Goal: Information Seeking & Learning: Learn about a topic

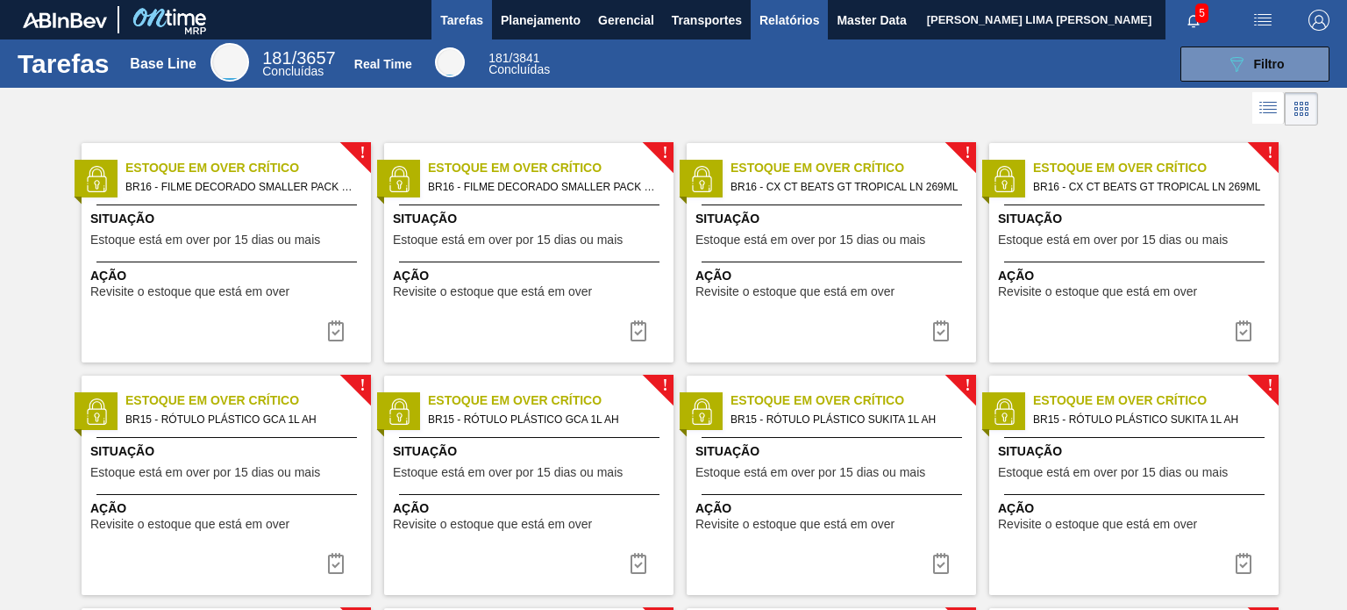
click at [757, 12] on button "Relatórios" at bounding box center [789, 19] width 77 height 39
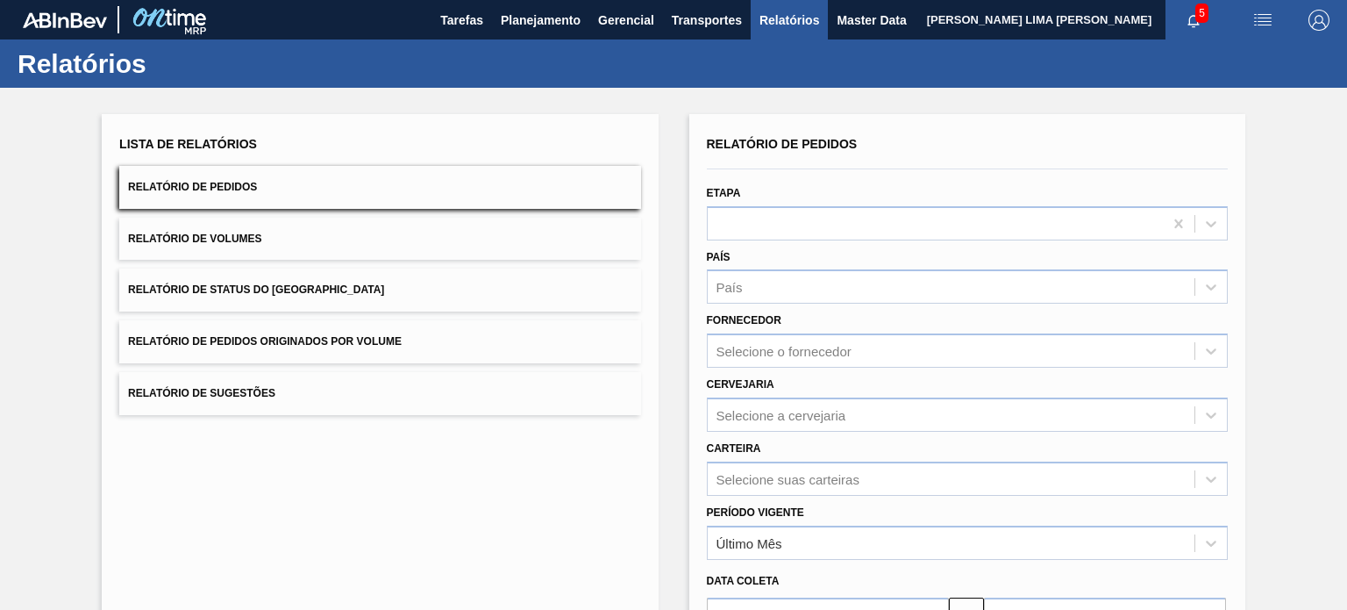
click at [310, 238] on button "Relatório de Volumes" at bounding box center [379, 239] width 521 height 43
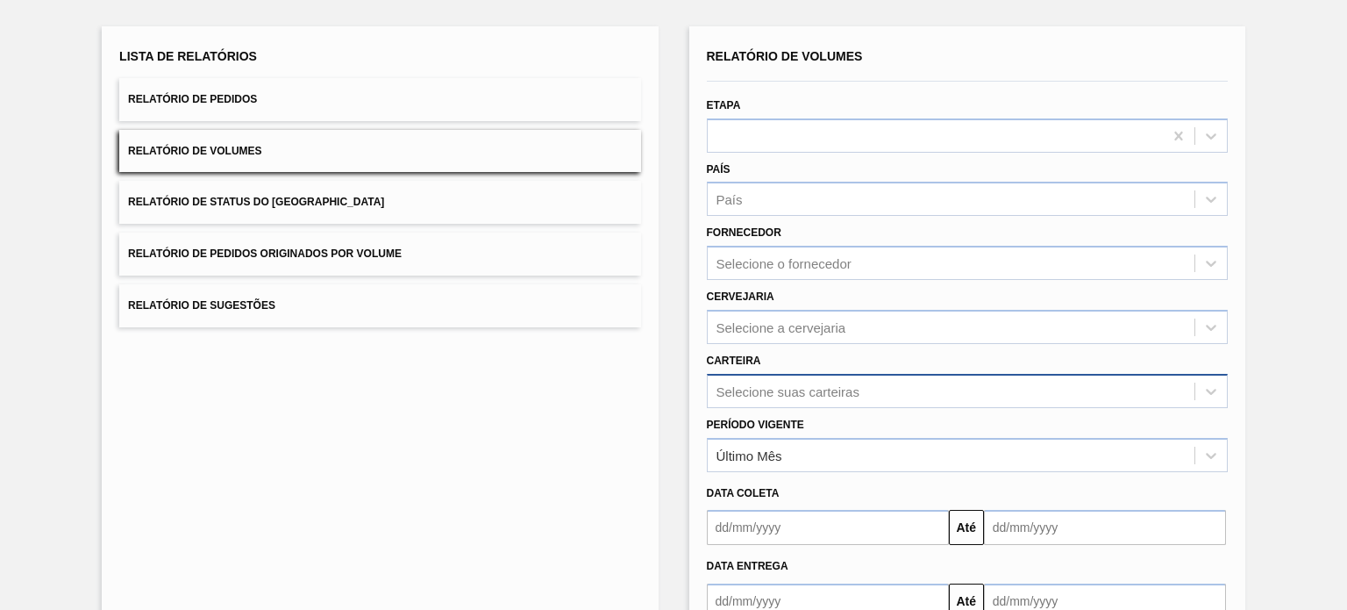
scroll to position [161, 0]
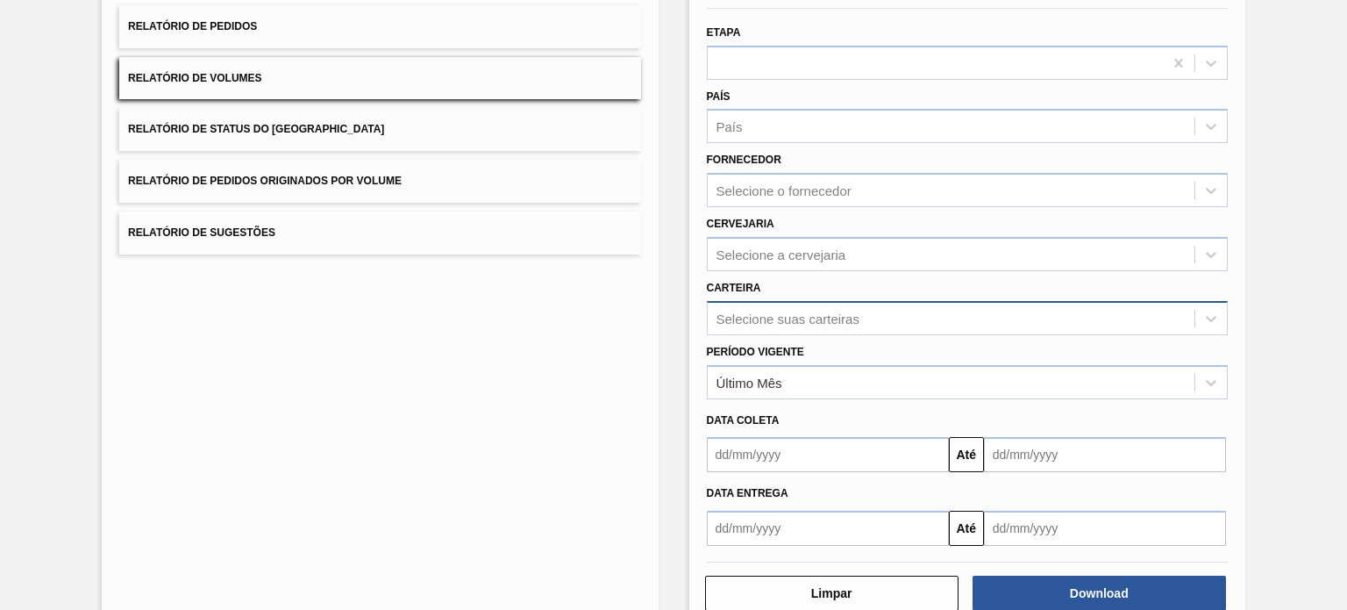
click at [781, 335] on div "Selecione suas carteiras" at bounding box center [967, 318] width 521 height 34
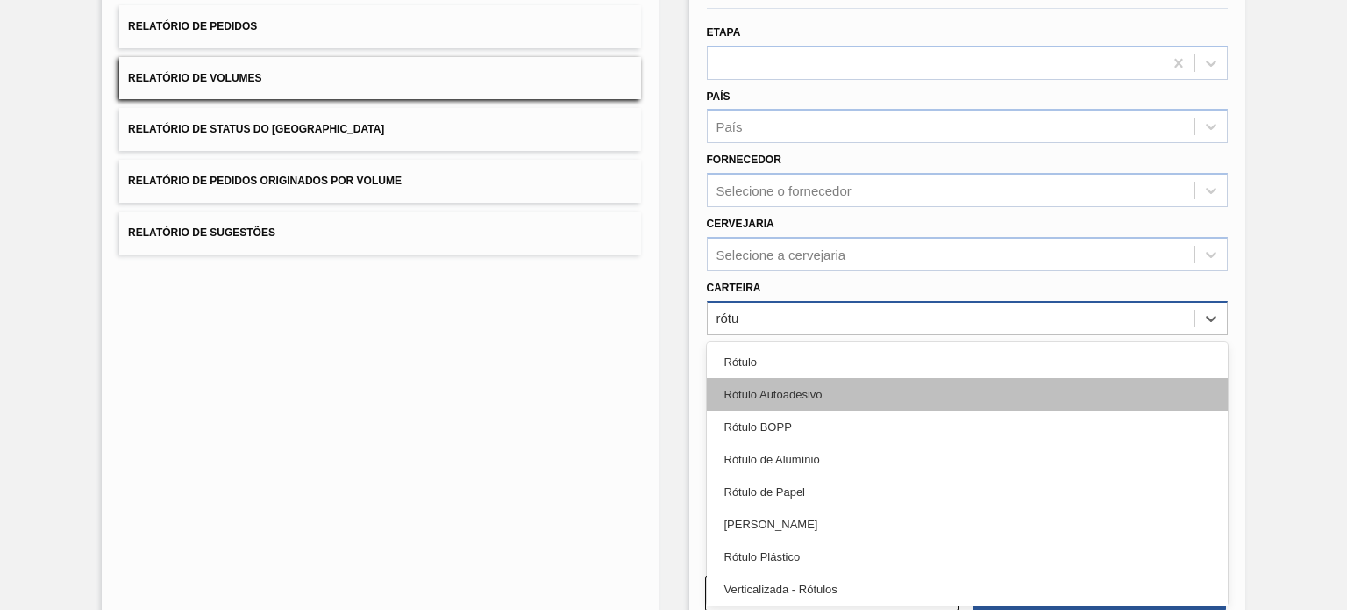
type input "rótul"
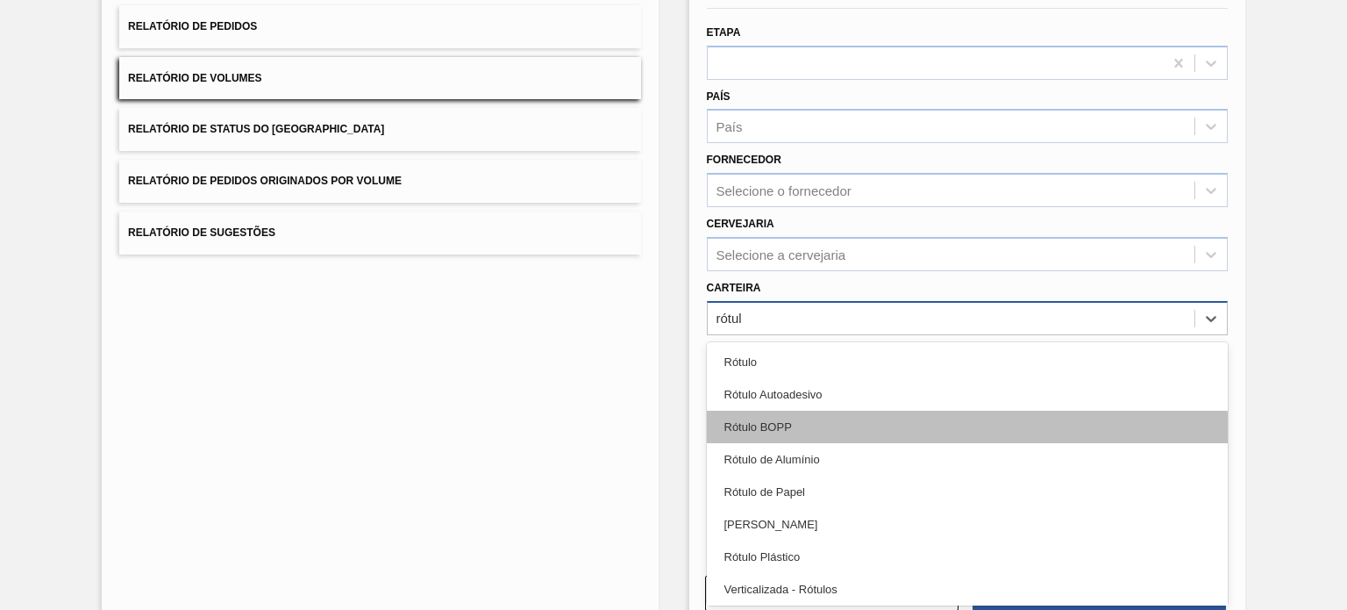
scroll to position [4, 0]
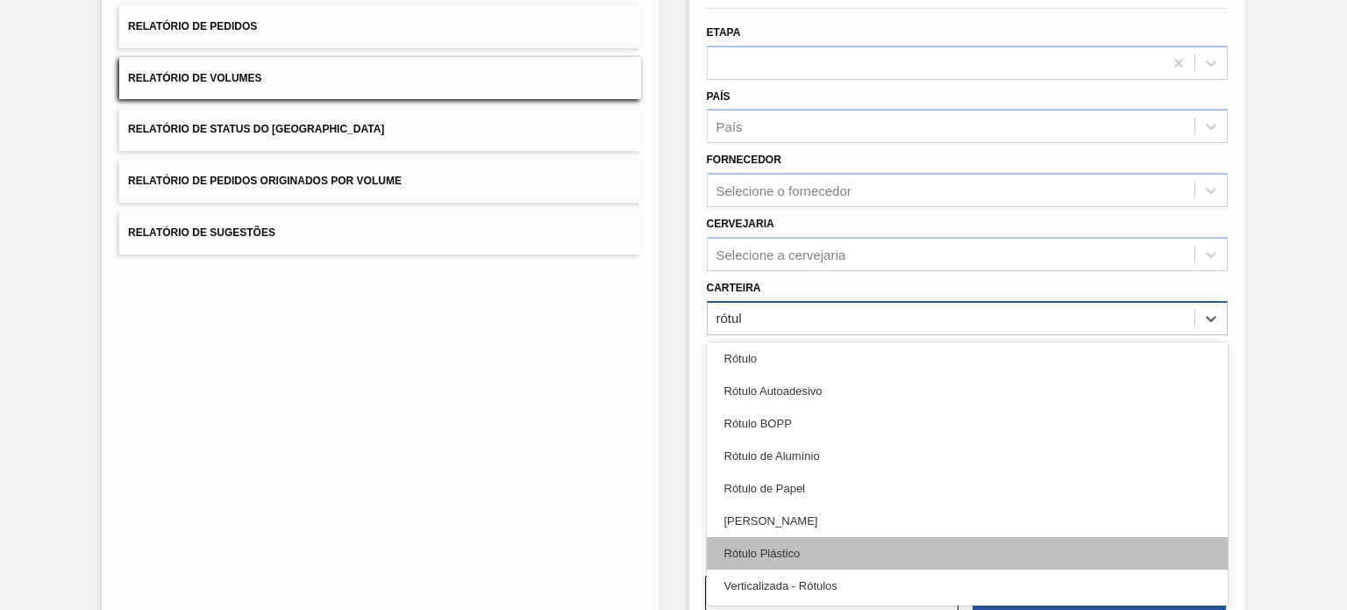
click at [796, 546] on div "Rótulo Plástico" at bounding box center [967, 553] width 521 height 32
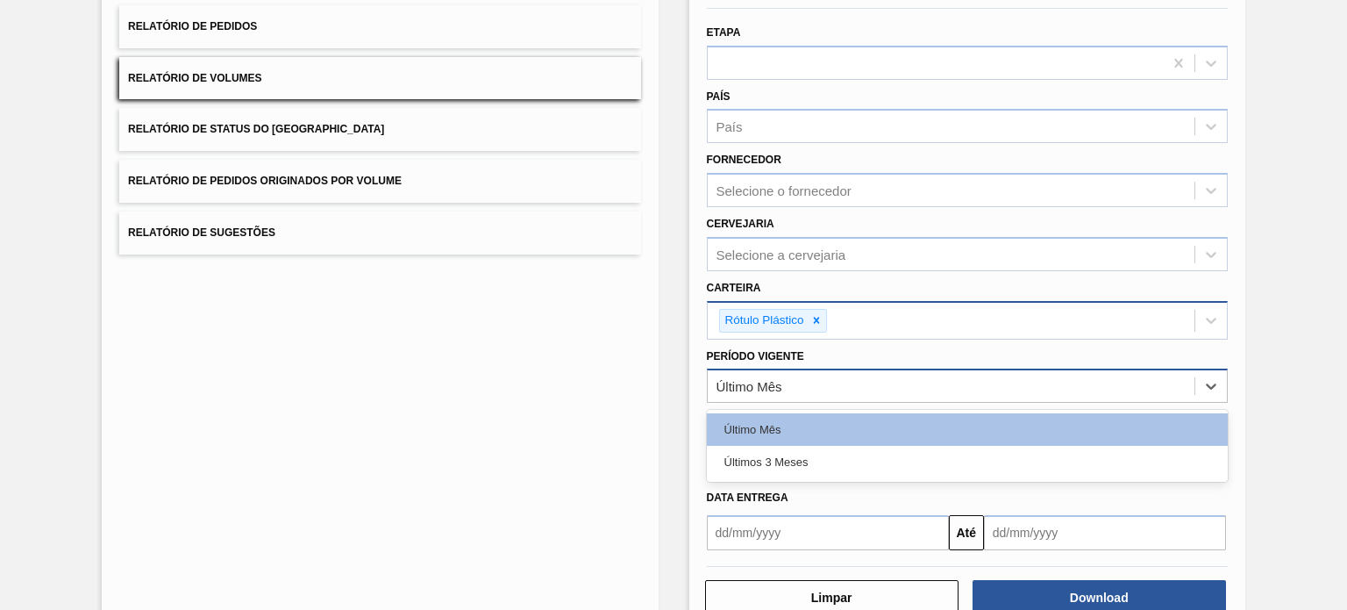
click at [853, 388] on div "Último Mês" at bounding box center [951, 386] width 487 height 25
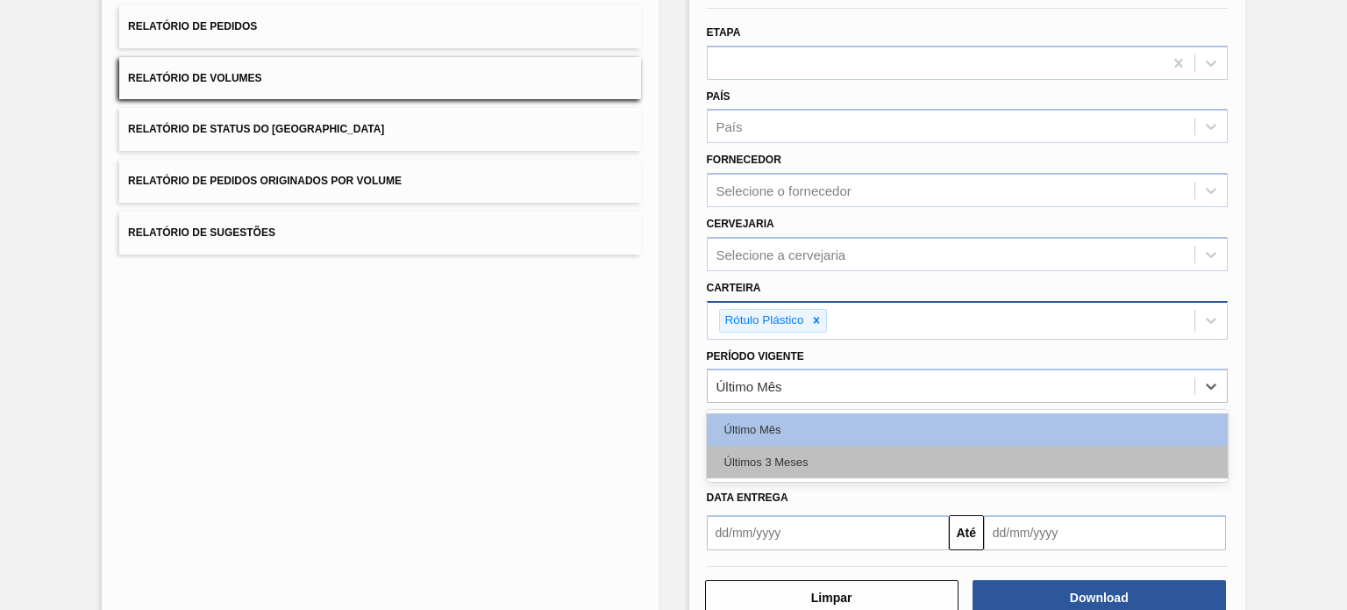
click at [800, 452] on div "Últimos 3 Meses" at bounding box center [967, 462] width 521 height 32
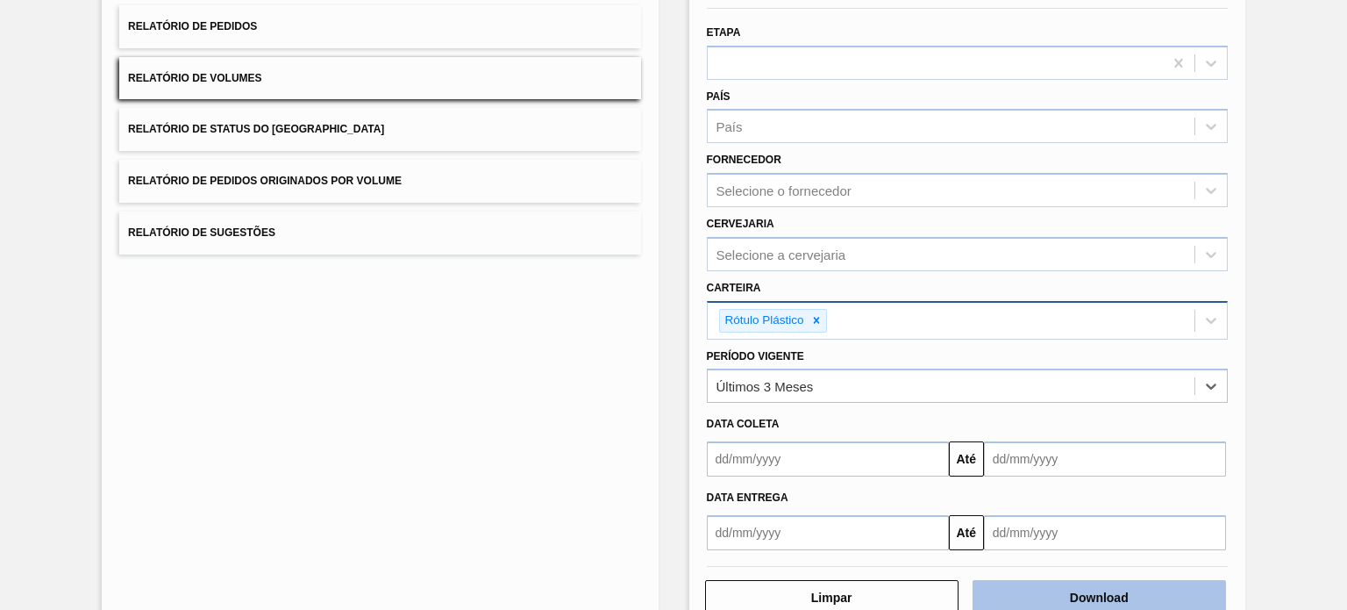
click at [1024, 581] on button "Download" at bounding box center [1099, 597] width 253 height 35
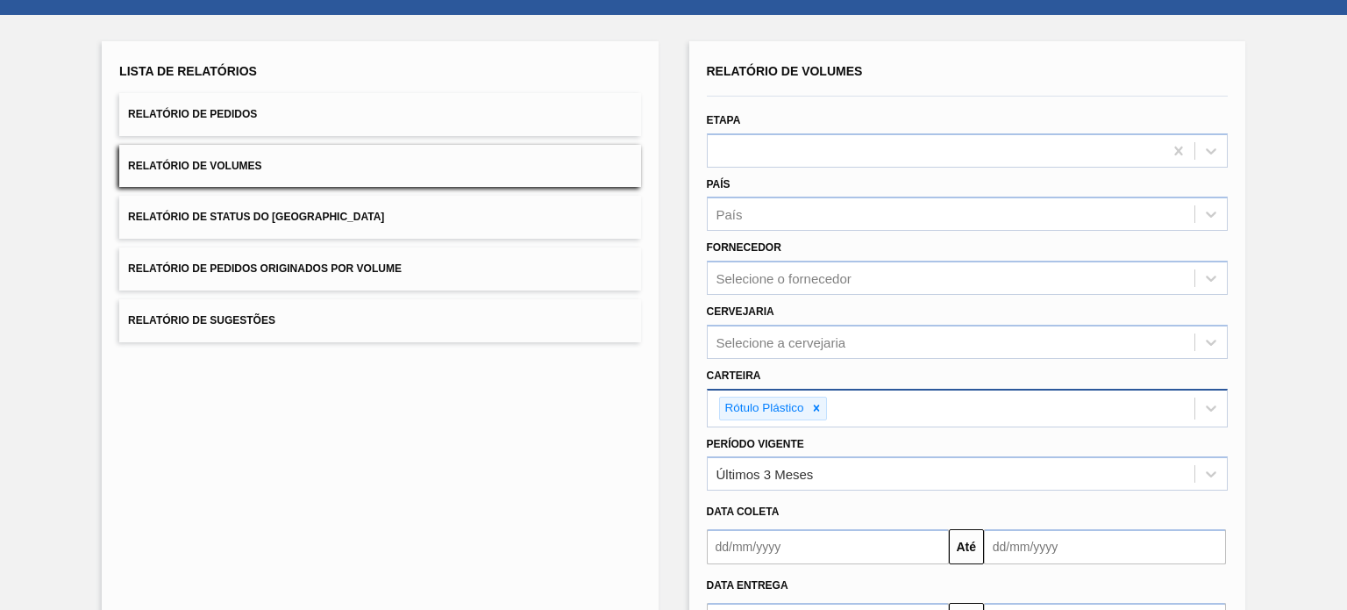
click at [339, 105] on button "Relatório de Pedidos" at bounding box center [379, 114] width 521 height 43
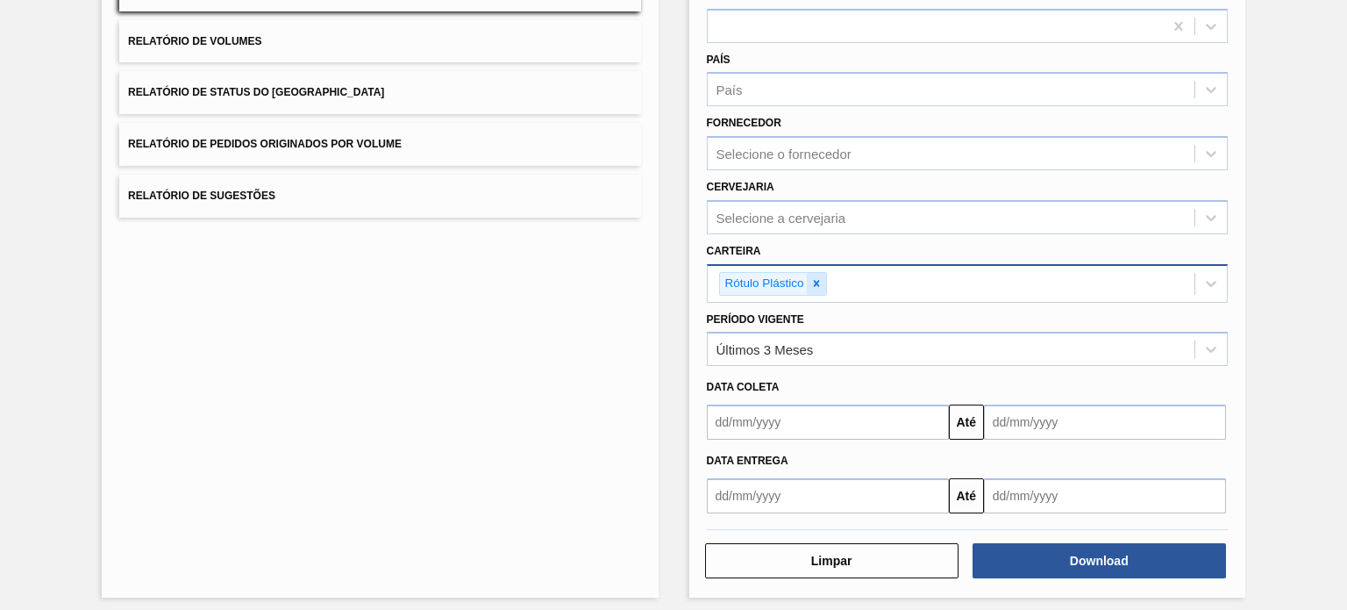
scroll to position [203, 0]
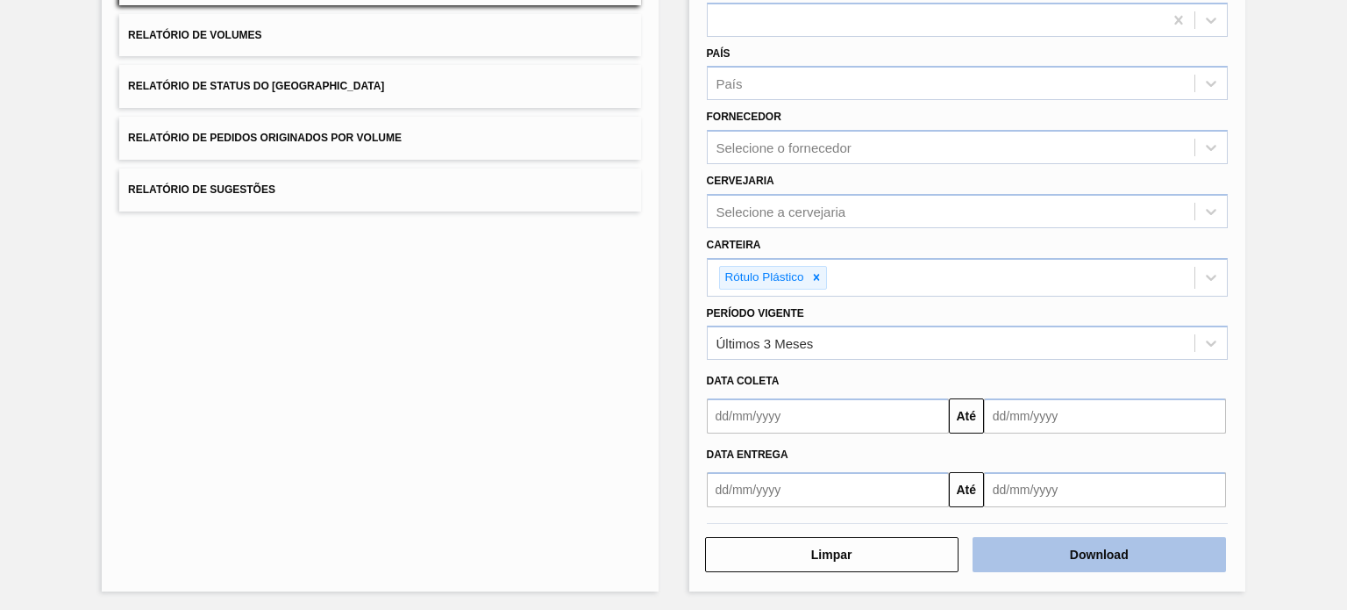
click at [1031, 550] on button "Download" at bounding box center [1099, 554] width 253 height 35
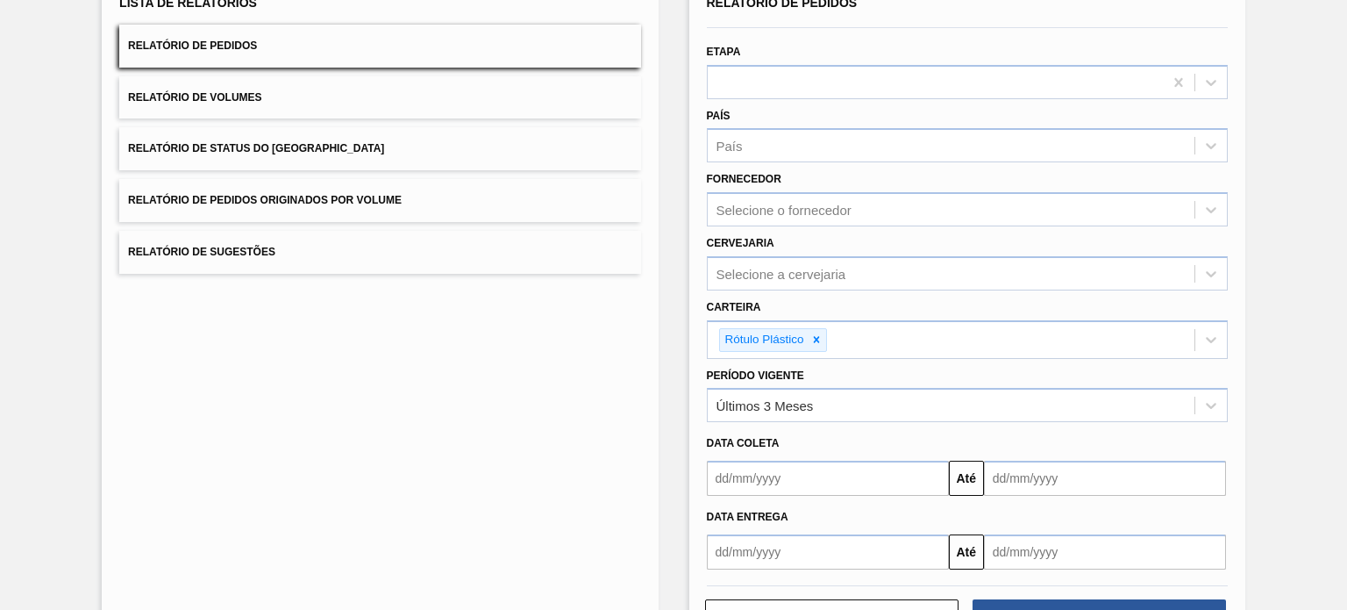
scroll to position [0, 0]
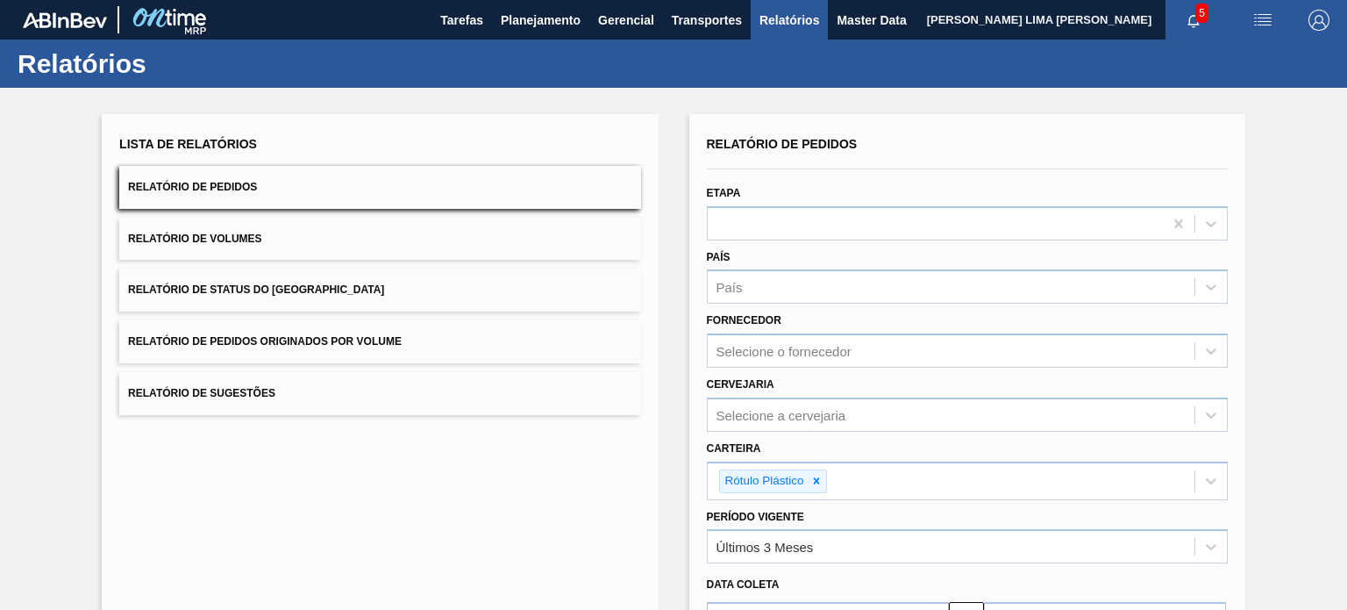
click at [340, 284] on button "Relatório de Status do Estoque" at bounding box center [379, 289] width 521 height 43
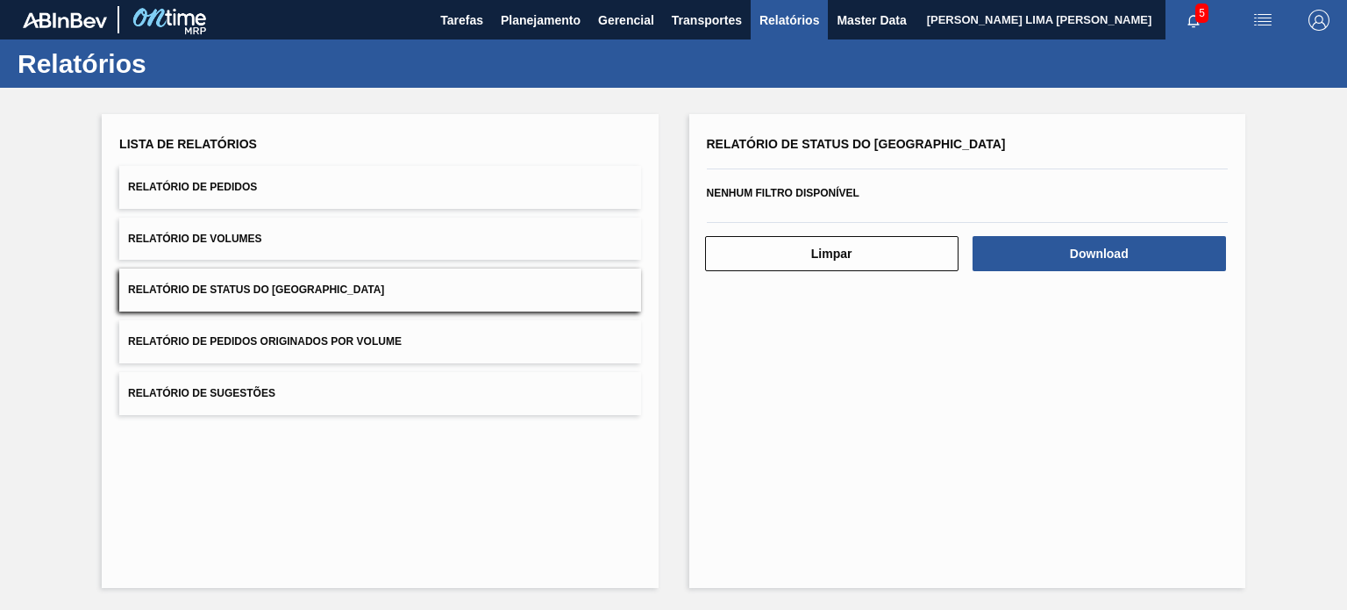
click at [1084, 232] on div "Limpar Download" at bounding box center [967, 251] width 535 height 43
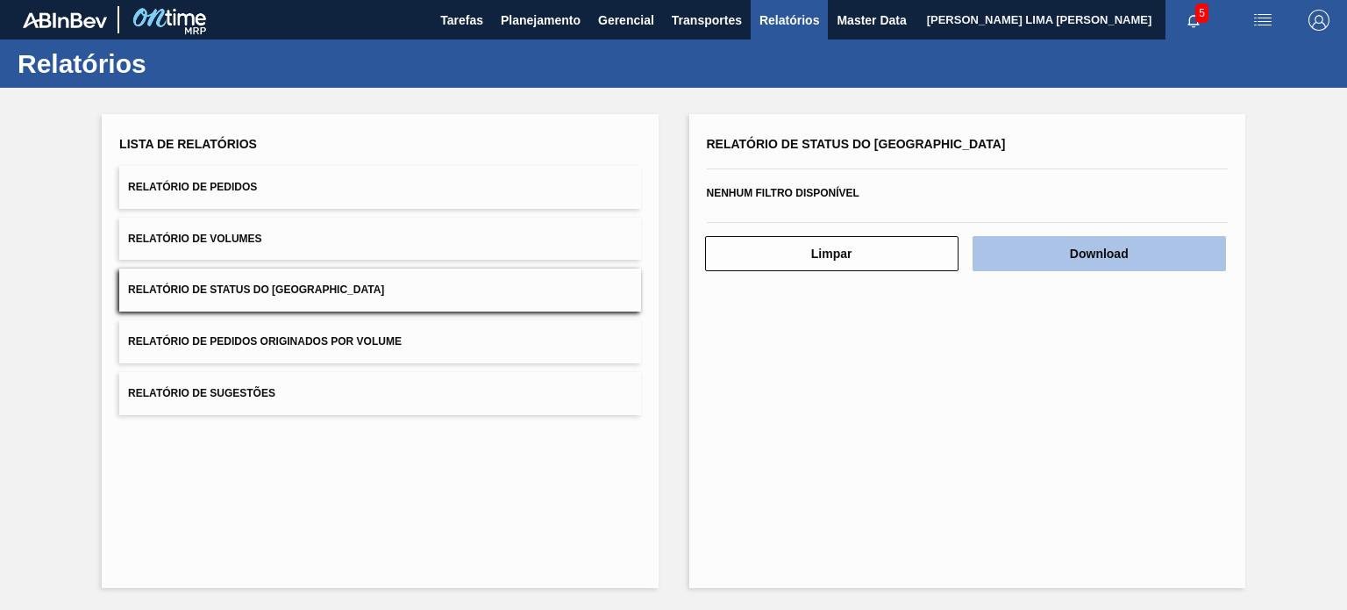
click at [1085, 238] on button "Download" at bounding box center [1099, 253] width 253 height 35
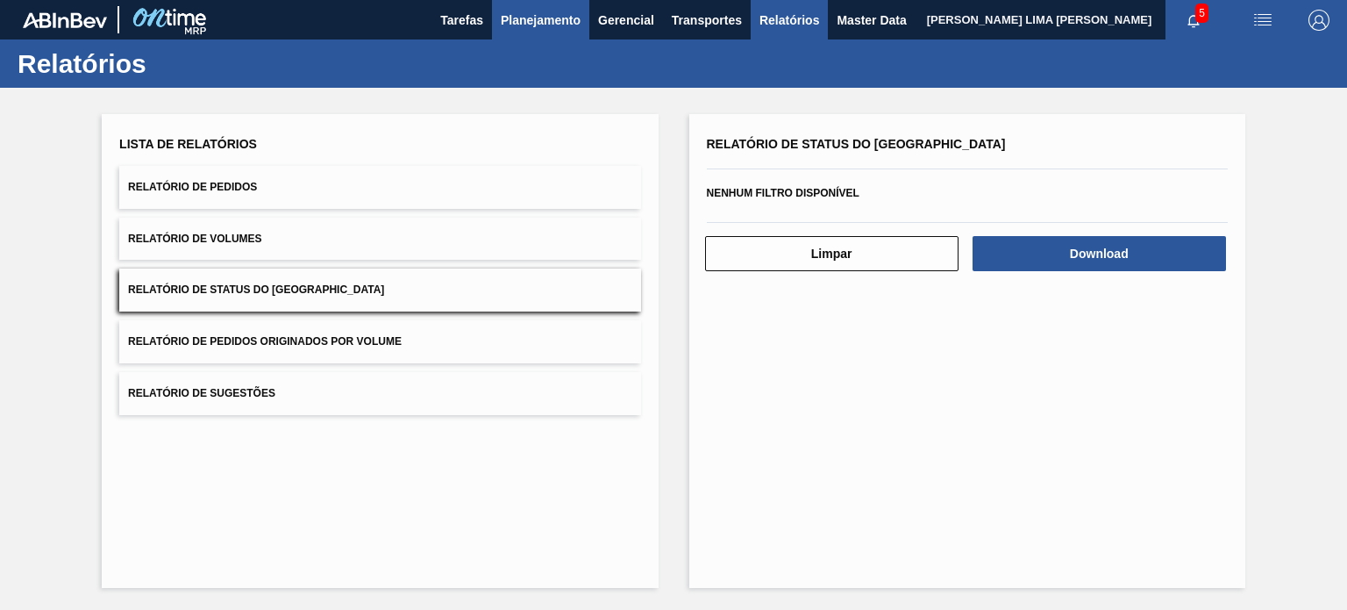
click at [542, 32] on button "Planejamento" at bounding box center [540, 19] width 97 height 39
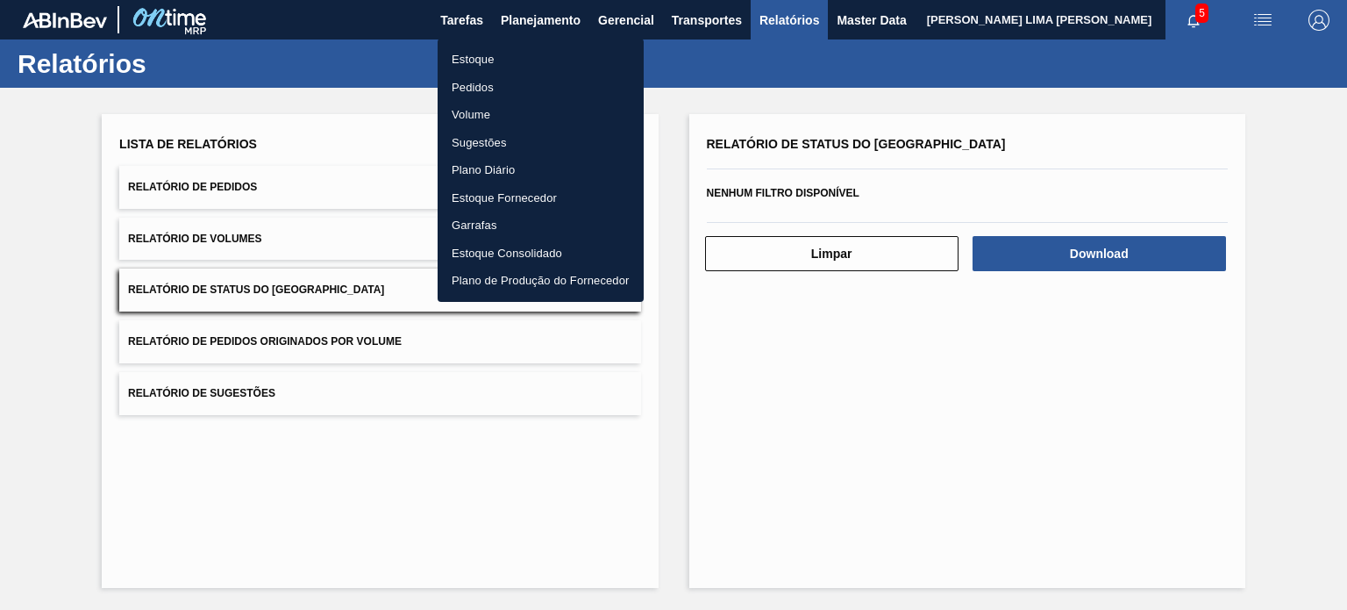
click at [513, 46] on li "Estoque" at bounding box center [541, 60] width 206 height 28
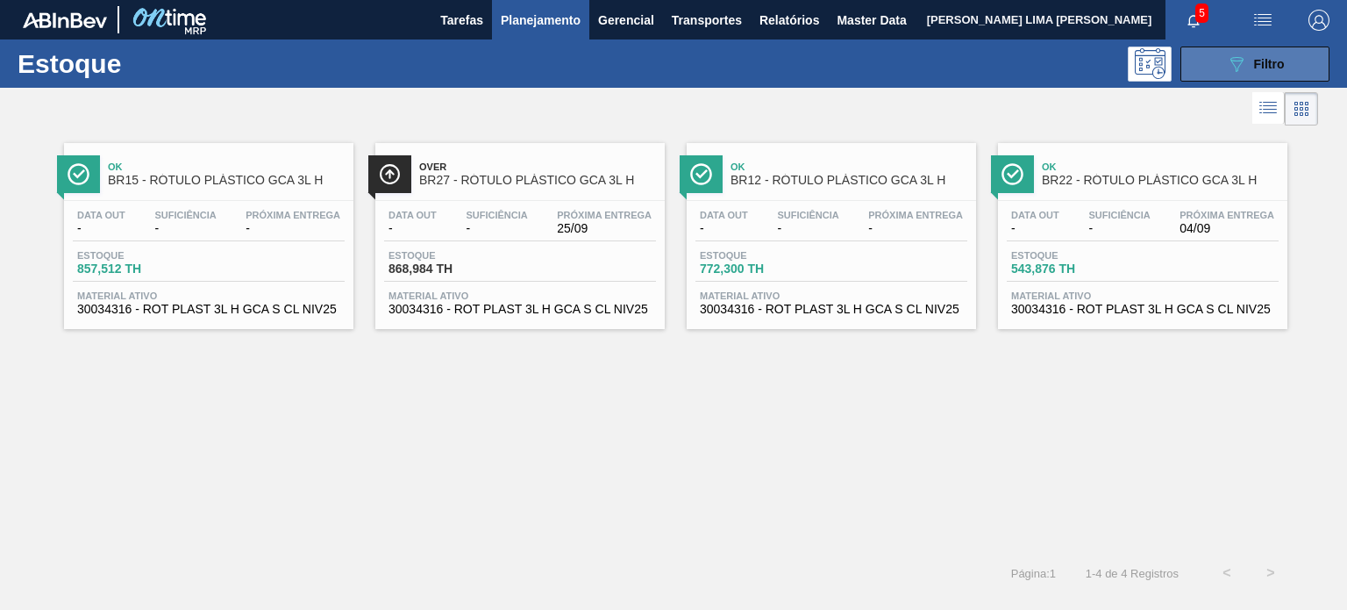
click at [1221, 57] on button "089F7B8B-B2A5-4AFE-B5C0-19BA573D28AC Filtro" at bounding box center [1255, 63] width 149 height 35
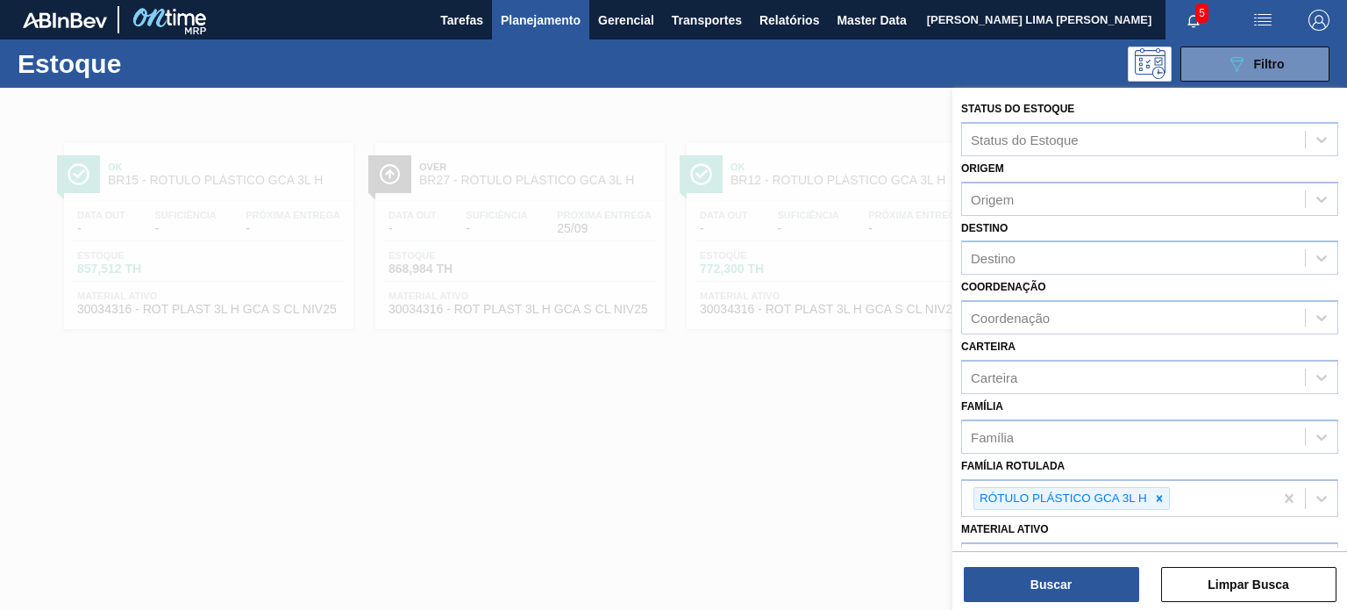
click at [593, 325] on div at bounding box center [673, 393] width 1347 height 610
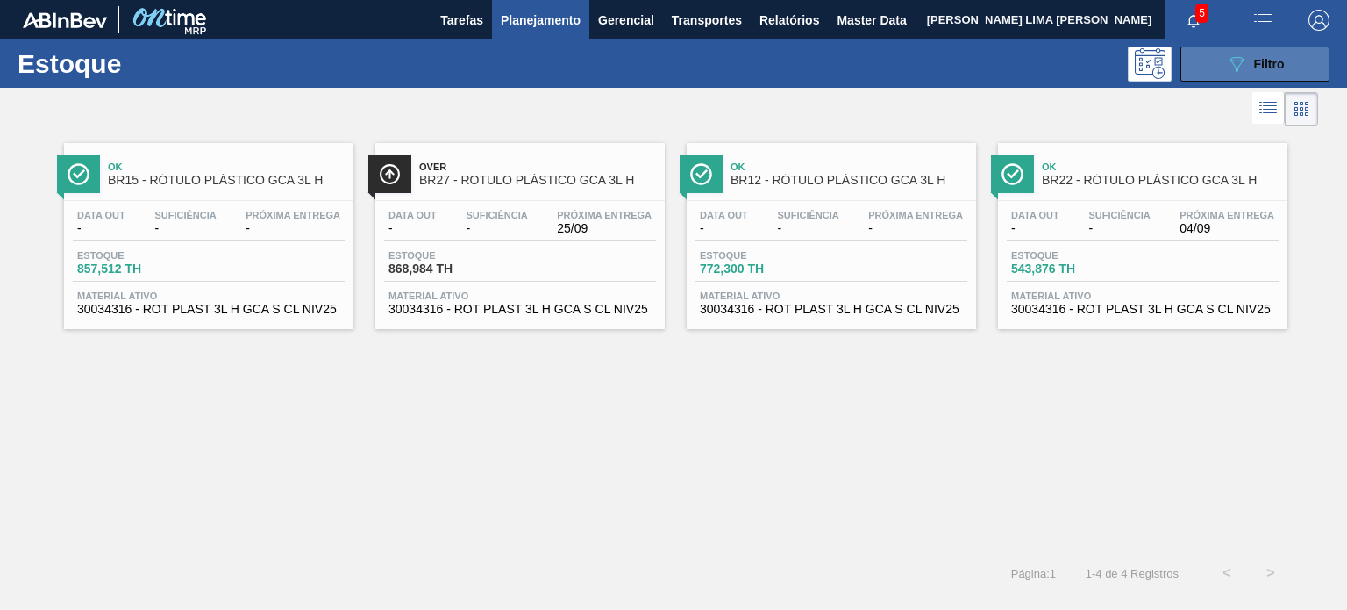
click at [1215, 70] on button "089F7B8B-B2A5-4AFE-B5C0-19BA573D28AC Filtro" at bounding box center [1255, 63] width 149 height 35
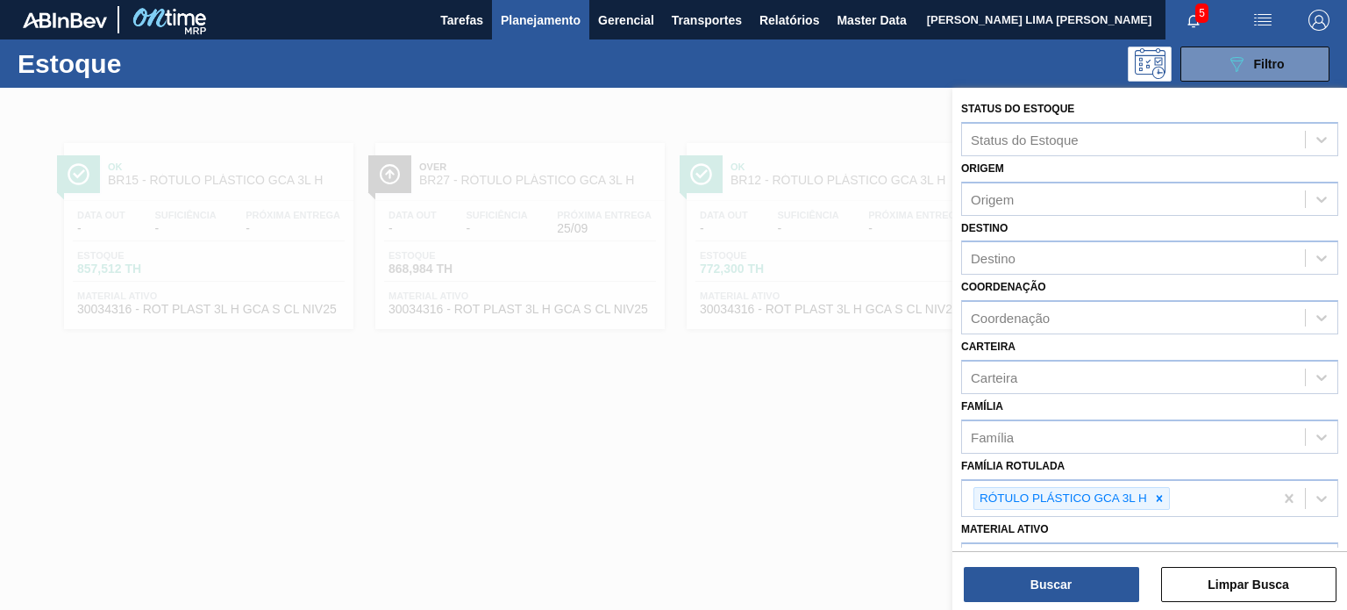
drag, startPoint x: 590, startPoint y: 375, endPoint x: 592, endPoint y: 362, distance: 12.4
click at [603, 372] on div at bounding box center [673, 393] width 1347 height 610
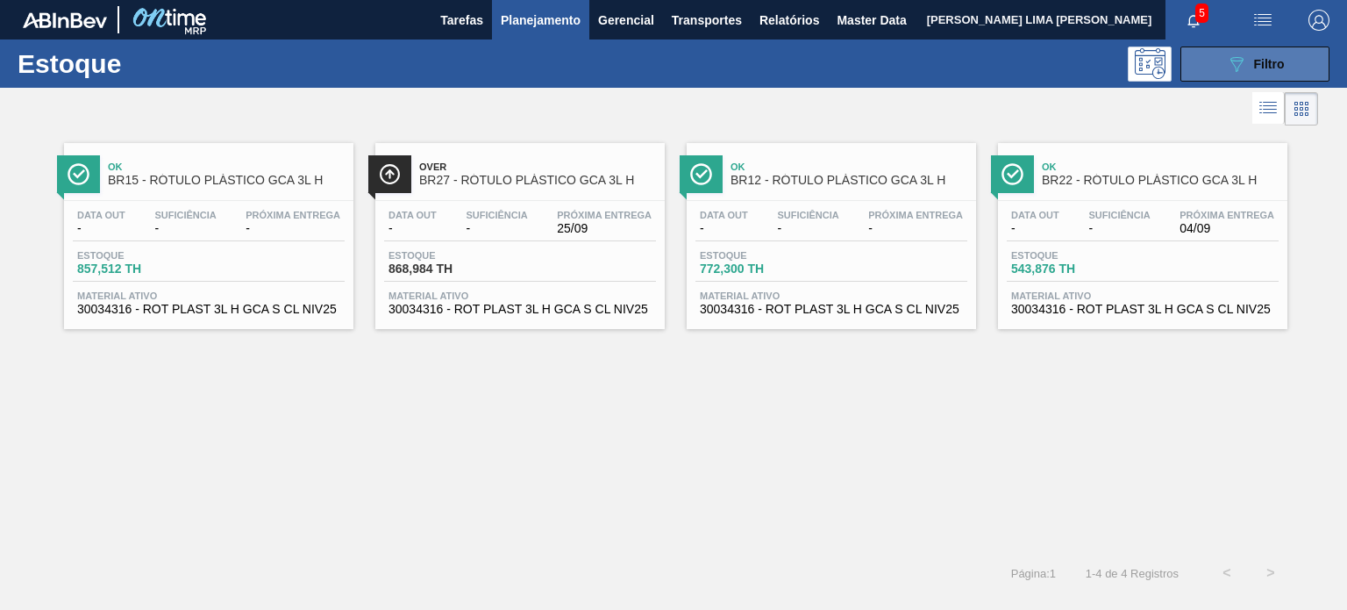
click at [1220, 79] on button "089F7B8B-B2A5-4AFE-B5C0-19BA573D28AC Filtro" at bounding box center [1255, 63] width 149 height 35
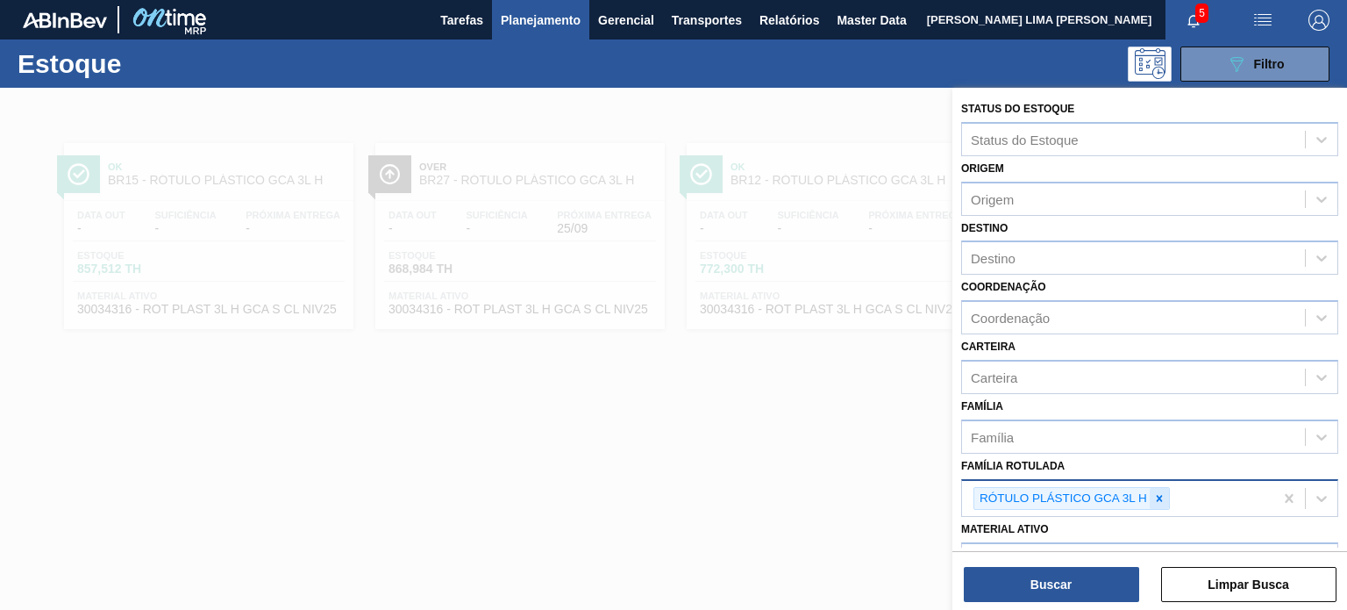
click at [1160, 492] on icon at bounding box center [1159, 498] width 12 height 12
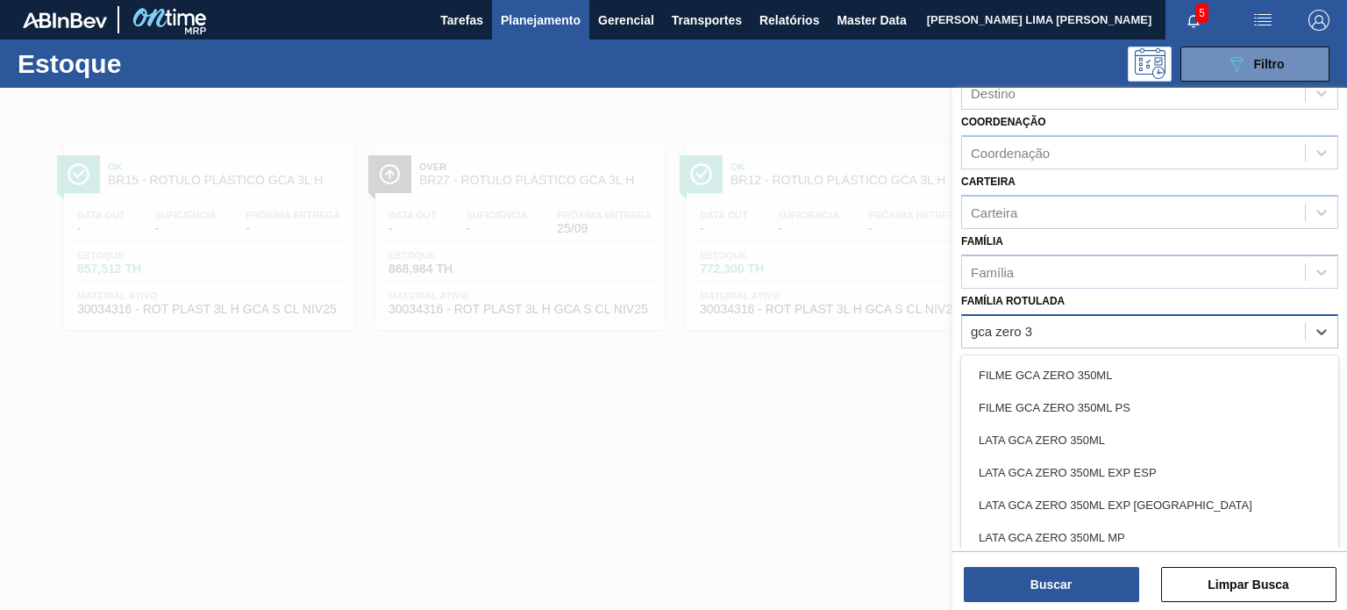
scroll to position [175, 0]
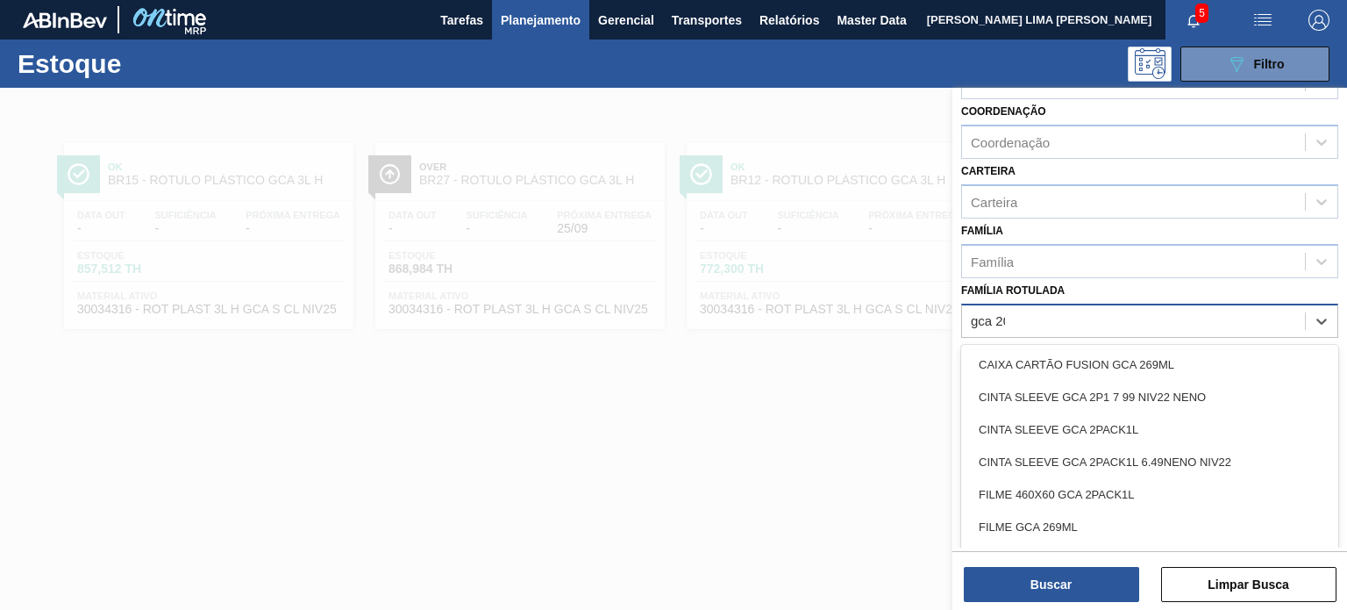
type Rotulada "gca 200"
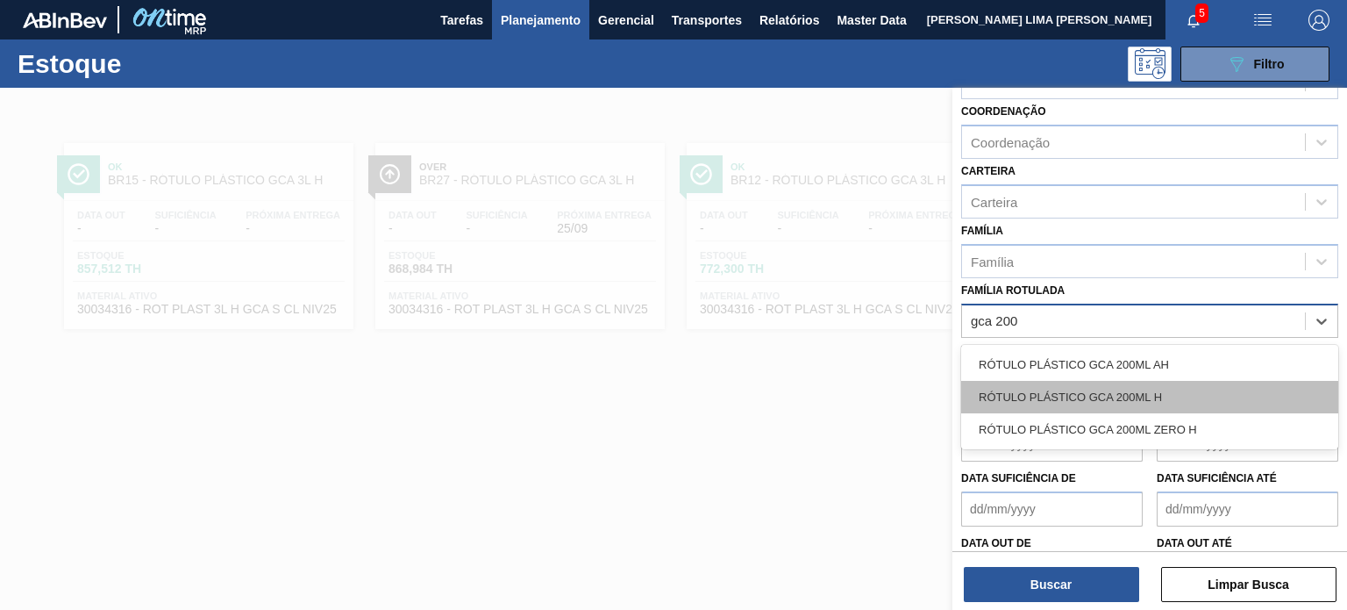
click at [1127, 381] on div "RÓTULO PLÁSTICO GCA 200ML H" at bounding box center [1149, 397] width 377 height 32
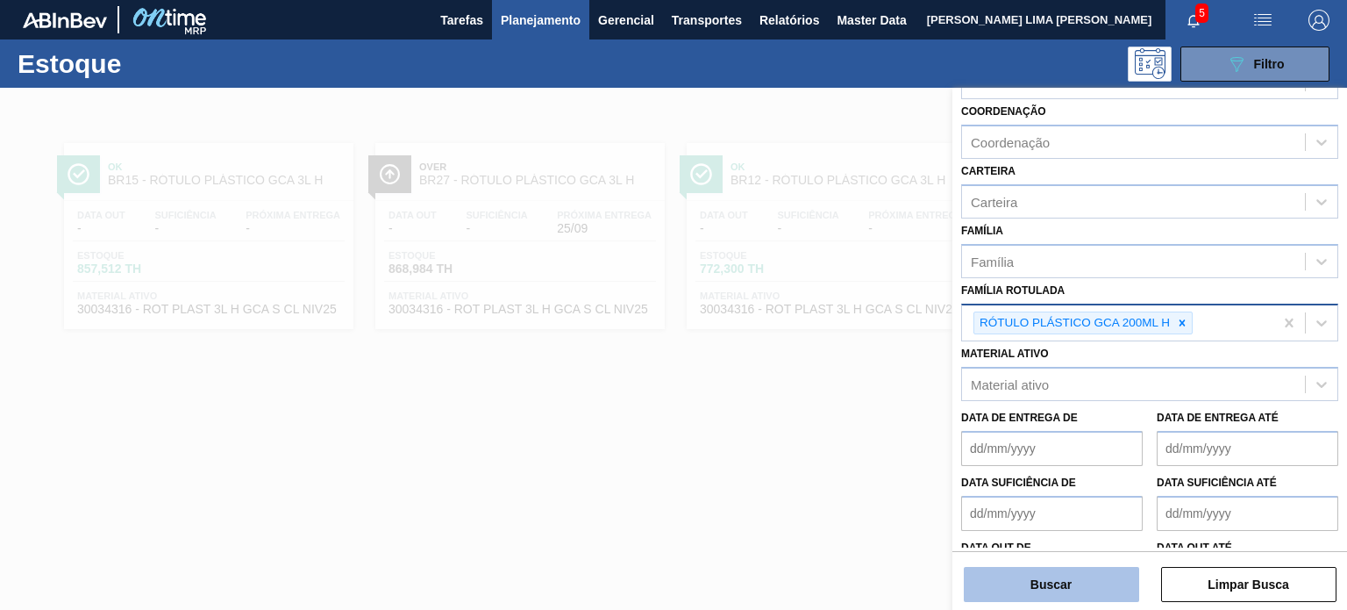
click at [1081, 589] on button "Buscar" at bounding box center [1051, 584] width 175 height 35
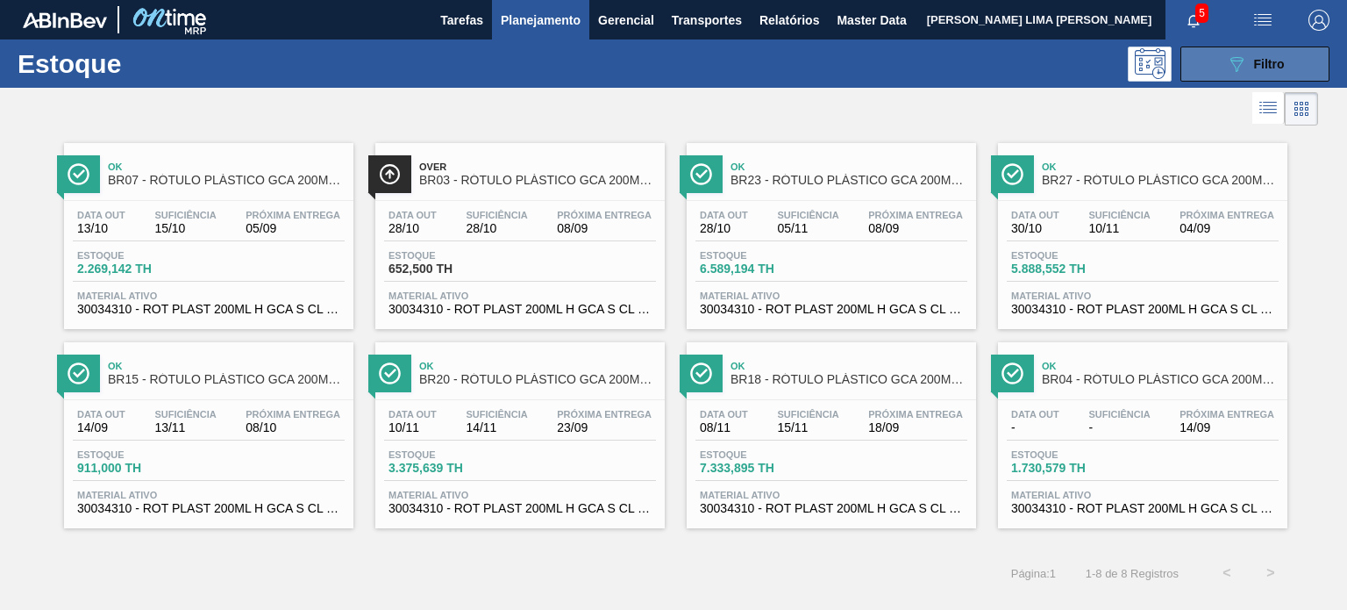
click at [1215, 54] on button "089F7B8B-B2A5-4AFE-B5C0-19BA573D28AC Filtro" at bounding box center [1255, 63] width 149 height 35
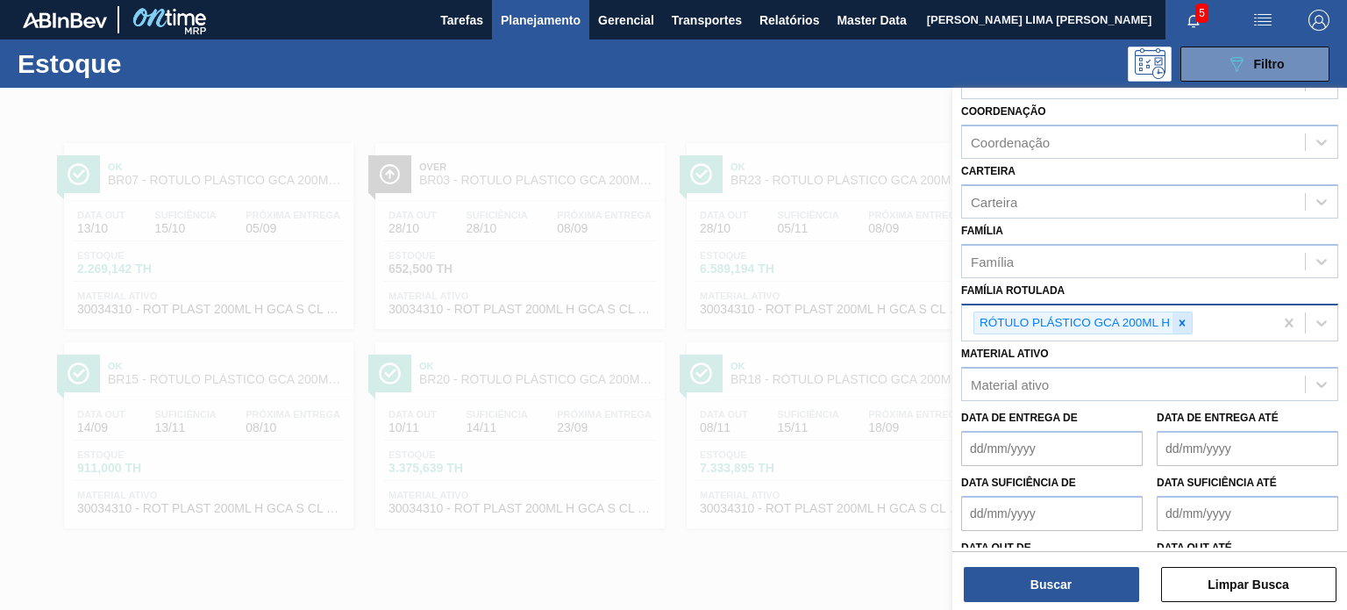
click at [1186, 324] on icon at bounding box center [1182, 323] width 12 height 12
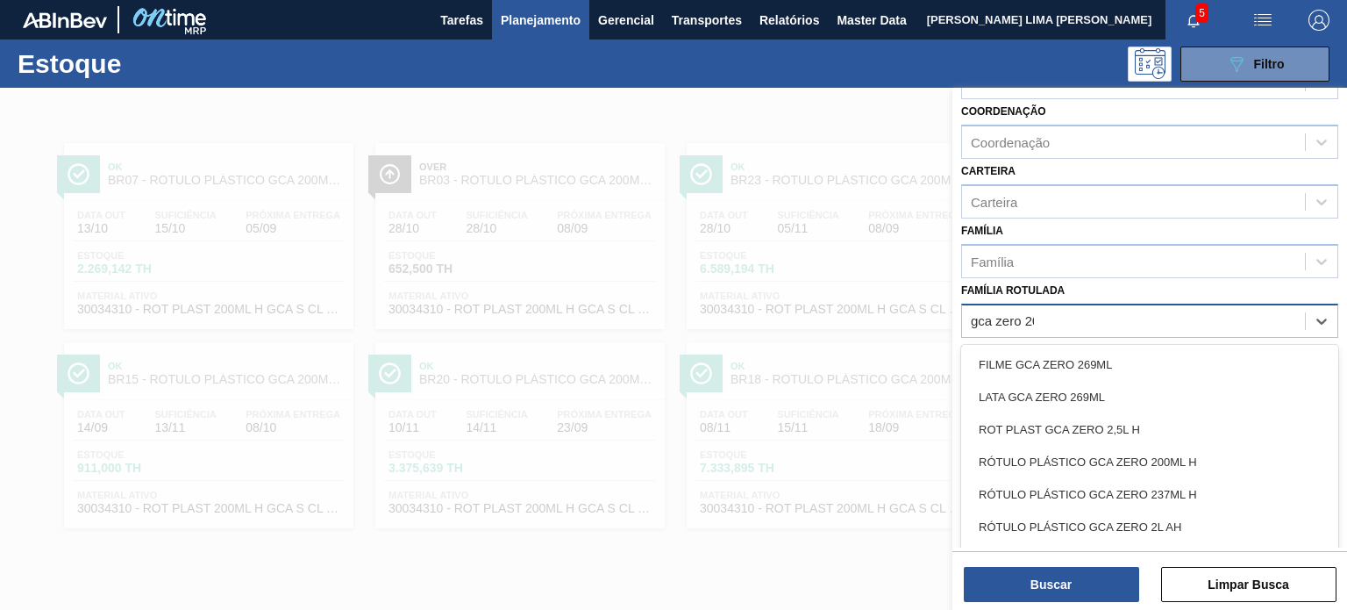
type Rotulada "gca zero 200"
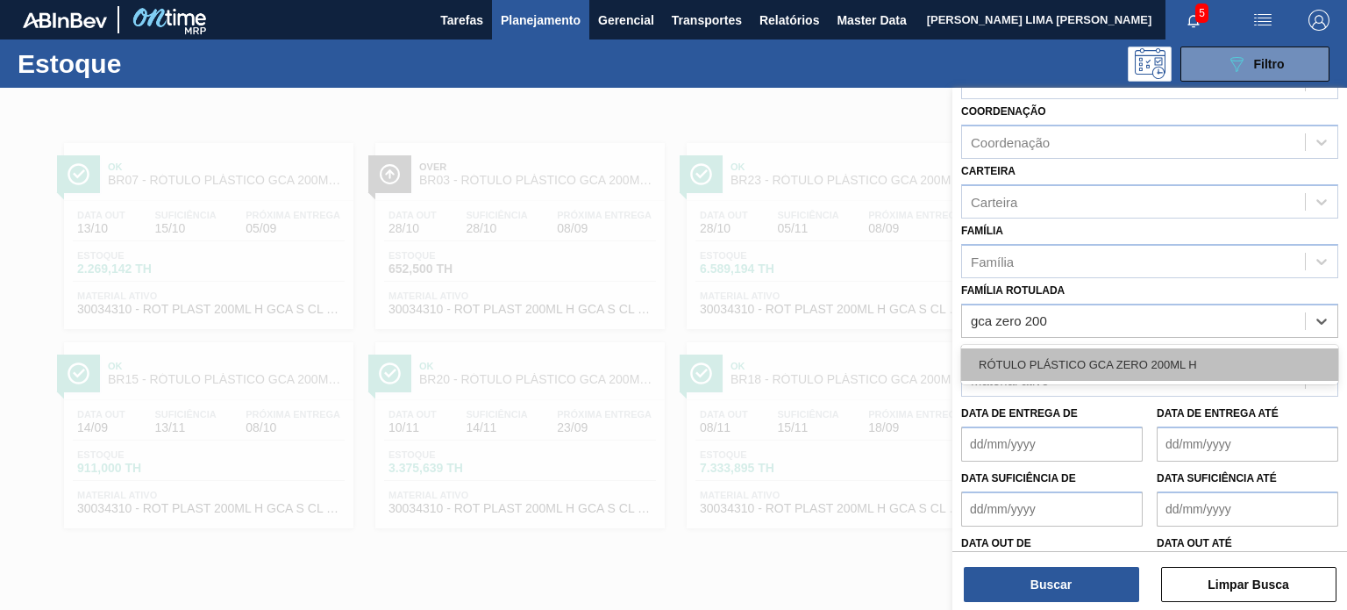
click at [1222, 372] on div "RÓTULO PLÁSTICO GCA ZERO 200ML H" at bounding box center [1149, 364] width 377 height 32
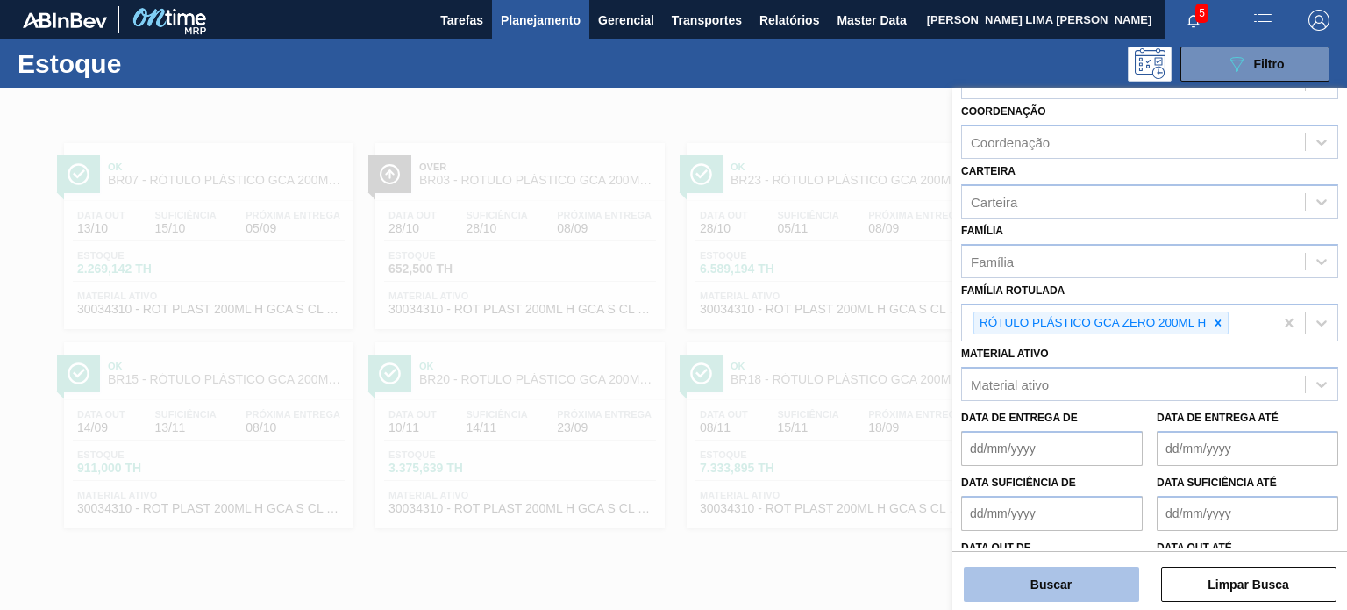
click at [1088, 592] on button "Buscar" at bounding box center [1051, 584] width 175 height 35
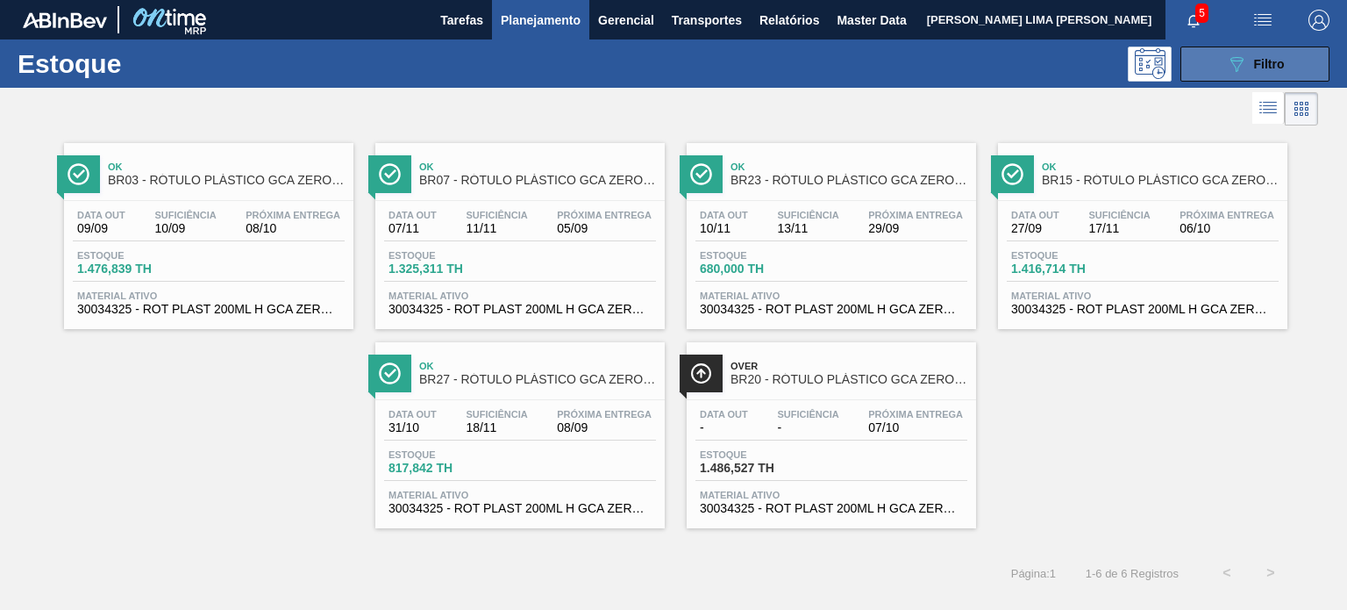
click at [1209, 54] on button "089F7B8B-B2A5-4AFE-B5C0-19BA573D28AC Filtro" at bounding box center [1255, 63] width 149 height 35
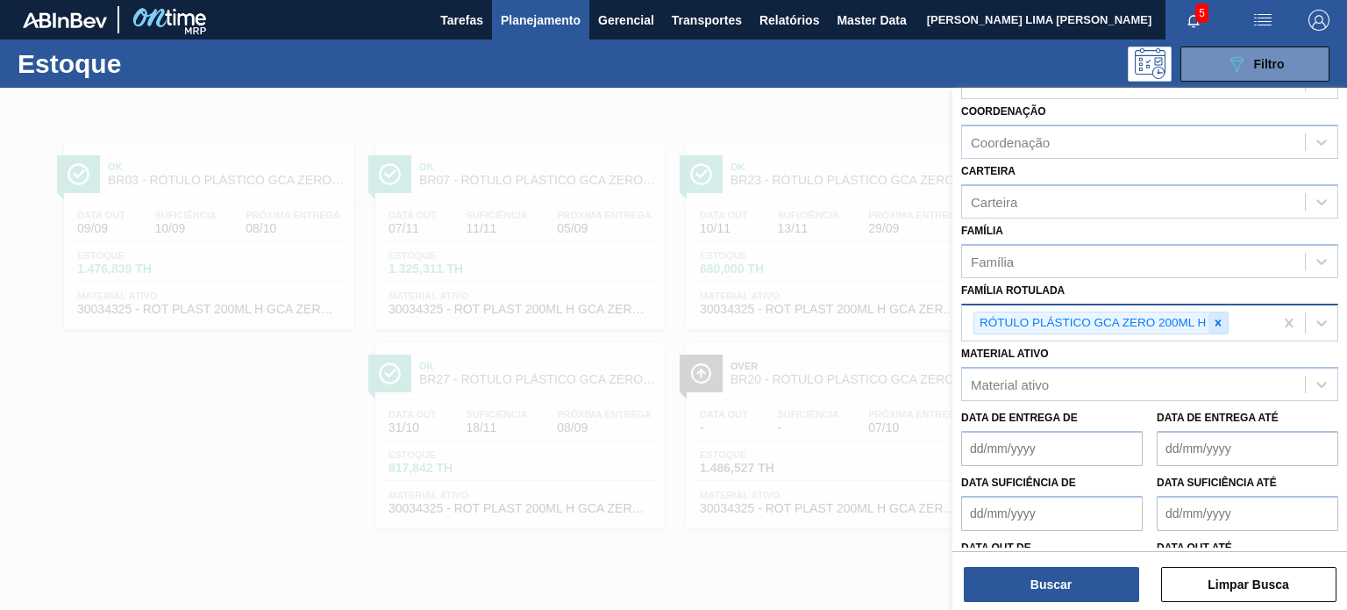
click at [1212, 322] on icon at bounding box center [1218, 323] width 12 height 12
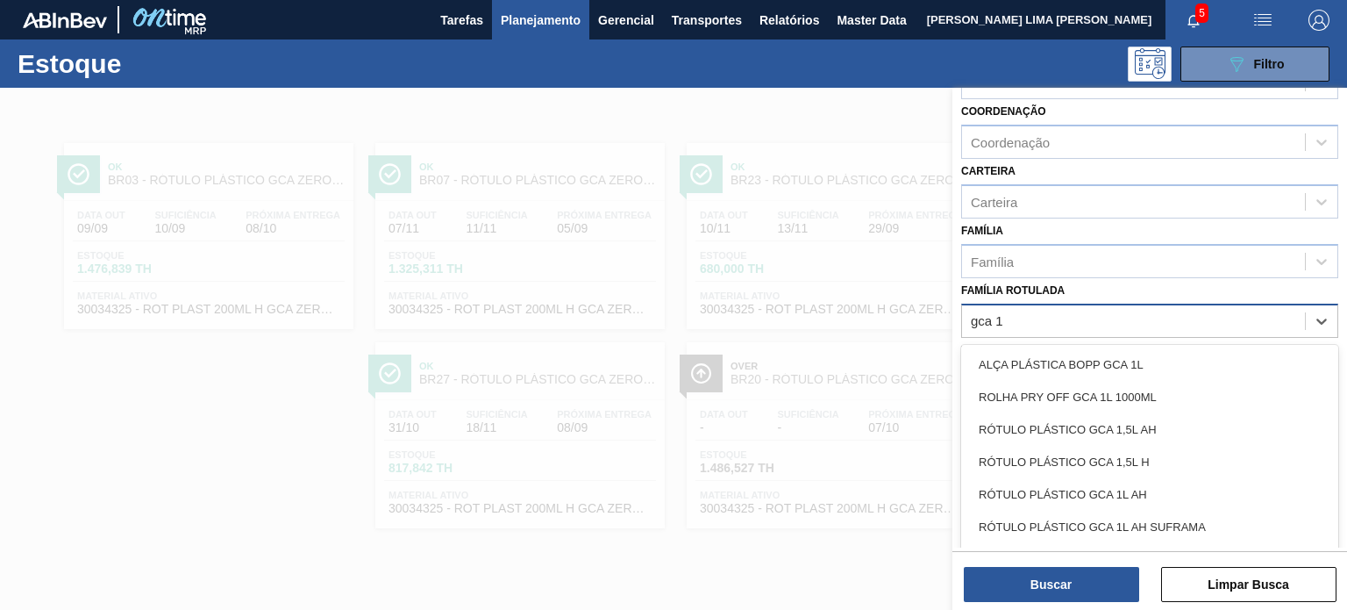
type Rotulada "gca 1l"
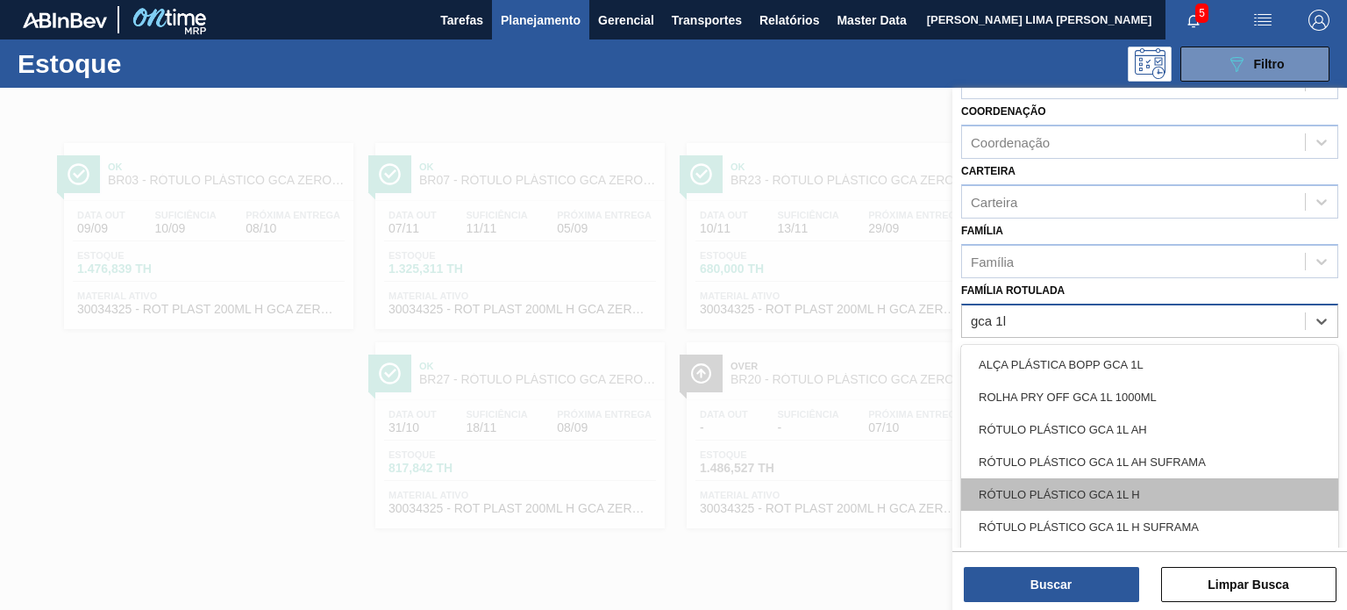
click at [1149, 481] on div "RÓTULO PLÁSTICO GCA 1L H" at bounding box center [1149, 494] width 377 height 32
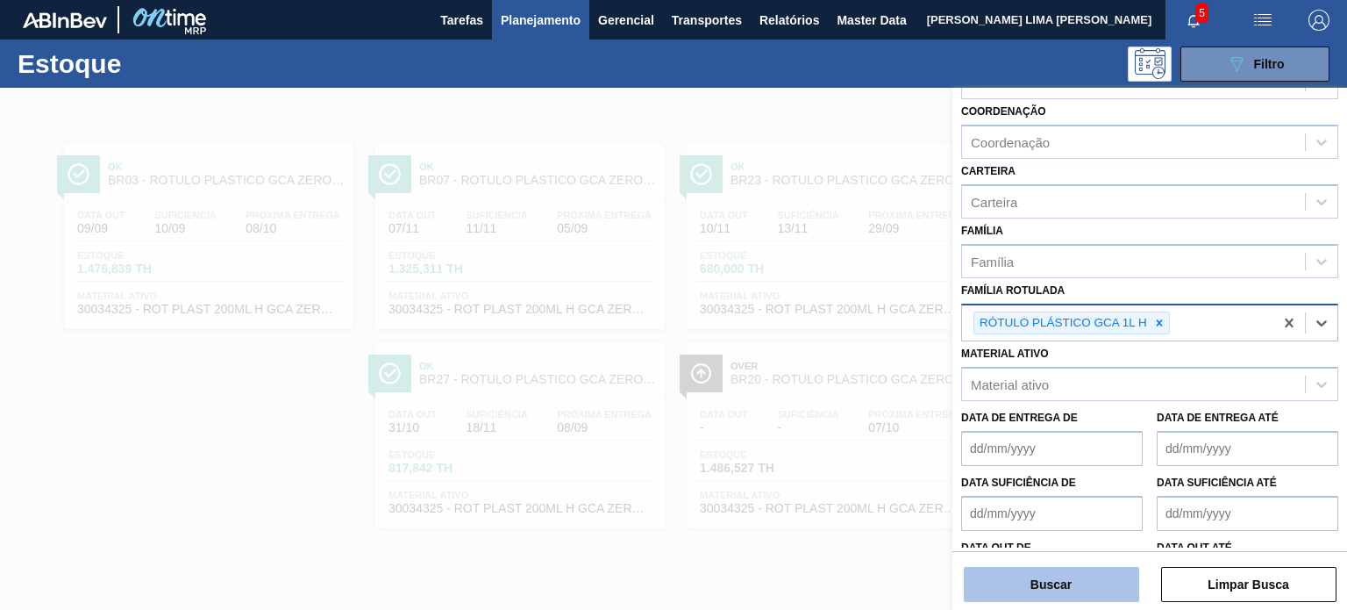
click at [1091, 569] on button "Buscar" at bounding box center [1051, 584] width 175 height 35
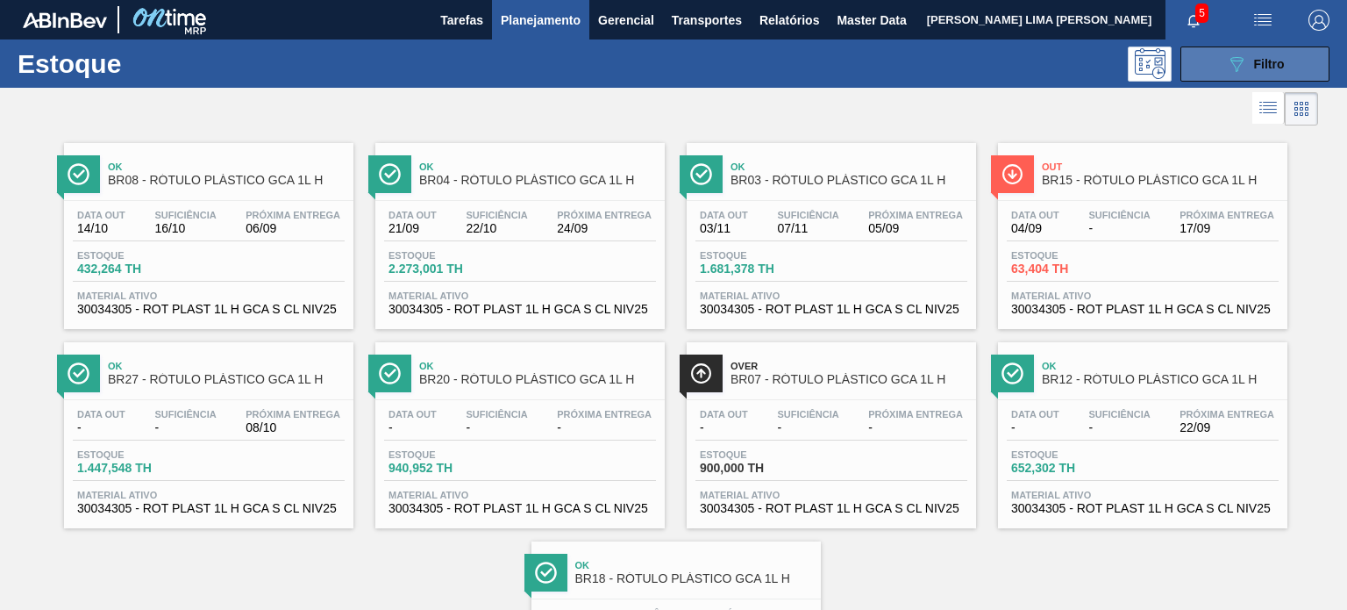
click at [1215, 62] on button "089F7B8B-B2A5-4AFE-B5C0-19BA573D28AC Filtro" at bounding box center [1255, 63] width 149 height 35
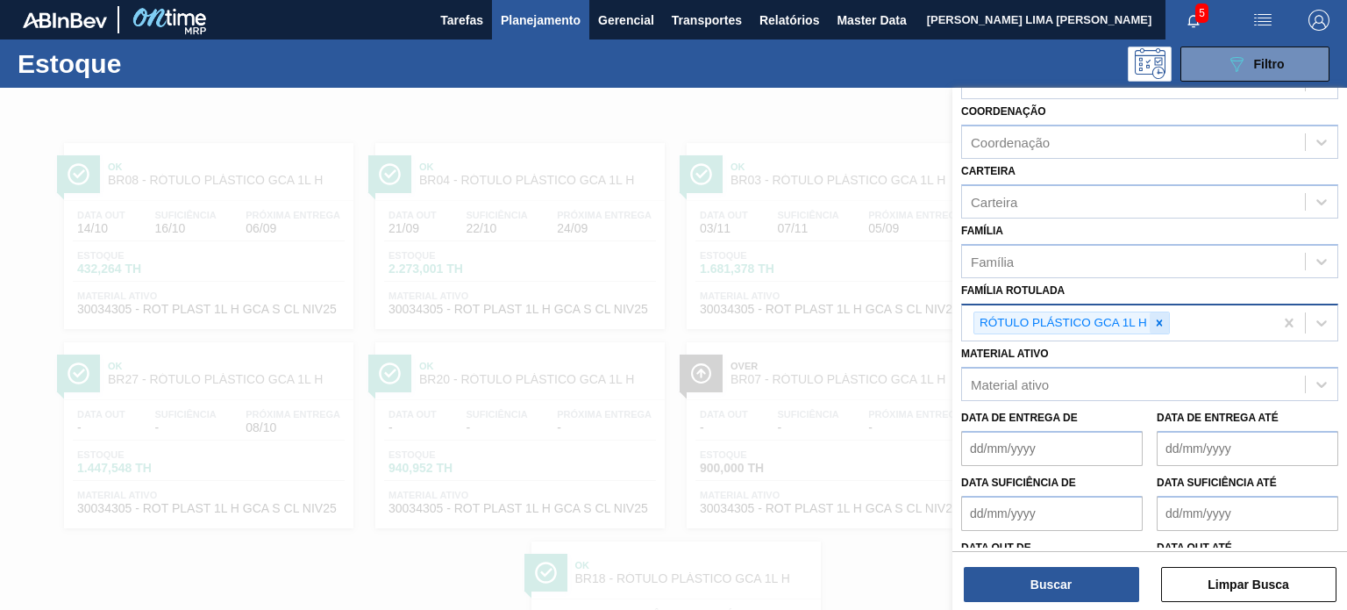
click at [1159, 325] on icon at bounding box center [1159, 323] width 12 height 12
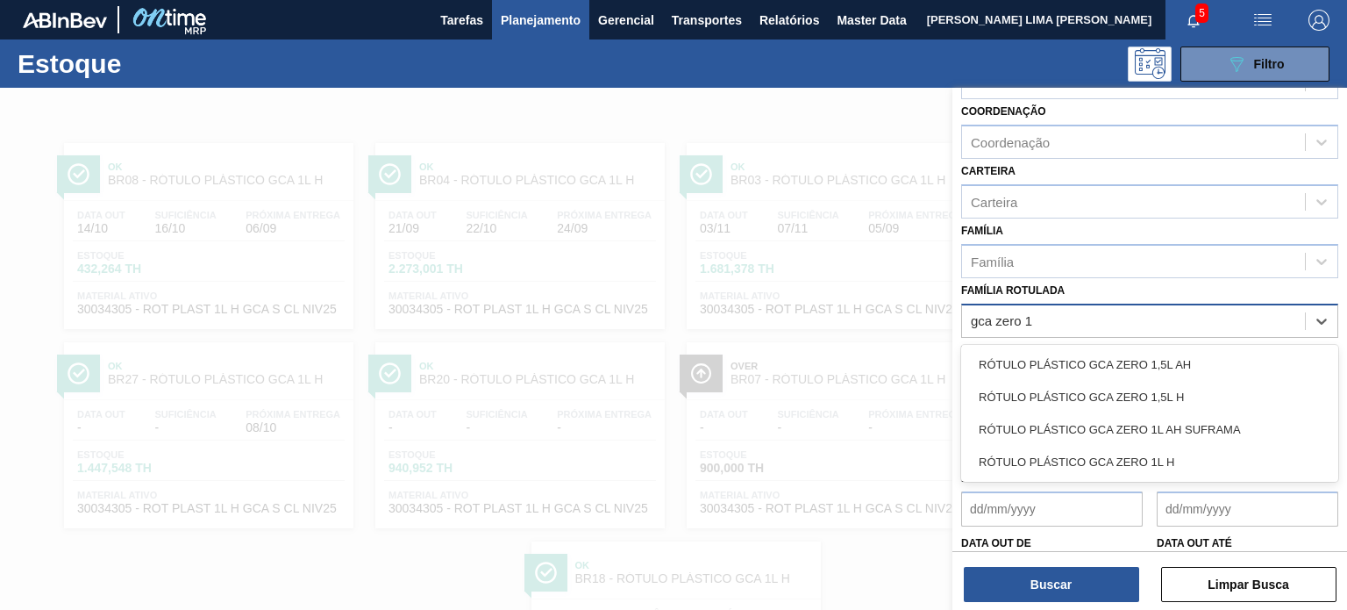
type Rotulada "gca zero 1l"
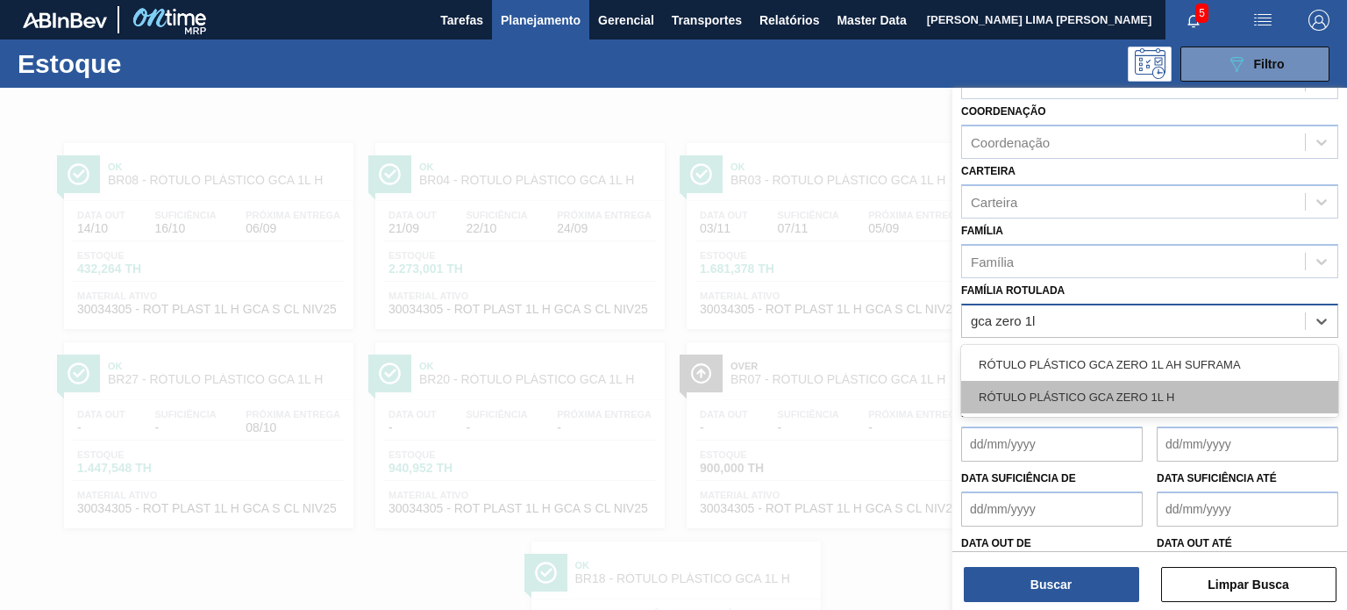
click at [1130, 396] on div "RÓTULO PLÁSTICO GCA ZERO 1L H" at bounding box center [1149, 397] width 377 height 32
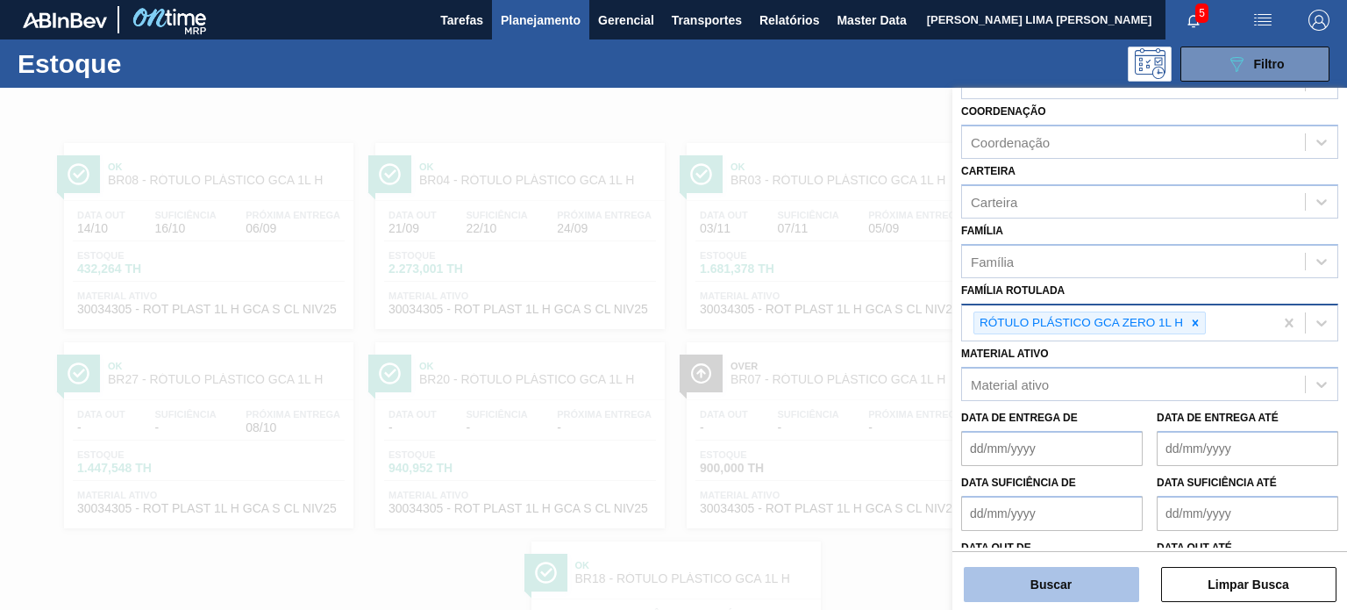
click at [1091, 584] on button "Buscar" at bounding box center [1051, 584] width 175 height 35
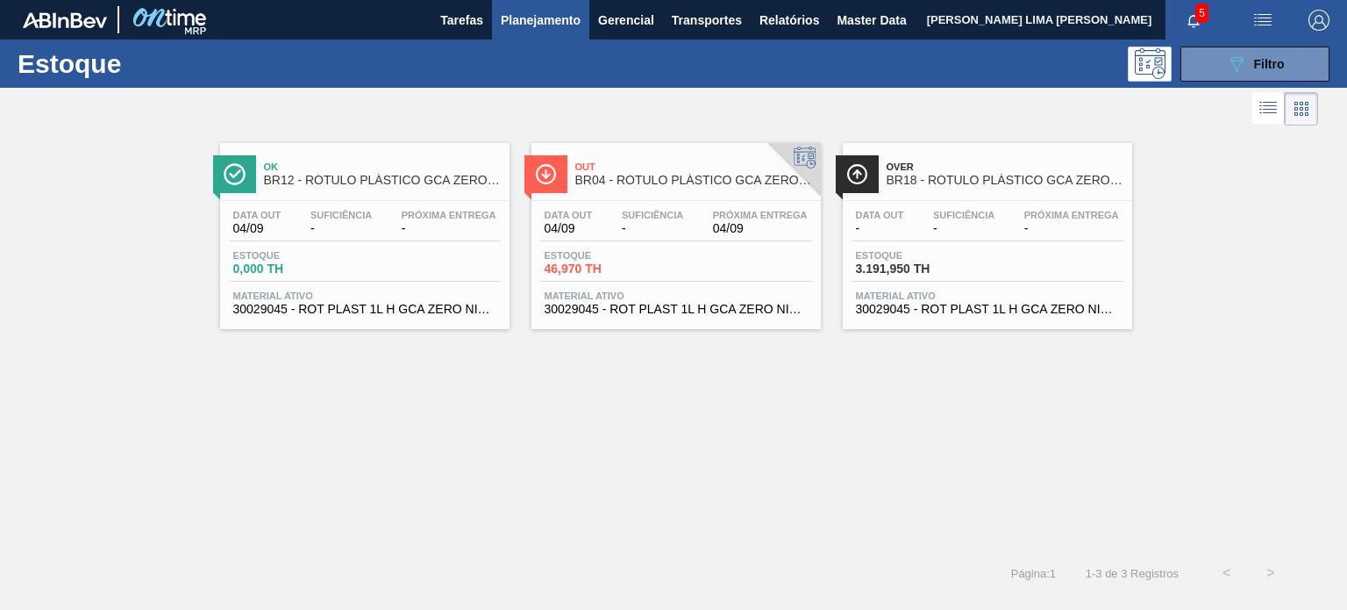
drag, startPoint x: 885, startPoint y: 223, endPoint x: 712, endPoint y: 231, distance: 173.0
click at [1212, 61] on button "089F7B8B-B2A5-4AFE-B5C0-19BA573D28AC Filtro" at bounding box center [1255, 63] width 149 height 35
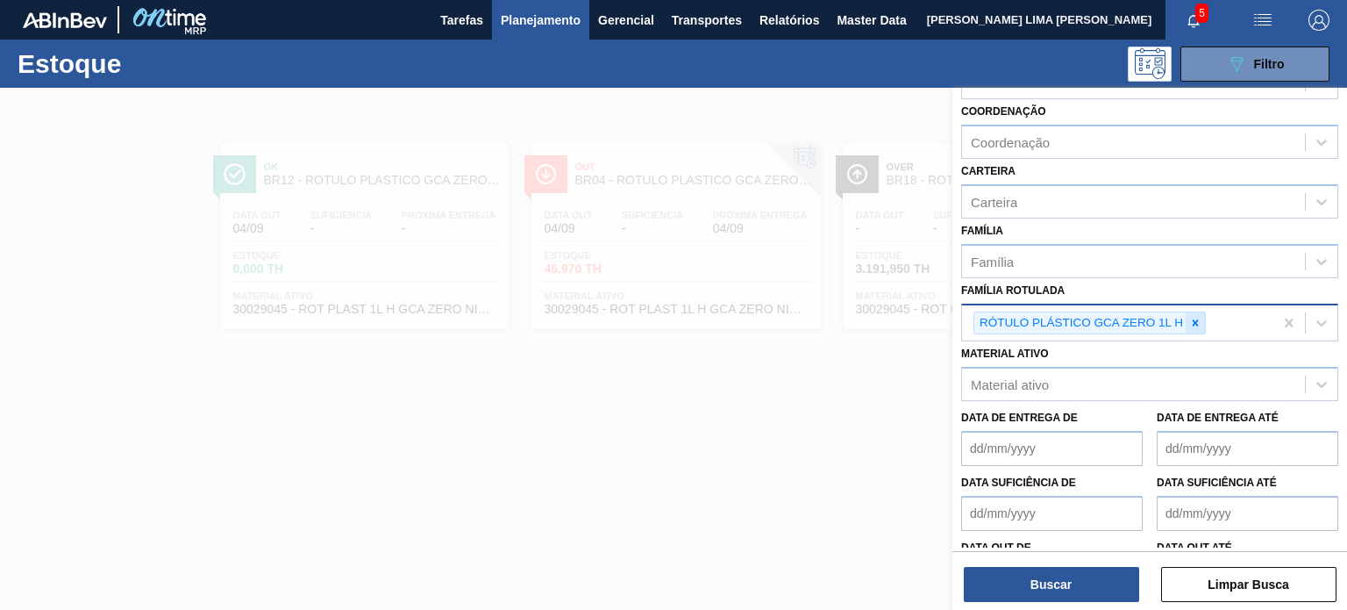
click at [1196, 317] on icon at bounding box center [1195, 323] width 12 height 12
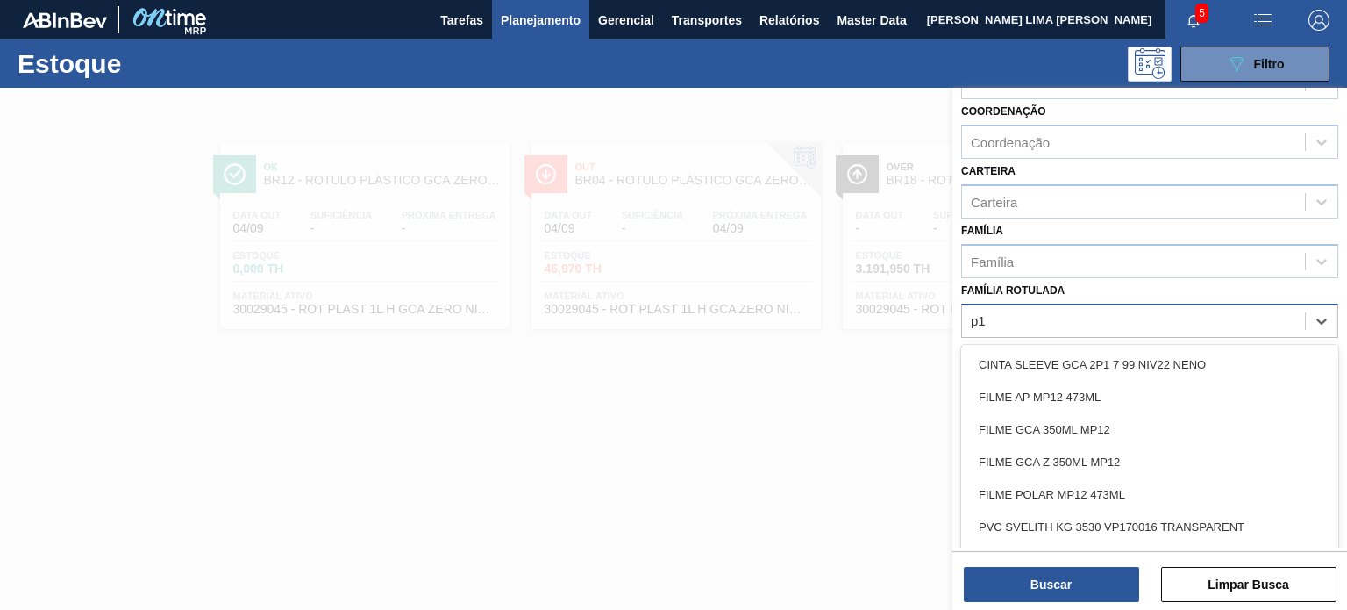
type Rotulada "p"
type Rotulada "gca 1,5"
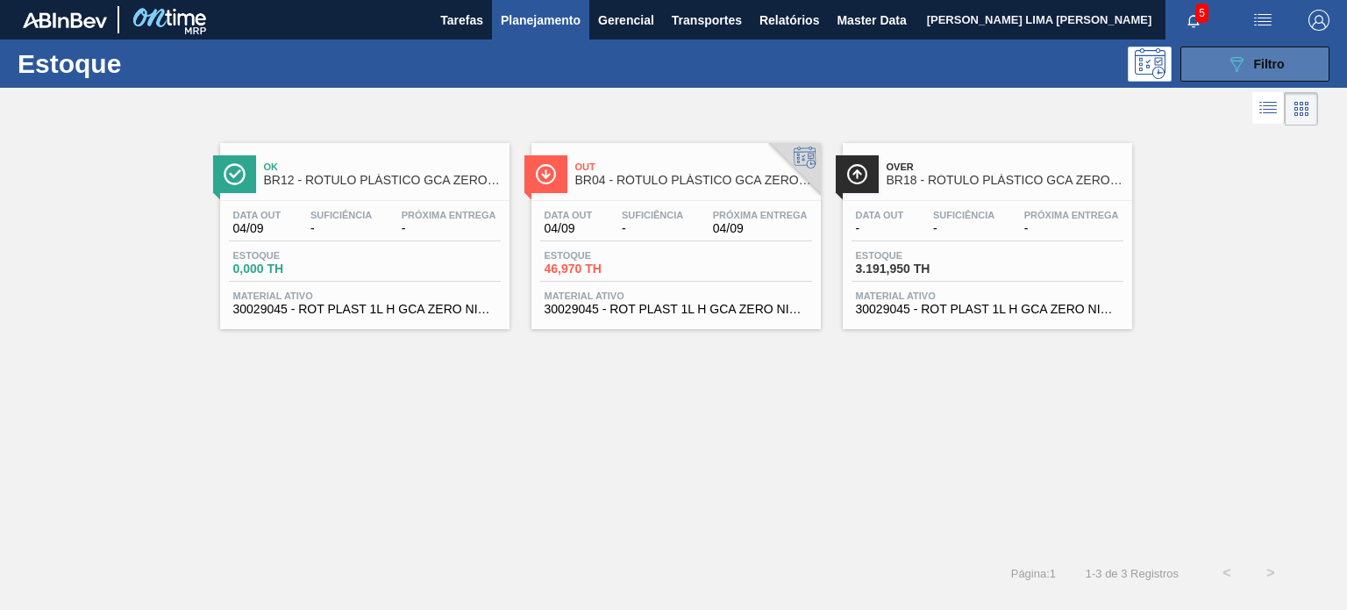
click at [1213, 62] on button "089F7B8B-B2A5-4AFE-B5C0-19BA573D28AC Filtro" at bounding box center [1255, 63] width 149 height 35
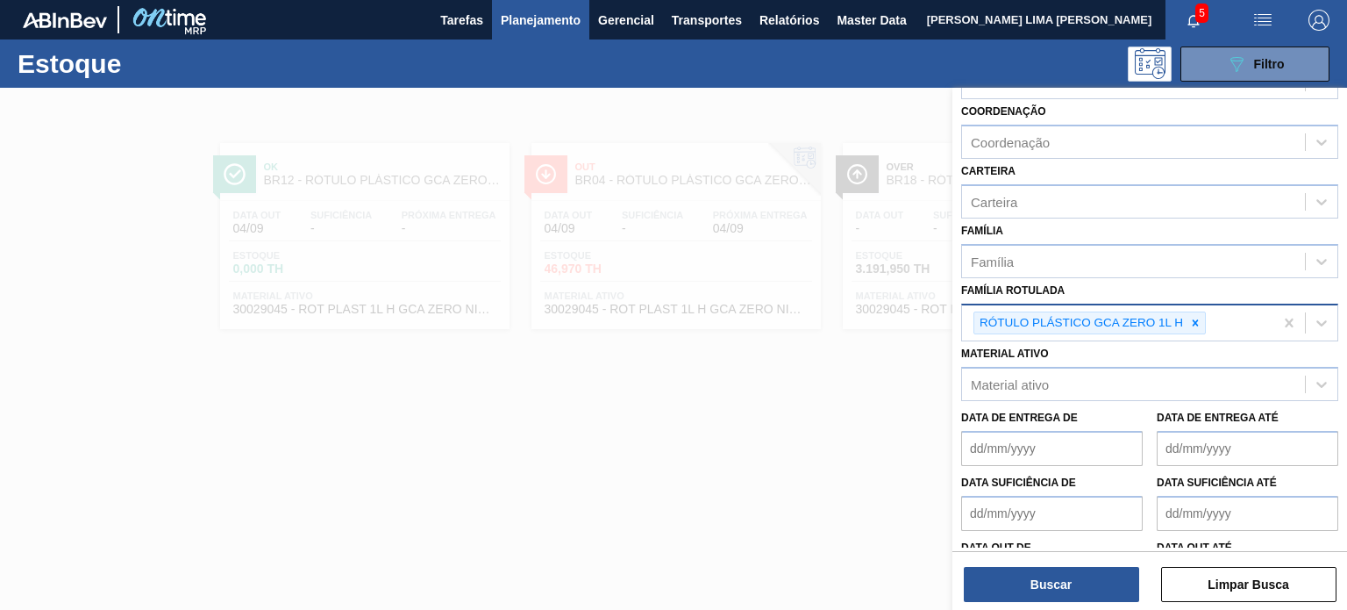
click at [1192, 318] on icon at bounding box center [1195, 323] width 12 height 12
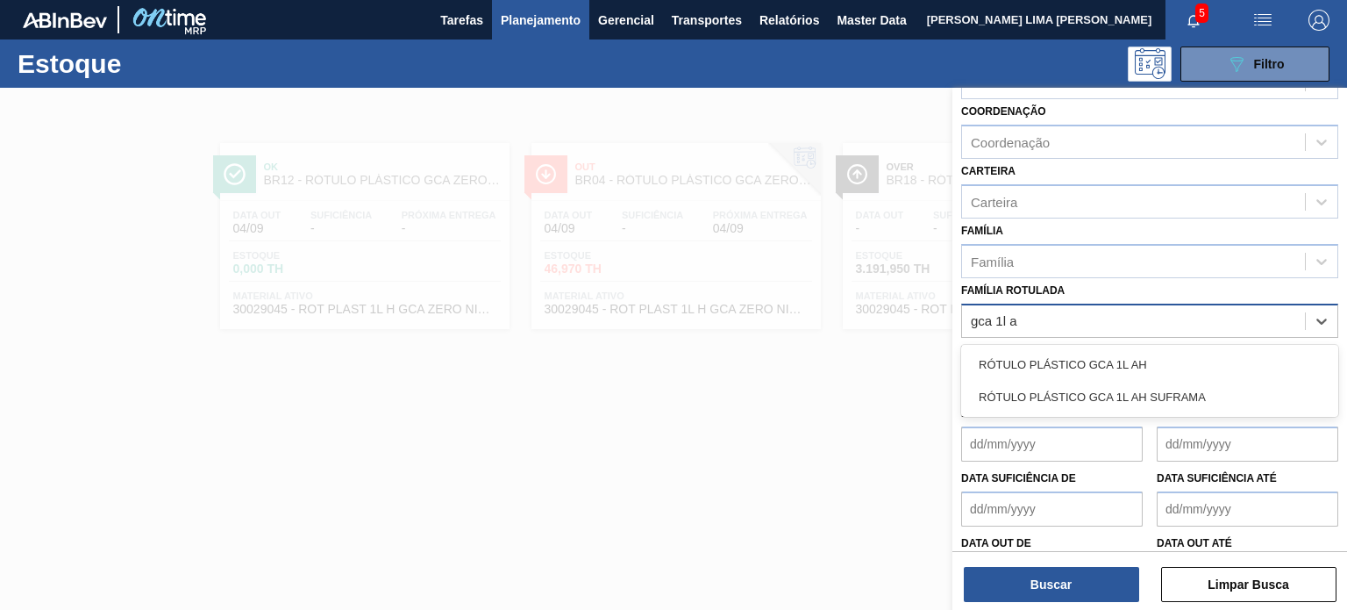
type Rotulada "gca 1l ah"
click at [1124, 357] on div "RÓTULO PLÁSTICO GCA 1L AH" at bounding box center [1149, 364] width 377 height 32
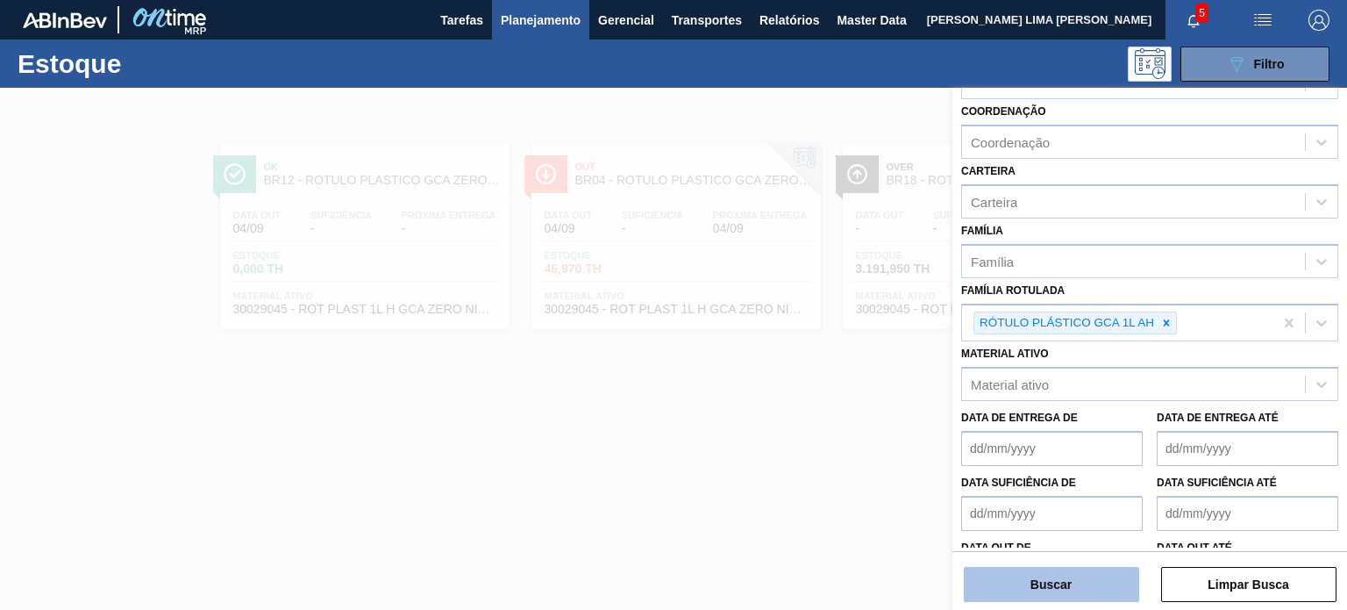
click at [1086, 582] on button "Buscar" at bounding box center [1051, 584] width 175 height 35
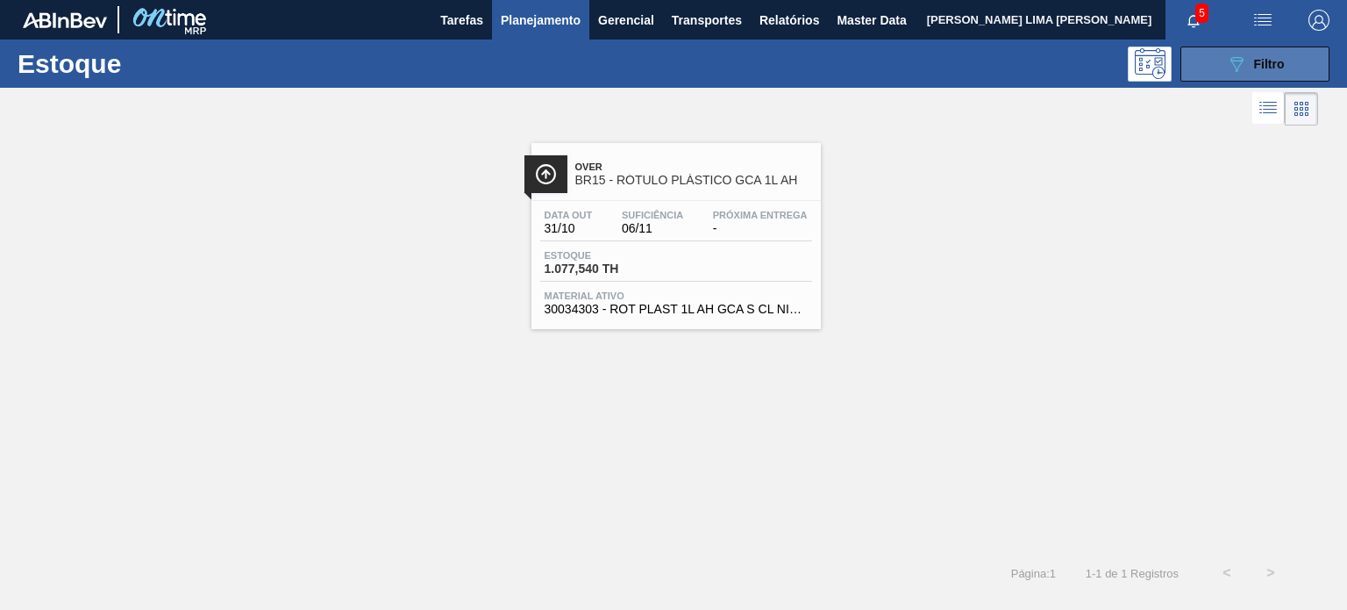
click at [1226, 69] on icon "089F7B8B-B2A5-4AFE-B5C0-19BA573D28AC" at bounding box center [1236, 64] width 21 height 21
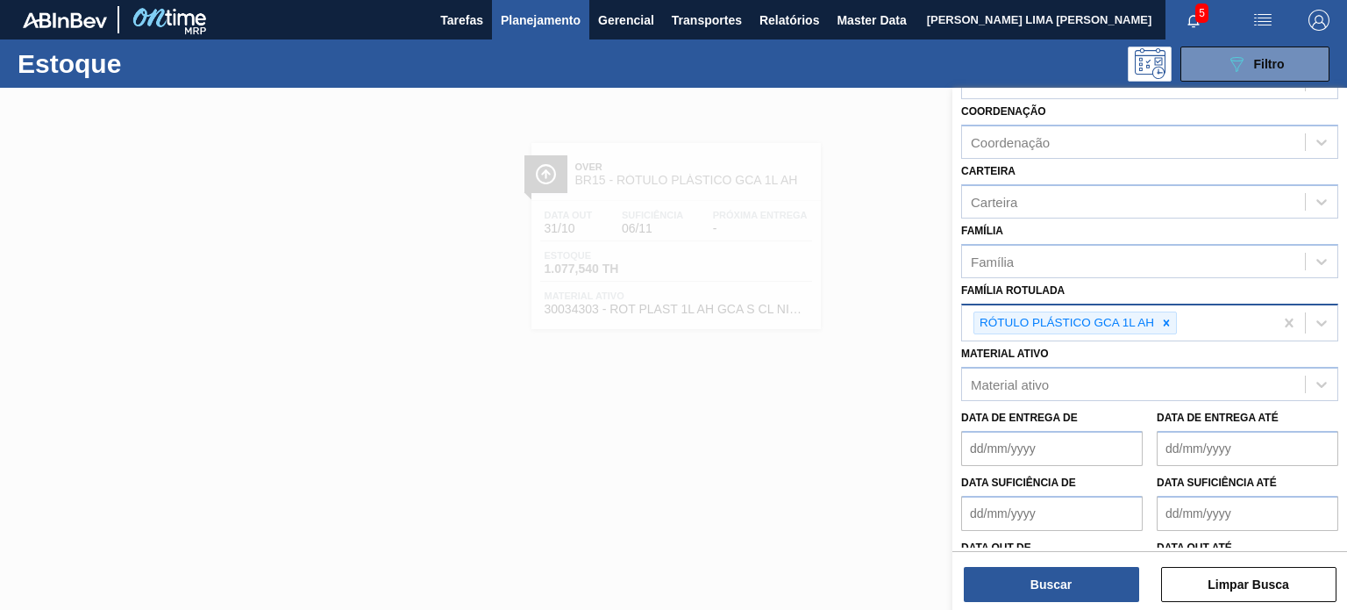
click at [1165, 312] on div at bounding box center [1166, 323] width 19 height 22
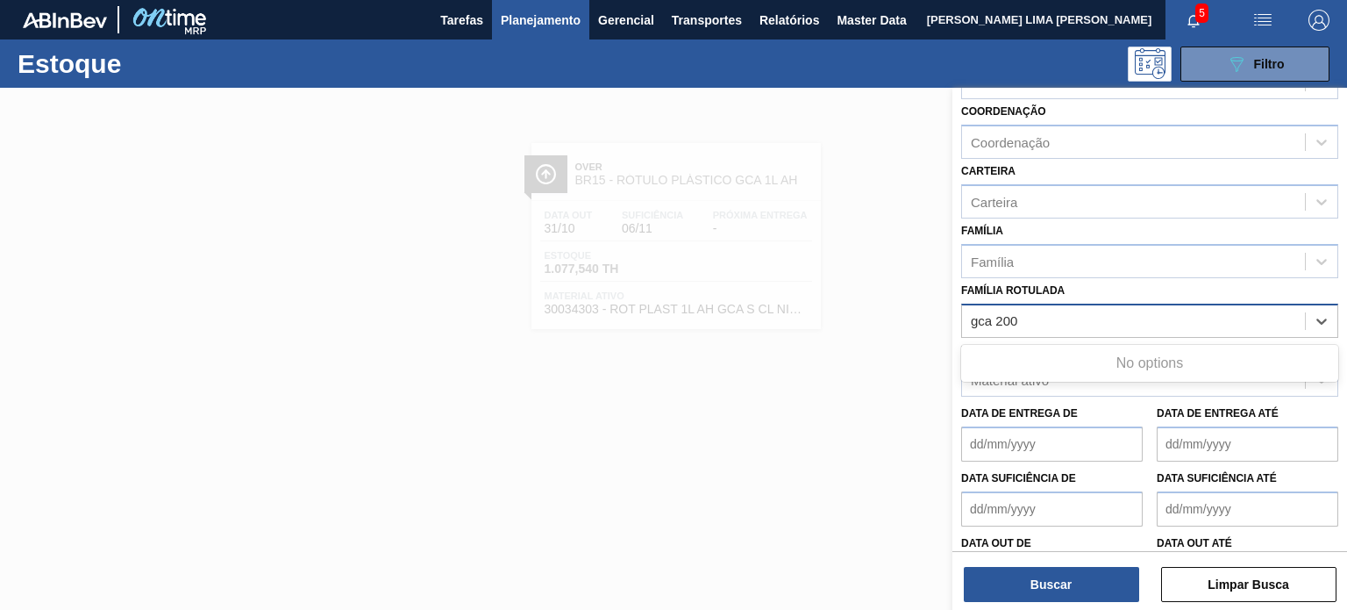
type Rotulada "gca 200"
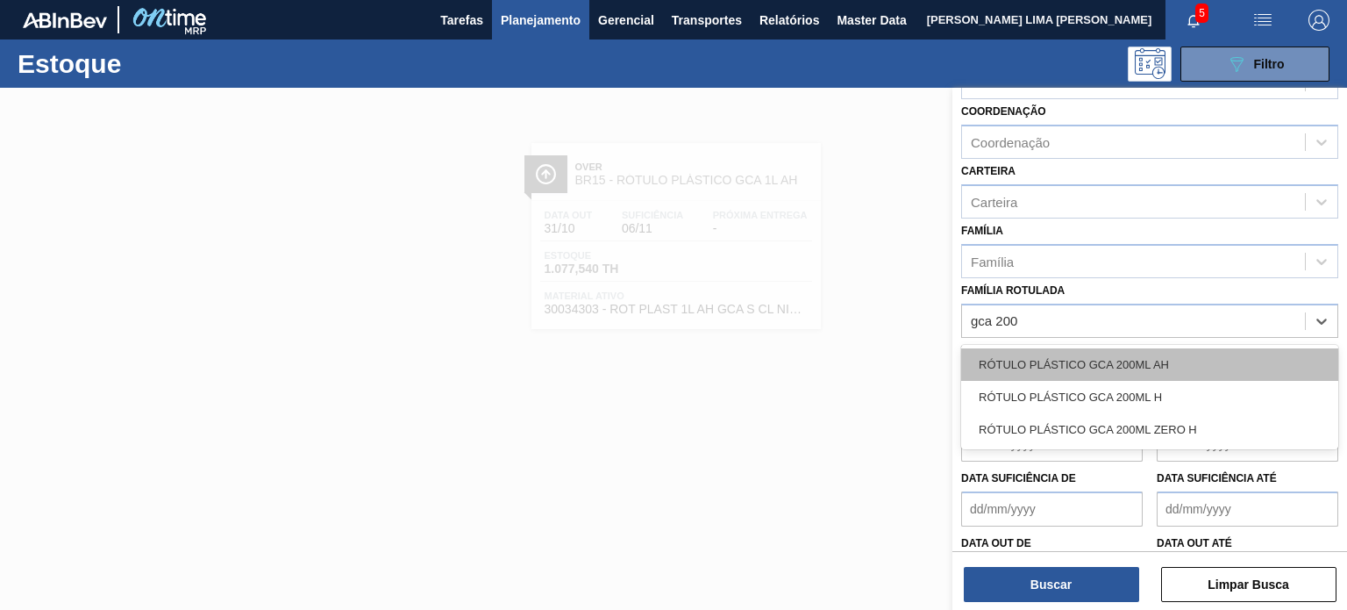
click at [1103, 353] on div "RÓTULO PLÁSTICO GCA 200ML AH" at bounding box center [1149, 364] width 377 height 32
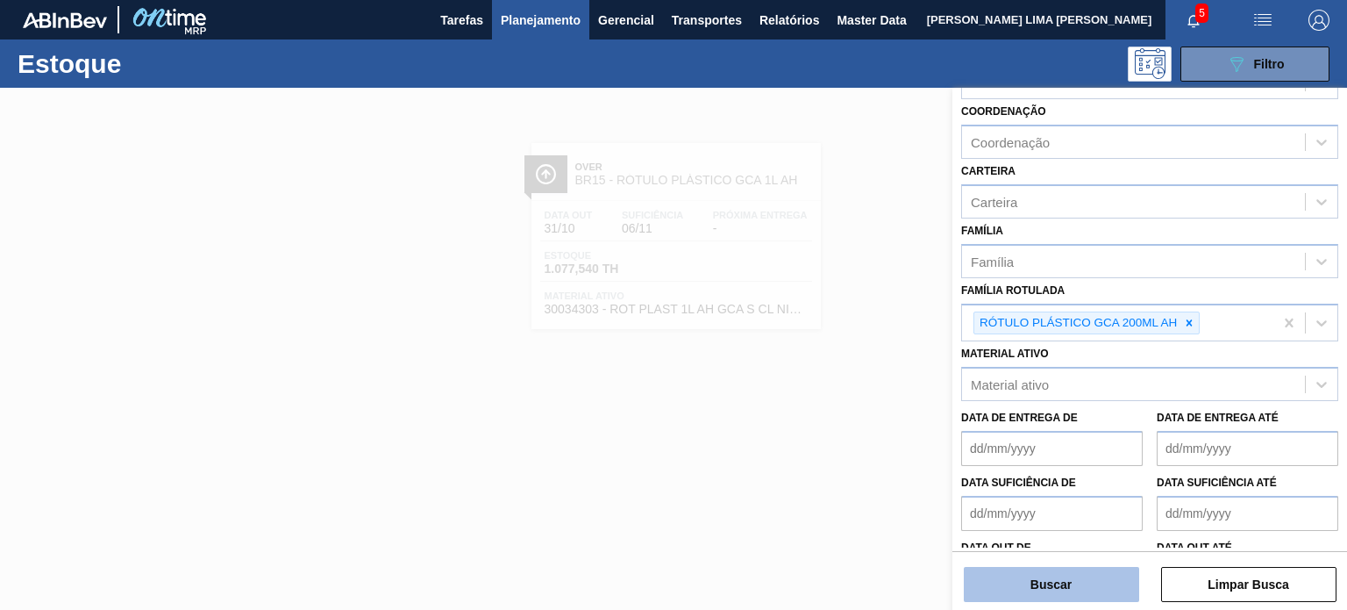
click at [1078, 568] on button "Buscar" at bounding box center [1051, 584] width 175 height 35
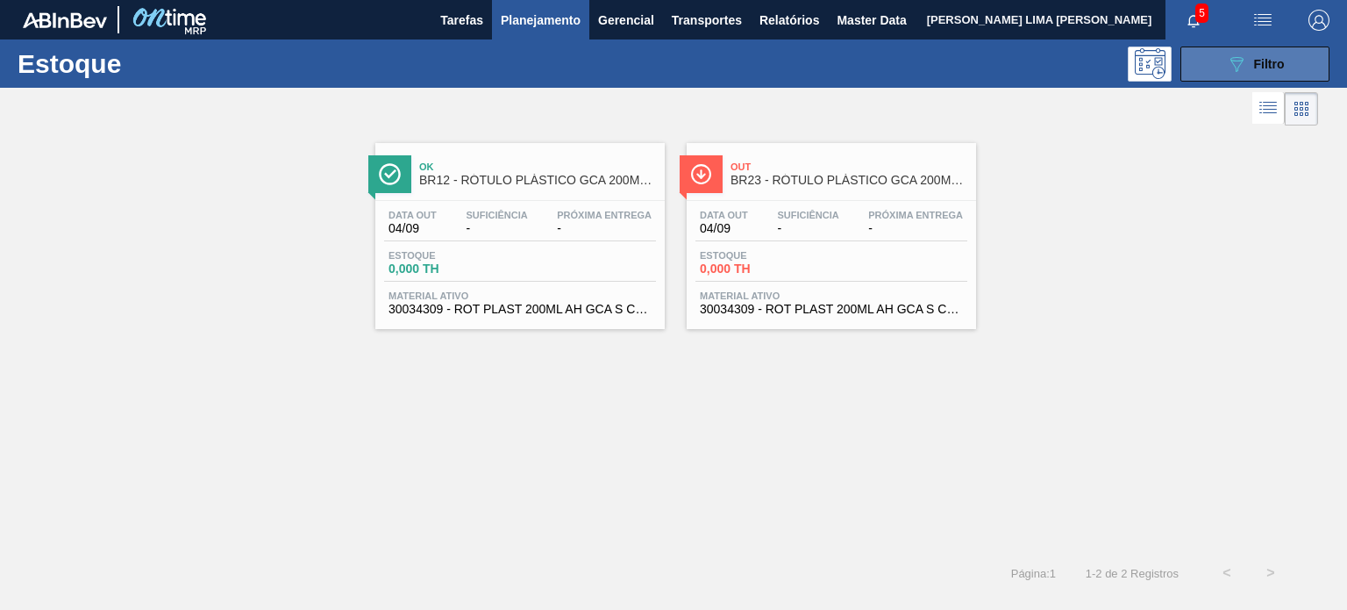
click at [1251, 76] on button "089F7B8B-B2A5-4AFE-B5C0-19BA573D28AC Filtro" at bounding box center [1255, 63] width 149 height 35
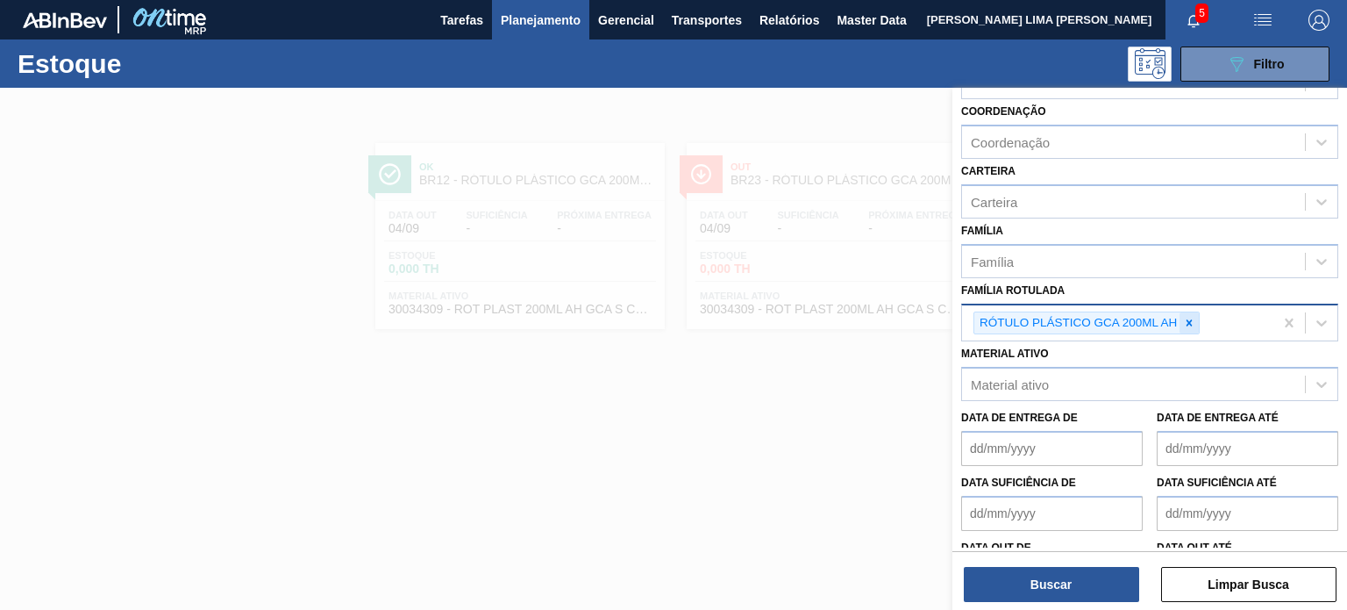
click at [1184, 312] on div at bounding box center [1189, 323] width 19 height 22
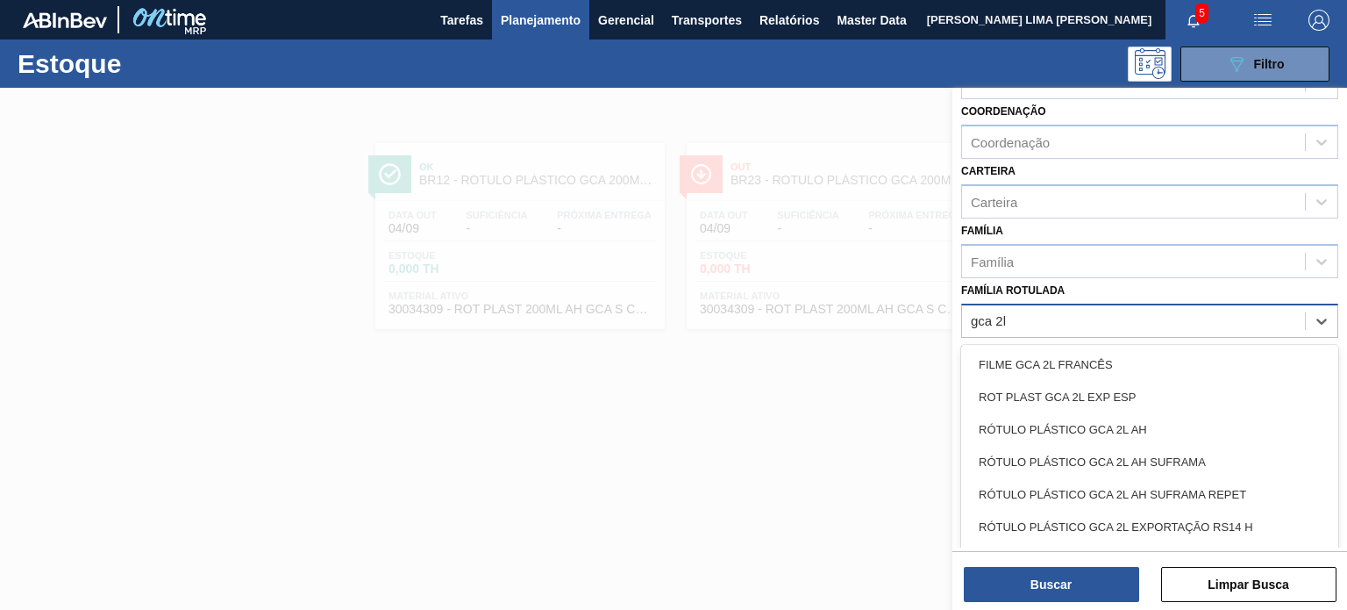
type Rotulada "gca 2l h"
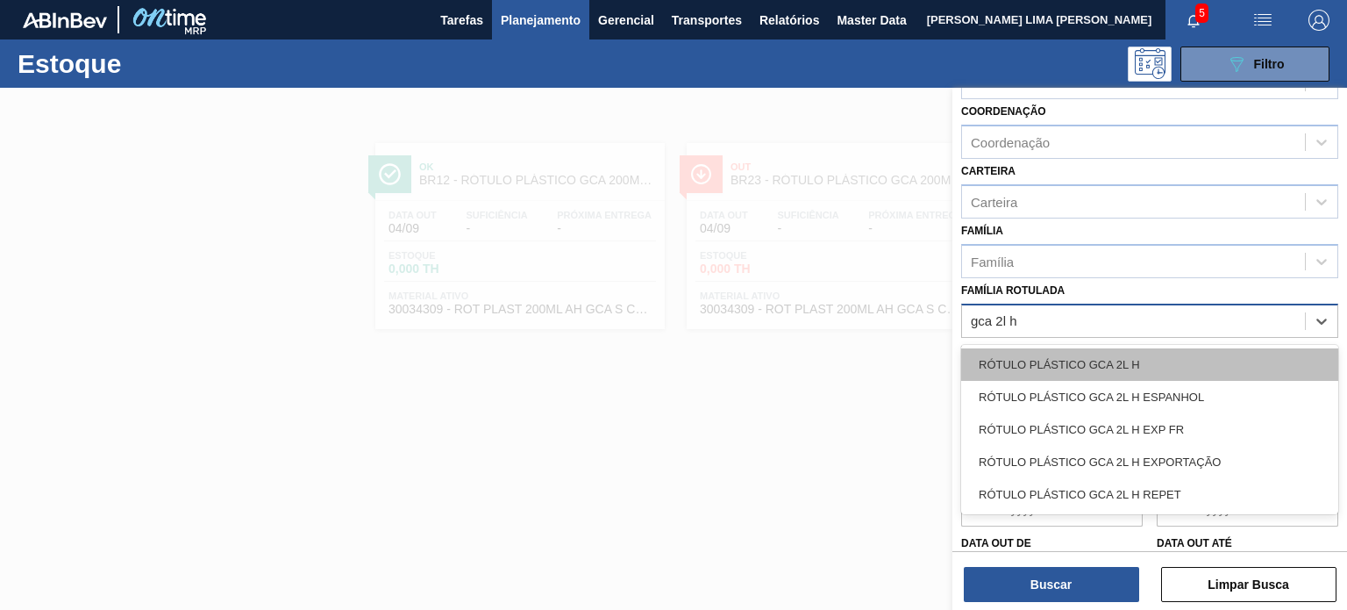
click at [1102, 348] on div "RÓTULO PLÁSTICO GCA 2L H" at bounding box center [1149, 364] width 377 height 32
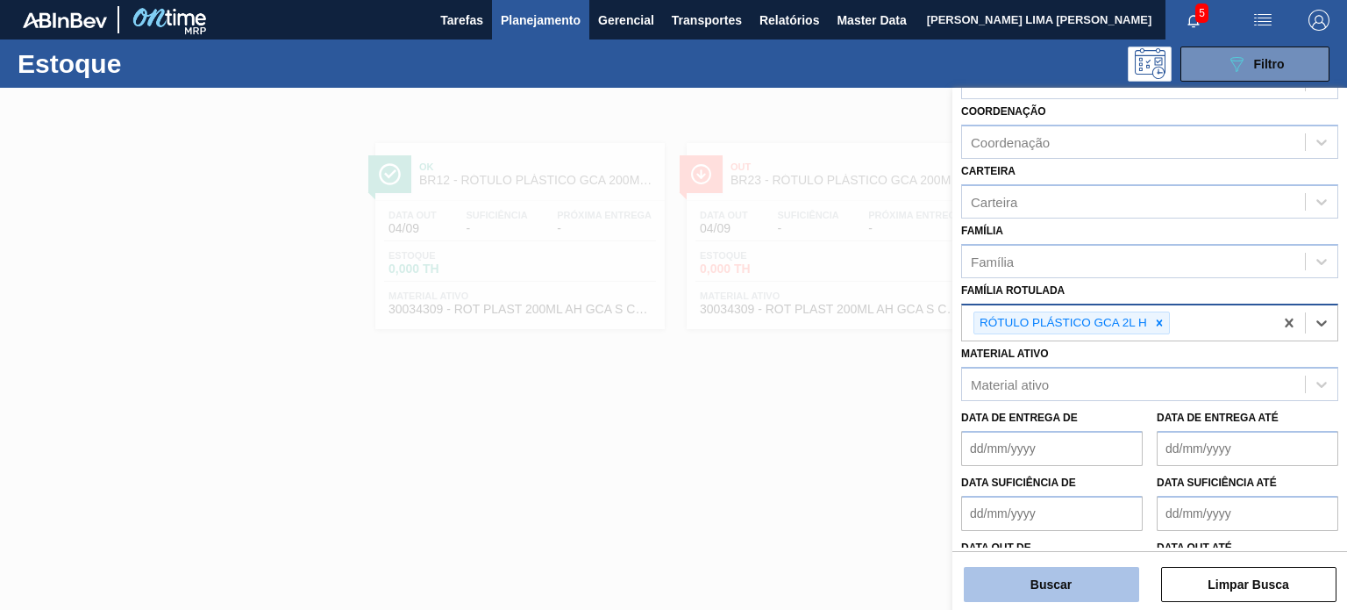
click at [1056, 594] on button "Buscar" at bounding box center [1051, 584] width 175 height 35
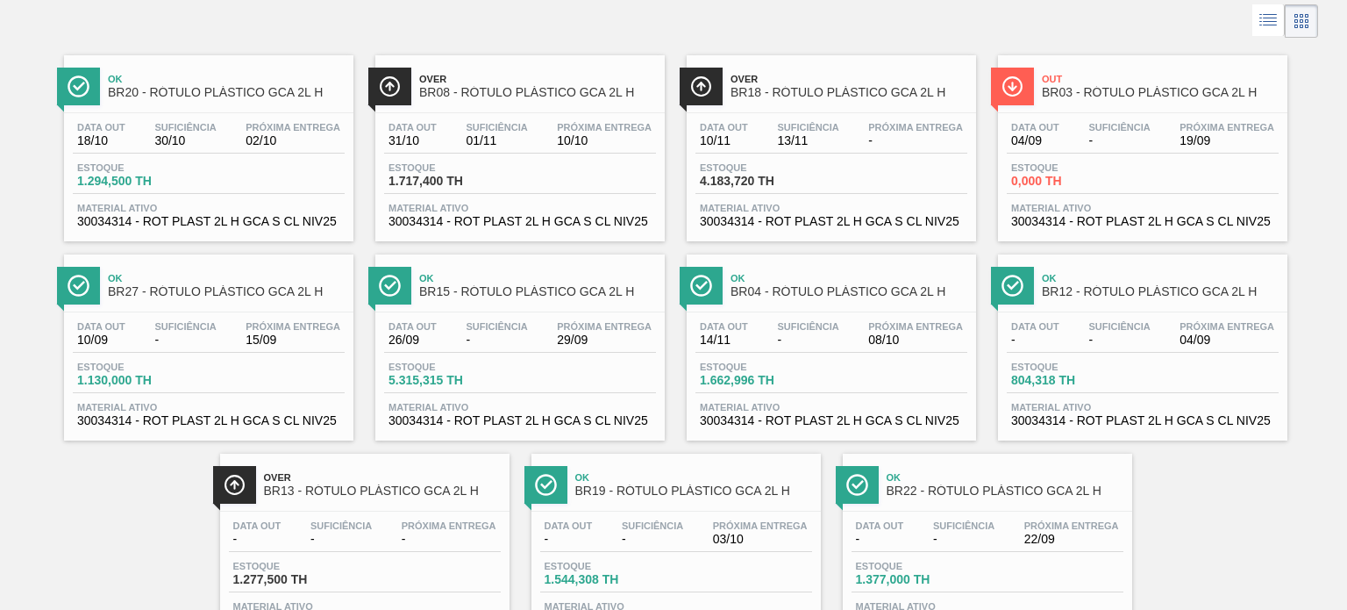
scroll to position [0, 0]
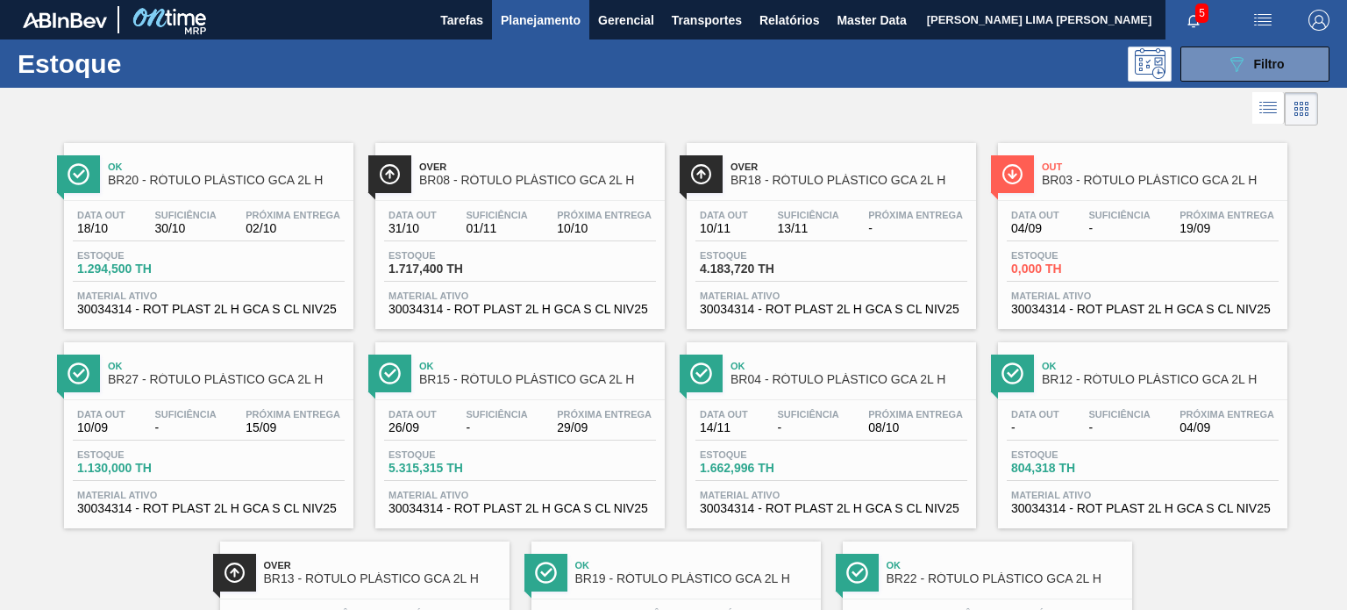
click at [1207, 83] on div "Estoque 089F7B8B-B2A5-4AFE-B5C0-19BA573D28AC Filtro" at bounding box center [673, 63] width 1347 height 48
click at [1209, 78] on button "089F7B8B-B2A5-4AFE-B5C0-19BA573D28AC Filtro" at bounding box center [1255, 63] width 149 height 35
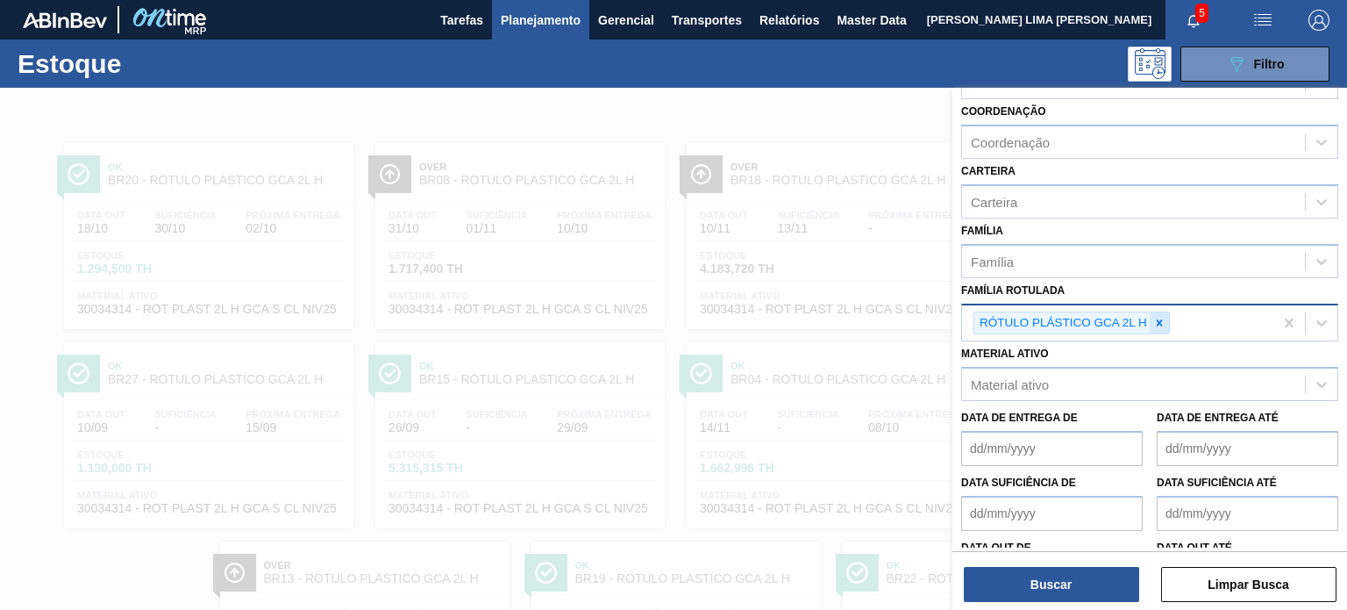
click at [1156, 325] on div at bounding box center [1159, 323] width 19 height 22
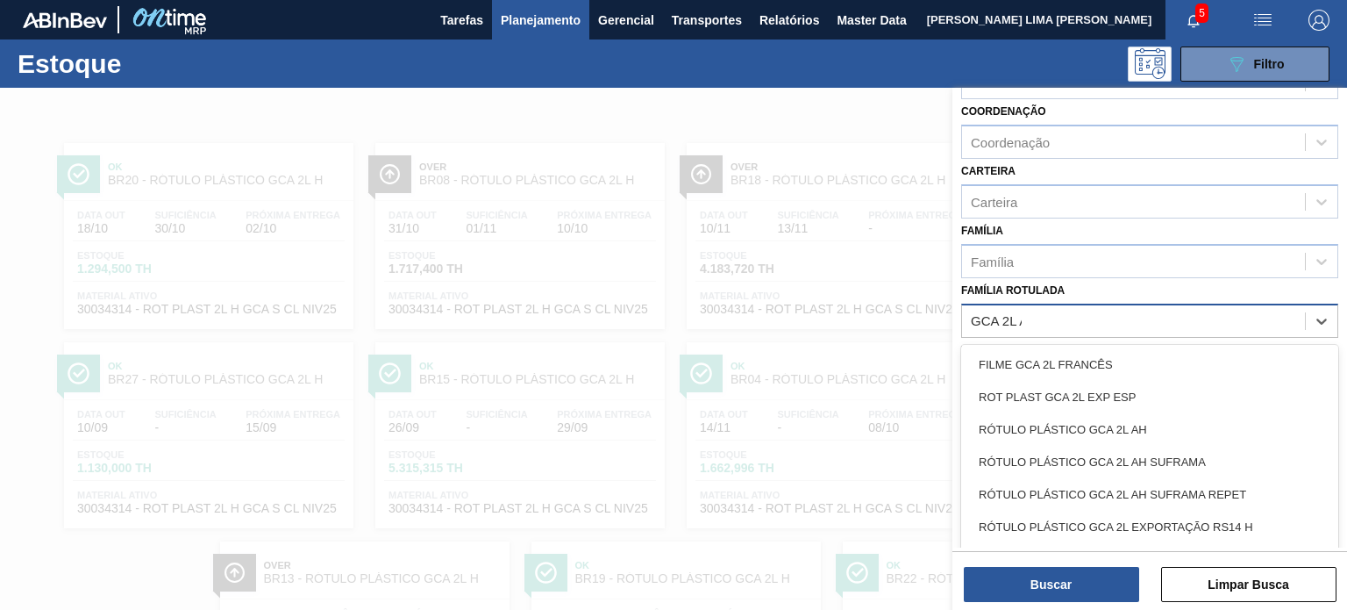
type Rotulada "GCA 2L AH"
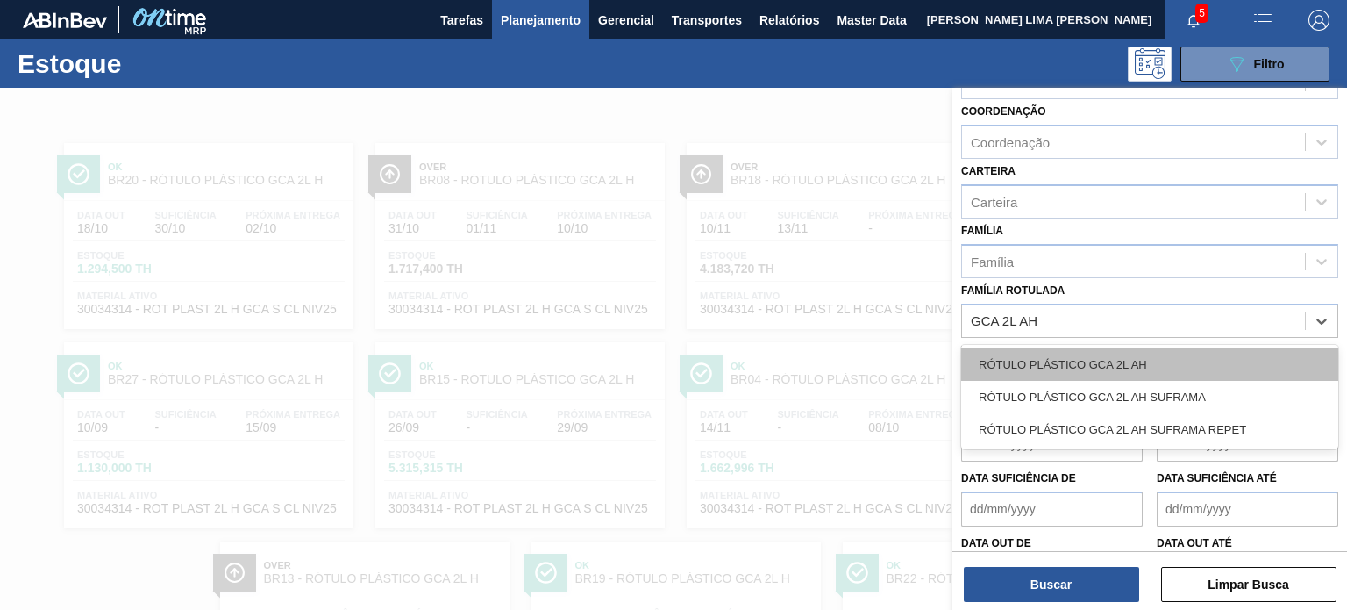
click at [1145, 348] on div "RÓTULO PLÁSTICO GCA 2L AH" at bounding box center [1149, 364] width 377 height 32
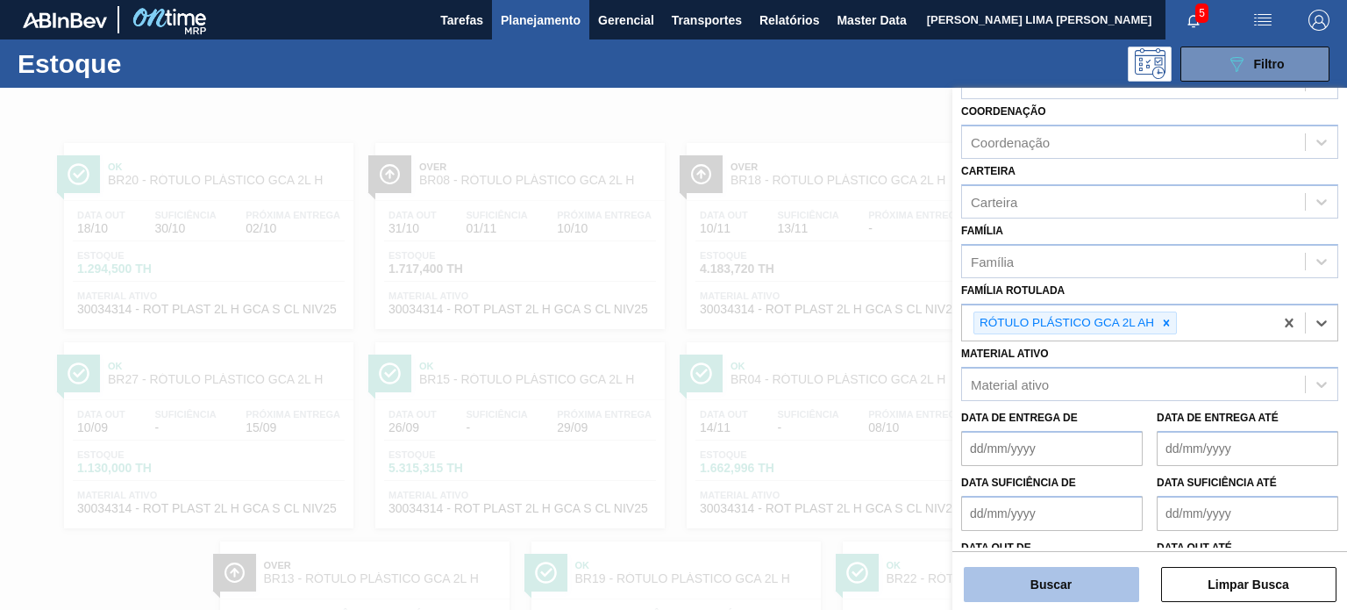
click at [1070, 575] on button "Buscar" at bounding box center [1051, 584] width 175 height 35
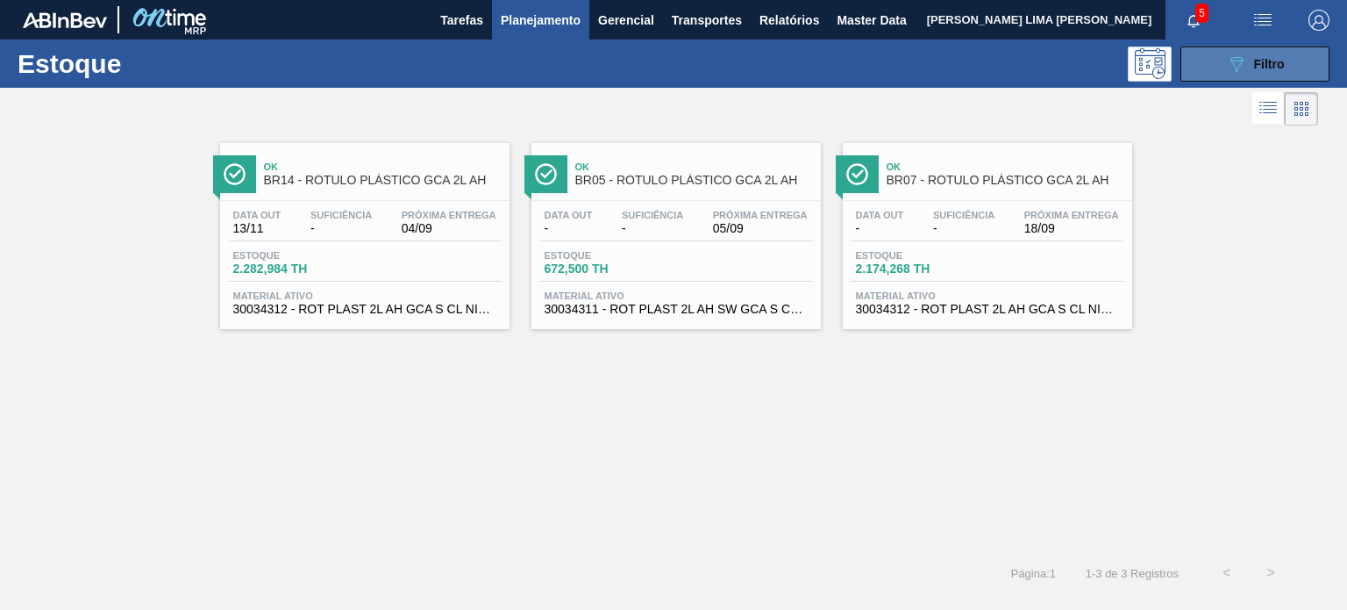
click at [1245, 69] on icon "089F7B8B-B2A5-4AFE-B5C0-19BA573D28AC" at bounding box center [1236, 64] width 21 height 21
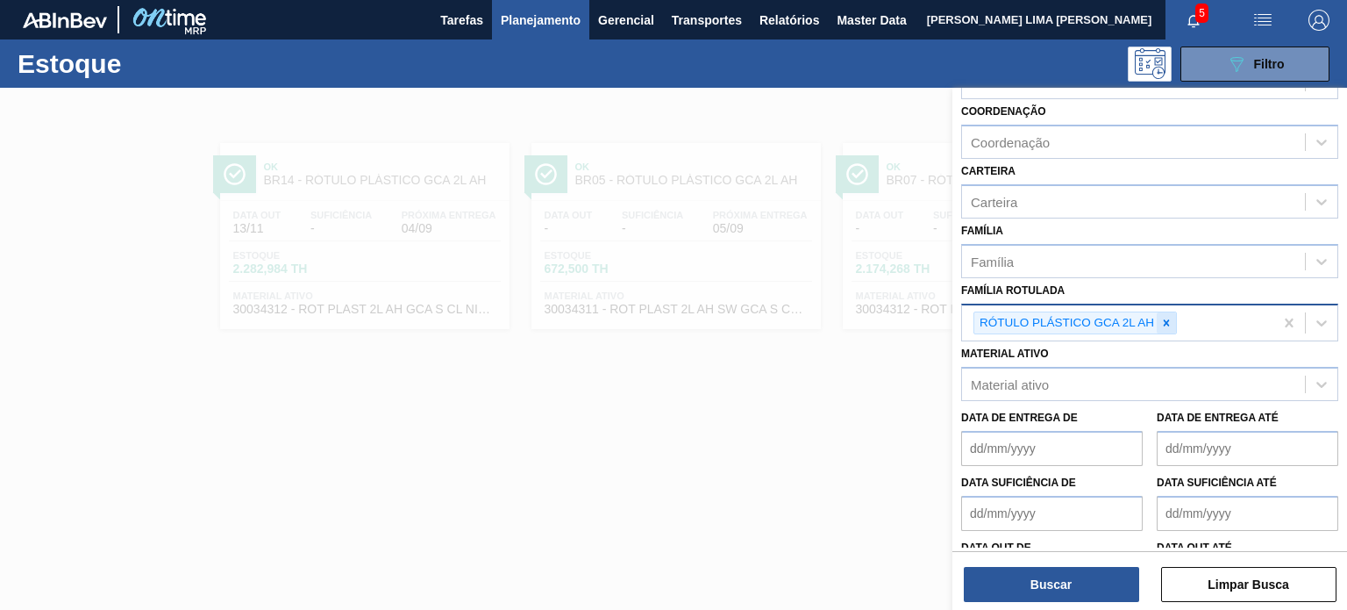
click at [1167, 323] on icon at bounding box center [1166, 323] width 12 height 12
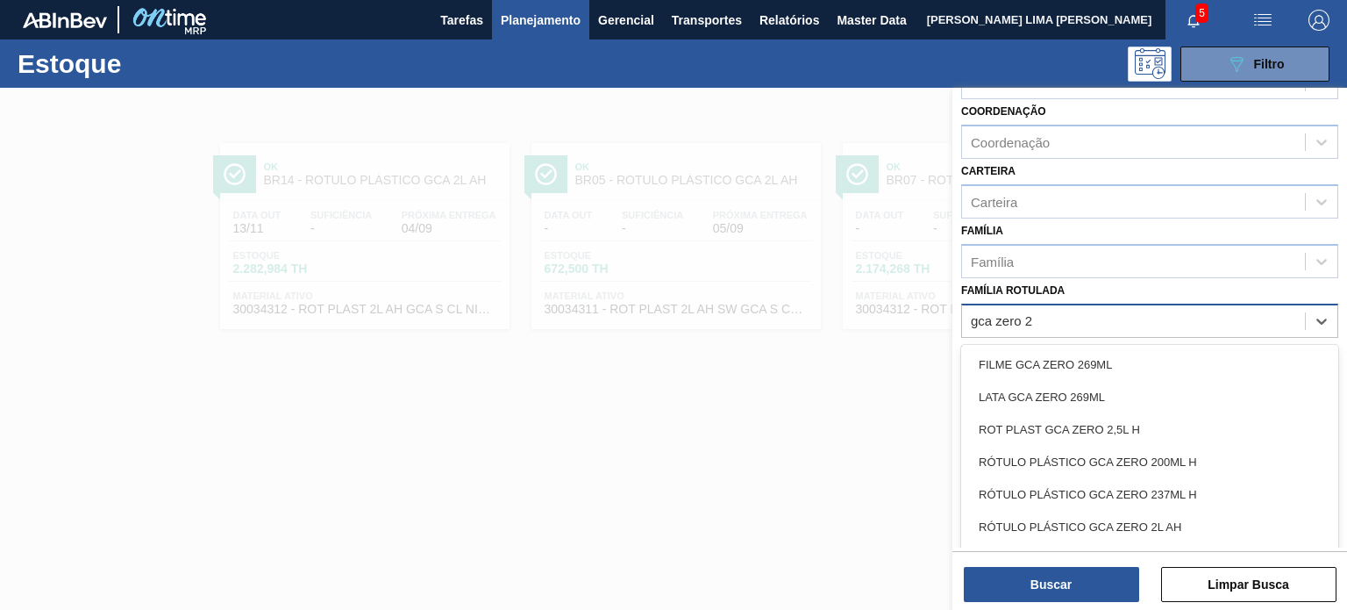
type Rotulada "gca zero 2l"
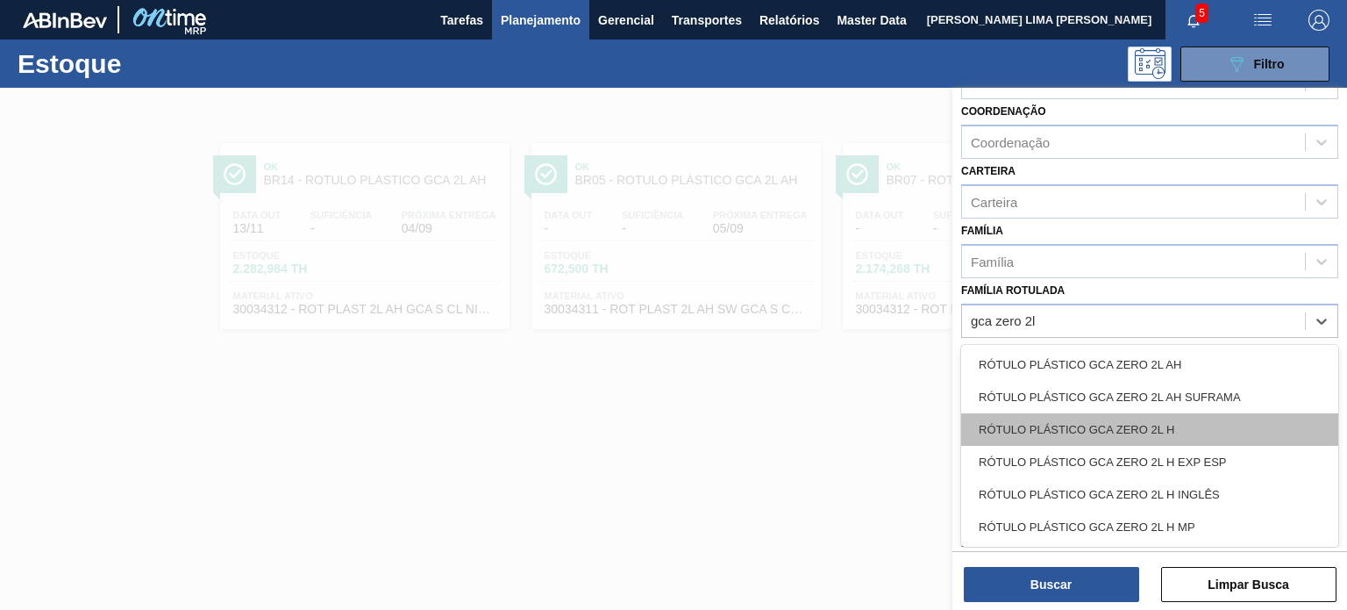
click at [1146, 417] on div "RÓTULO PLÁSTICO GCA ZERO 2L H" at bounding box center [1149, 429] width 377 height 32
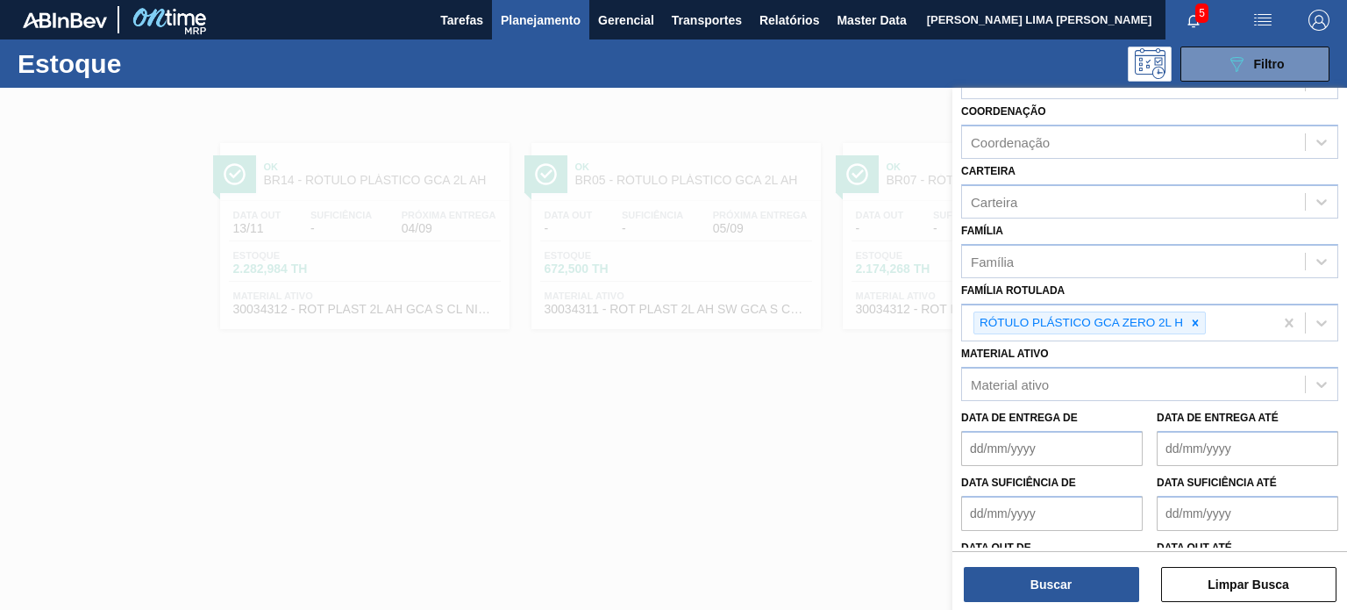
click at [1089, 561] on div "Buscar Limpar Busca" at bounding box center [1149, 575] width 395 height 49
click at [1084, 564] on div "Buscar Limpar Busca" at bounding box center [1149, 575] width 395 height 49
click at [1077, 571] on button "Buscar" at bounding box center [1051, 584] width 175 height 35
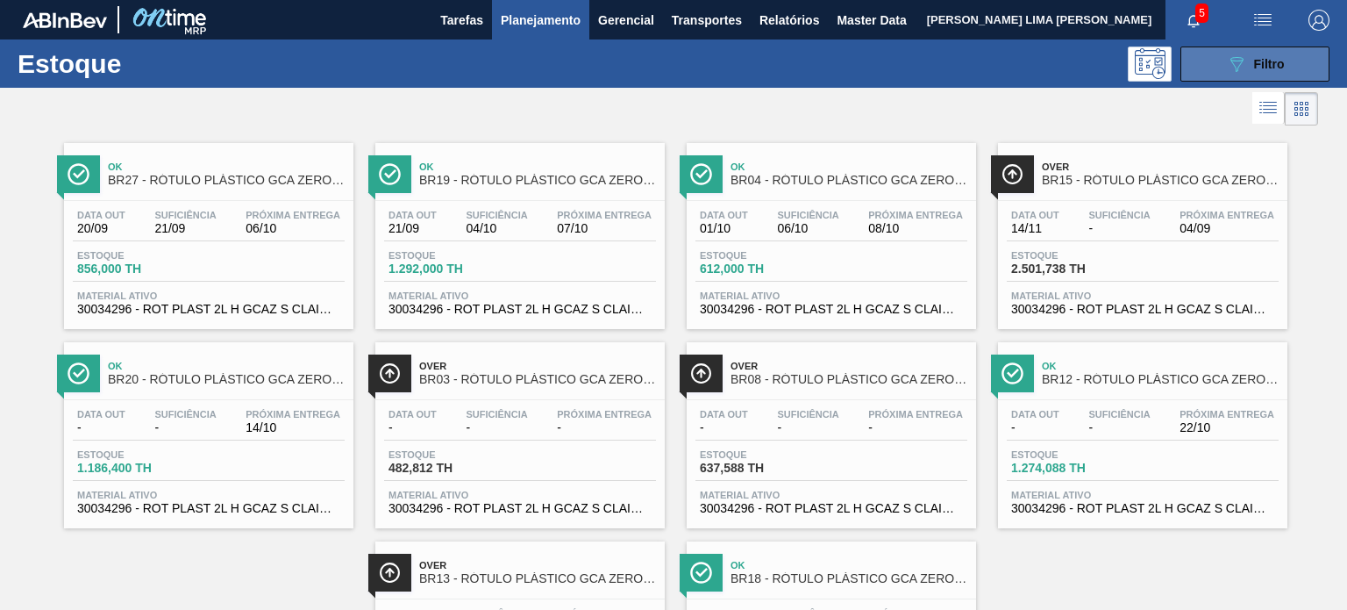
click at [1203, 73] on button "089F7B8B-B2A5-4AFE-B5C0-19BA573D28AC Filtro" at bounding box center [1255, 63] width 149 height 35
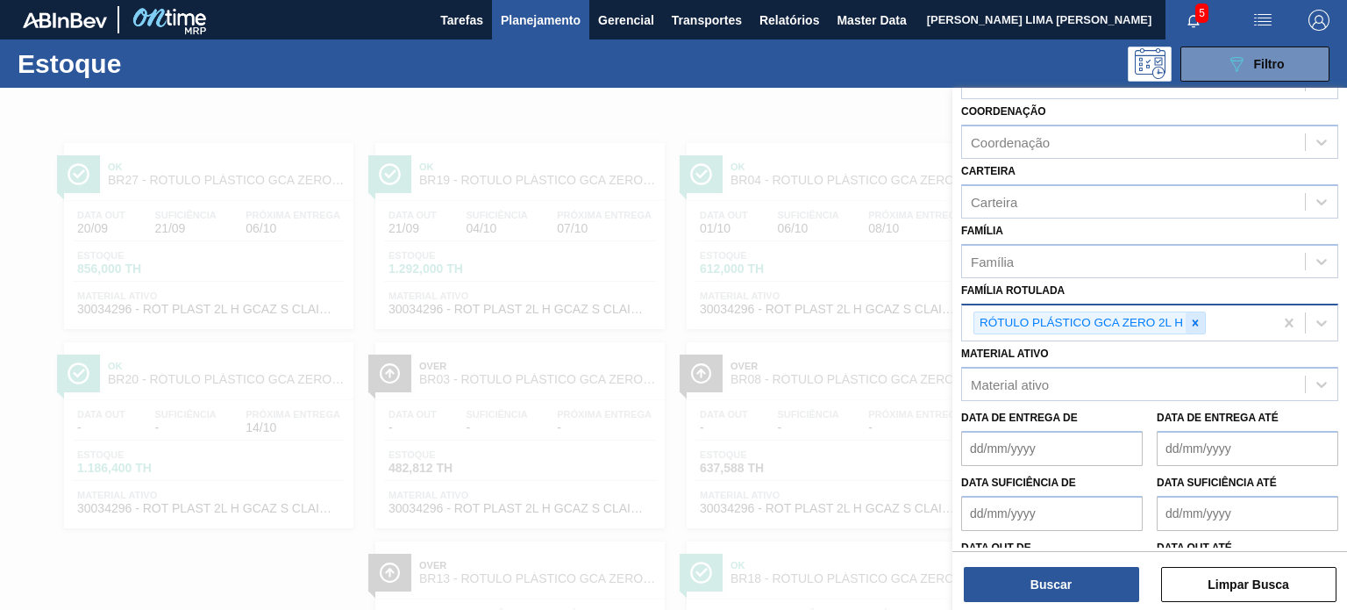
click at [1194, 319] on icon at bounding box center [1196, 322] width 6 height 6
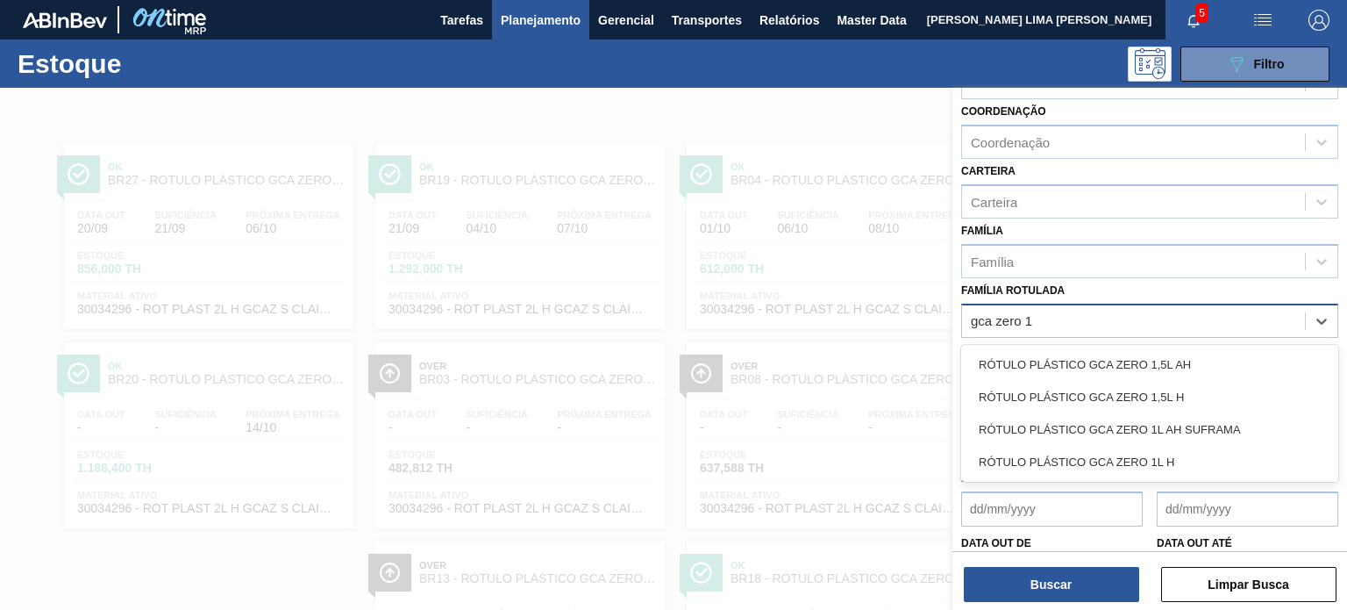
type Rotulada "gca zero 1l"
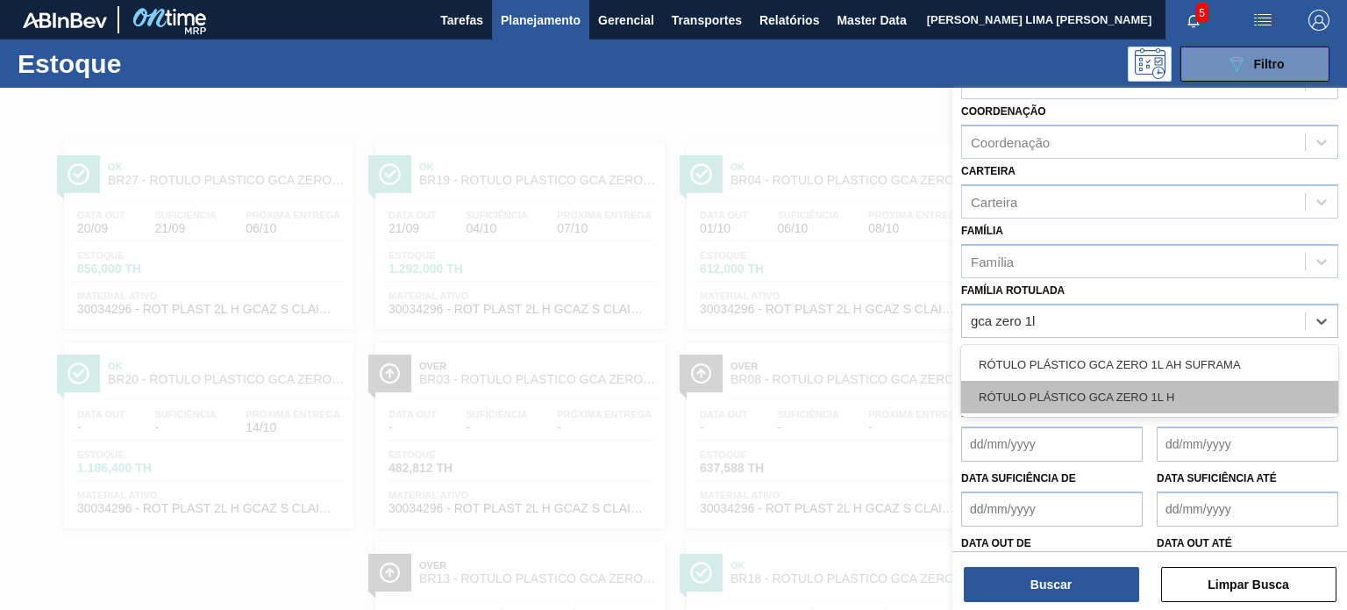
click at [1140, 382] on div "RÓTULO PLÁSTICO GCA ZERO 1L H" at bounding box center [1149, 397] width 377 height 32
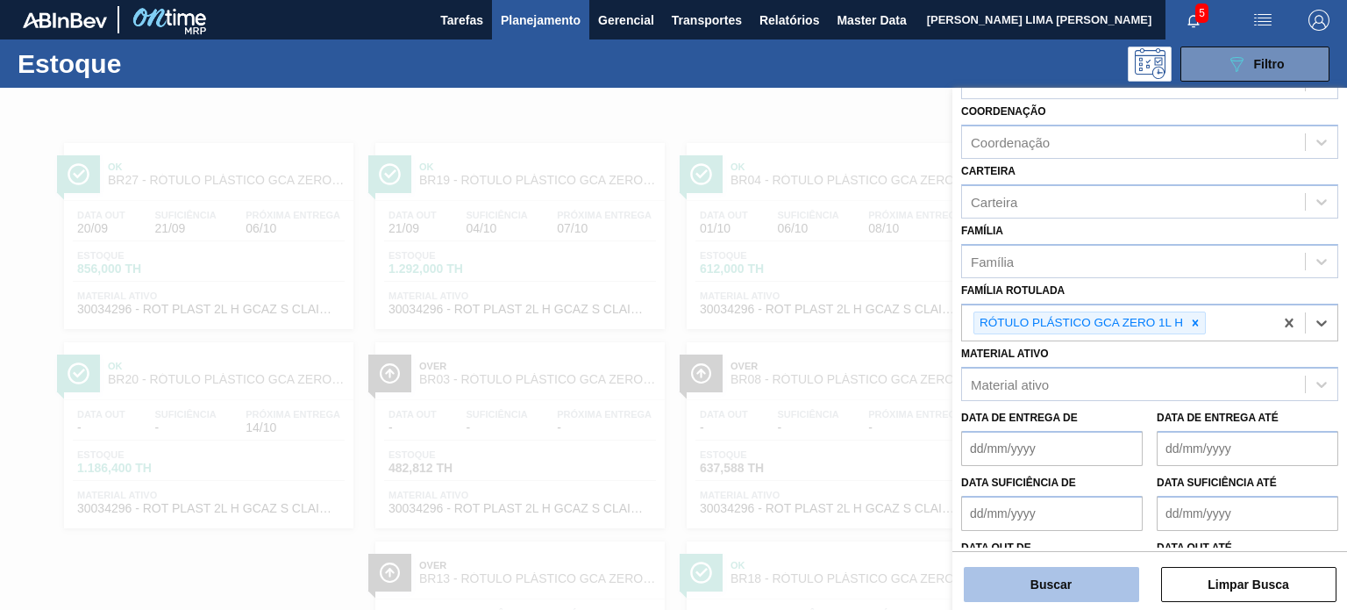
click at [1064, 582] on button "Buscar" at bounding box center [1051, 584] width 175 height 35
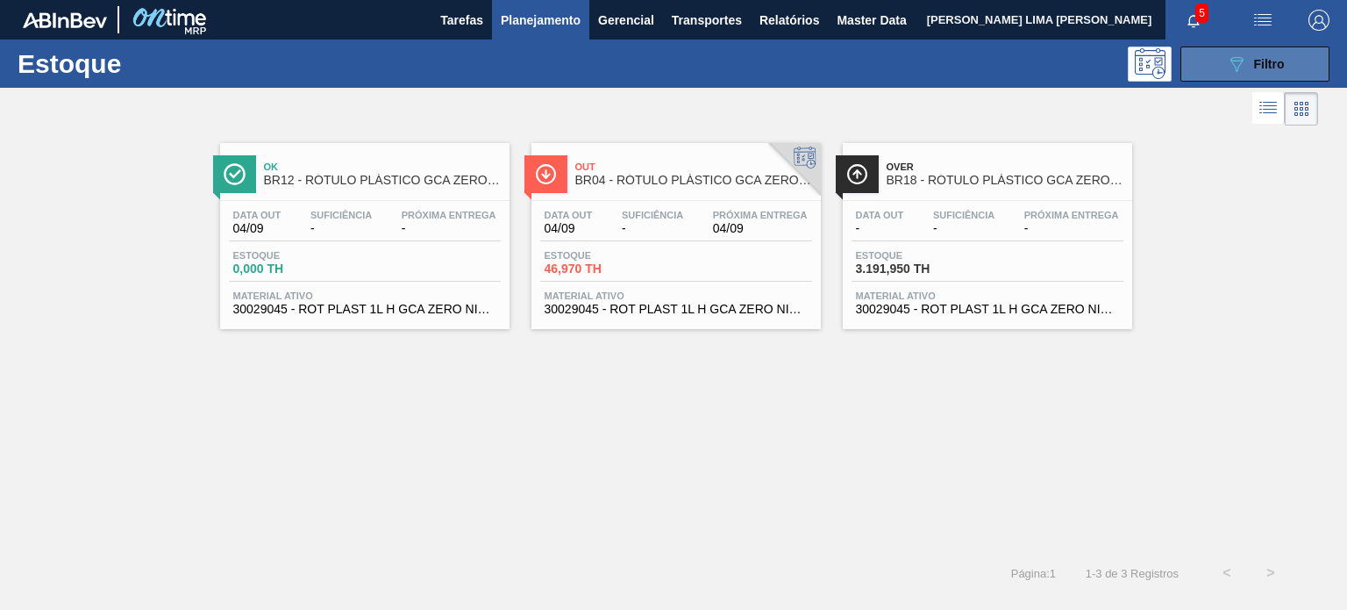
click at [1274, 73] on div "089F7B8B-B2A5-4AFE-B5C0-19BA573D28AC Filtro" at bounding box center [1255, 64] width 59 height 21
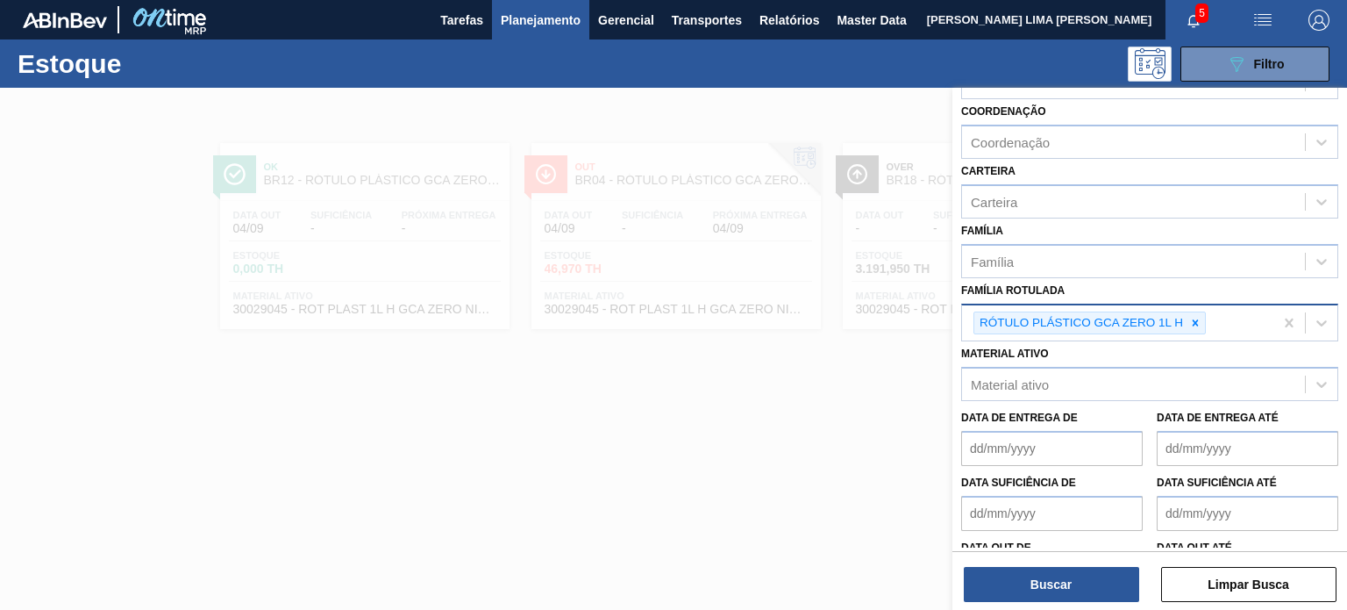
click at [1199, 330] on div "RÓTULO PLÁSTICO GCA ZERO 1L H" at bounding box center [1090, 323] width 232 height 24
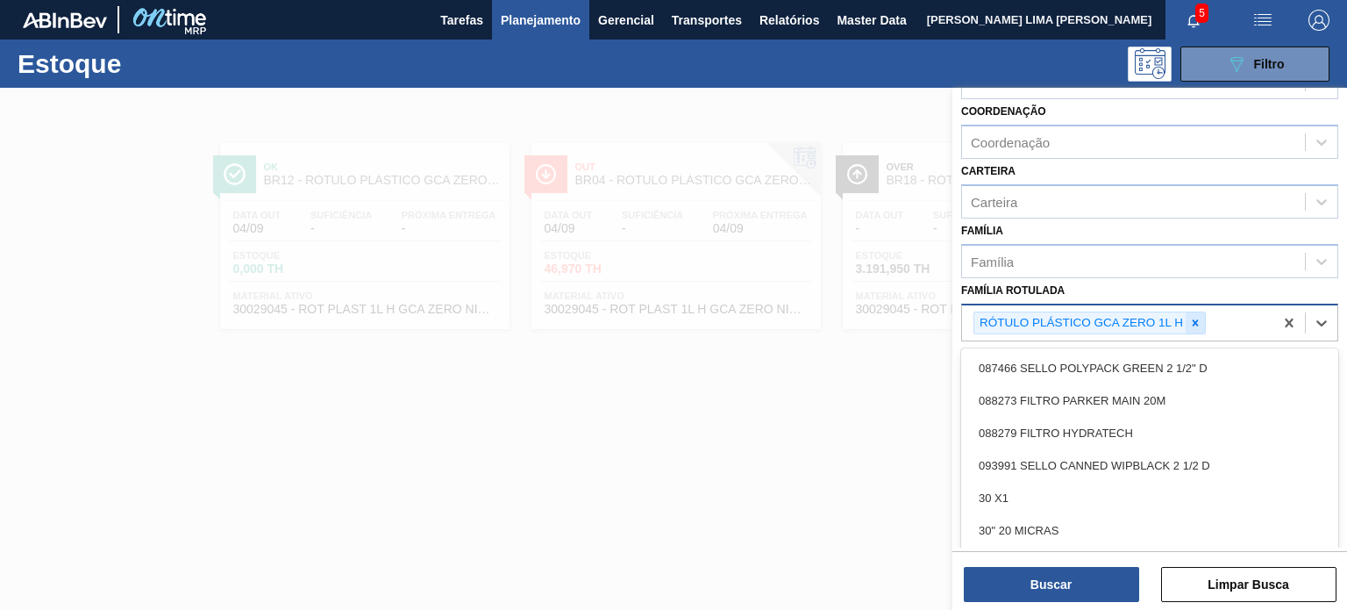
click at [1186, 322] on div at bounding box center [1195, 323] width 19 height 22
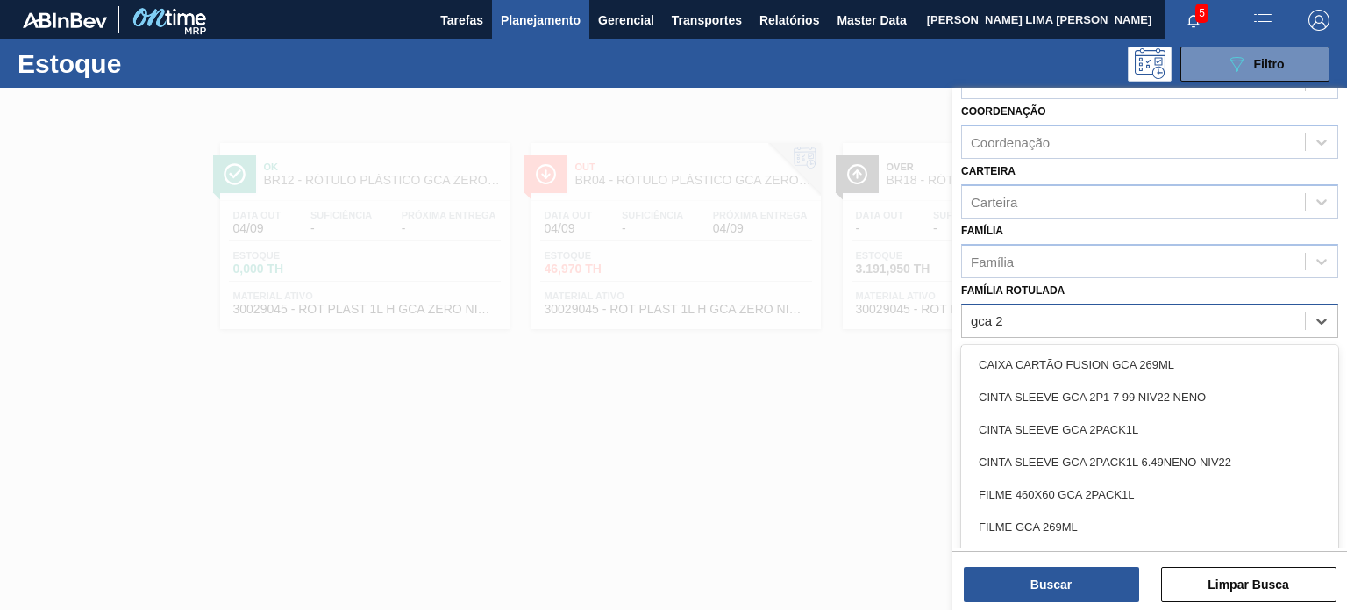
type Rotulada "gca 2,"
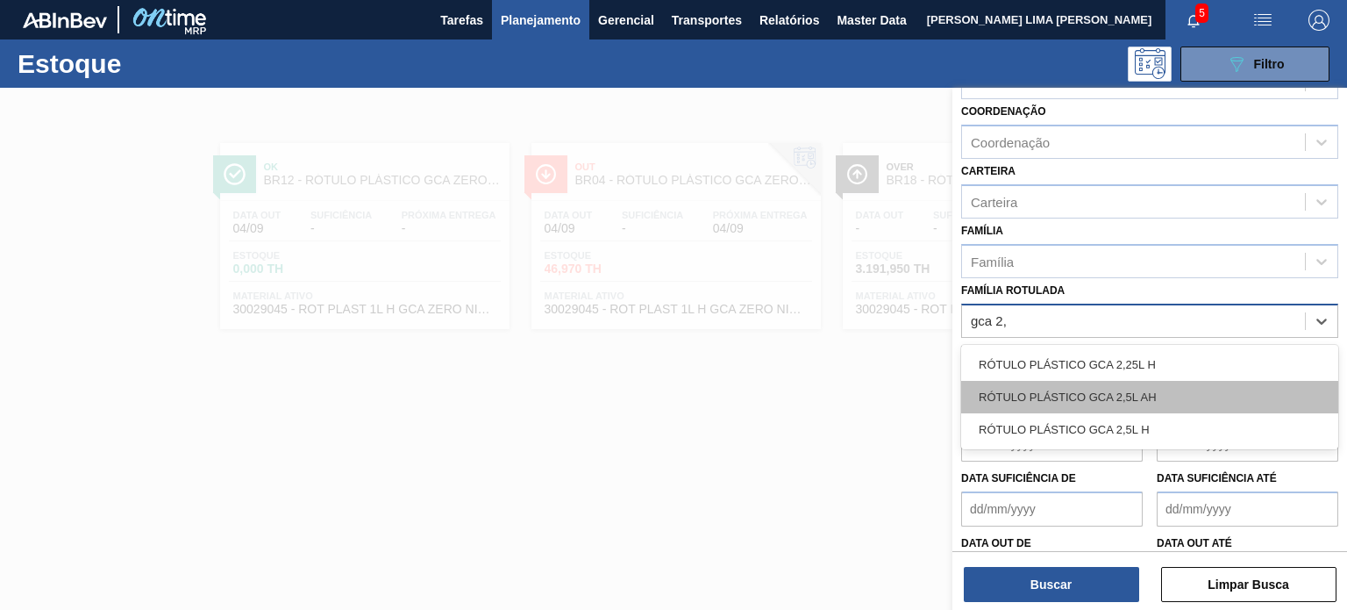
click at [1179, 393] on div "RÓTULO PLÁSTICO GCA 2,5L AH" at bounding box center [1149, 397] width 377 height 32
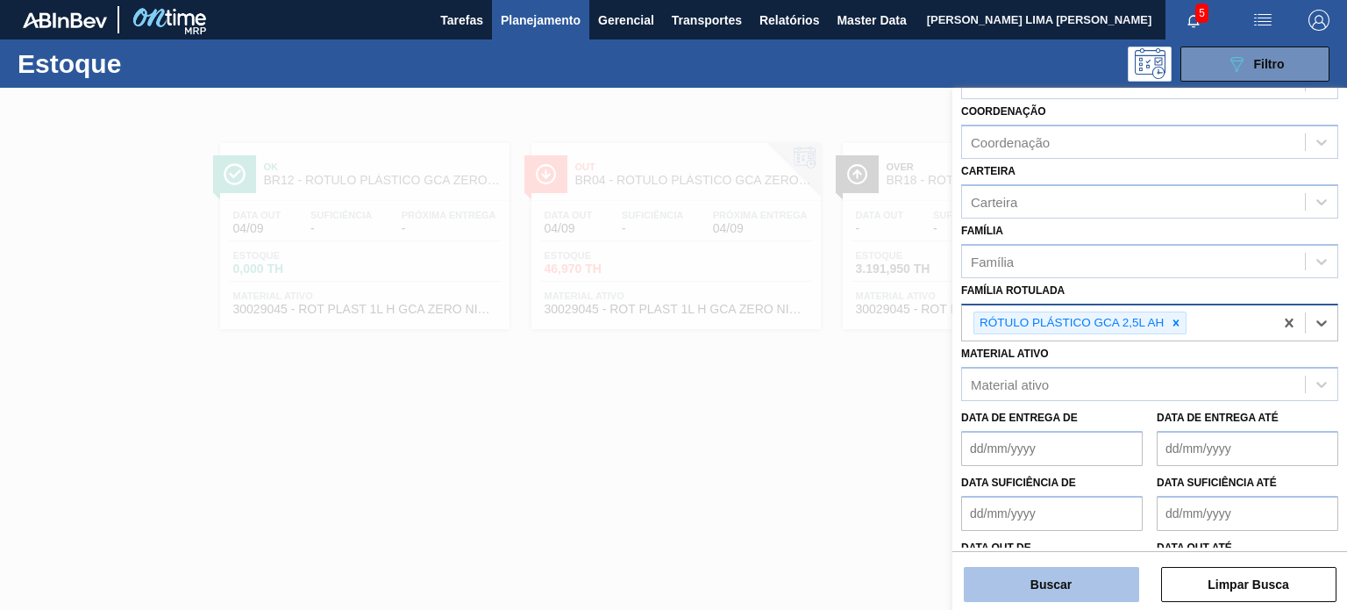
click at [1111, 571] on button "Buscar" at bounding box center [1051, 584] width 175 height 35
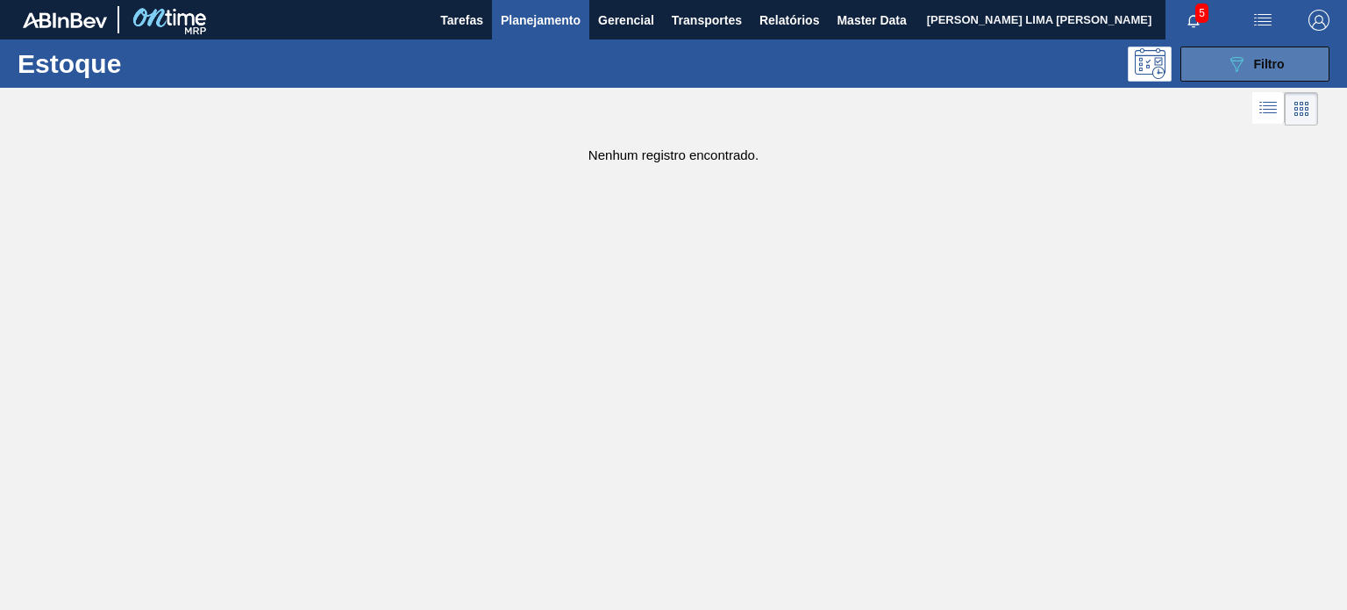
click at [1217, 73] on button "089F7B8B-B2A5-4AFE-B5C0-19BA573D28AC Filtro" at bounding box center [1255, 63] width 149 height 35
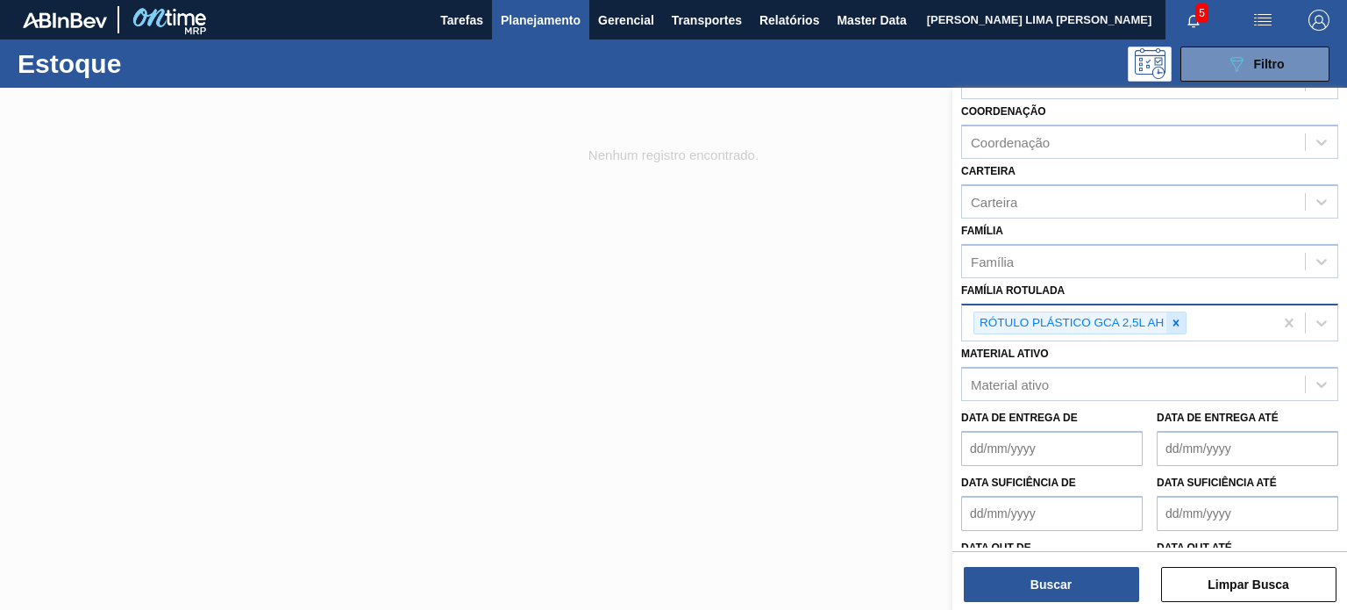
click at [1179, 317] on icon at bounding box center [1176, 323] width 12 height 12
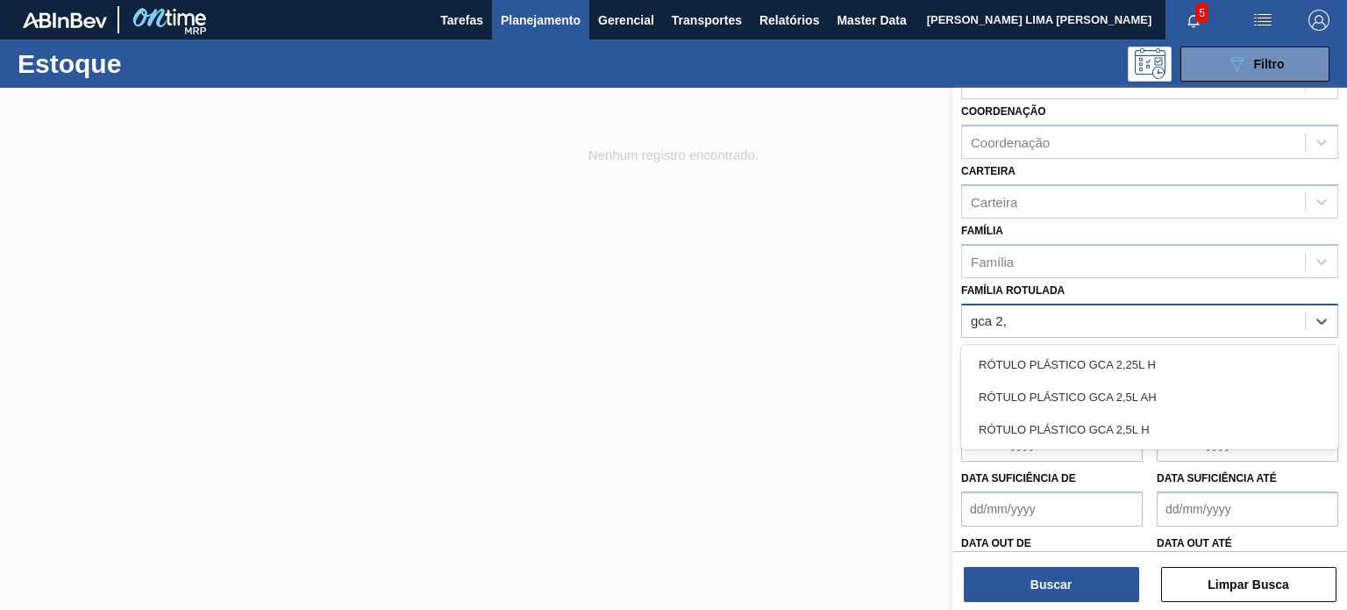
type Rotulada "gca 2,5"
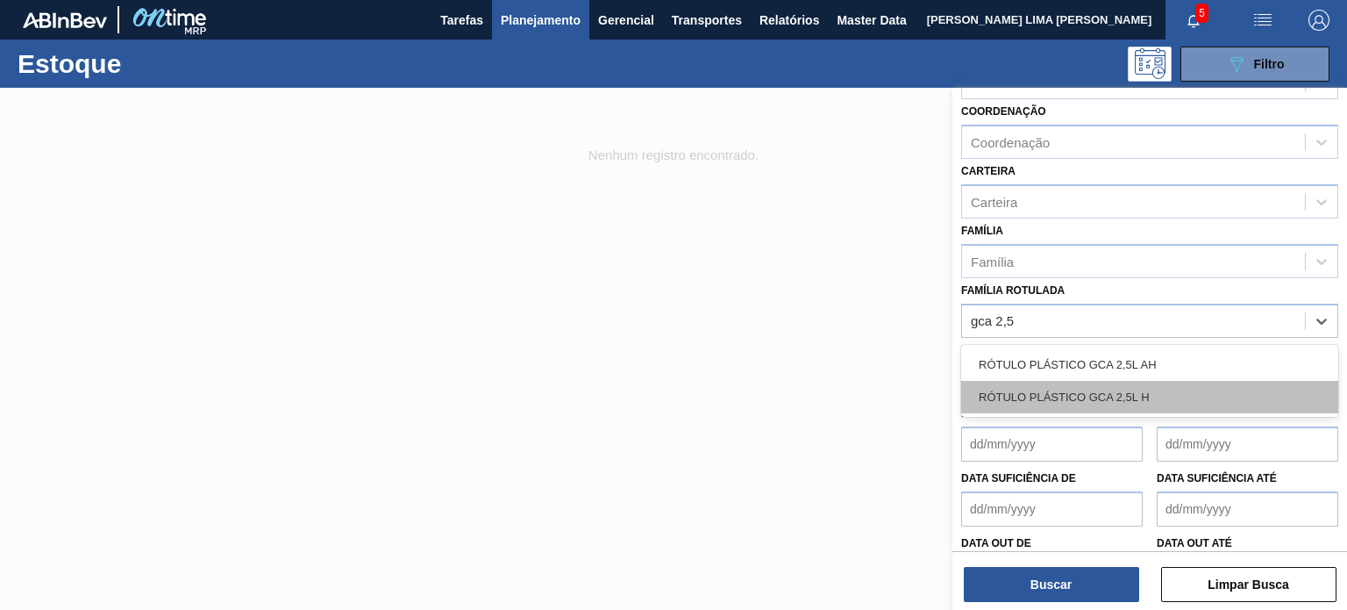
click at [1127, 381] on div "RÓTULO PLÁSTICO GCA 2,5L H" at bounding box center [1149, 397] width 377 height 32
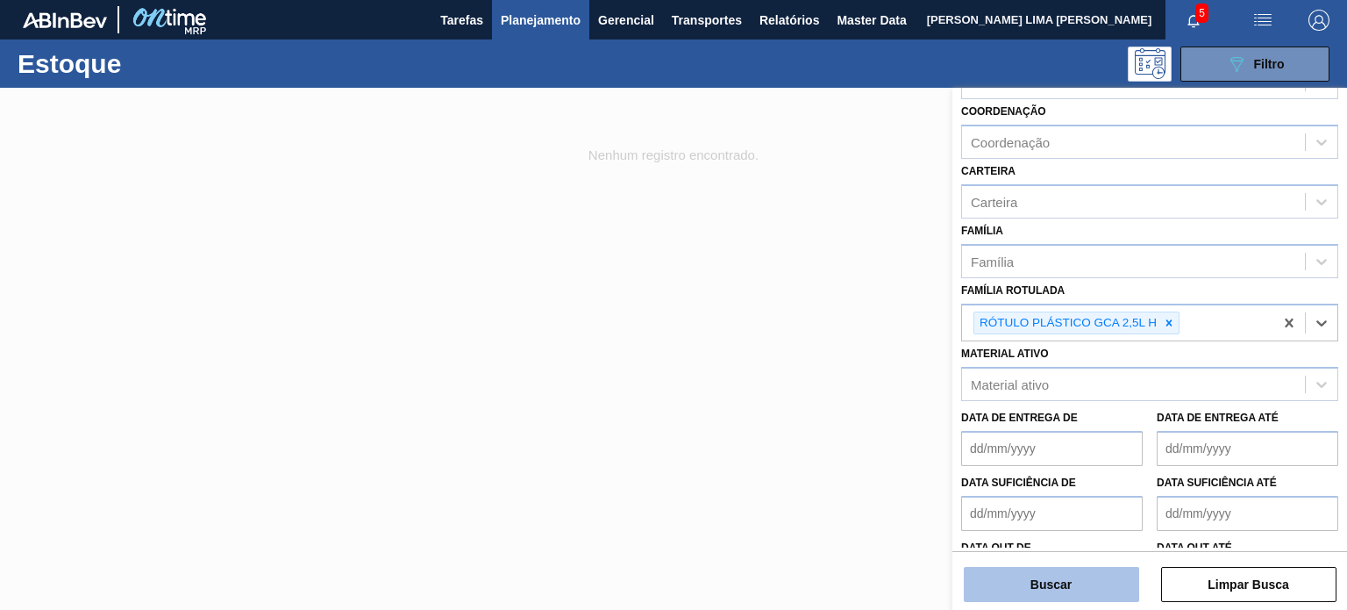
click at [1078, 581] on button "Buscar" at bounding box center [1051, 584] width 175 height 35
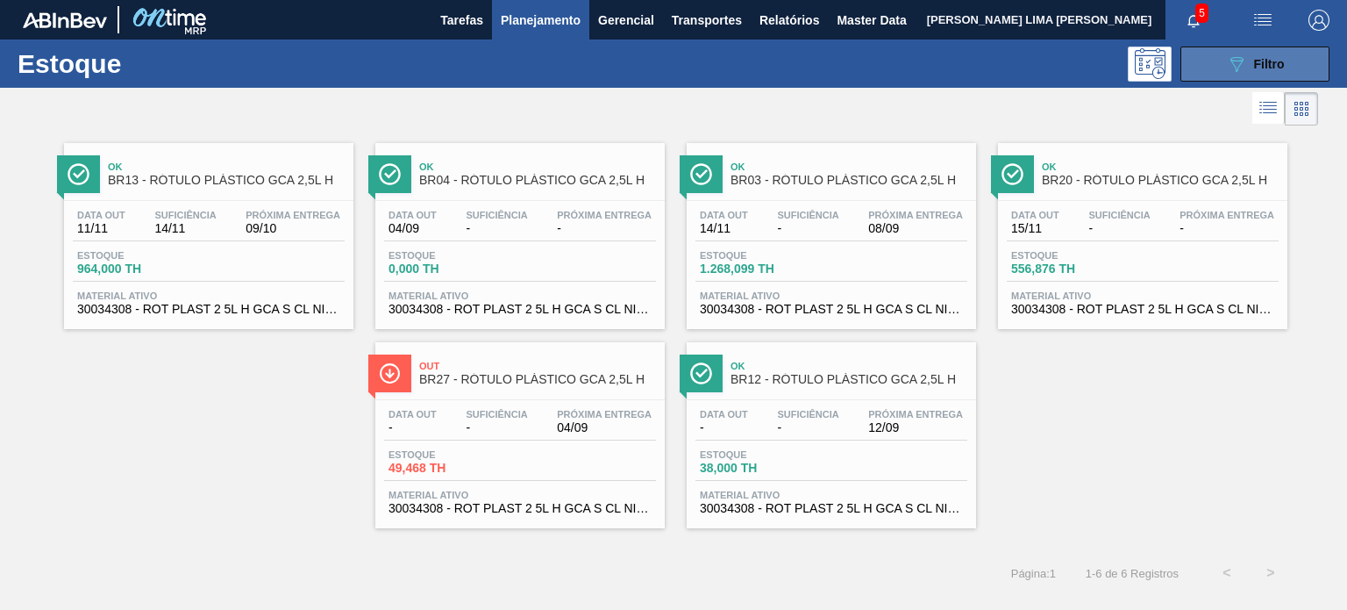
click at [1243, 60] on icon "089F7B8B-B2A5-4AFE-B5C0-19BA573D28AC" at bounding box center [1236, 64] width 21 height 21
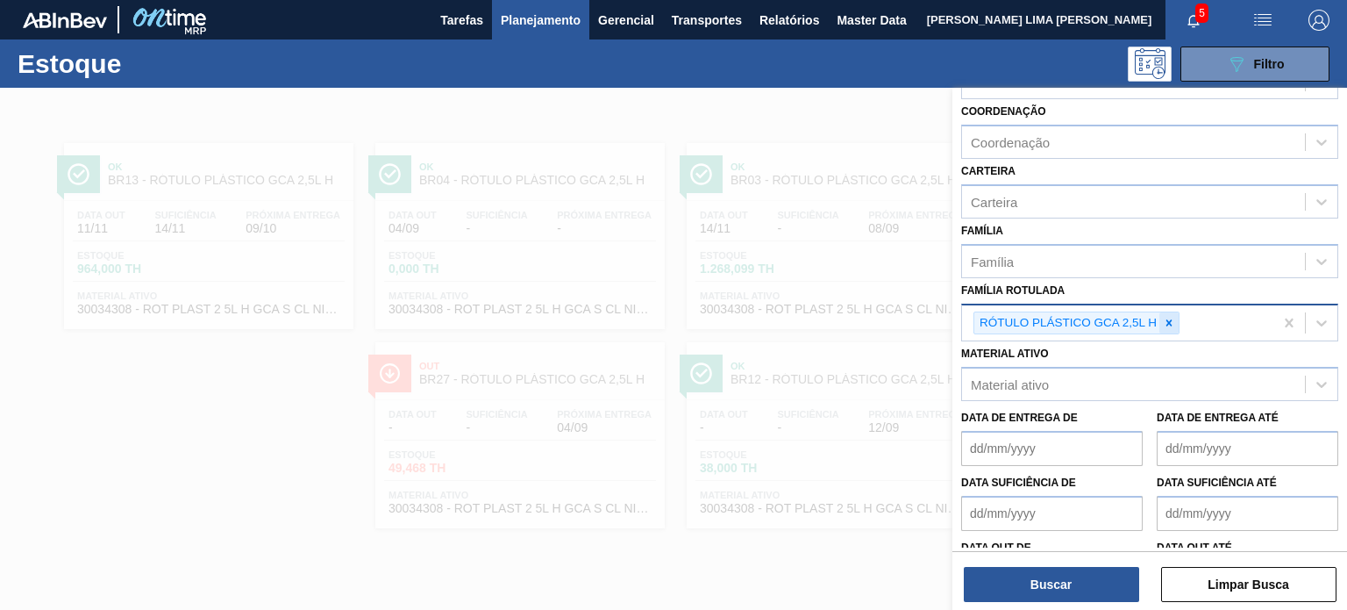
click at [1172, 312] on div at bounding box center [1168, 323] width 19 height 22
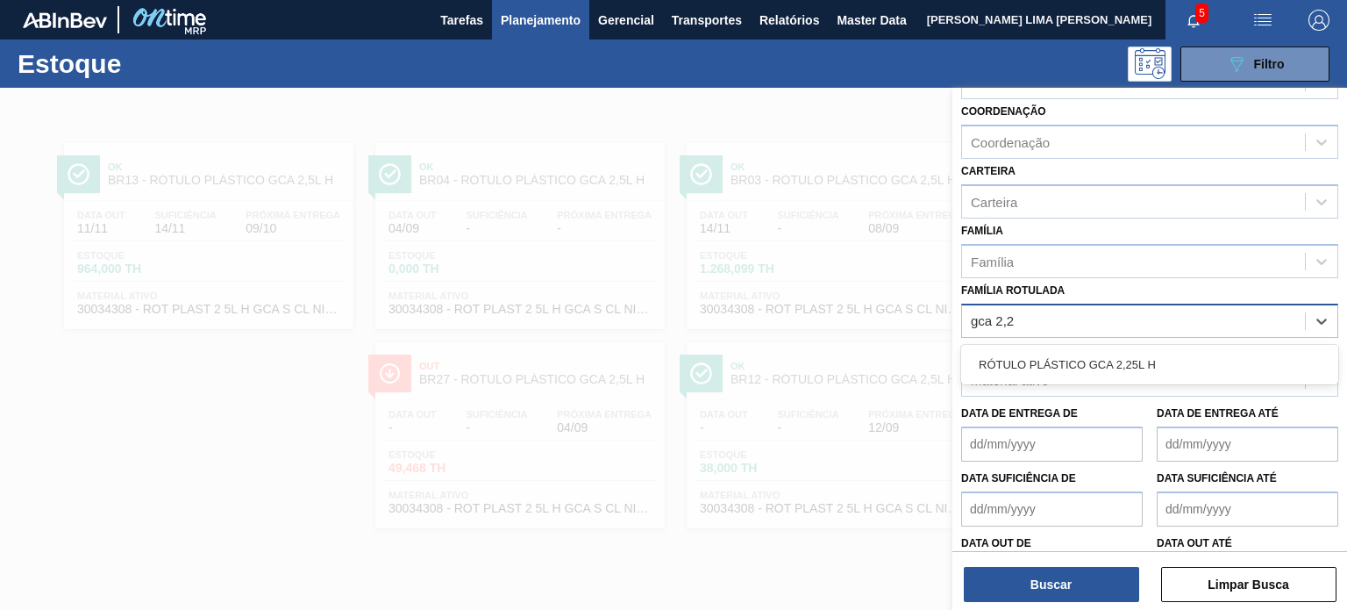
type Rotulada "gca 2,25"
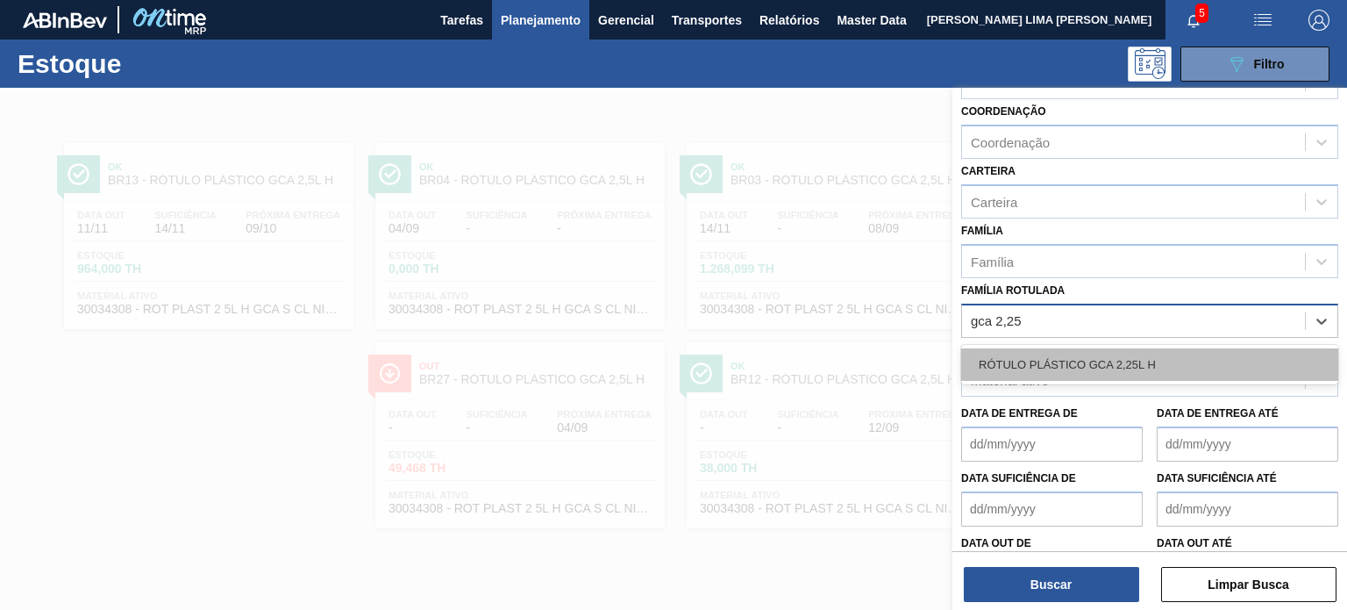
click at [1111, 348] on div "RÓTULO PLÁSTICO GCA 2,25L H" at bounding box center [1149, 364] width 377 height 32
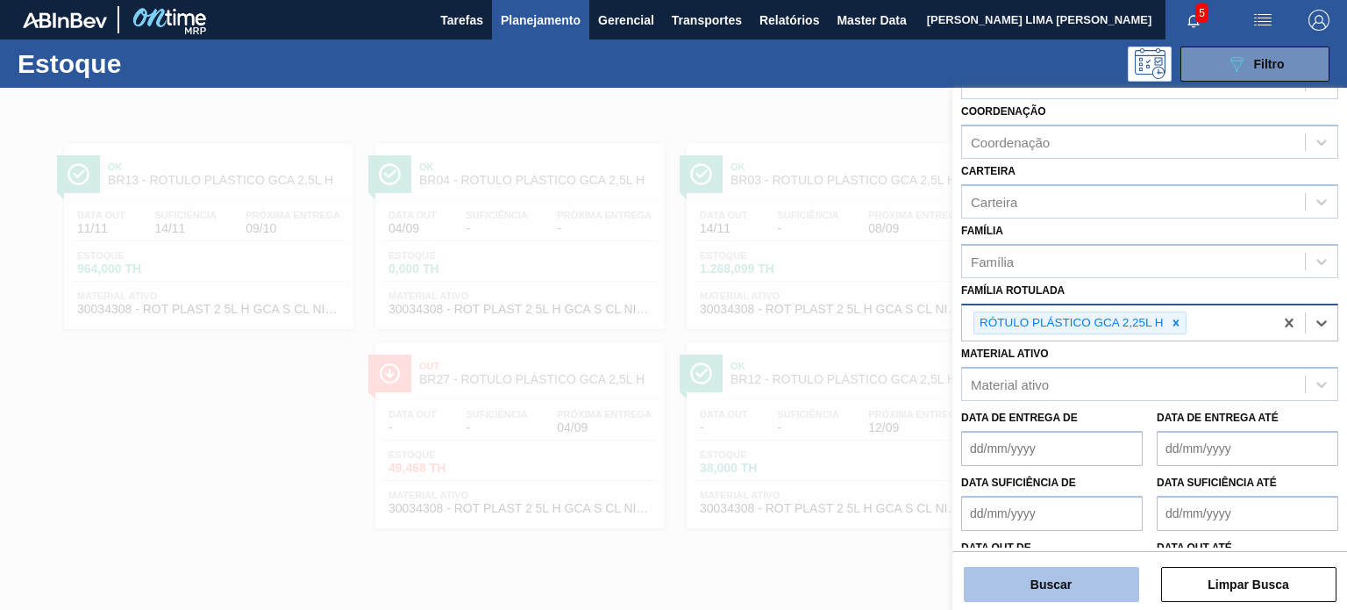
click at [1031, 579] on button "Buscar" at bounding box center [1051, 584] width 175 height 35
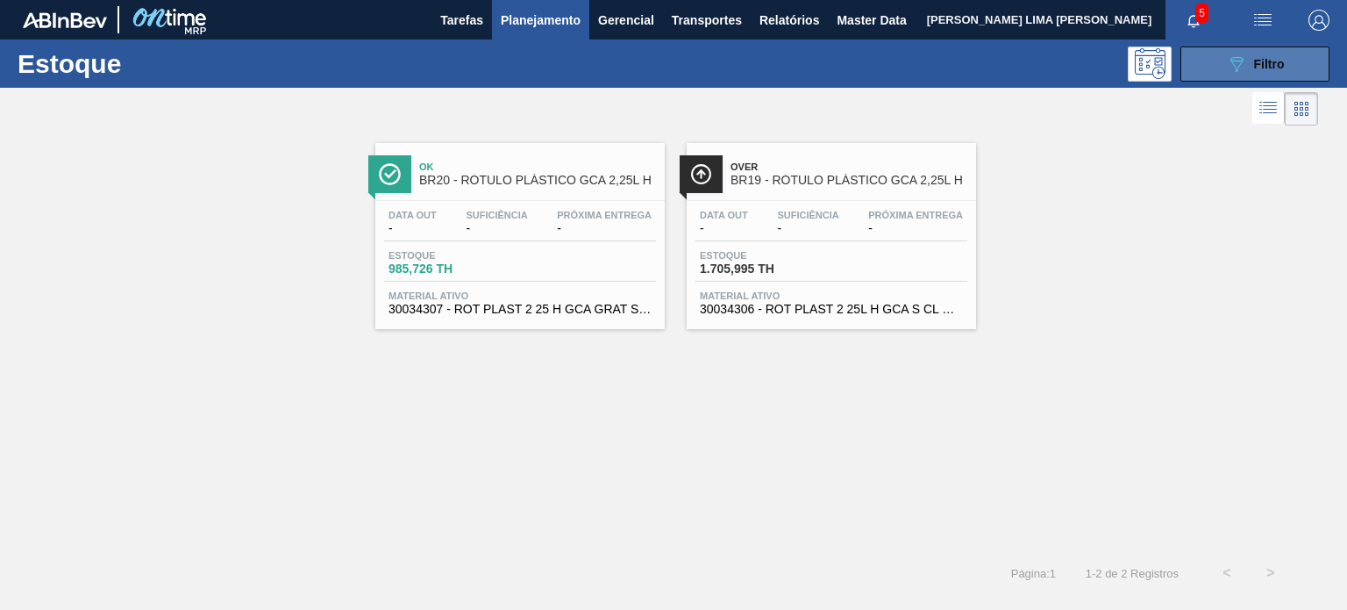
click at [1233, 67] on icon "089F7B8B-B2A5-4AFE-B5C0-19BA573D28AC" at bounding box center [1236, 64] width 21 height 21
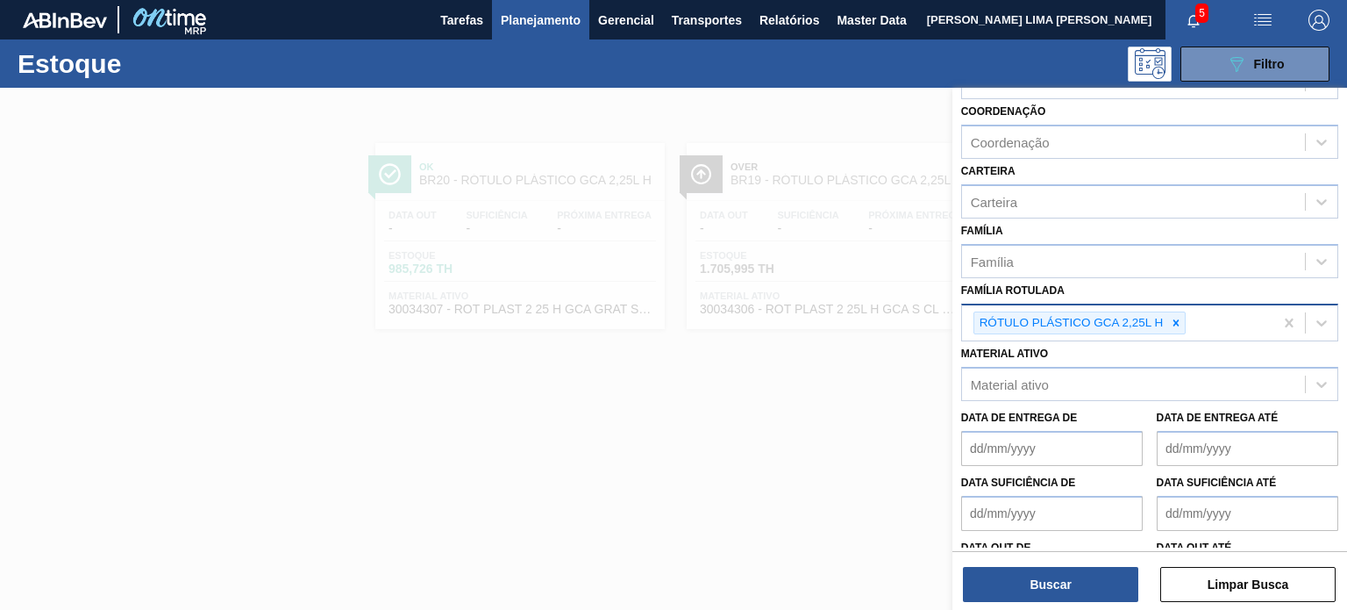
click at [1190, 320] on Rotulada "Família Rotulada" at bounding box center [1191, 323] width 2 height 15
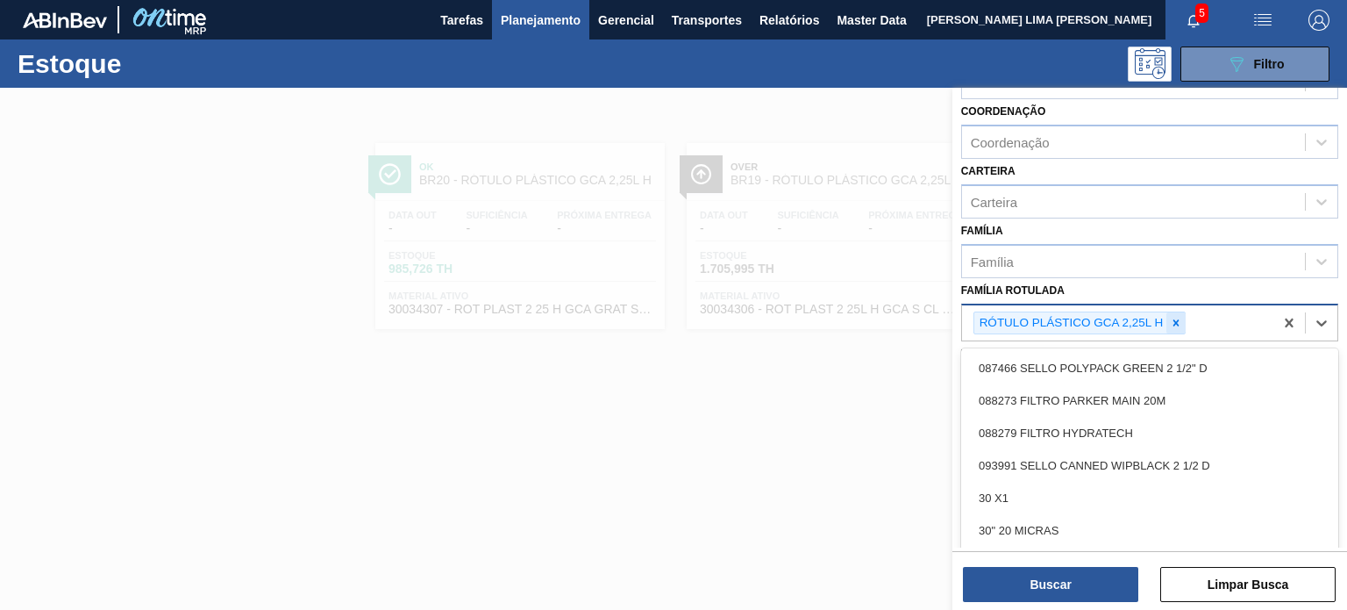
click at [1183, 319] on div at bounding box center [1176, 323] width 19 height 22
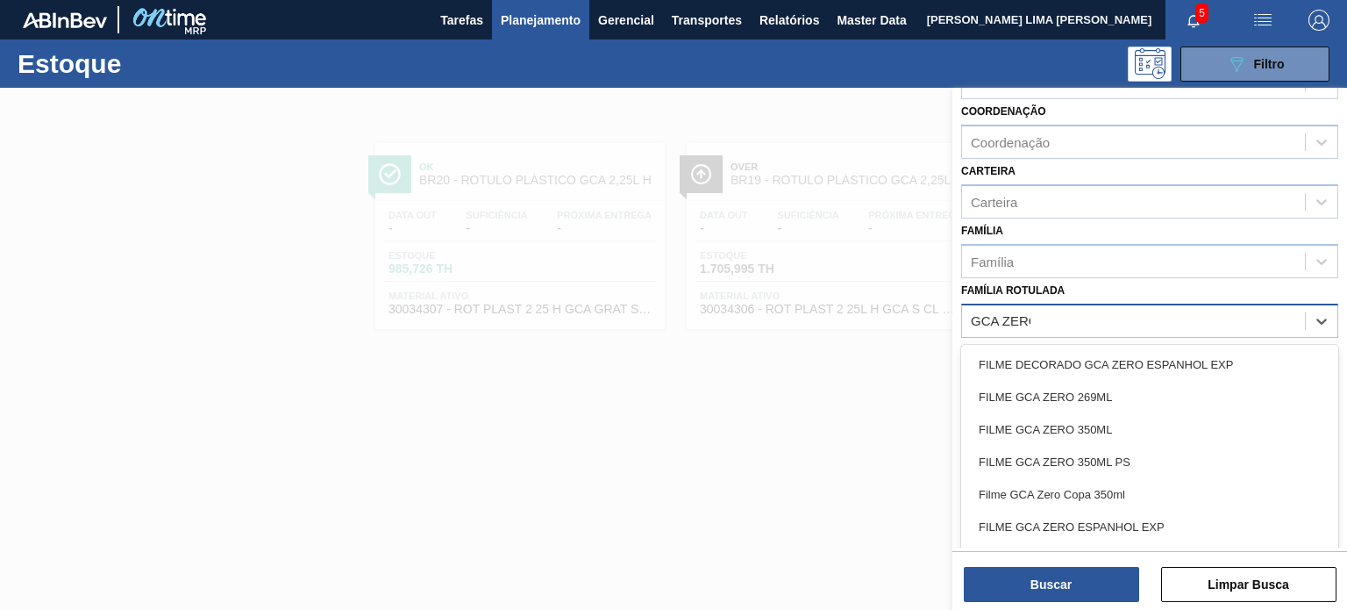
type Rotulada "GCA ZERO"
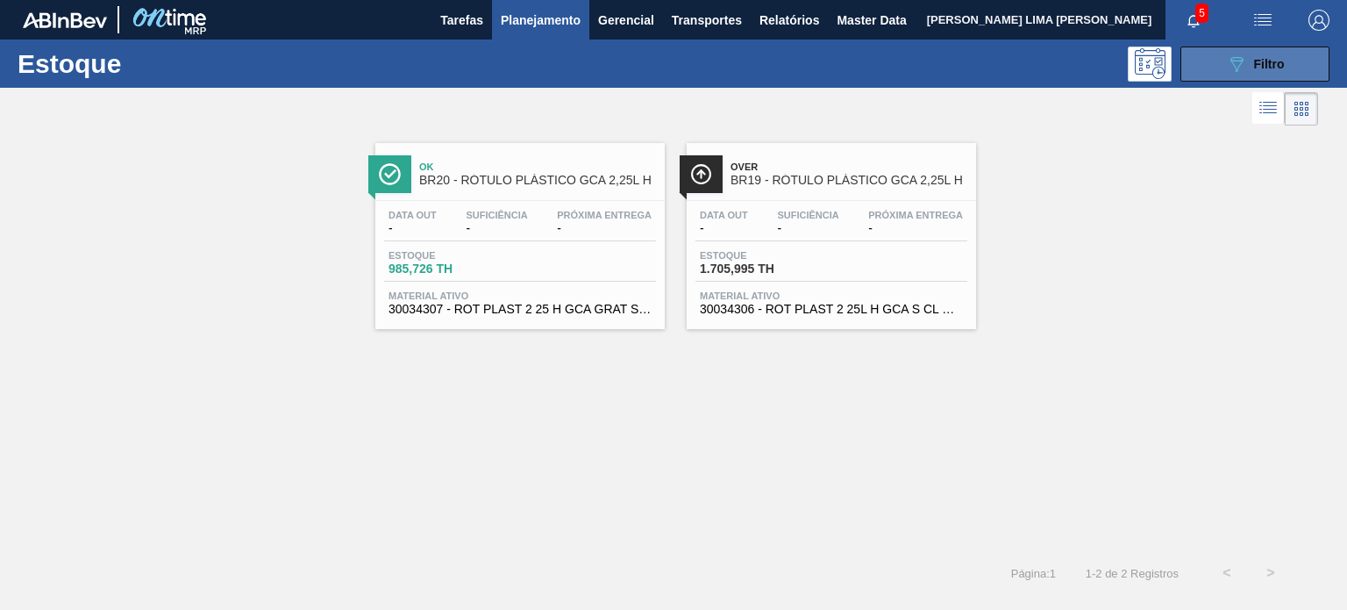
click at [1224, 71] on button "089F7B8B-B2A5-4AFE-B5C0-19BA573D28AC Filtro" at bounding box center [1255, 63] width 149 height 35
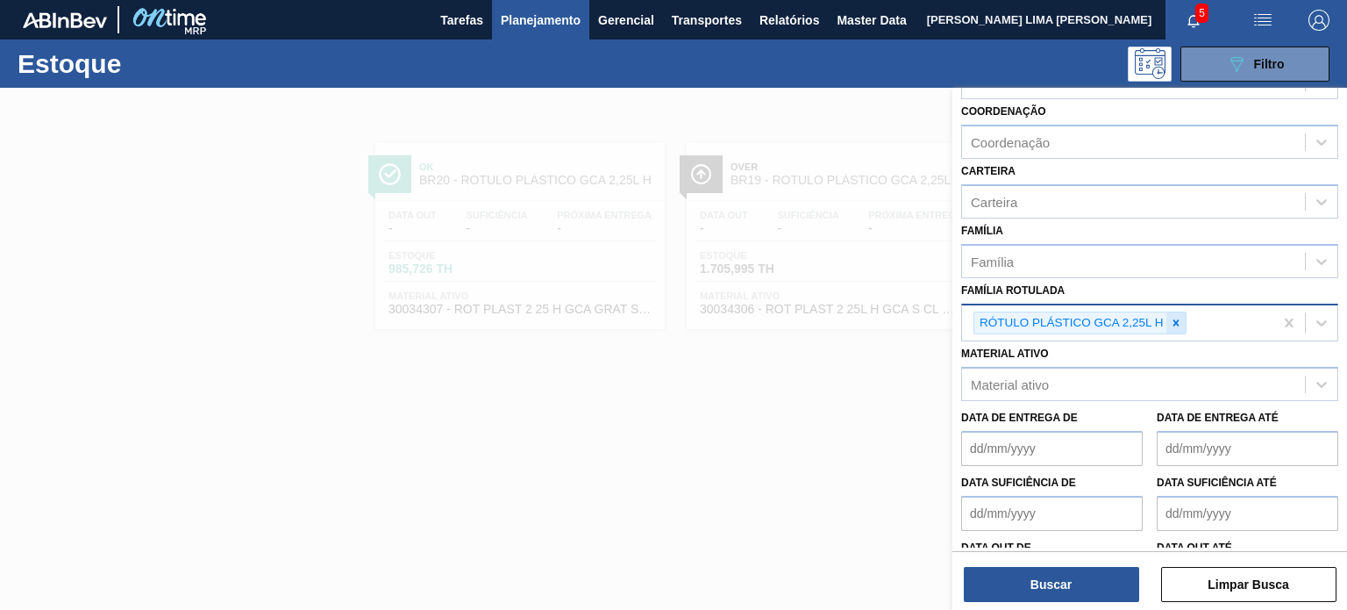
click at [1174, 319] on icon at bounding box center [1176, 322] width 6 height 6
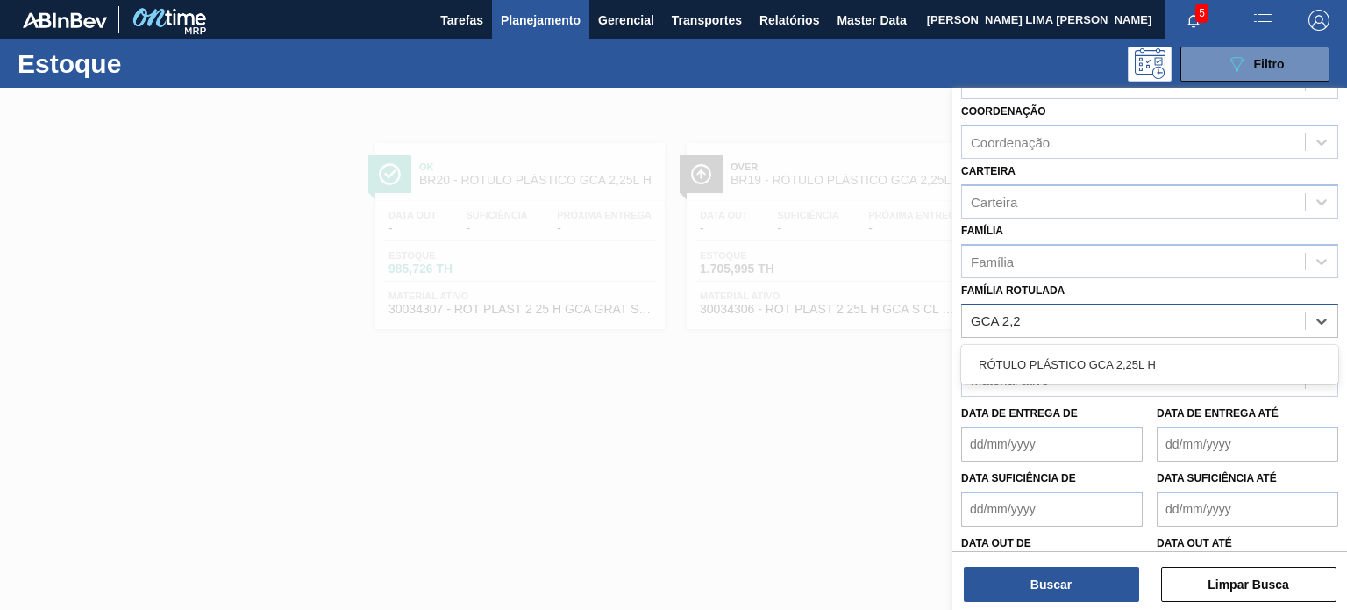
type Rotulada "GCA 2,25"
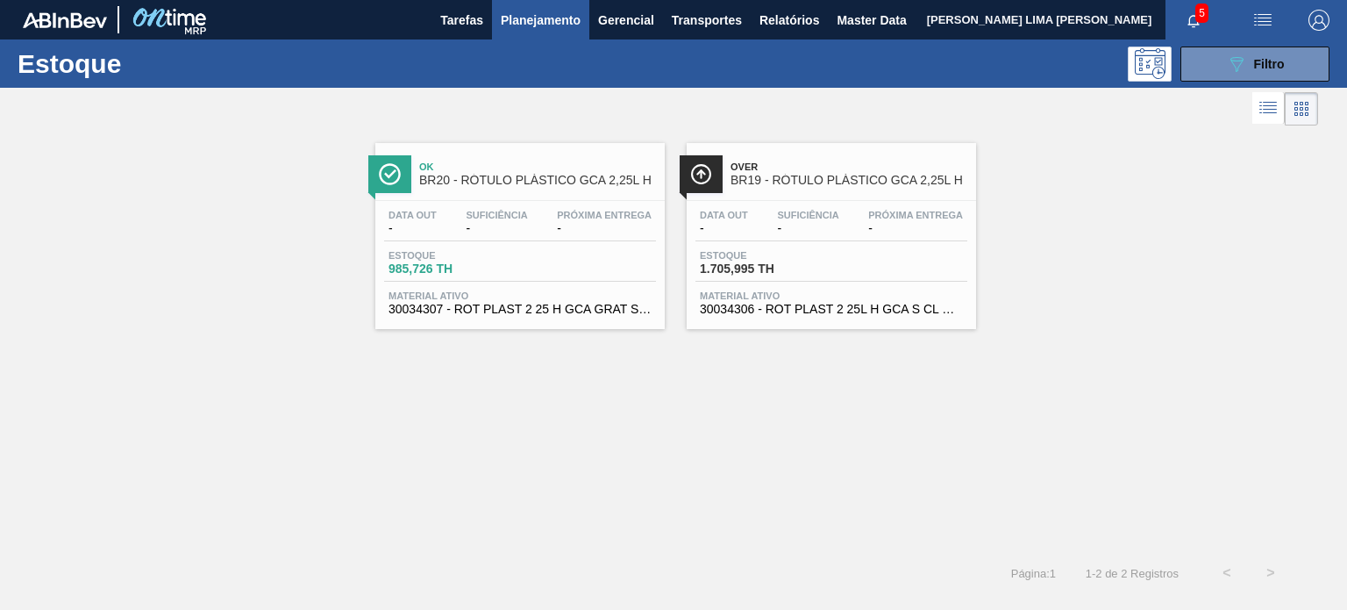
click at [1045, 306] on div "Ok BR20 - RÓTULO PLÁSTICO GCA 2,25L H Data out - Suficiência - Próxima Entrega …" at bounding box center [673, 229] width 1347 height 199
click at [1214, 69] on button "089F7B8B-B2A5-4AFE-B5C0-19BA573D28AC Filtro" at bounding box center [1255, 63] width 149 height 35
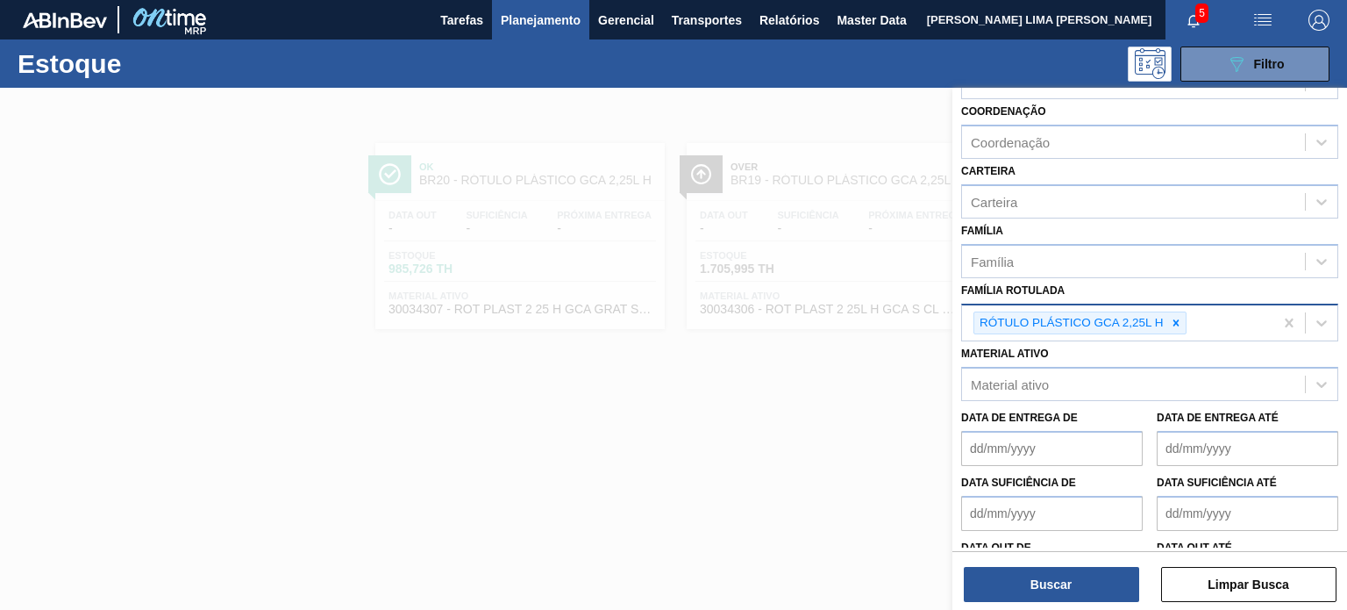
click at [931, 349] on div at bounding box center [673, 393] width 1347 height 610
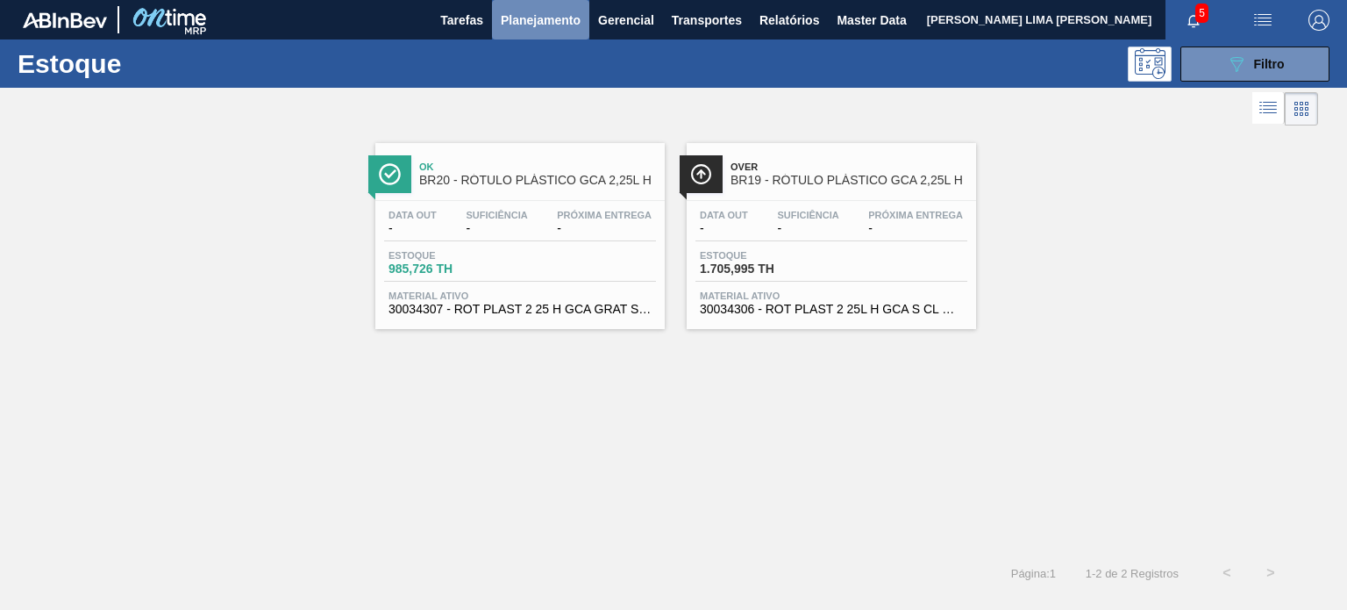
click at [579, 15] on span "Planejamento" at bounding box center [541, 20] width 80 height 21
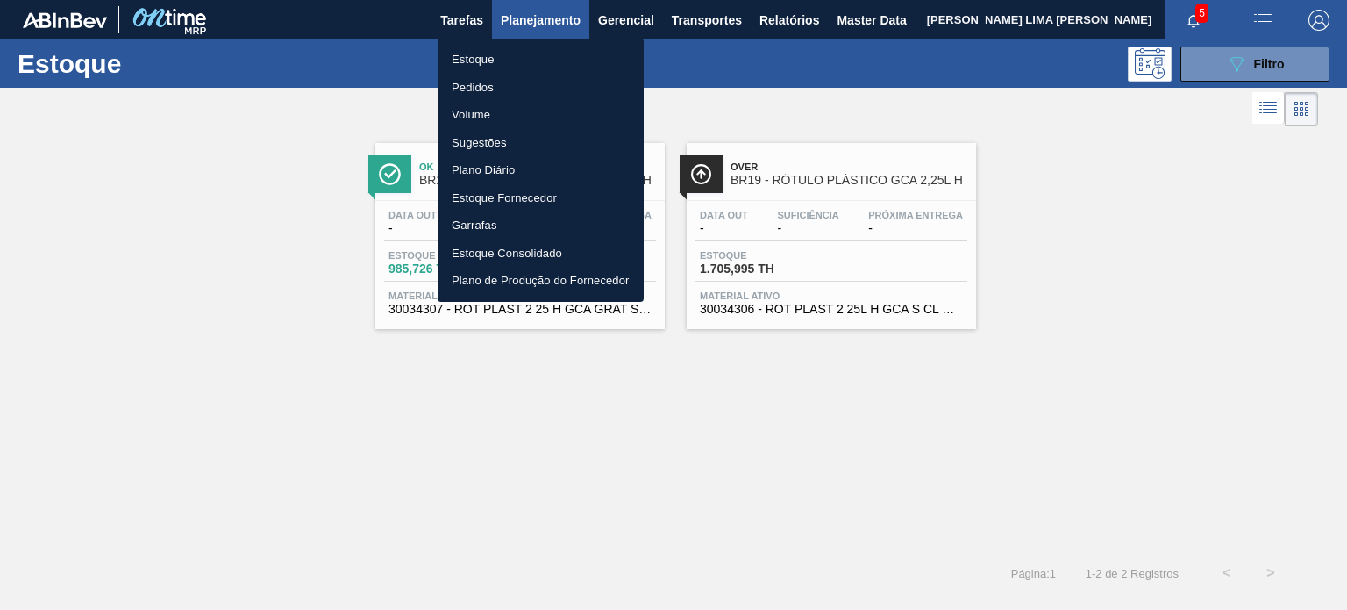
click at [502, 69] on li "Estoque" at bounding box center [541, 60] width 206 height 28
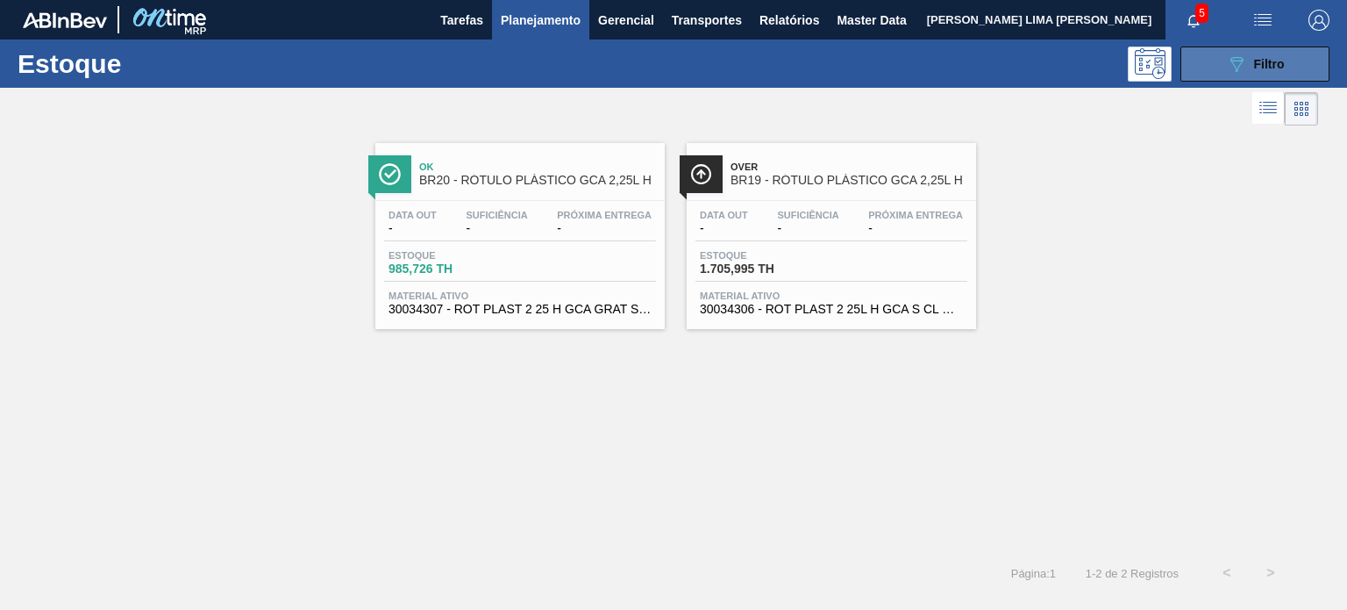
click at [1228, 54] on icon "089F7B8B-B2A5-4AFE-B5C0-19BA573D28AC" at bounding box center [1236, 64] width 21 height 21
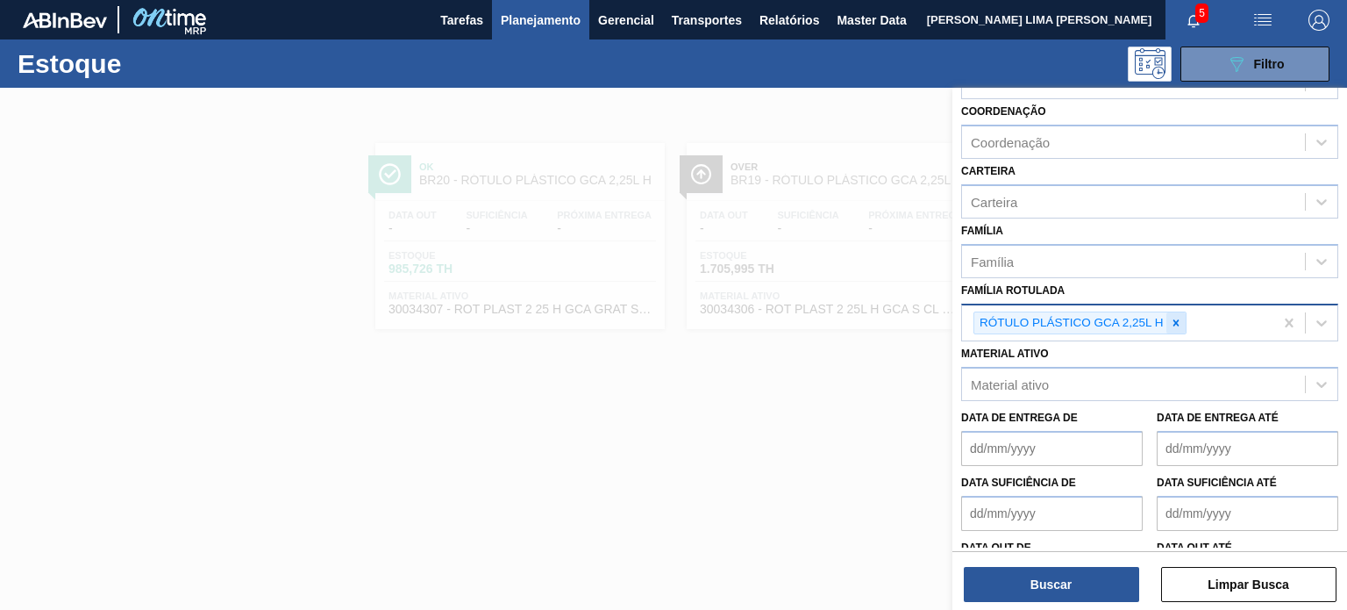
click at [1177, 318] on icon at bounding box center [1176, 323] width 12 height 12
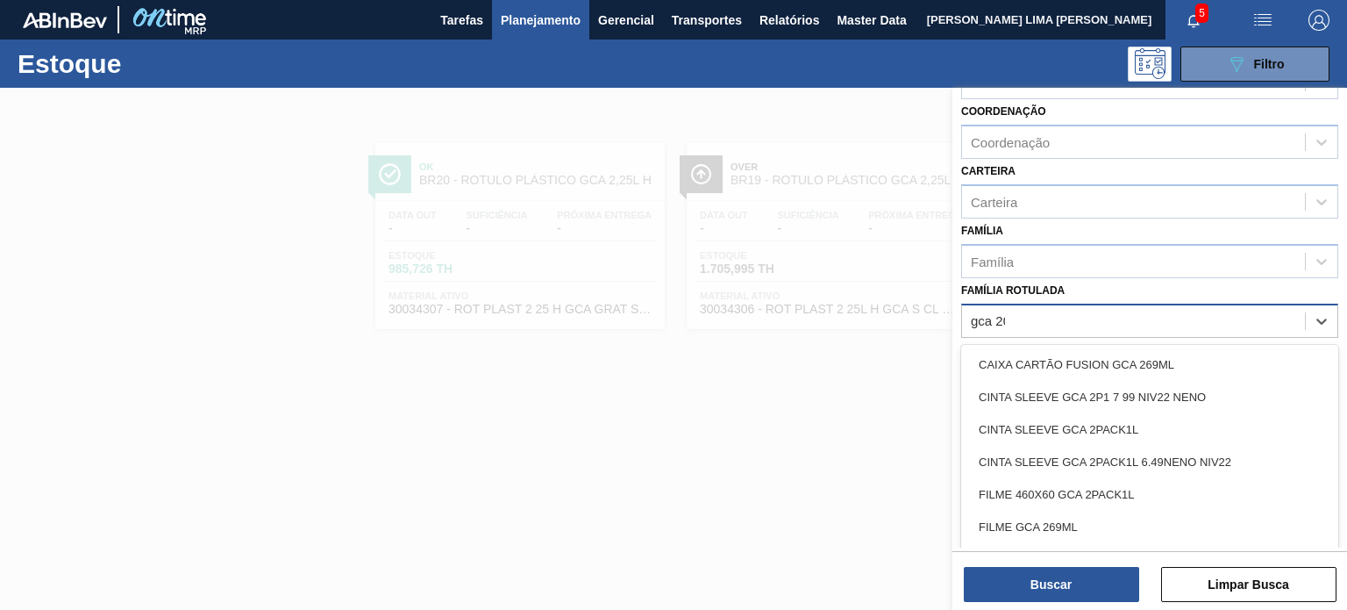
type Rotulada "gca 200"
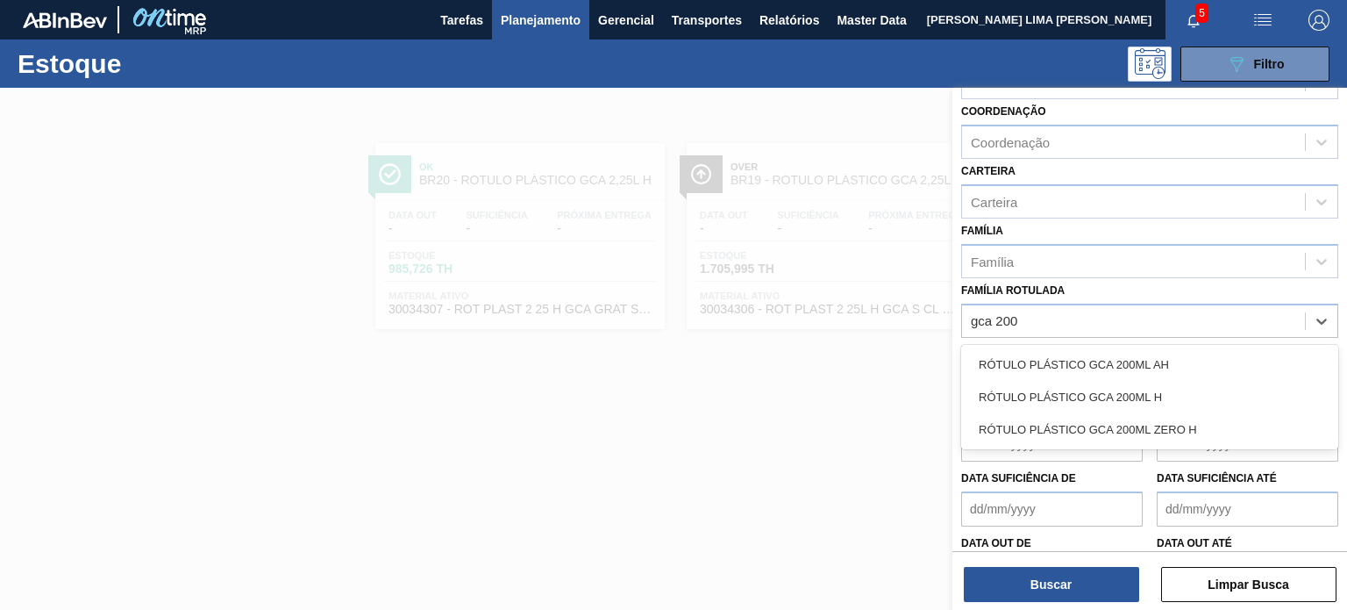
click at [1152, 402] on div "RÓTULO PLÁSTICO GCA 200ML H" at bounding box center [1149, 397] width 377 height 32
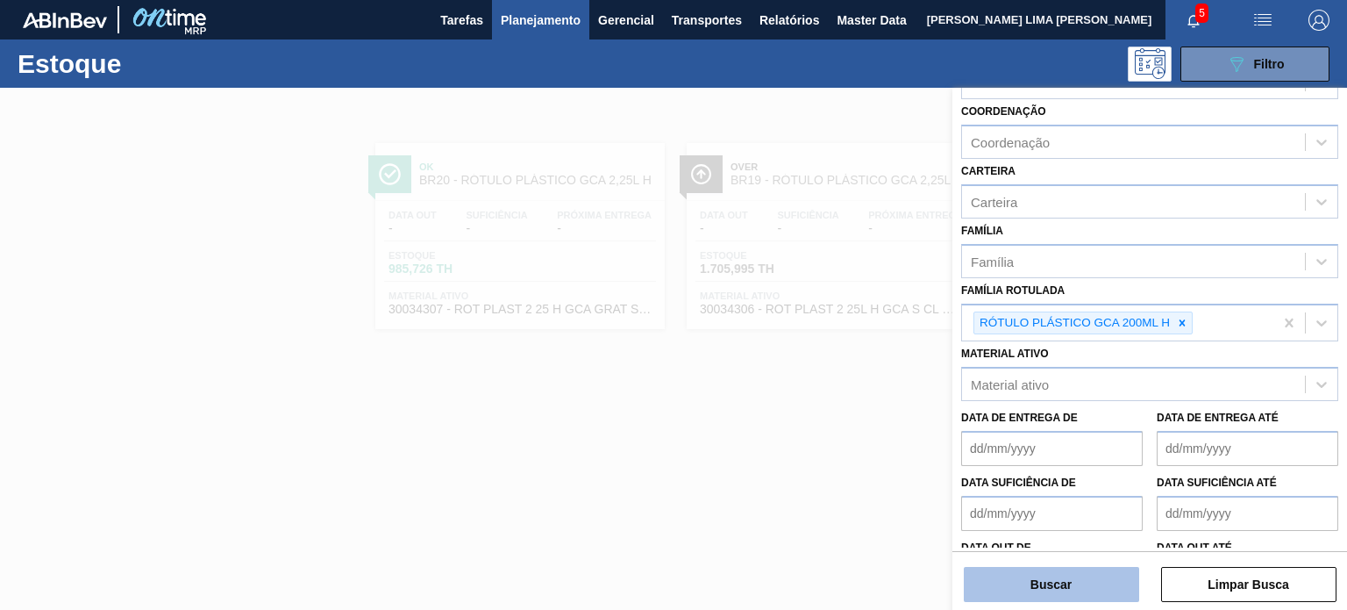
click at [1104, 577] on button "Buscar" at bounding box center [1051, 584] width 175 height 35
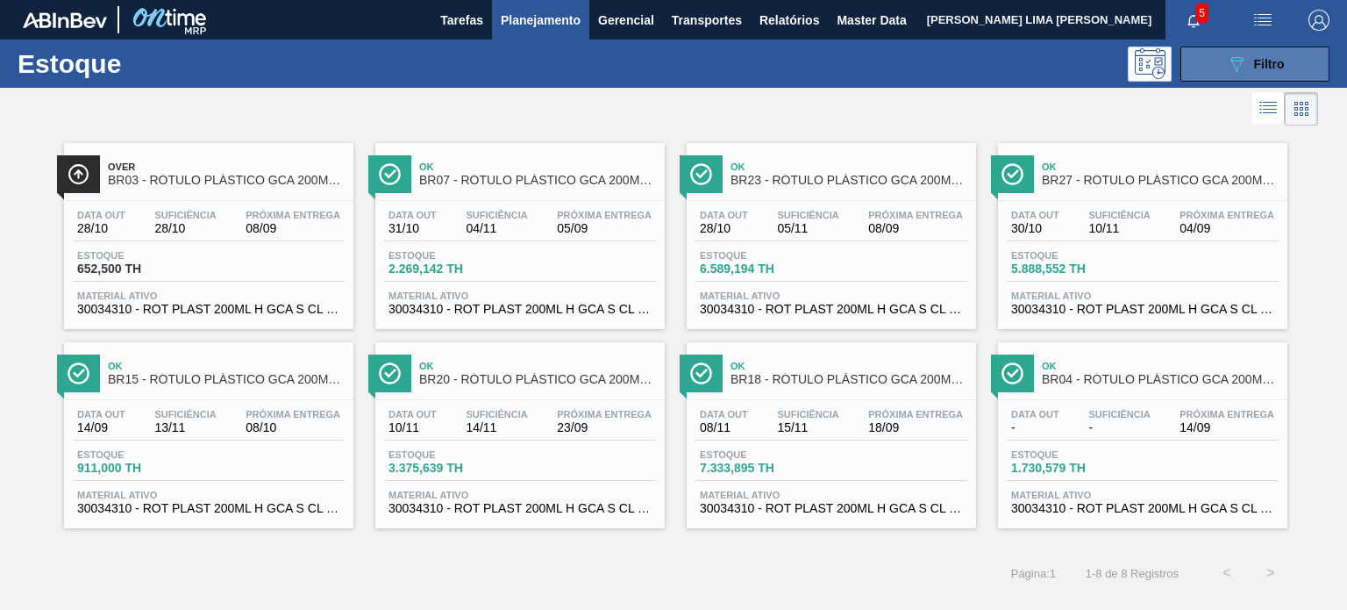
click at [1245, 63] on icon "089F7B8B-B2A5-4AFE-B5C0-19BA573D28AC" at bounding box center [1236, 64] width 21 height 21
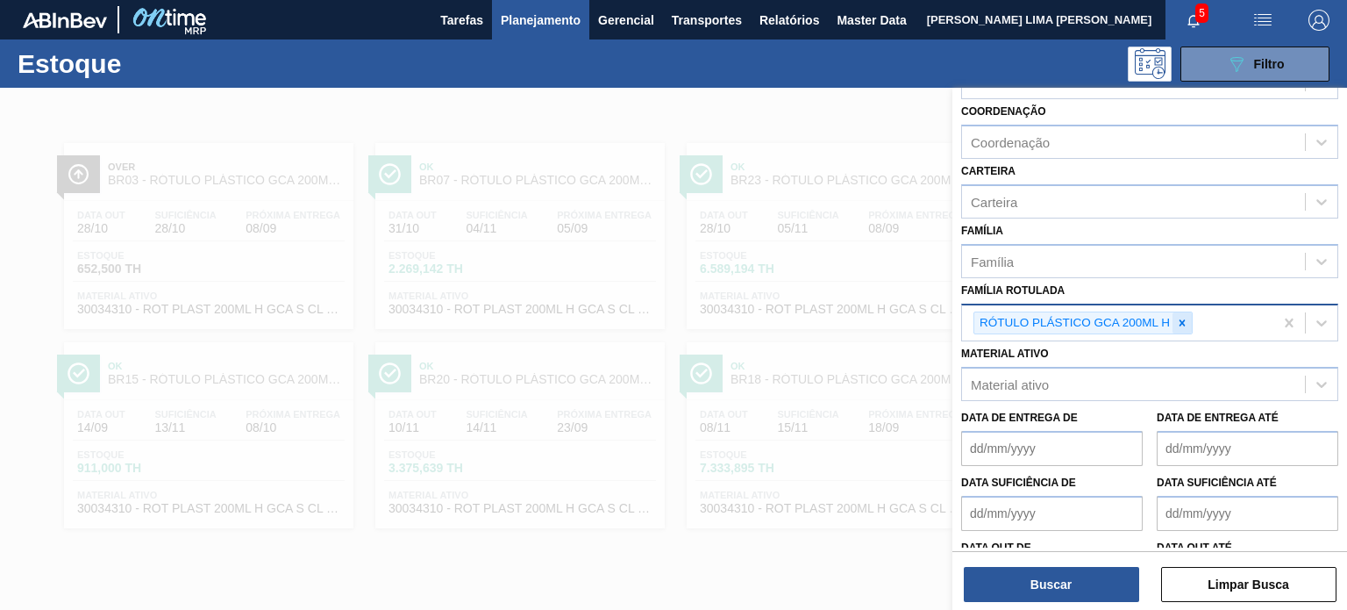
click at [1178, 320] on icon at bounding box center [1182, 323] width 12 height 12
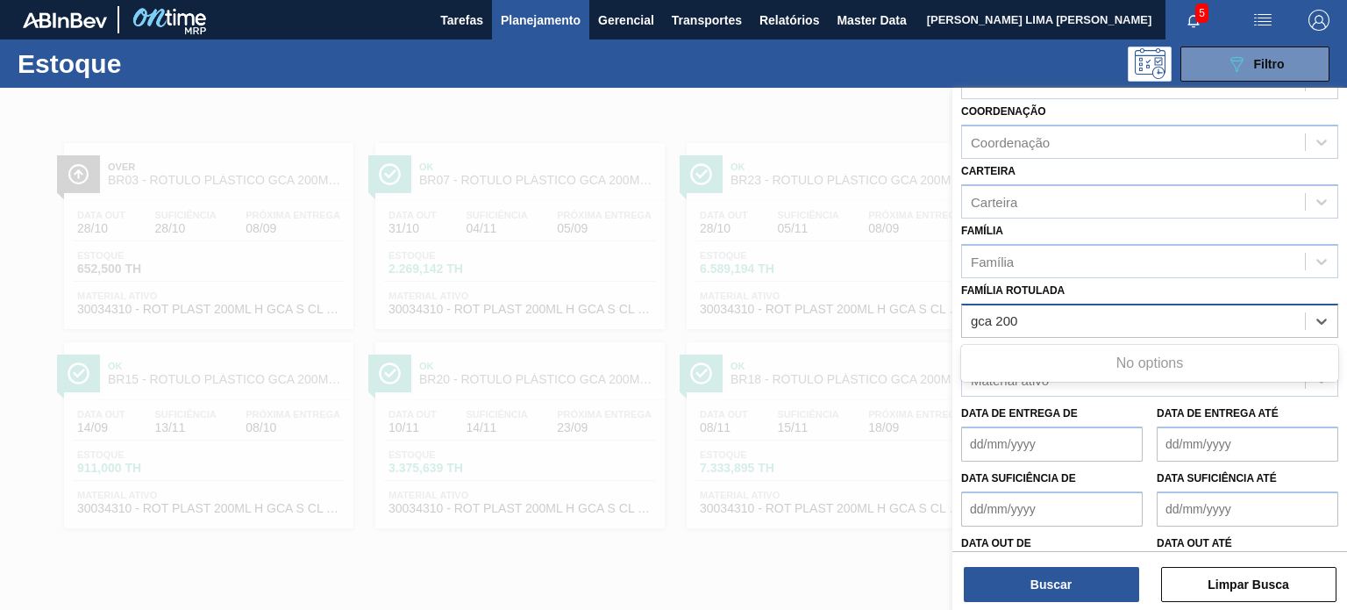
type Rotulada "gca 200"
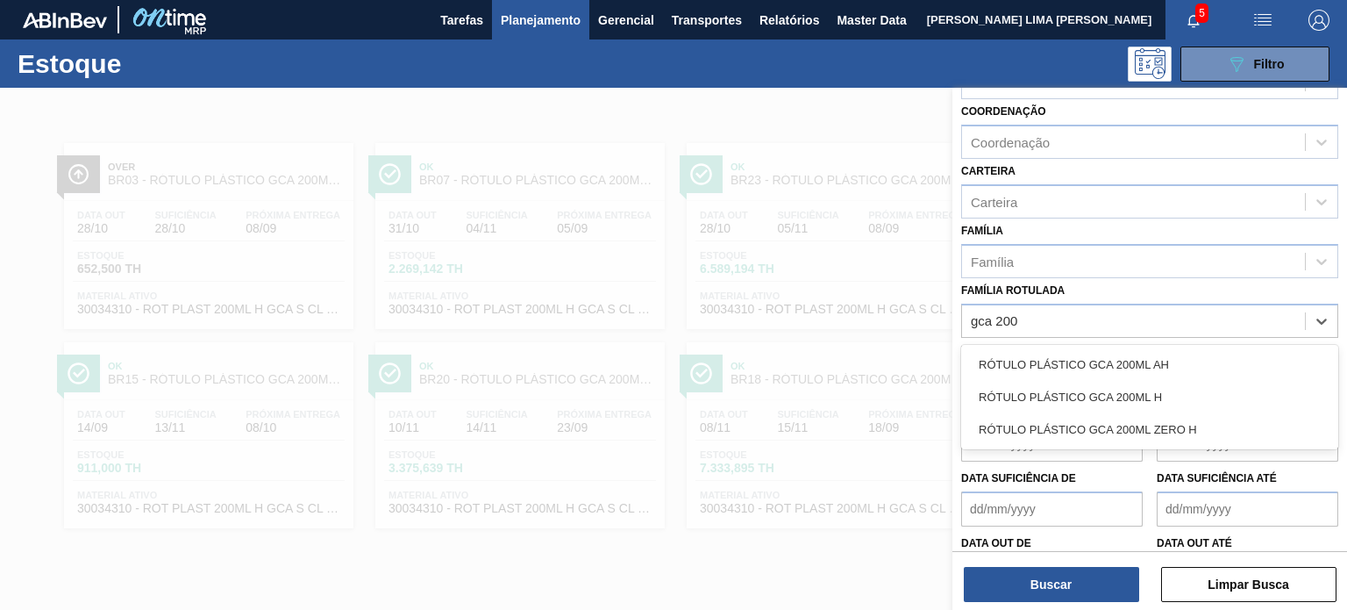
click at [1186, 345] on div "RÓTULO PLÁSTICO GCA 200ML AH RÓTULO PLÁSTICO GCA 200ML H RÓTULO PLÁSTICO GCA 20…" at bounding box center [1149, 397] width 377 height 104
click at [1185, 348] on div "RÓTULO PLÁSTICO GCA 200ML AH" at bounding box center [1149, 364] width 377 height 32
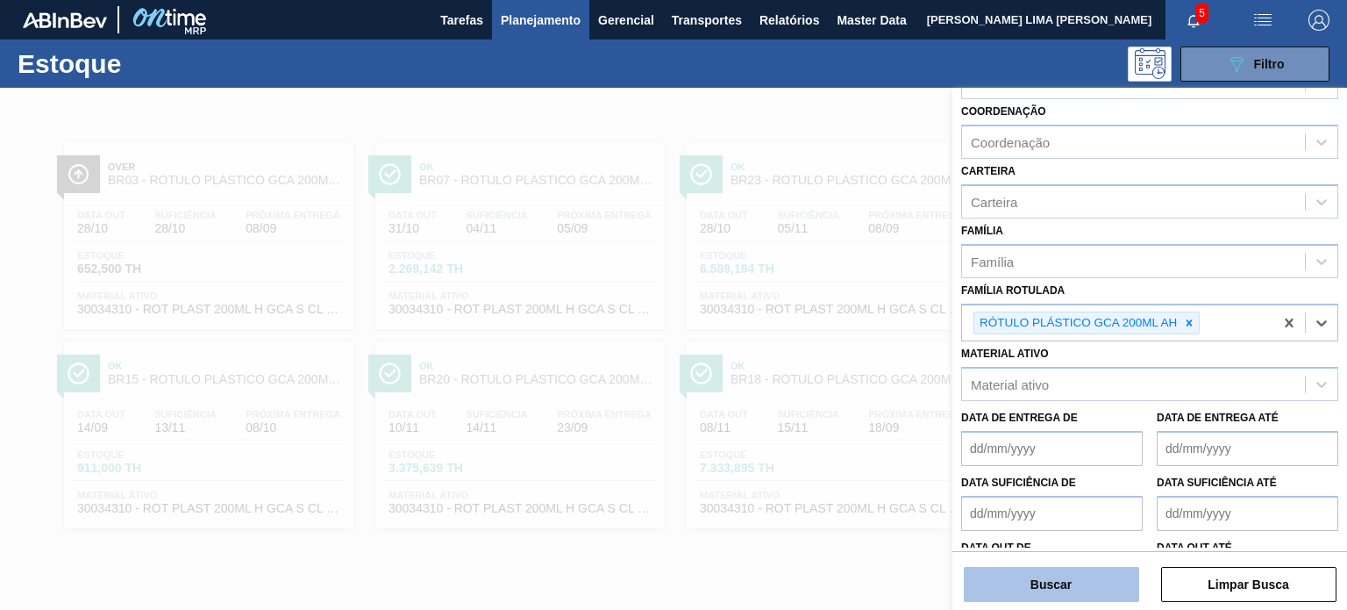
click at [1092, 572] on button "Buscar" at bounding box center [1051, 584] width 175 height 35
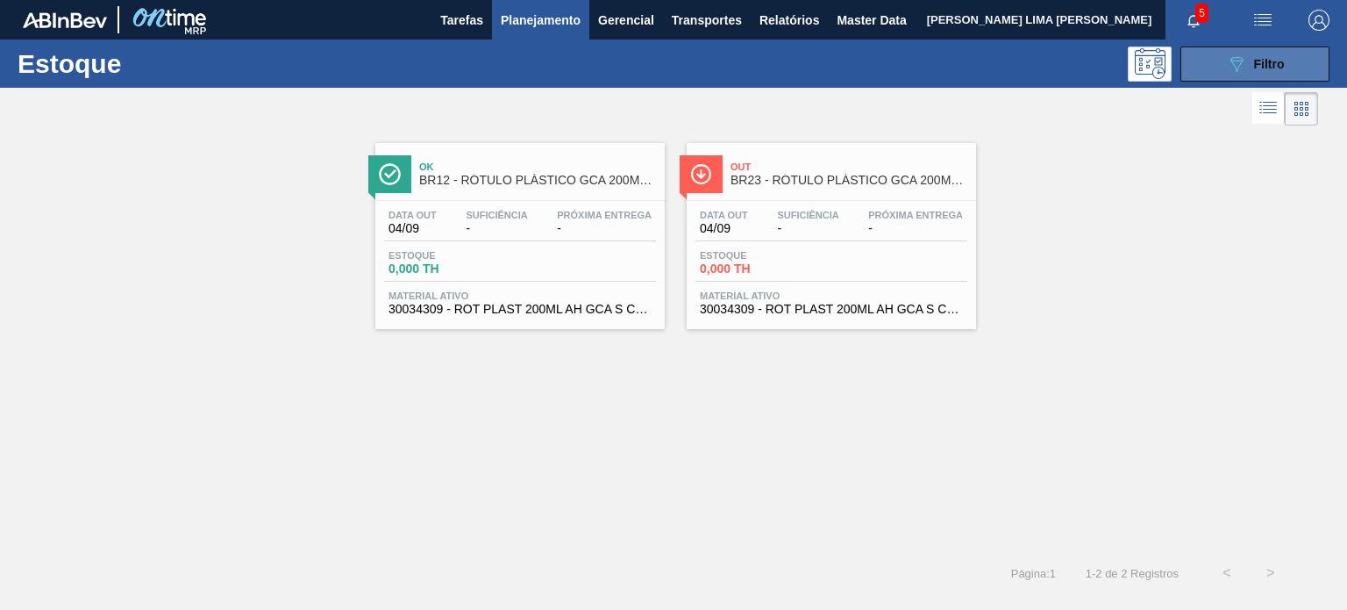
click at [1235, 63] on icon "089F7B8B-B2A5-4AFE-B5C0-19BA573D28AC" at bounding box center [1236, 64] width 21 height 21
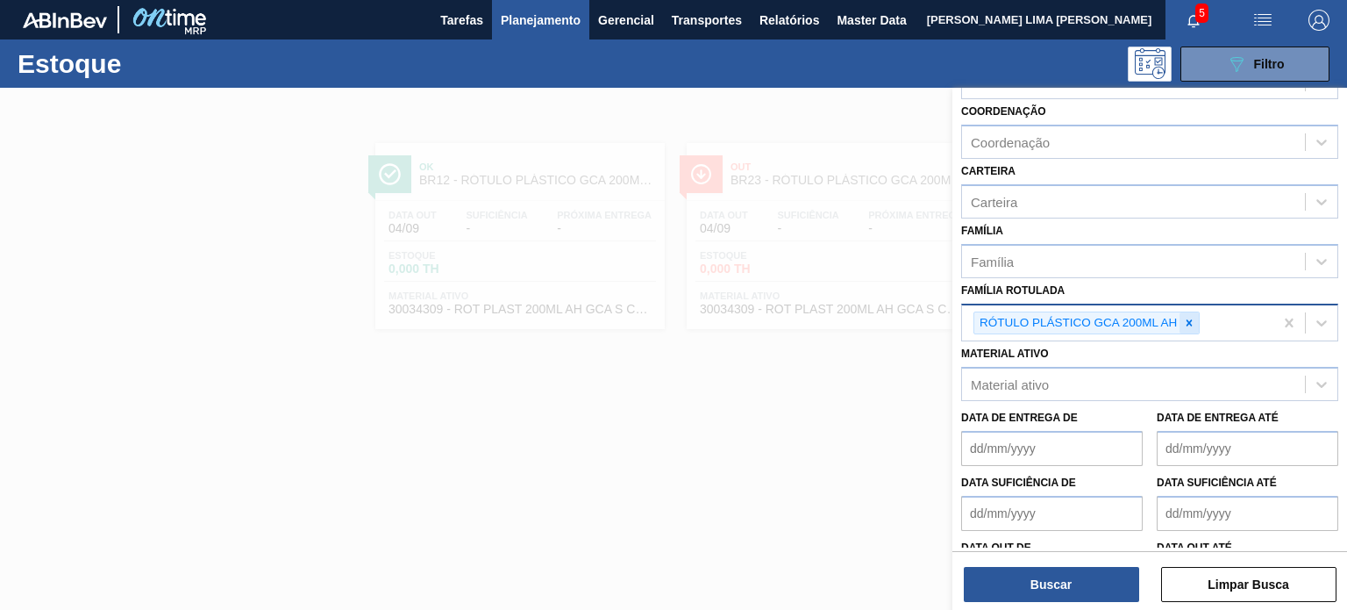
click at [1181, 317] on div at bounding box center [1189, 323] width 19 height 22
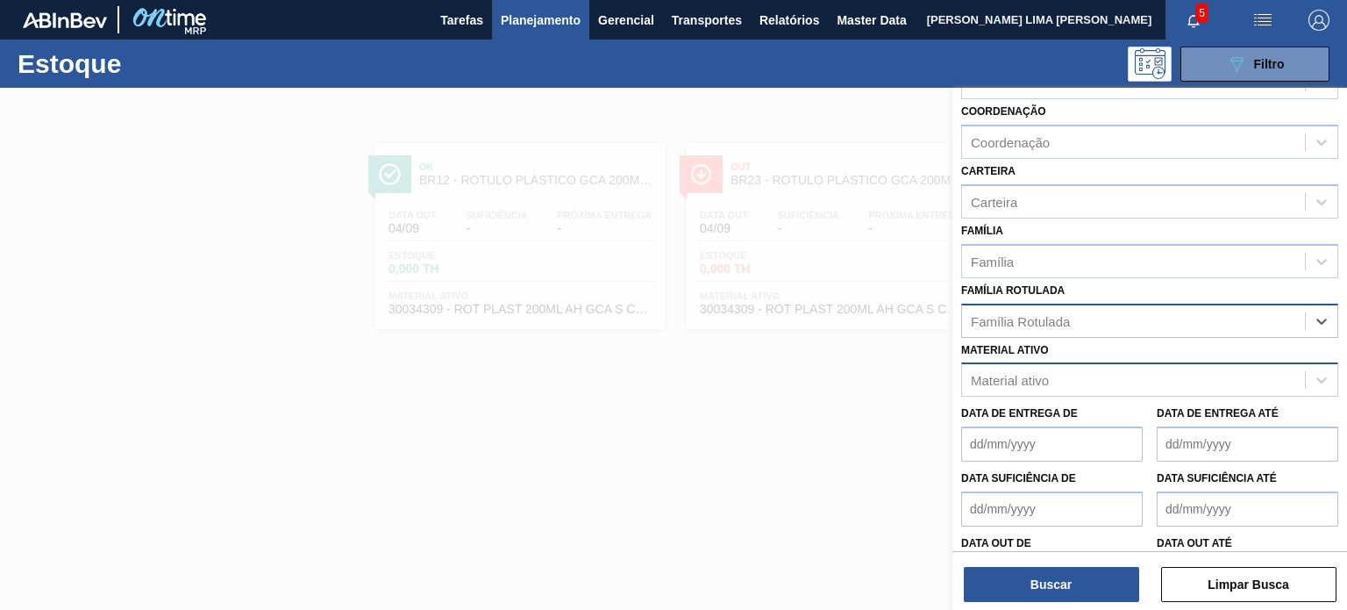
drag, startPoint x: 1137, startPoint y: 353, endPoint x: 1121, endPoint y: 369, distance: 22.3
click at [1137, 353] on div "Material ativo Material ativo" at bounding box center [1149, 368] width 377 height 60
click at [1121, 369] on div "Material ativo" at bounding box center [1133, 379] width 343 height 25
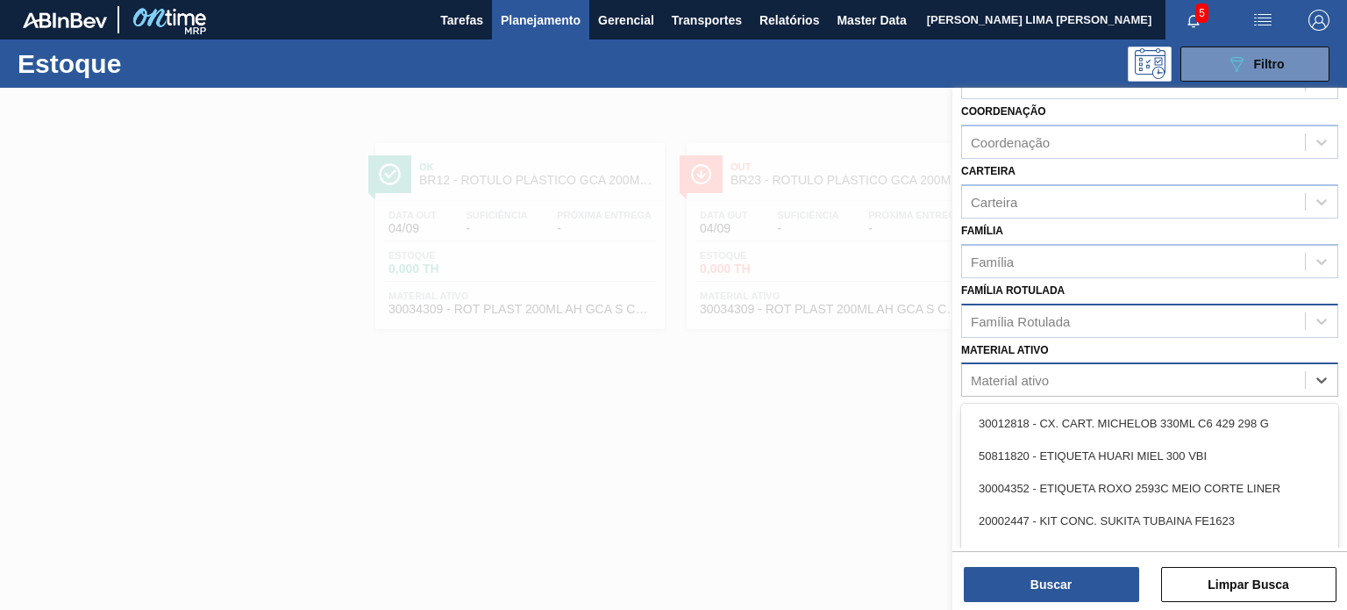
paste ativo "30003806"
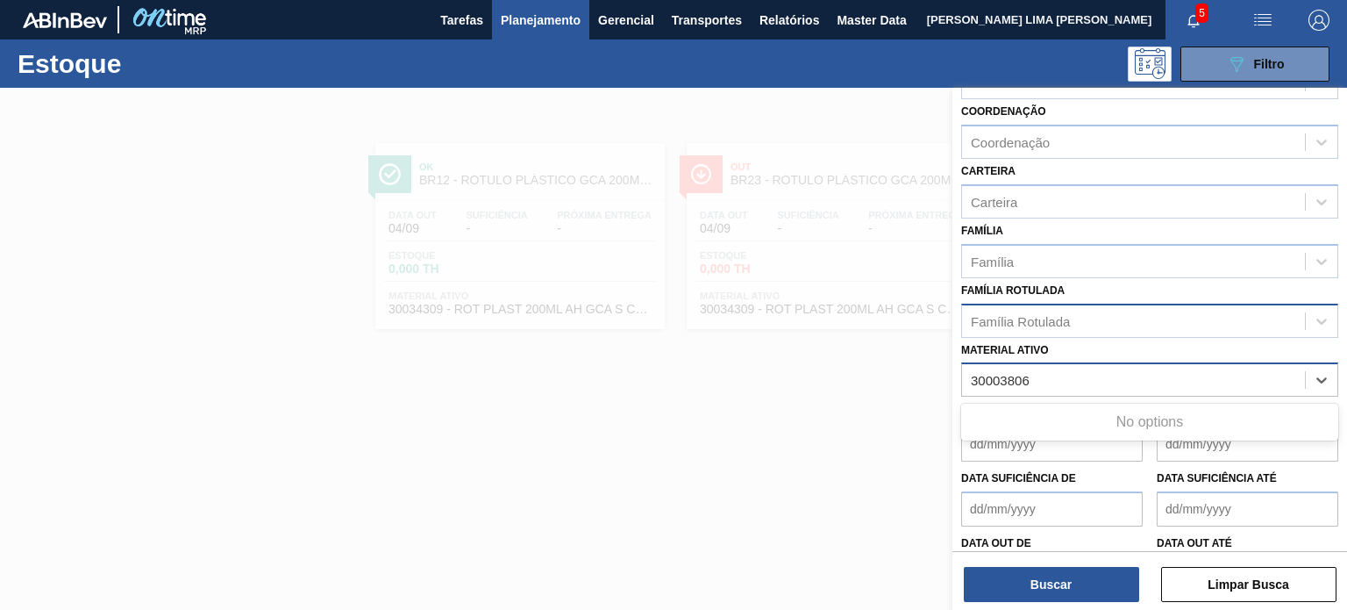
type ativo "30003806"
click at [1084, 403] on div "30003806 - ROT PLAST 200ML H GCA NIV22" at bounding box center [1149, 422] width 377 height 39
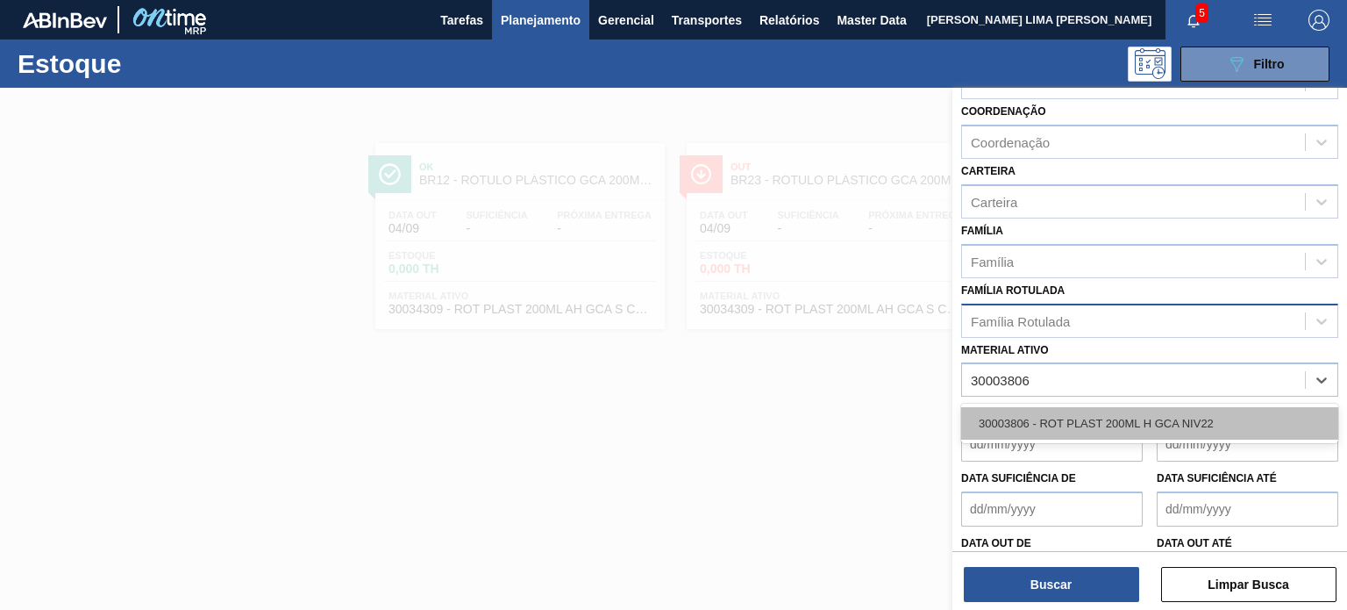
click at [1074, 430] on div "30003806 - ROT PLAST 200ML H GCA NIV22" at bounding box center [1149, 423] width 377 height 32
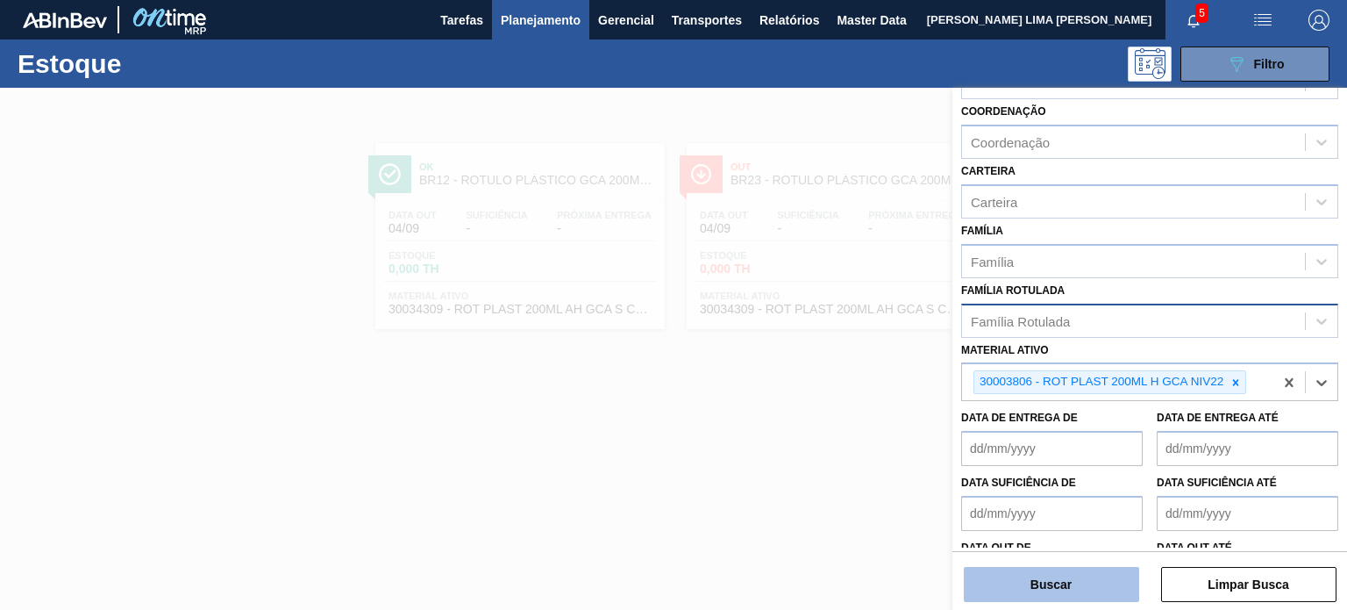
click at [1067, 571] on button "Buscar" at bounding box center [1051, 584] width 175 height 35
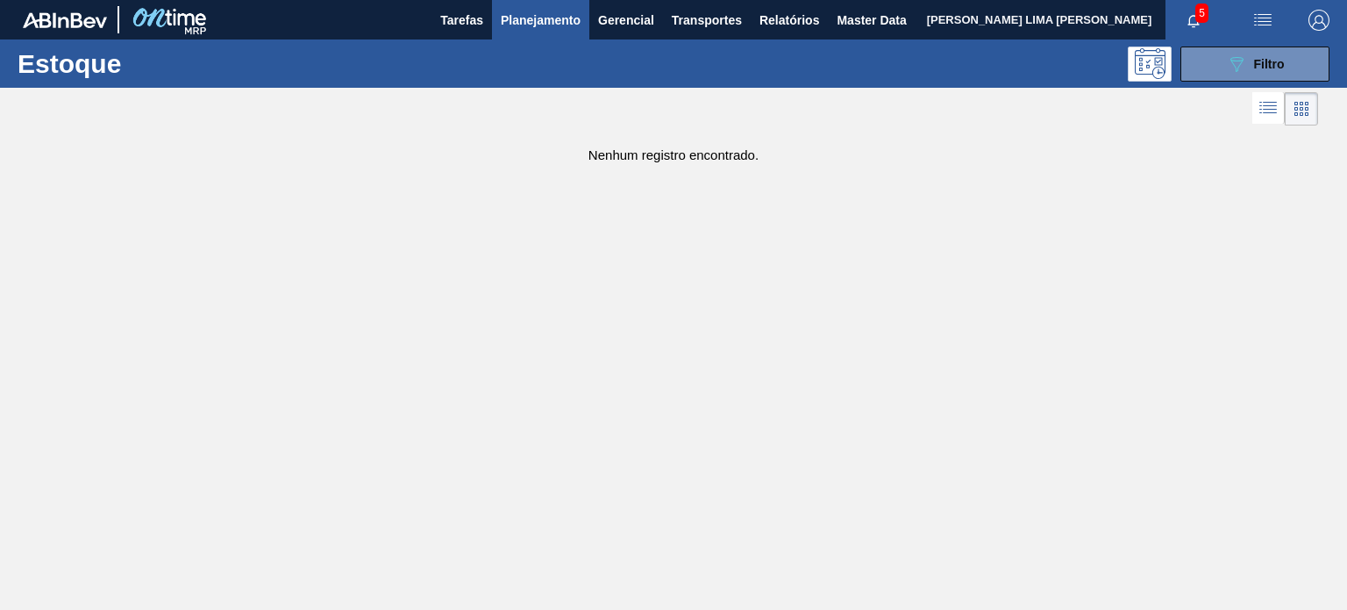
click at [544, 23] on span "Planejamento" at bounding box center [541, 20] width 80 height 21
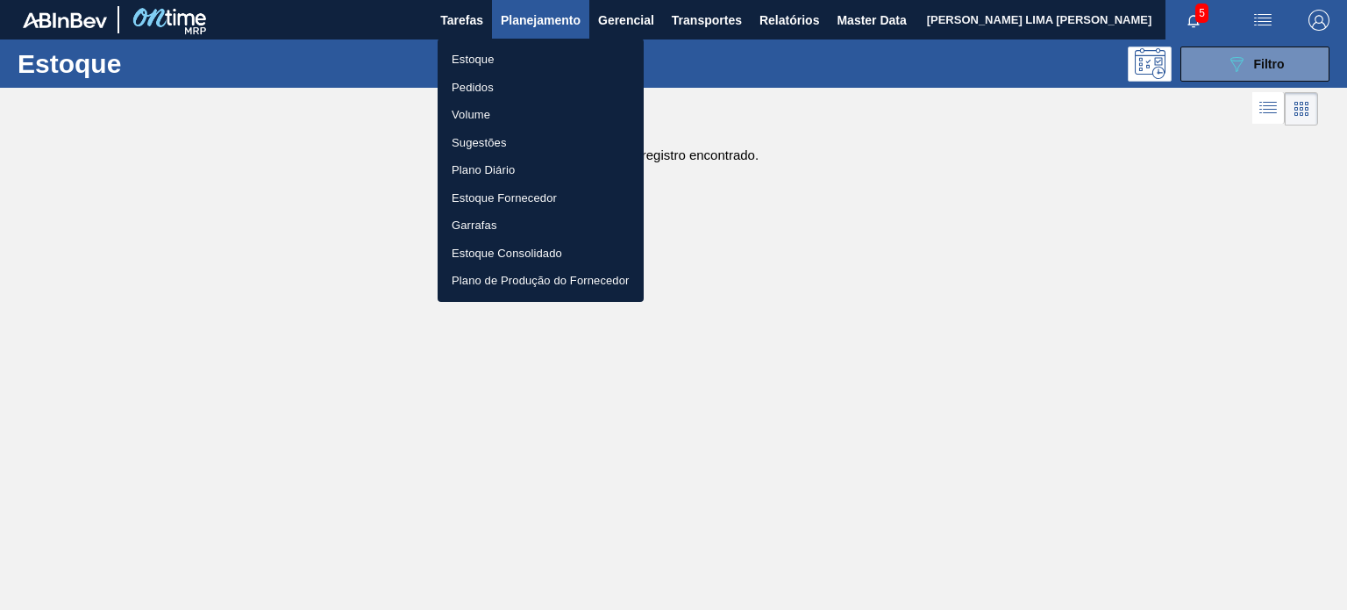
click at [503, 54] on li "Estoque" at bounding box center [541, 60] width 206 height 28
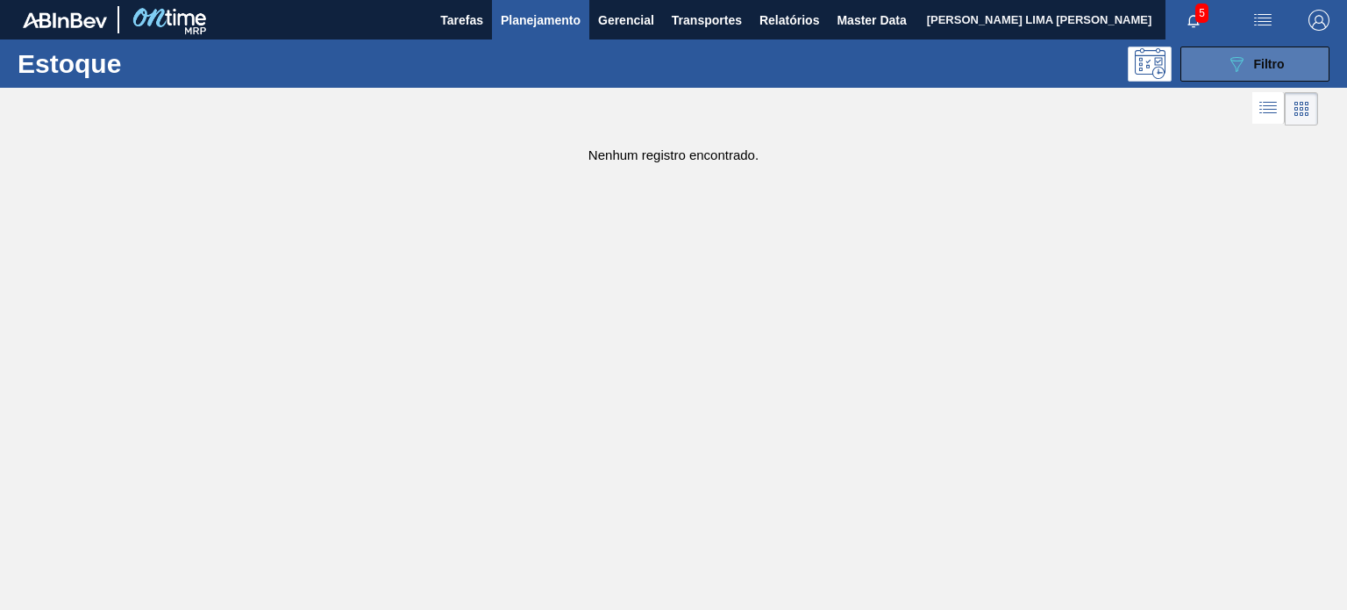
click at [1215, 80] on button "089F7B8B-B2A5-4AFE-B5C0-19BA573D28AC Filtro" at bounding box center [1255, 63] width 149 height 35
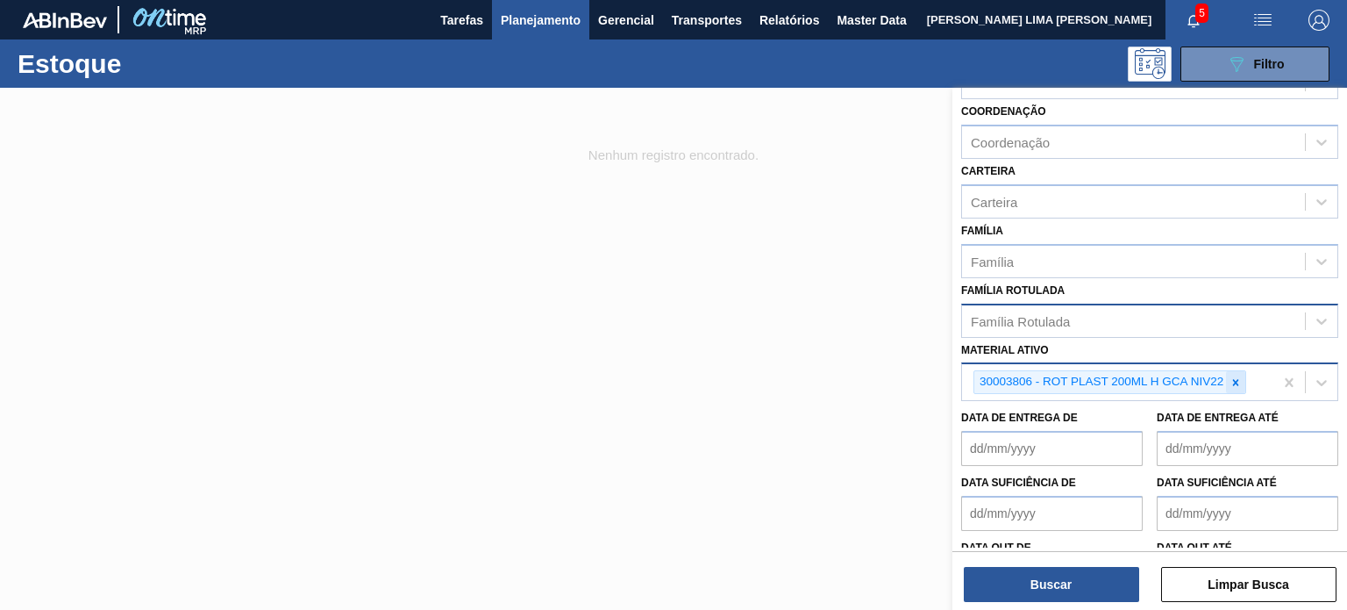
click at [1240, 378] on icon at bounding box center [1236, 382] width 12 height 12
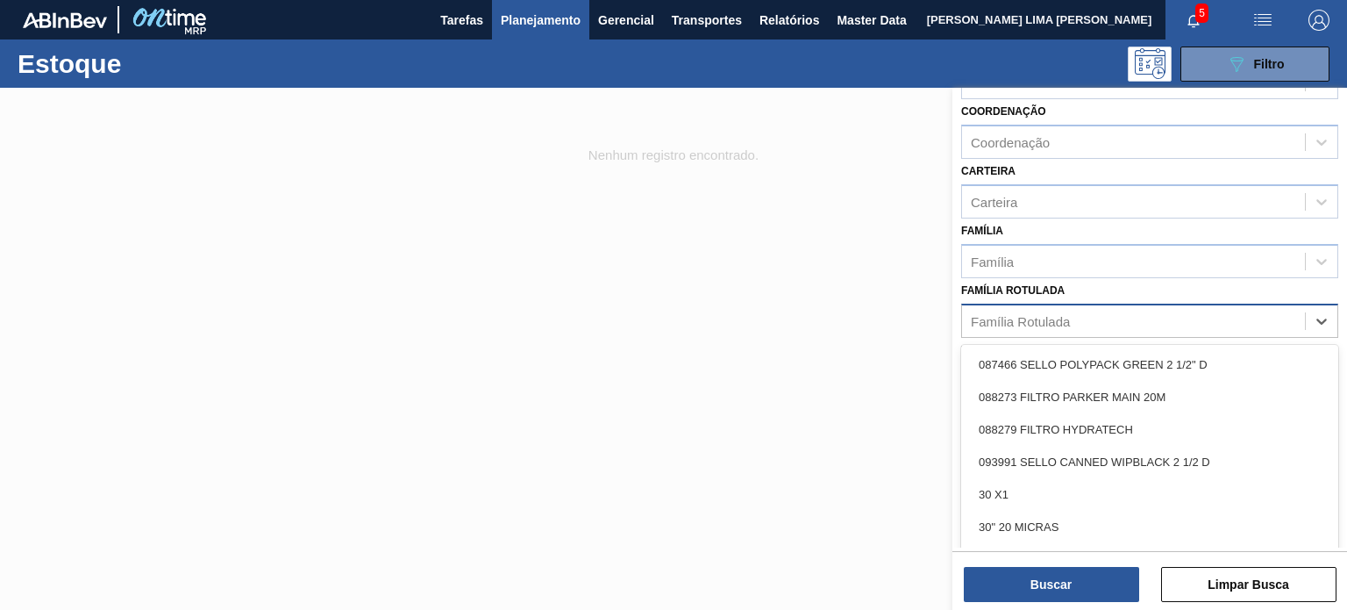
click at [1116, 310] on div "Família Rotulada" at bounding box center [1133, 320] width 343 height 25
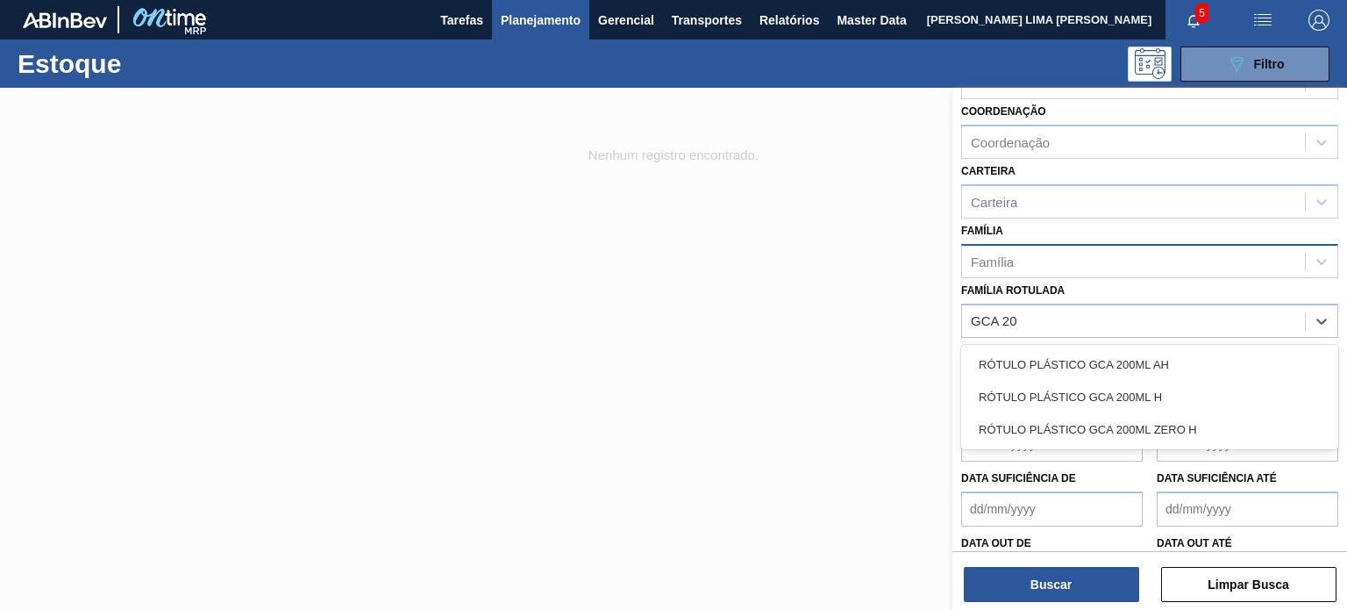
type Rotulada "GCA 200"
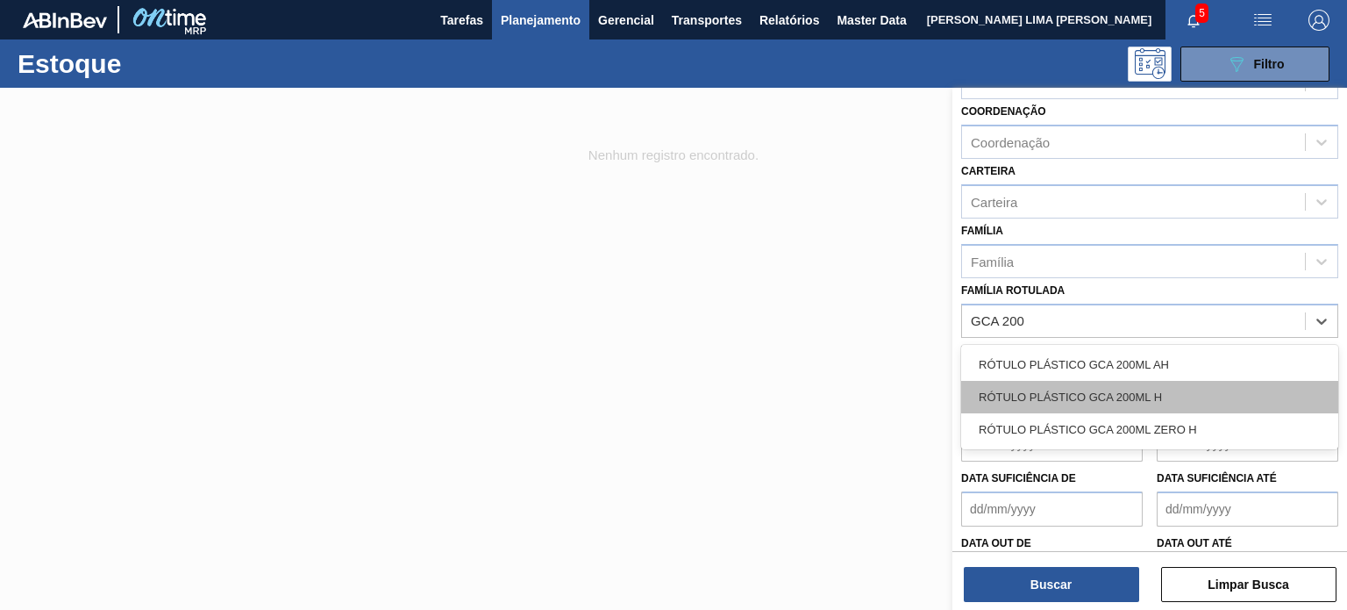
click at [1095, 397] on div "RÓTULO PLÁSTICO GCA 200ML H" at bounding box center [1149, 397] width 377 height 32
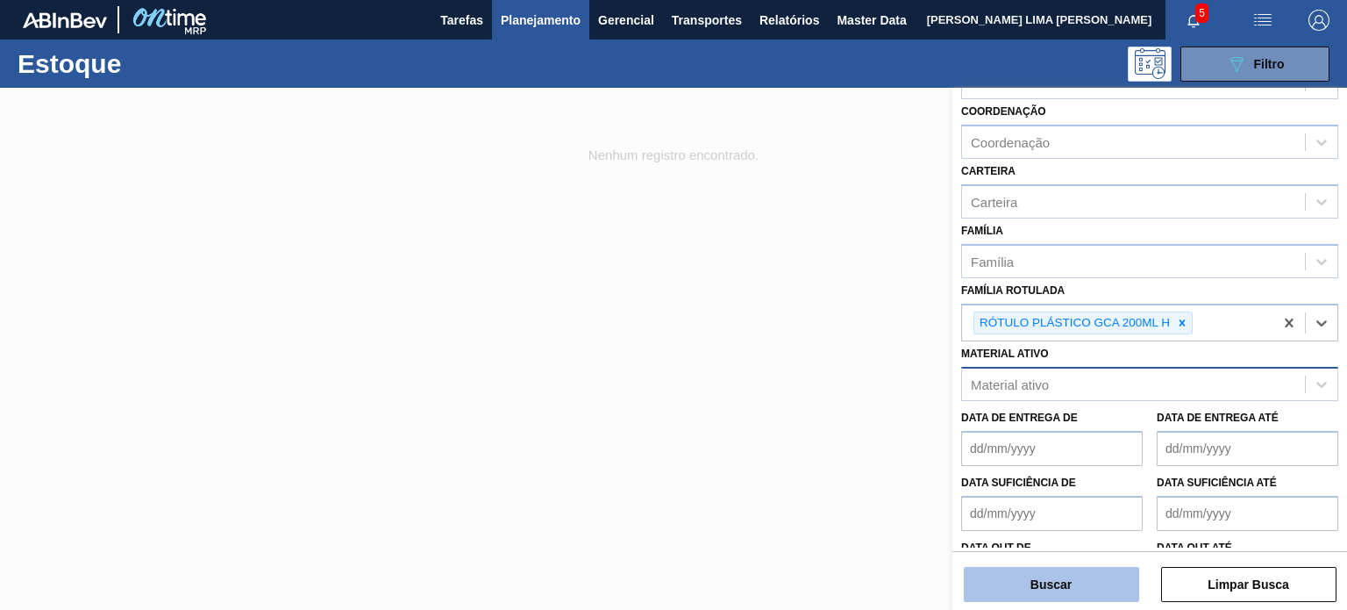
click at [1086, 578] on button "Buscar" at bounding box center [1051, 584] width 175 height 35
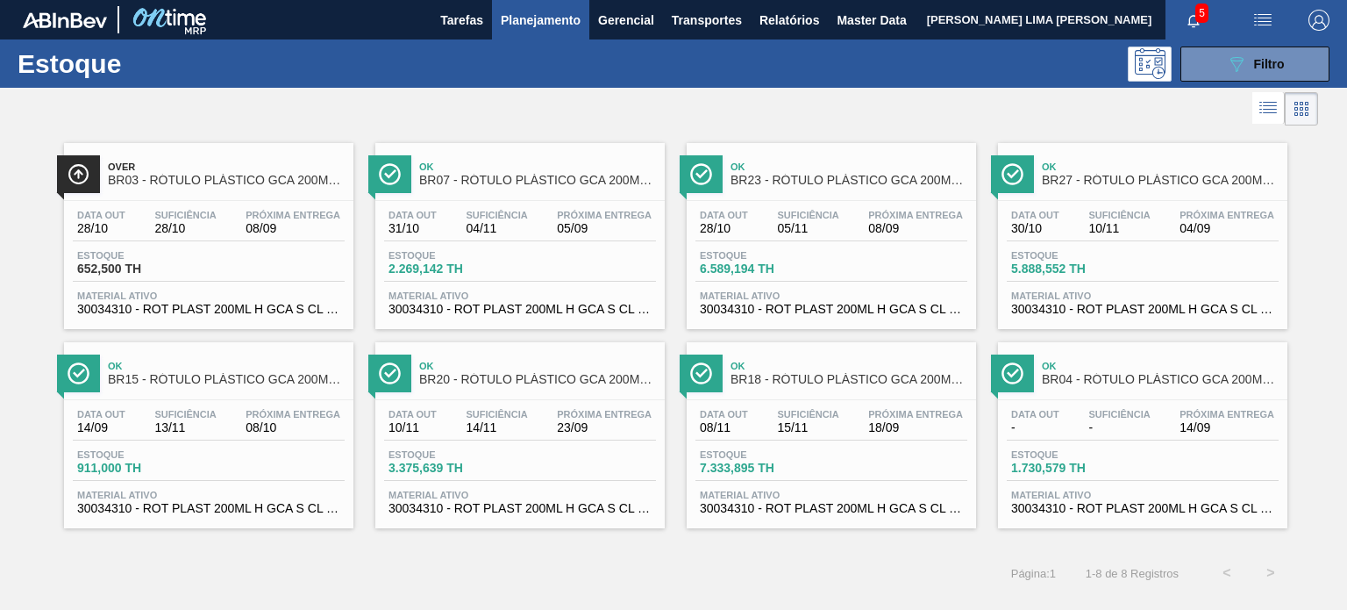
drag, startPoint x: 577, startPoint y: 208, endPoint x: 588, endPoint y: 219, distance: 15.5
click at [1302, 60] on button "089F7B8B-B2A5-4AFE-B5C0-19BA573D28AC Filtro" at bounding box center [1255, 63] width 149 height 35
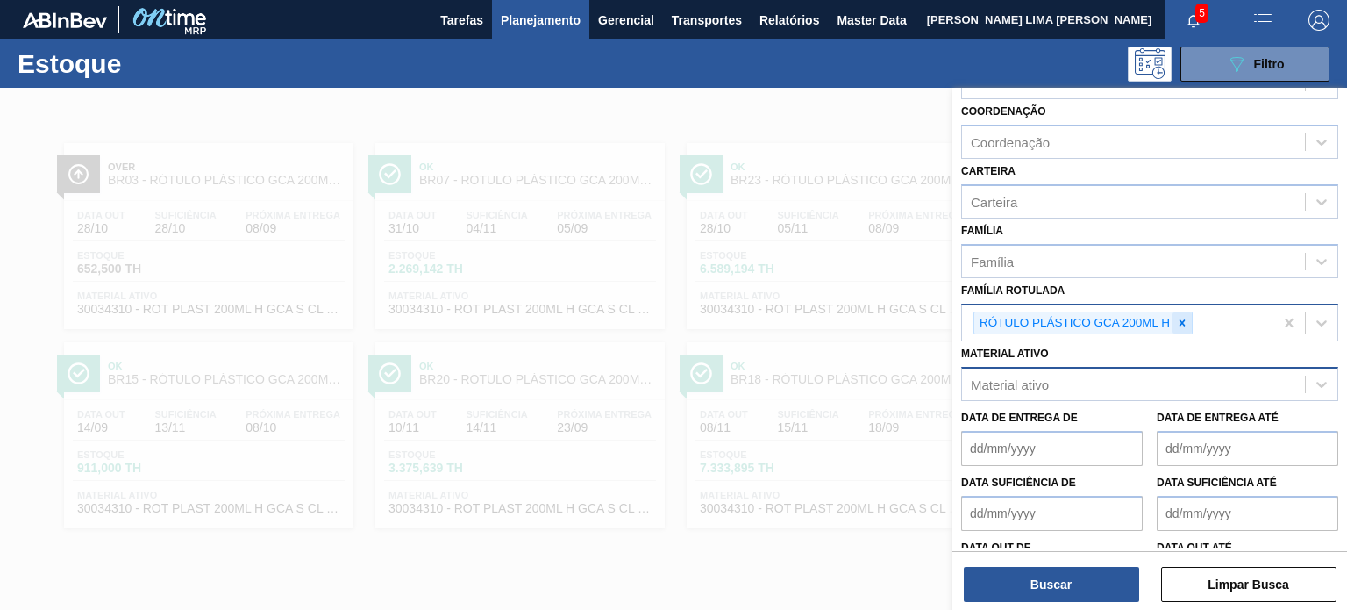
click at [1183, 322] on icon at bounding box center [1183, 322] width 6 height 6
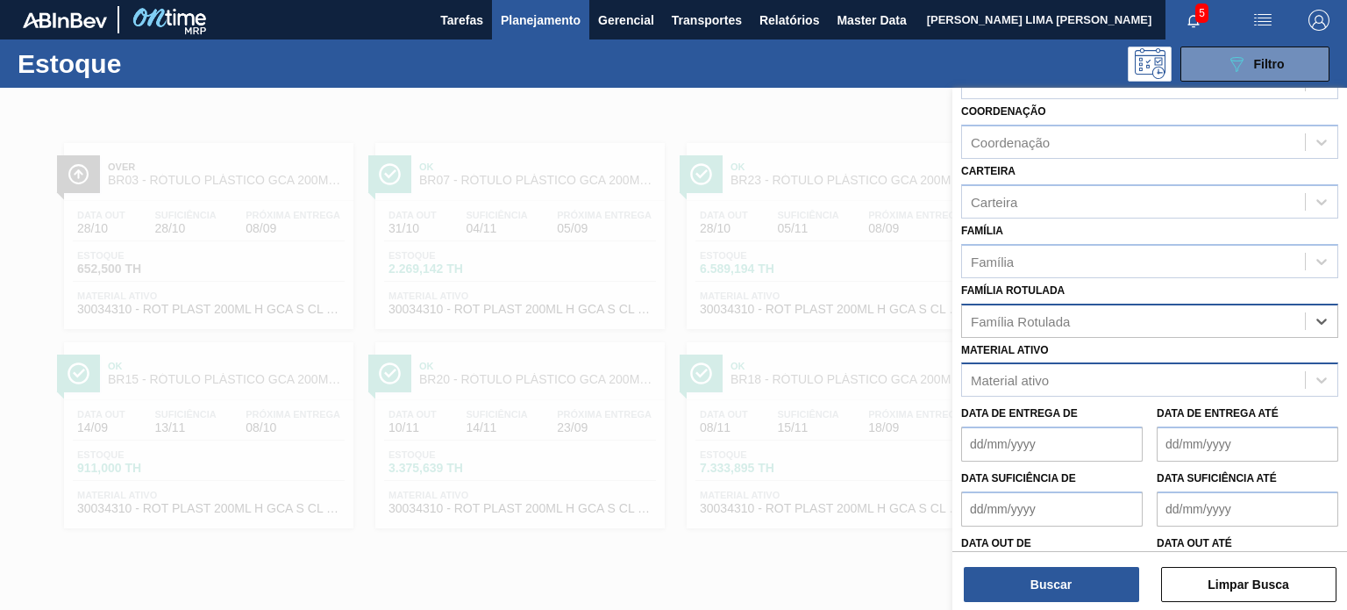
click at [1096, 380] on div "Material ativo" at bounding box center [1133, 379] width 343 height 25
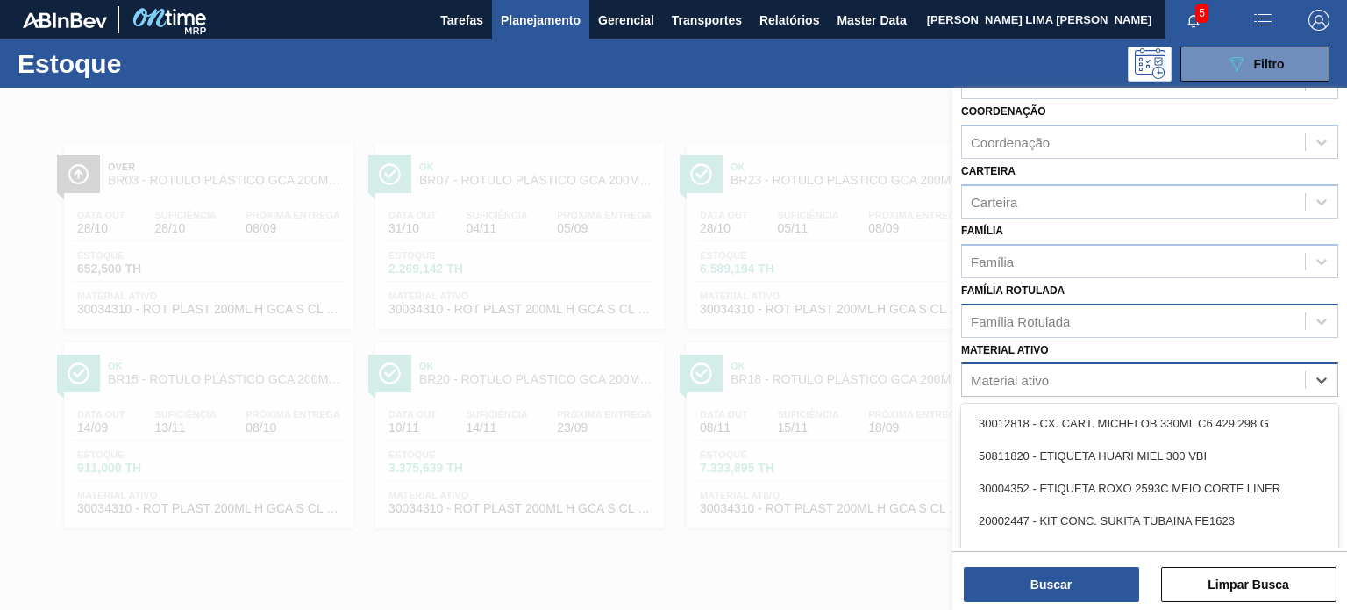
paste ativo "30003806"
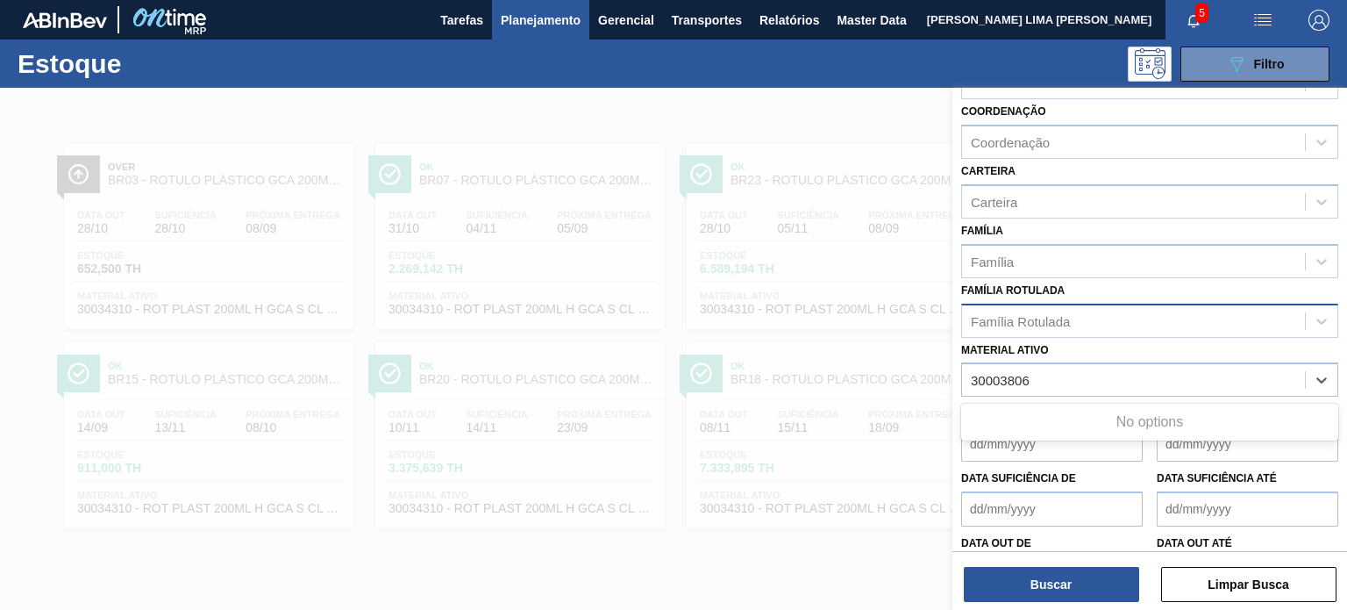
type ativo "30003806"
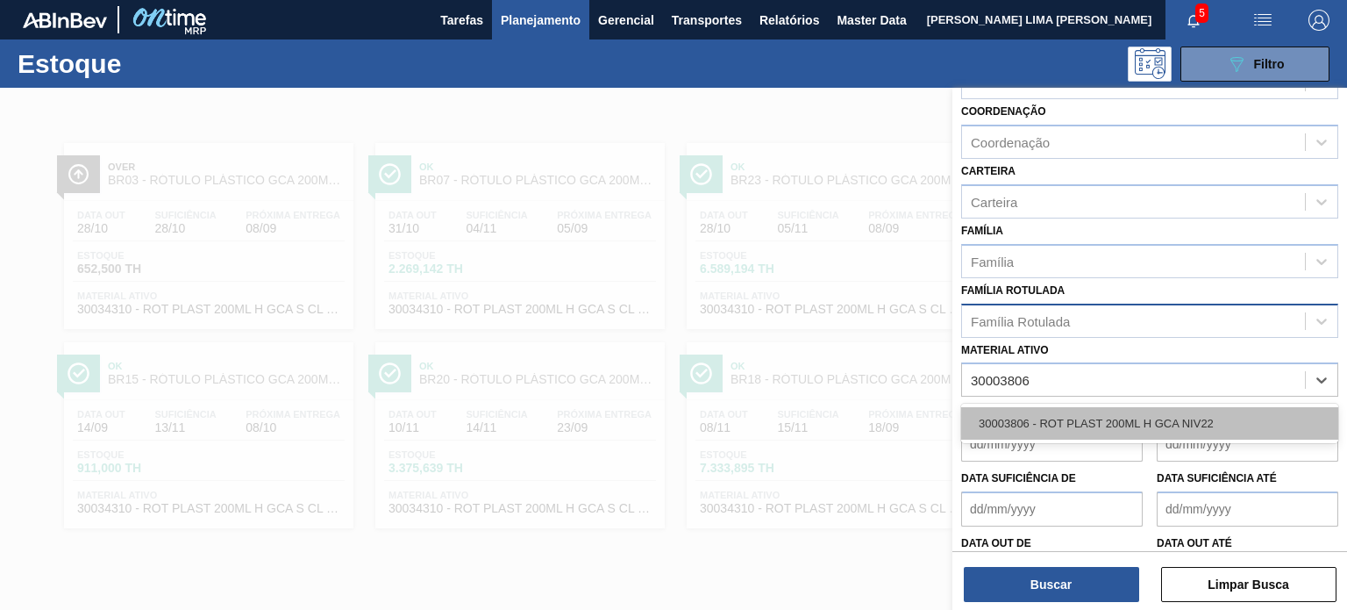
click at [1088, 429] on div "30003806 - ROT PLAST 200ML H GCA NIV22" at bounding box center [1149, 423] width 377 height 32
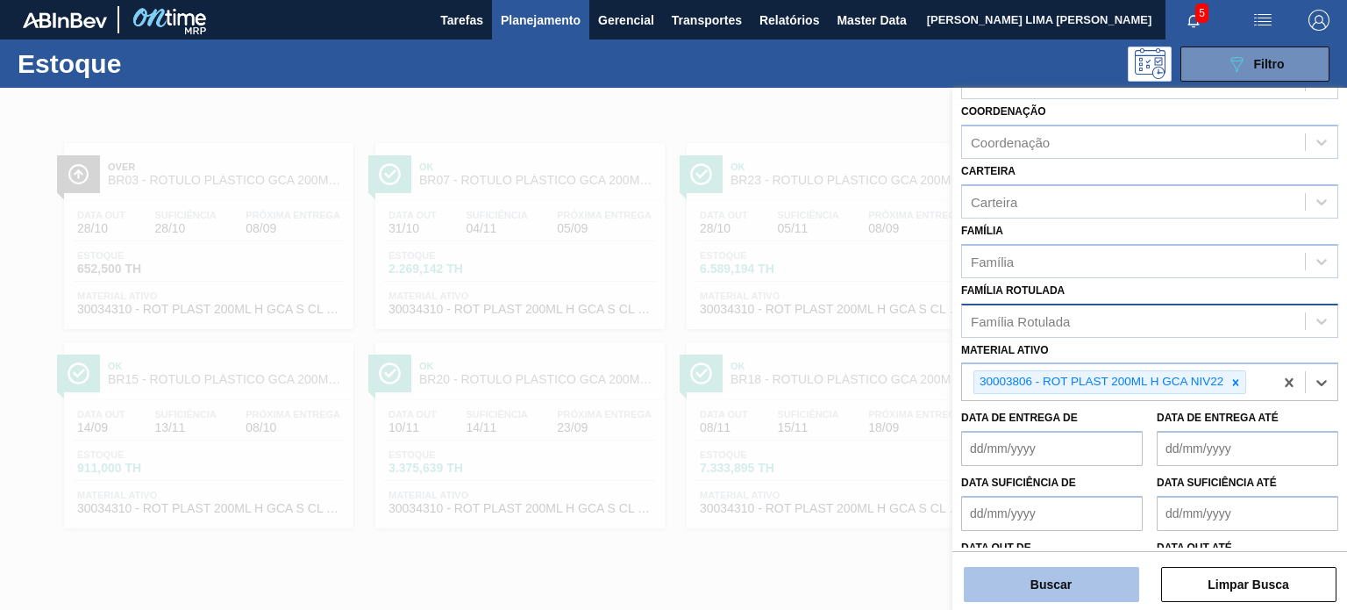
click at [1057, 579] on button "Buscar" at bounding box center [1051, 584] width 175 height 35
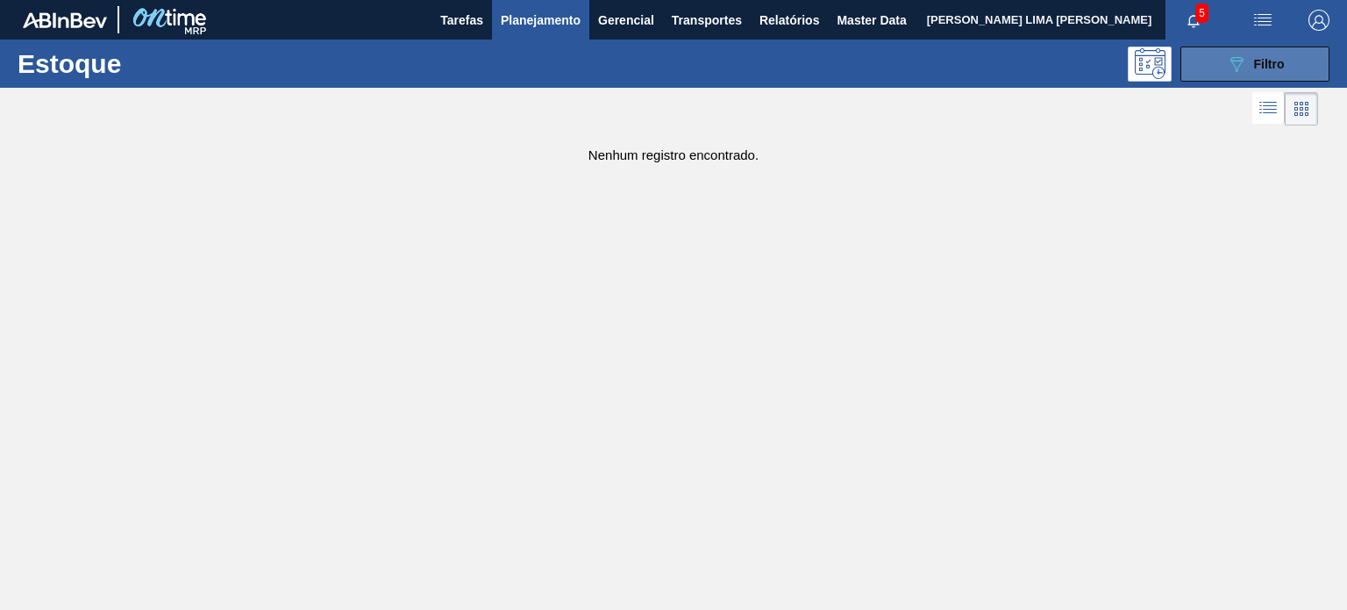
click at [1221, 72] on button "089F7B8B-B2A5-4AFE-B5C0-19BA573D28AC Filtro" at bounding box center [1255, 63] width 149 height 35
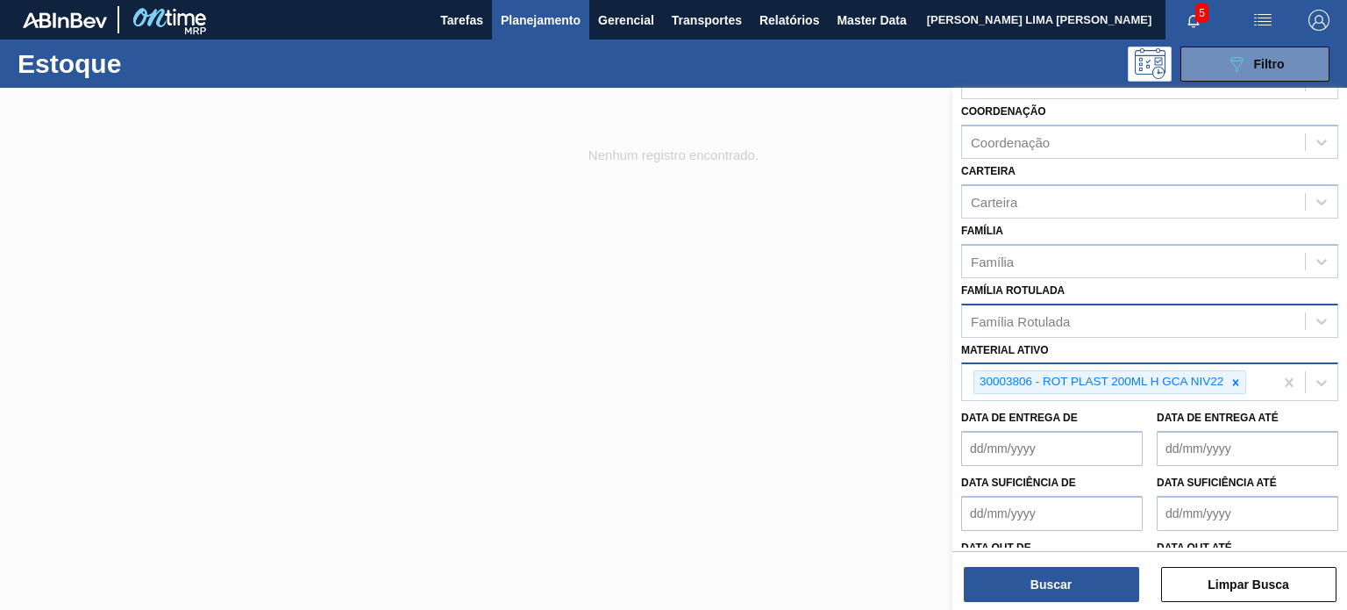
click at [1236, 376] on icon at bounding box center [1236, 382] width 12 height 12
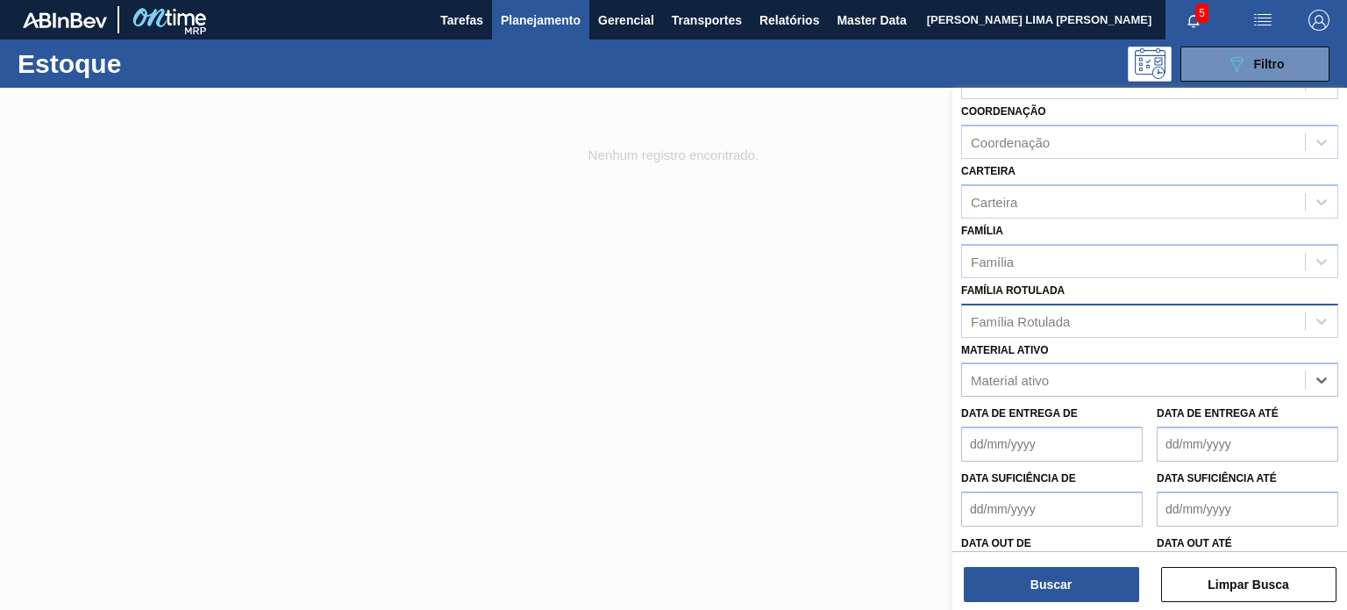
paste ativo "30003806"
type ativo "30003806"
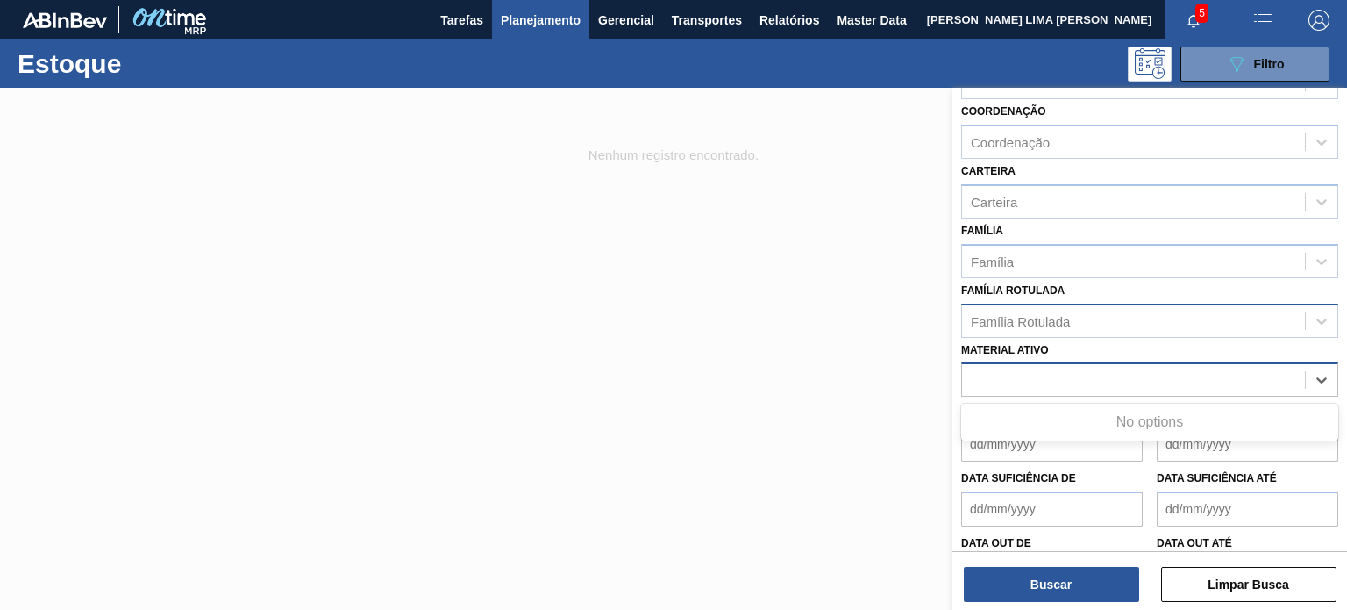
click at [968, 371] on div "30003806" at bounding box center [1133, 379] width 343 height 25
paste ativo "30003806"
type ativo "30003806"
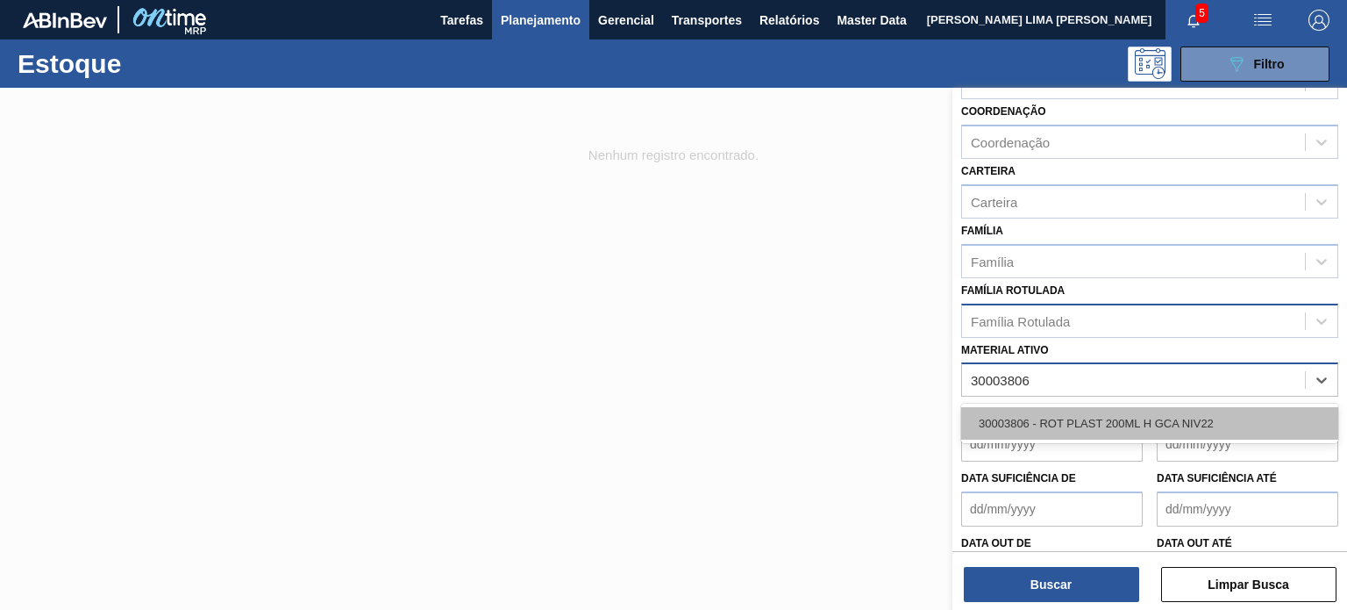
click at [1010, 416] on div "30003806 - ROT PLAST 200ML H GCA NIV22" at bounding box center [1149, 423] width 377 height 32
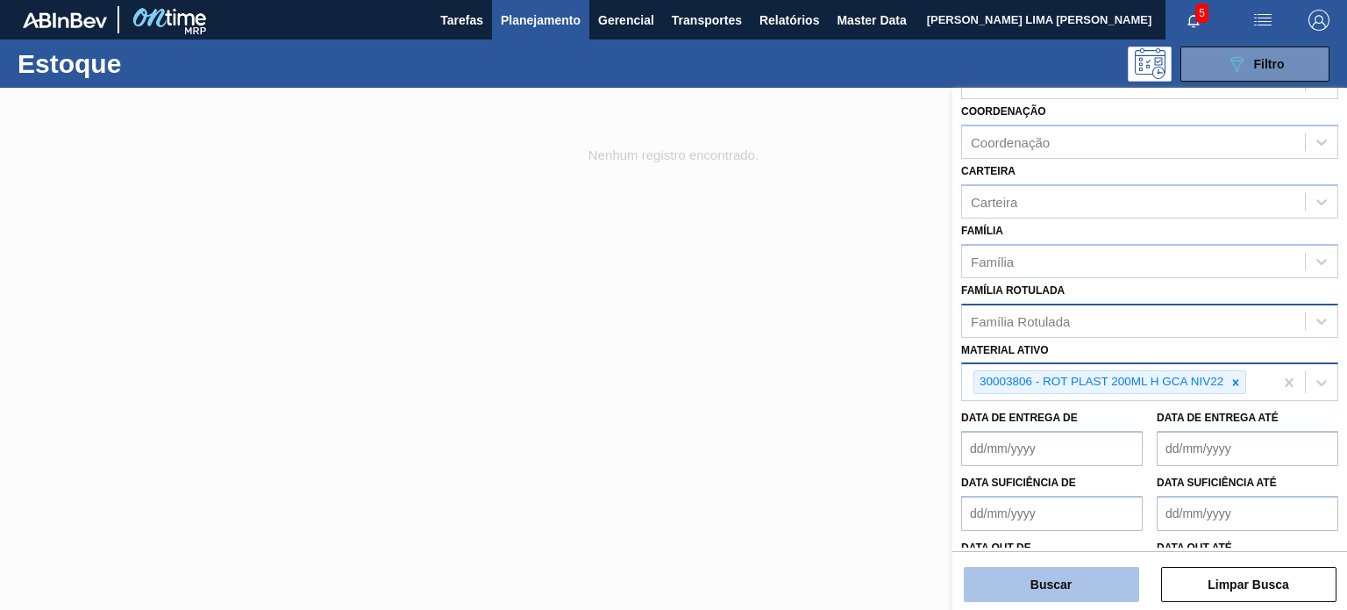
click at [1039, 574] on button "Buscar" at bounding box center [1051, 584] width 175 height 35
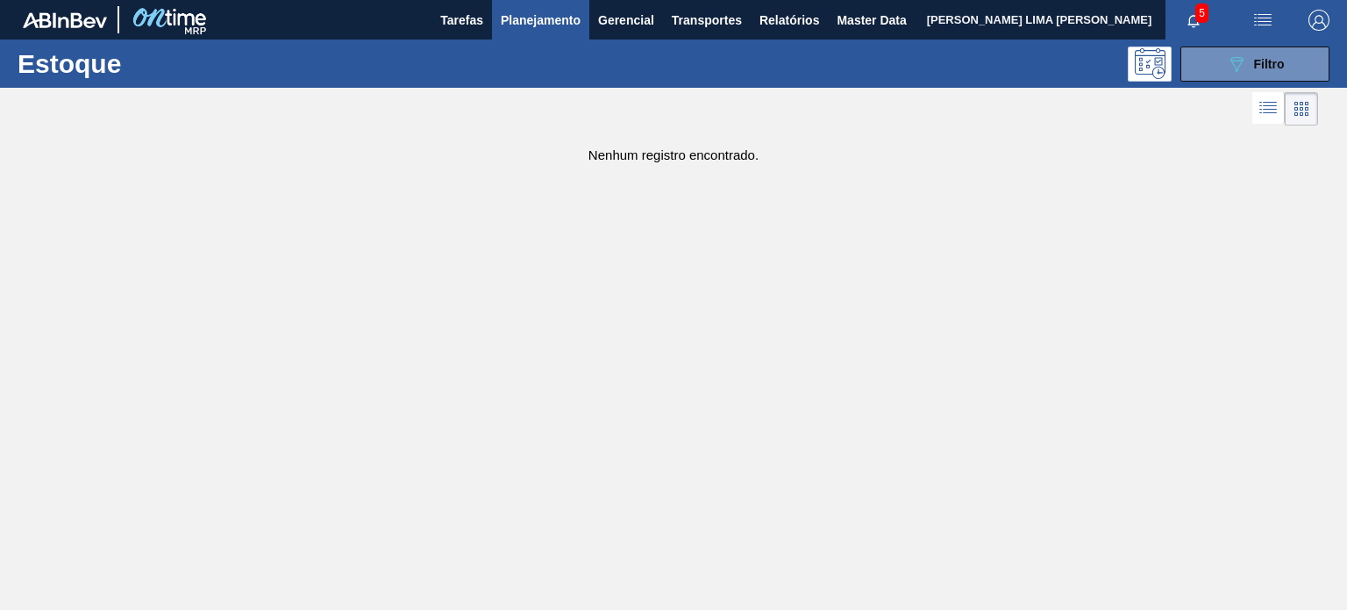
click at [704, 246] on main "Tarefas Planejamento Gerencial Transportes Relatórios Master Data MATHEUS FARIA…" at bounding box center [673, 305] width 1347 height 610
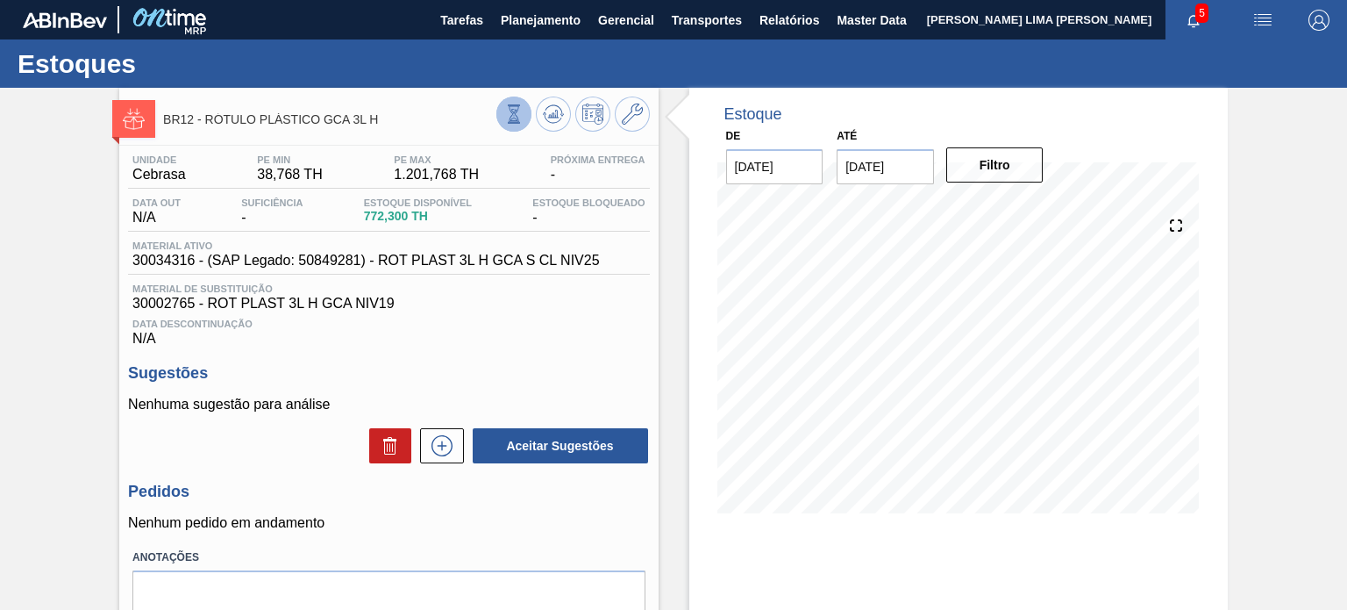
click at [505, 121] on icon at bounding box center [513, 113] width 19 height 19
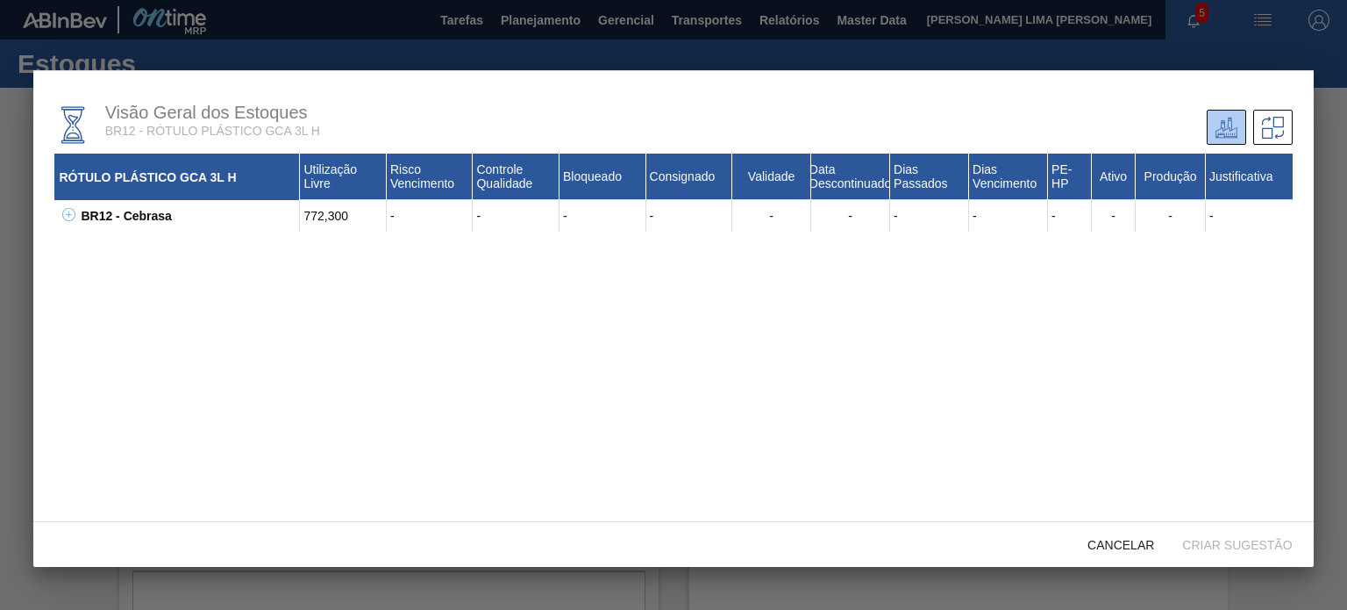
click at [63, 215] on icon at bounding box center [68, 214] width 13 height 13
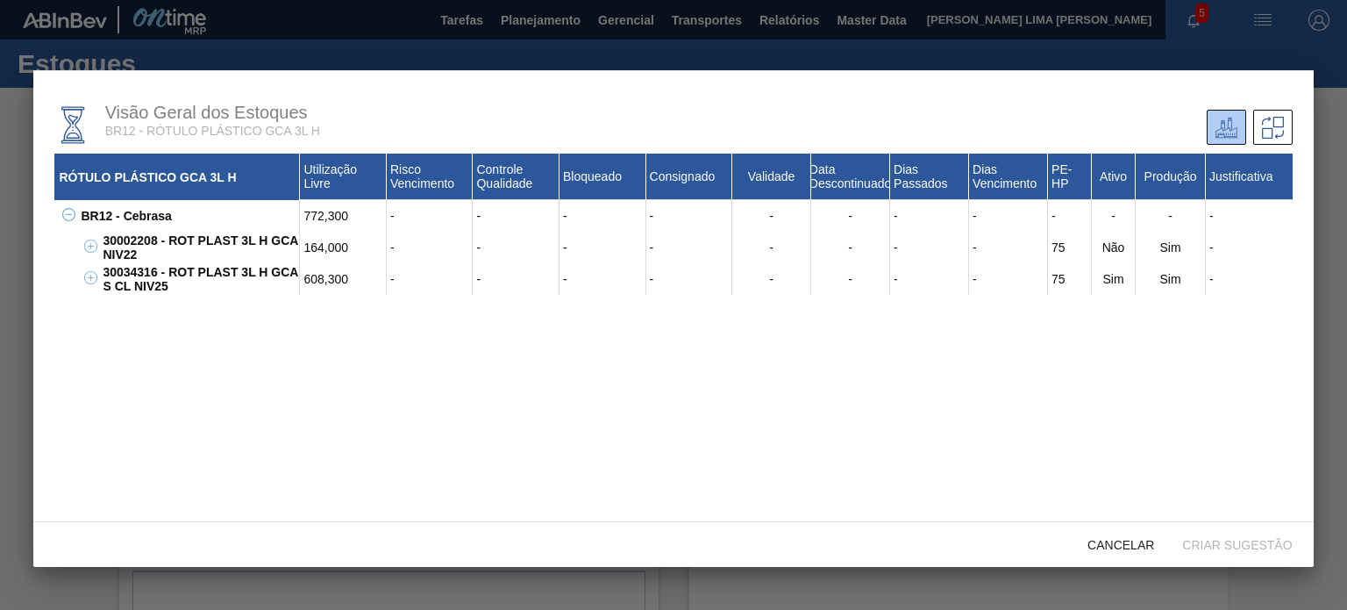
click at [140, 242] on div "30002208 - ROT PLAST 3L H GCA NIV22" at bounding box center [199, 248] width 202 height 32
copy div "30002208"
click at [130, 266] on div "30034316 - ROT PLAST 3L H GCA S CL NIV25" at bounding box center [199, 279] width 202 height 32
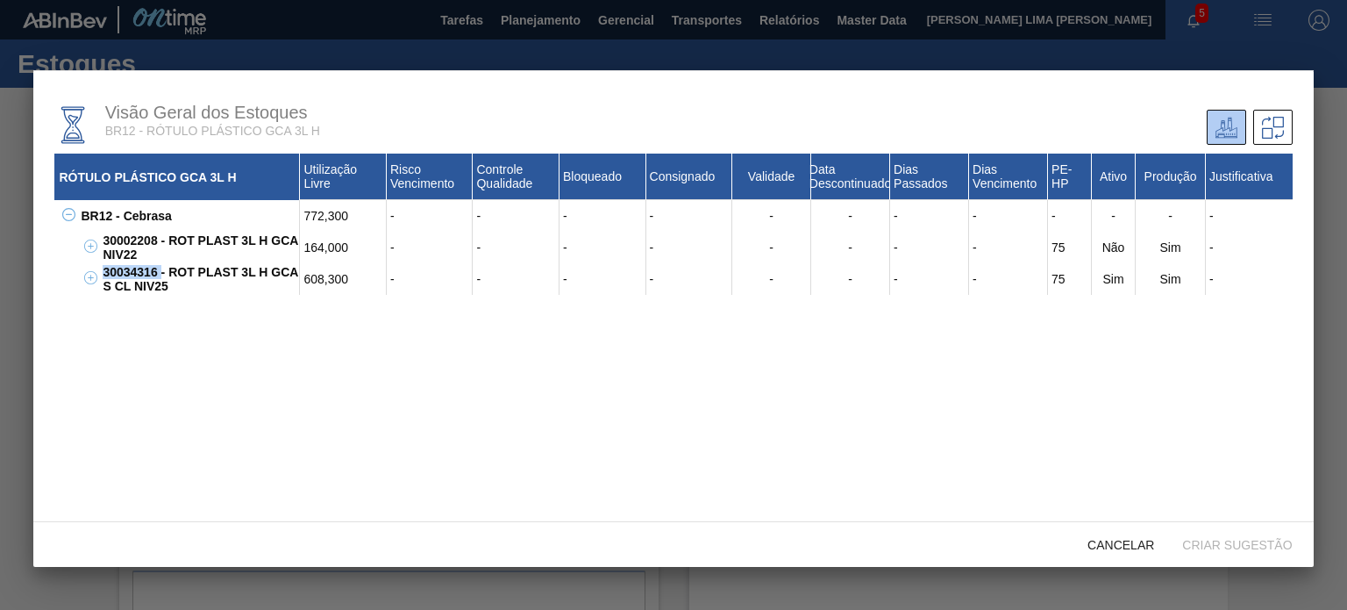
copy div "30034316"
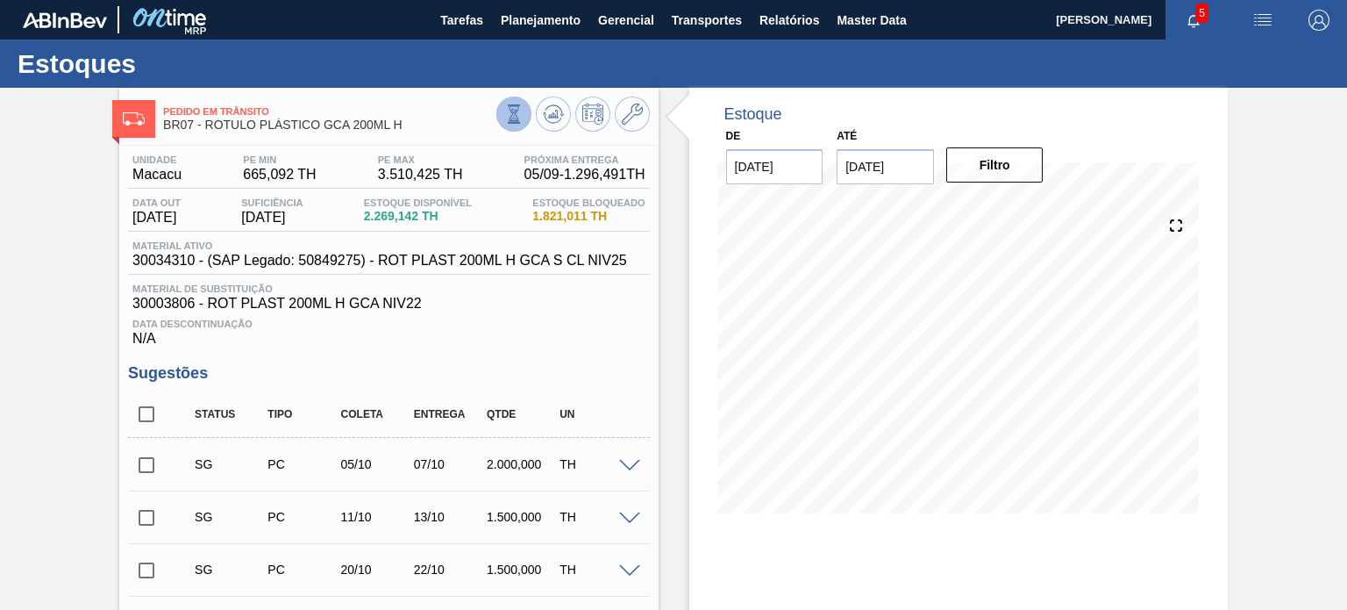
click at [503, 128] on button at bounding box center [513, 113] width 35 height 35
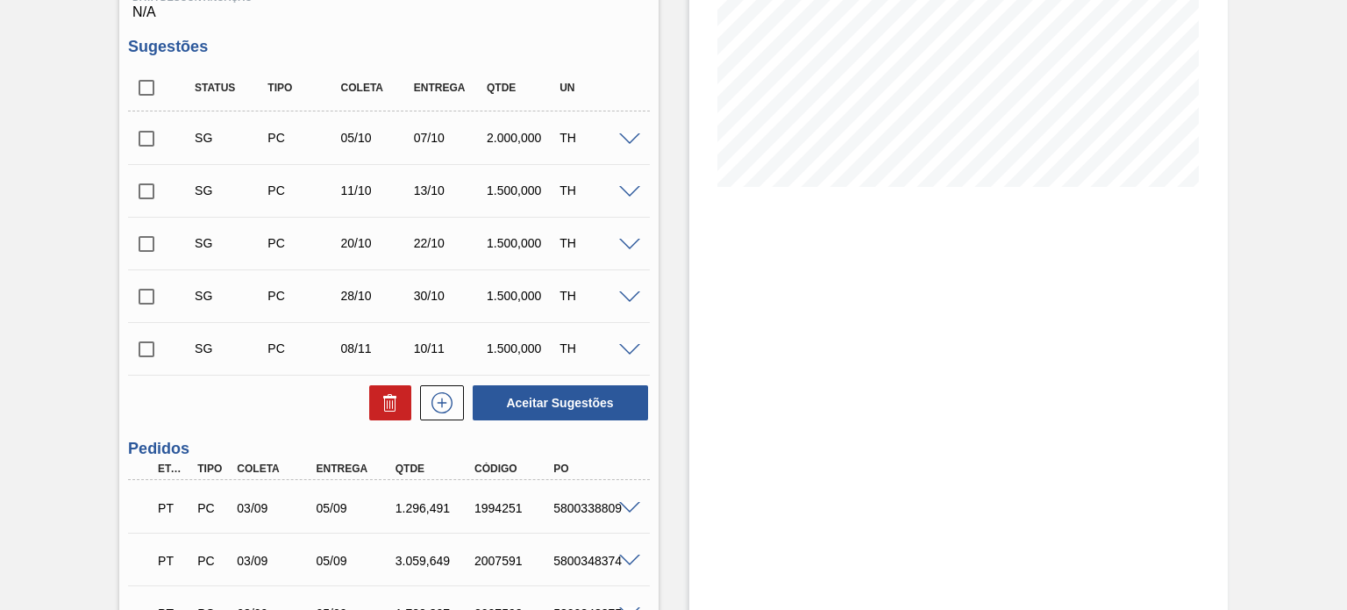
scroll to position [439, 0]
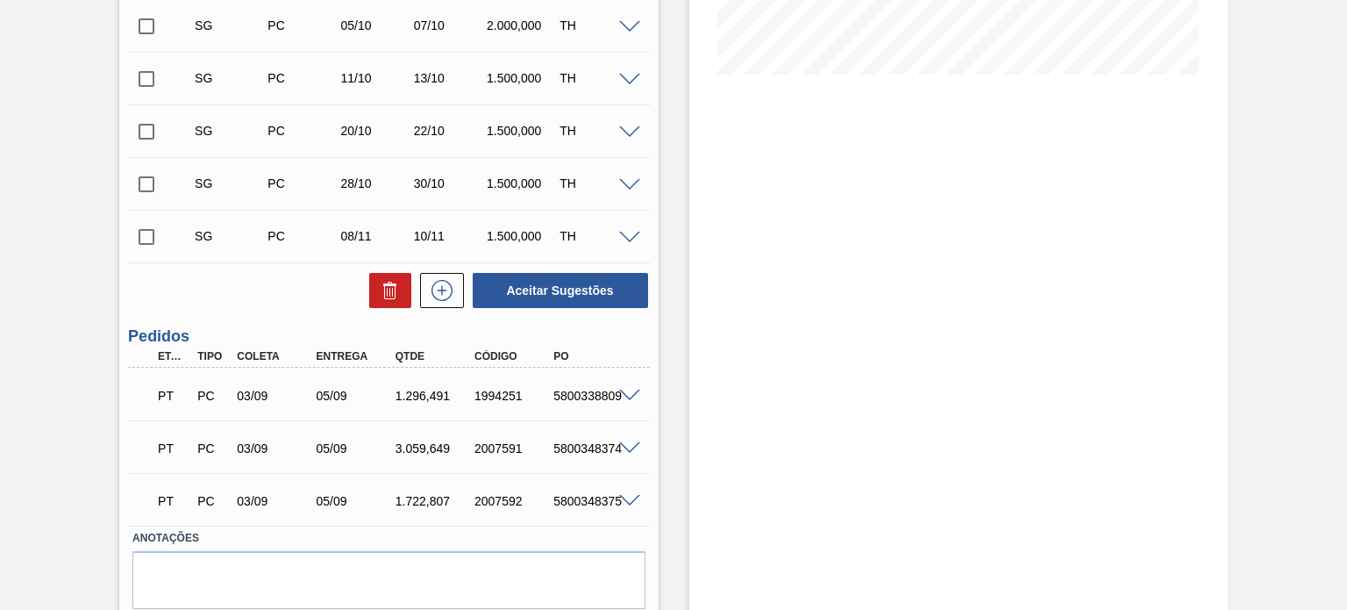
click at [636, 505] on span at bounding box center [629, 501] width 21 height 13
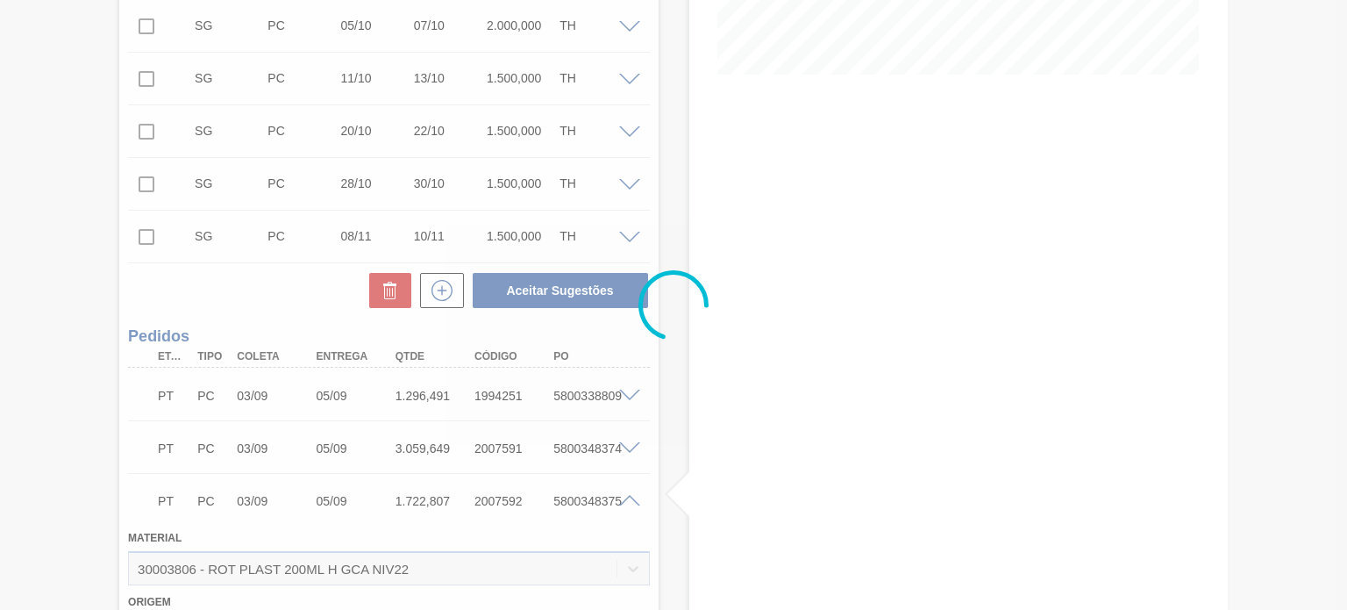
click at [634, 505] on div at bounding box center [673, 305] width 1347 height 610
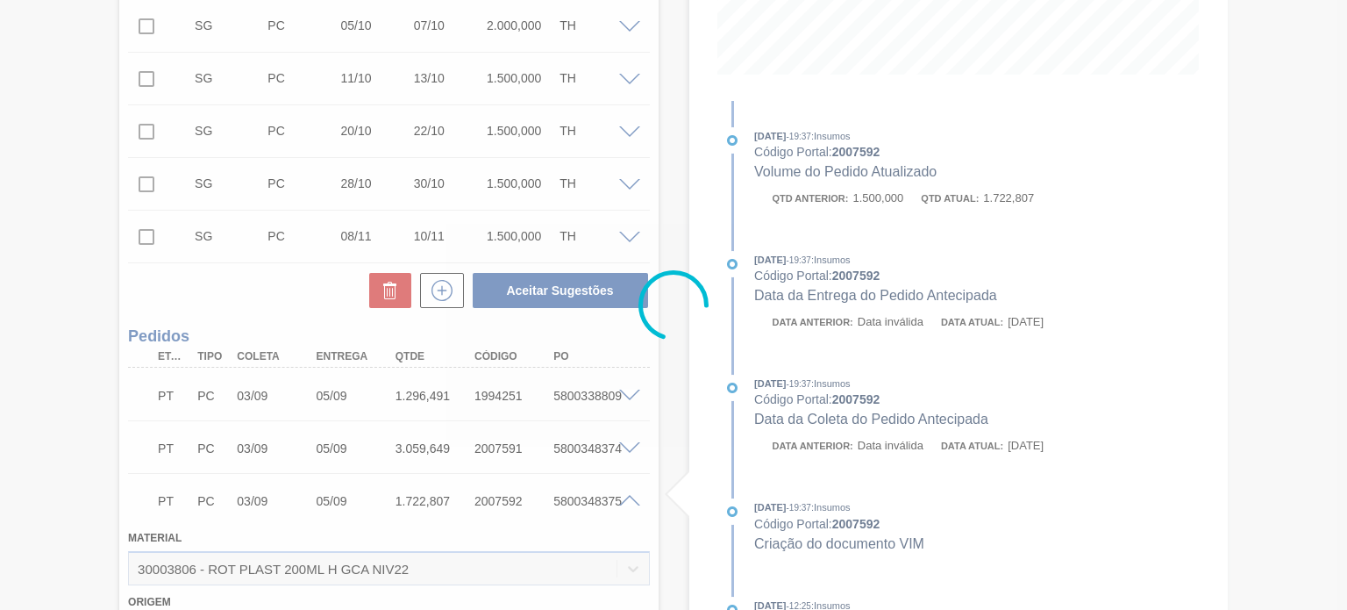
click at [630, 503] on div at bounding box center [673, 305] width 1347 height 610
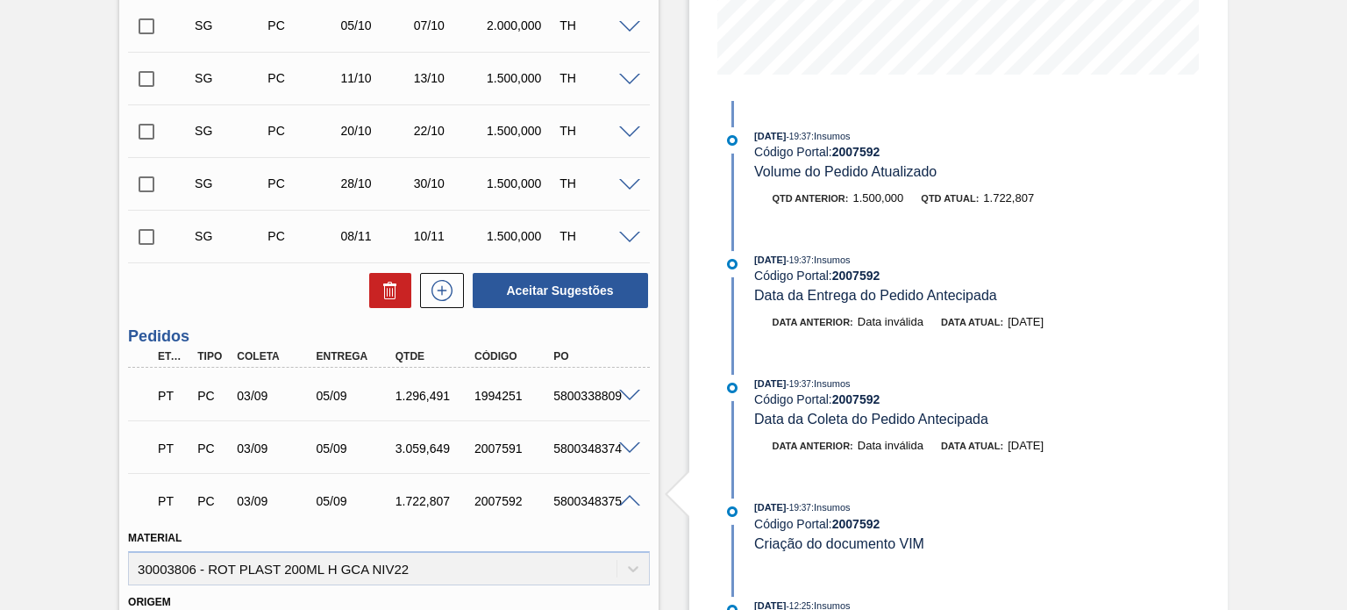
click at [629, 503] on span at bounding box center [629, 501] width 21 height 13
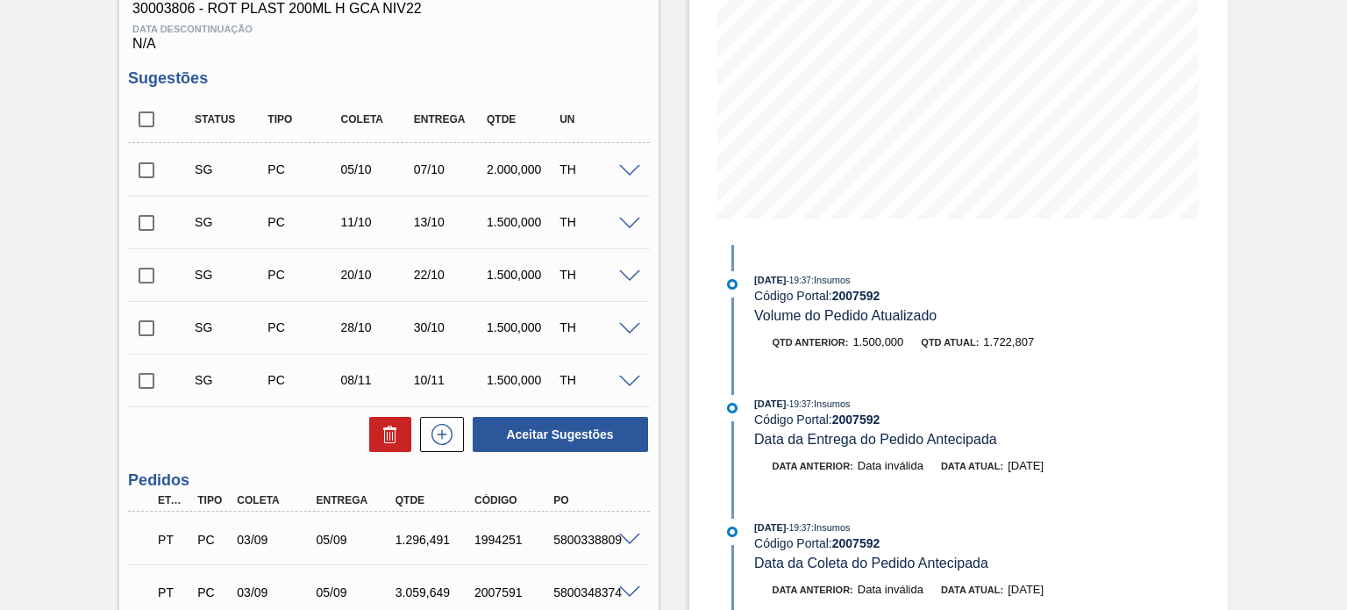
scroll to position [0, 0]
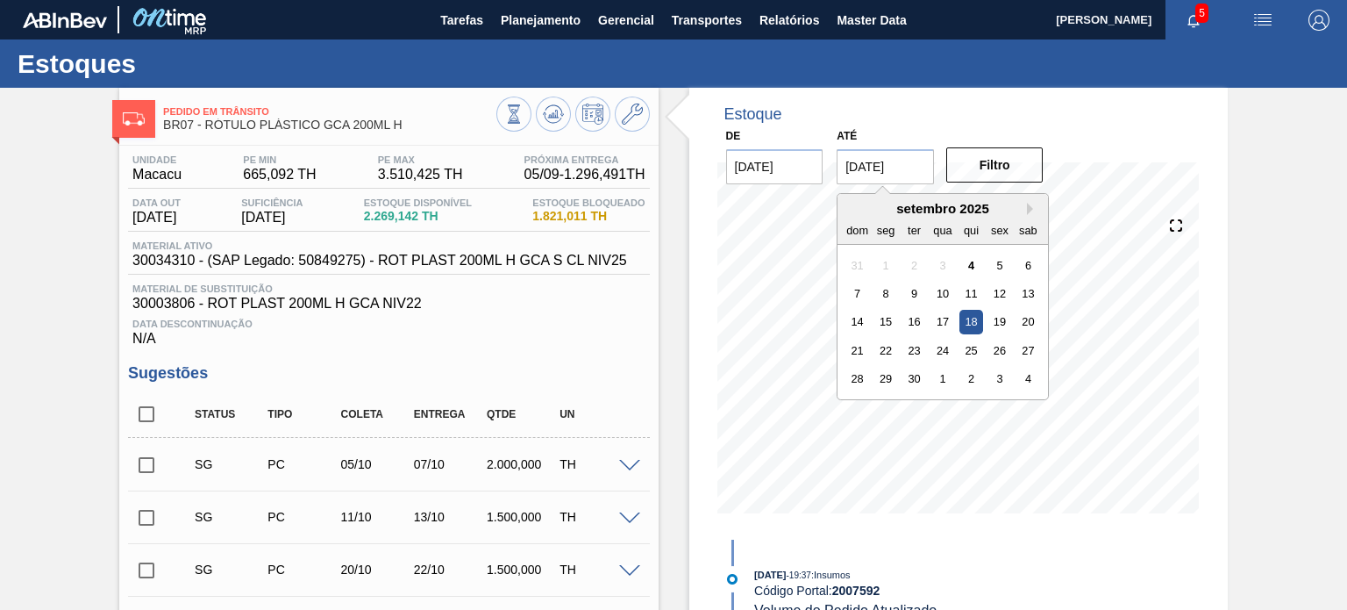
click at [874, 164] on input "18/09/2025" at bounding box center [885, 166] width 97 height 35
click at [1021, 217] on div "dom seg ter qua qui sex sab" at bounding box center [943, 230] width 210 height 28
click at [1031, 203] on button "Next Month" at bounding box center [1033, 209] width 12 height 12
click at [1031, 205] on button "Next Month" at bounding box center [1033, 209] width 12 height 12
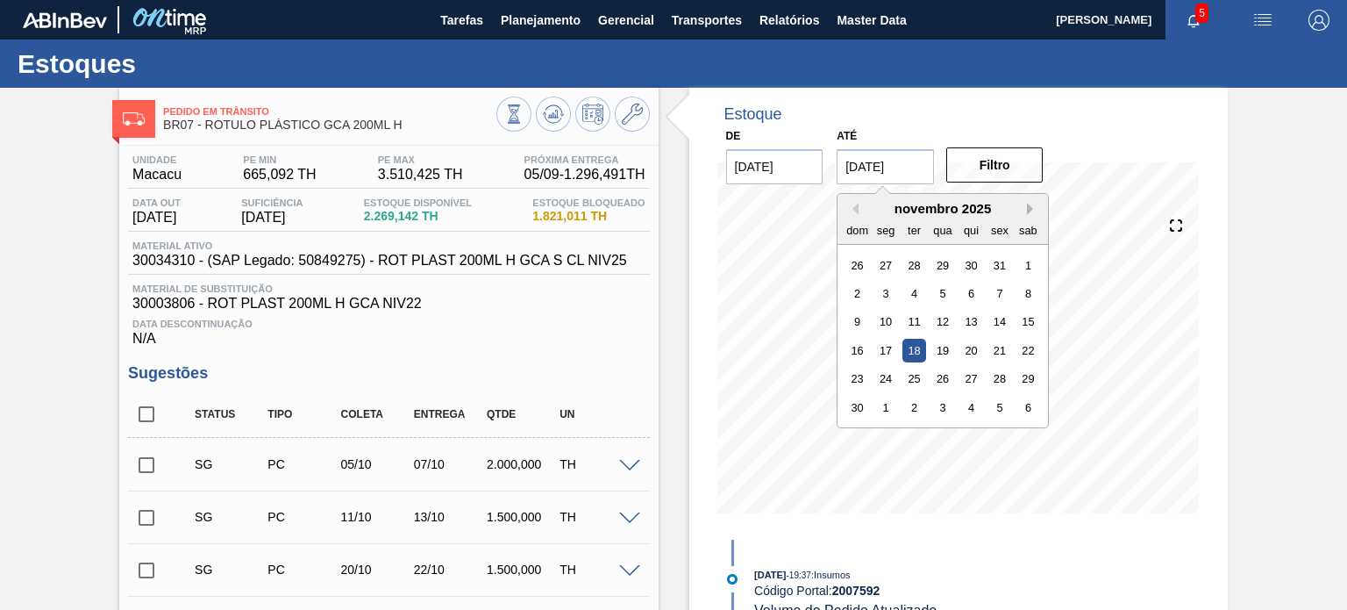
click at [1031, 205] on button "Next Month" at bounding box center [1033, 209] width 12 height 12
click at [1034, 378] on div "31" at bounding box center [1029, 379] width 24 height 24
type input "[DATE]"
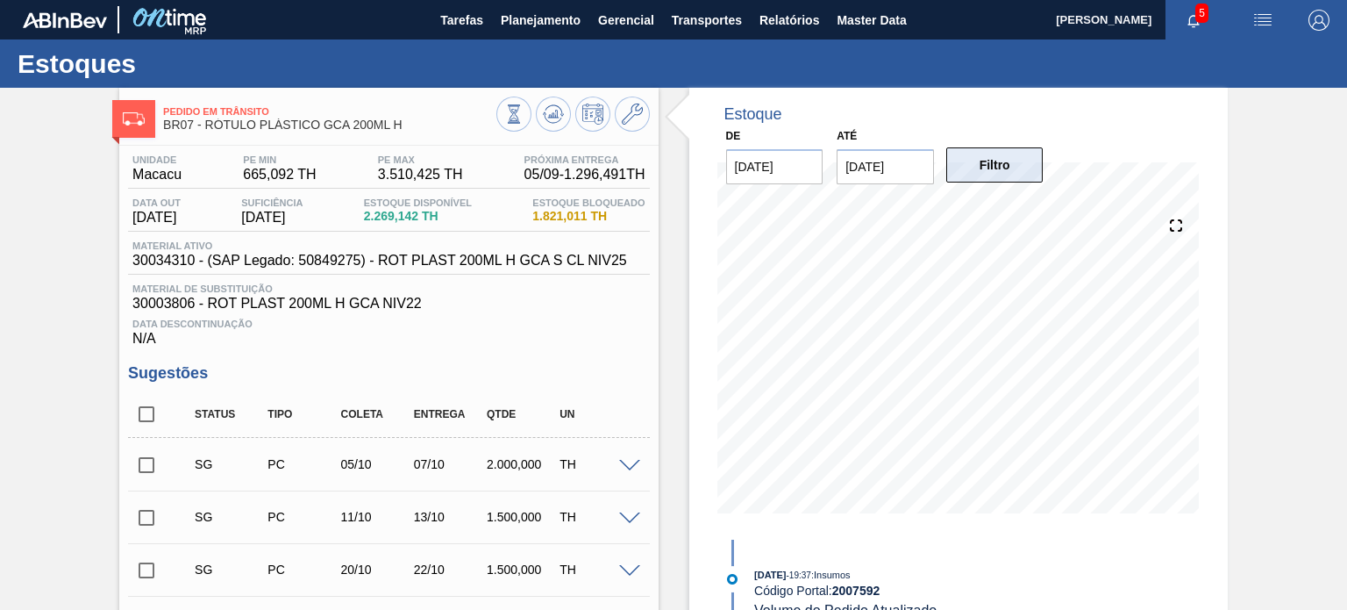
click at [1003, 178] on button "Filtro" at bounding box center [994, 164] width 97 height 35
click at [627, 122] on icon at bounding box center [632, 113] width 21 height 21
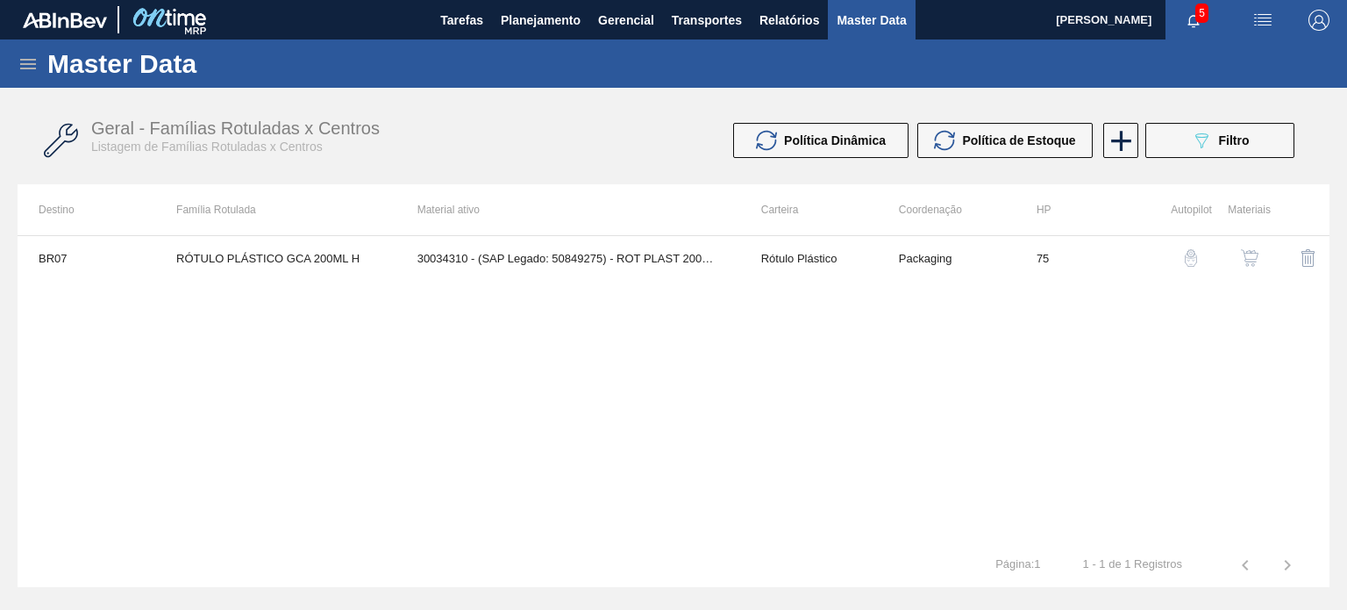
click at [1229, 259] on button "button" at bounding box center [1250, 258] width 42 height 42
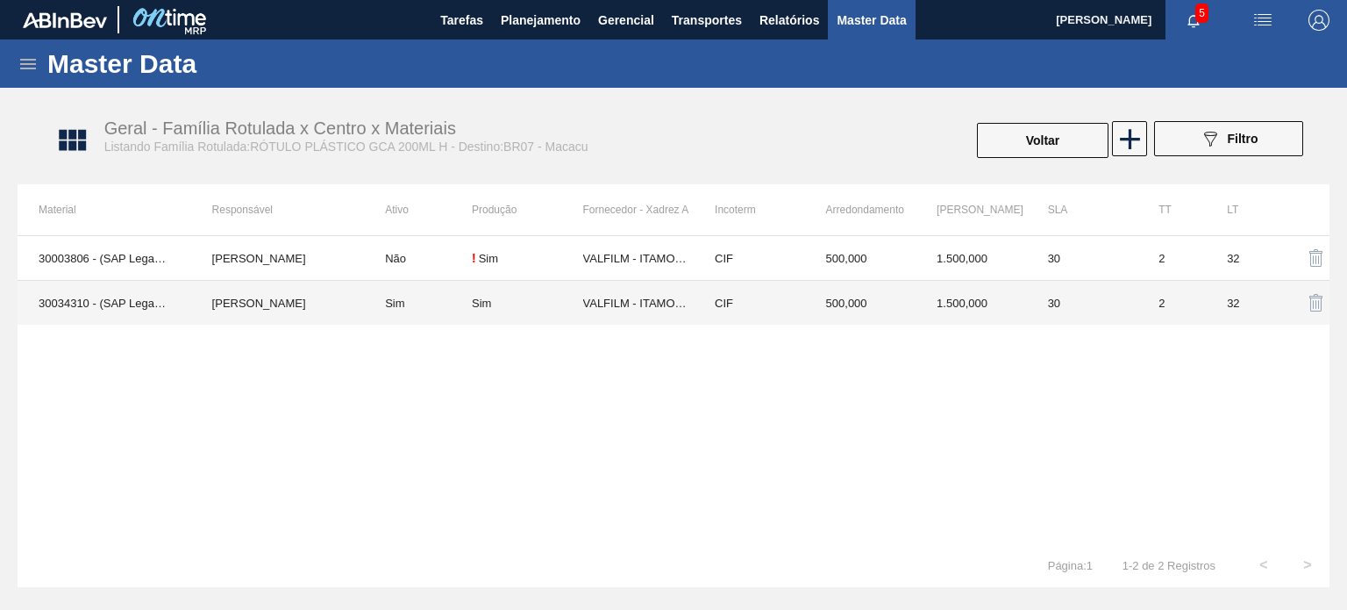
click at [1052, 310] on td "30" at bounding box center [1082, 303] width 111 height 45
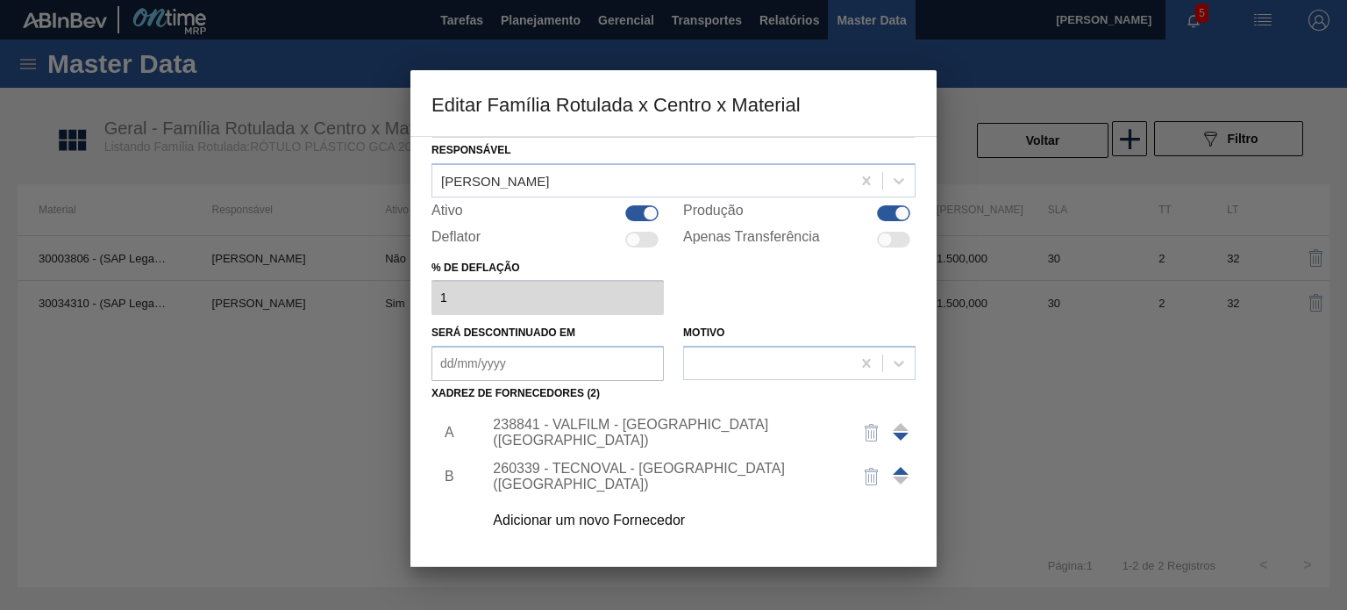
scroll to position [88, 0]
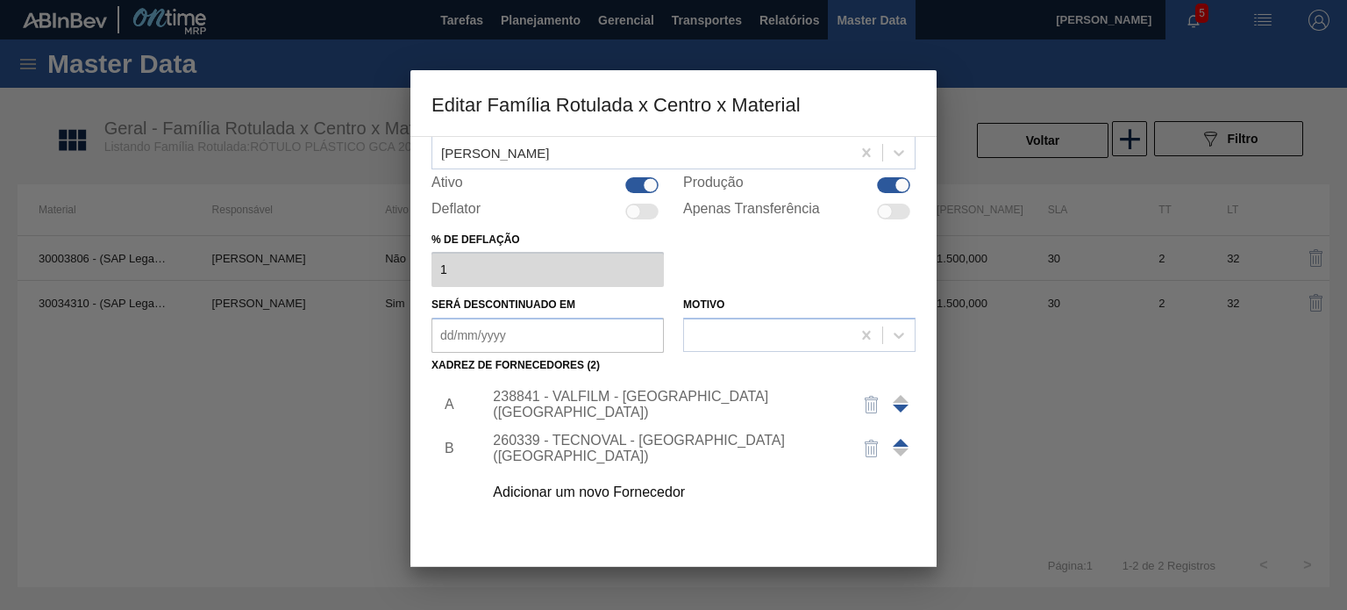
click at [656, 408] on div "238841 - VALFILM - ITAMONTE (MG)" at bounding box center [665, 405] width 344 height 32
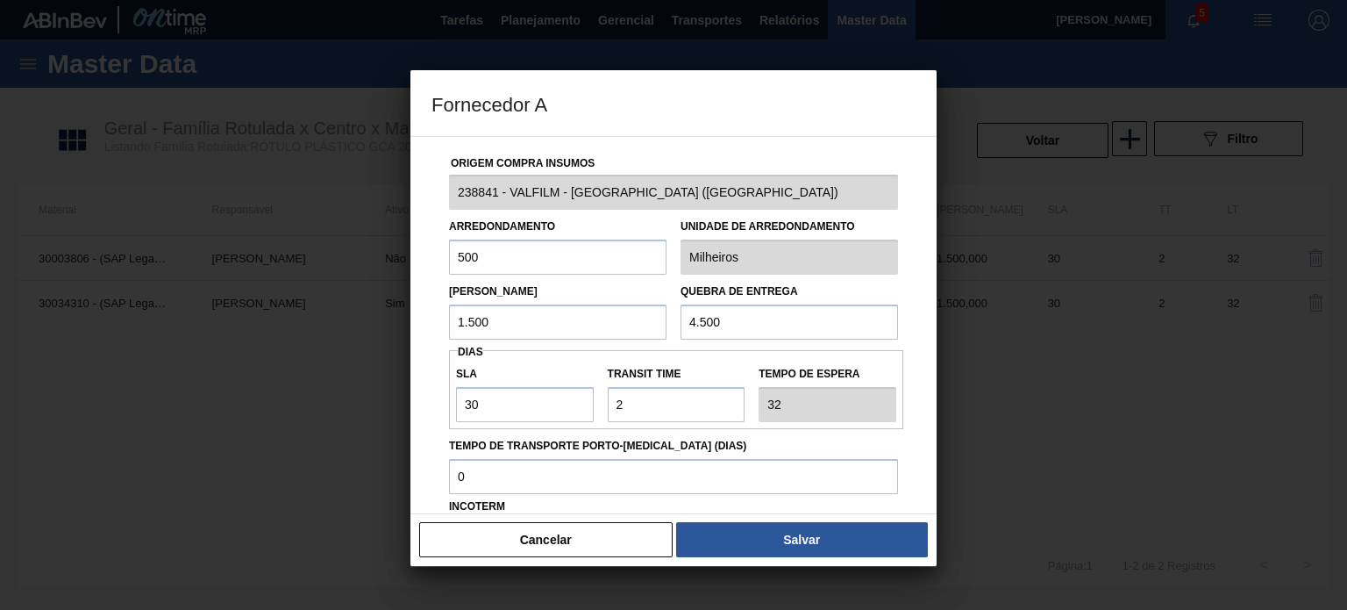
drag, startPoint x: 528, startPoint y: 306, endPoint x: 375, endPoint y: 310, distance: 152.7
click at [375, 310] on div "Fornecedor A Origem Compra Insumos 238841 - VALFILM - ITAMONTE (MG) Arredondame…" at bounding box center [673, 305] width 1347 height 610
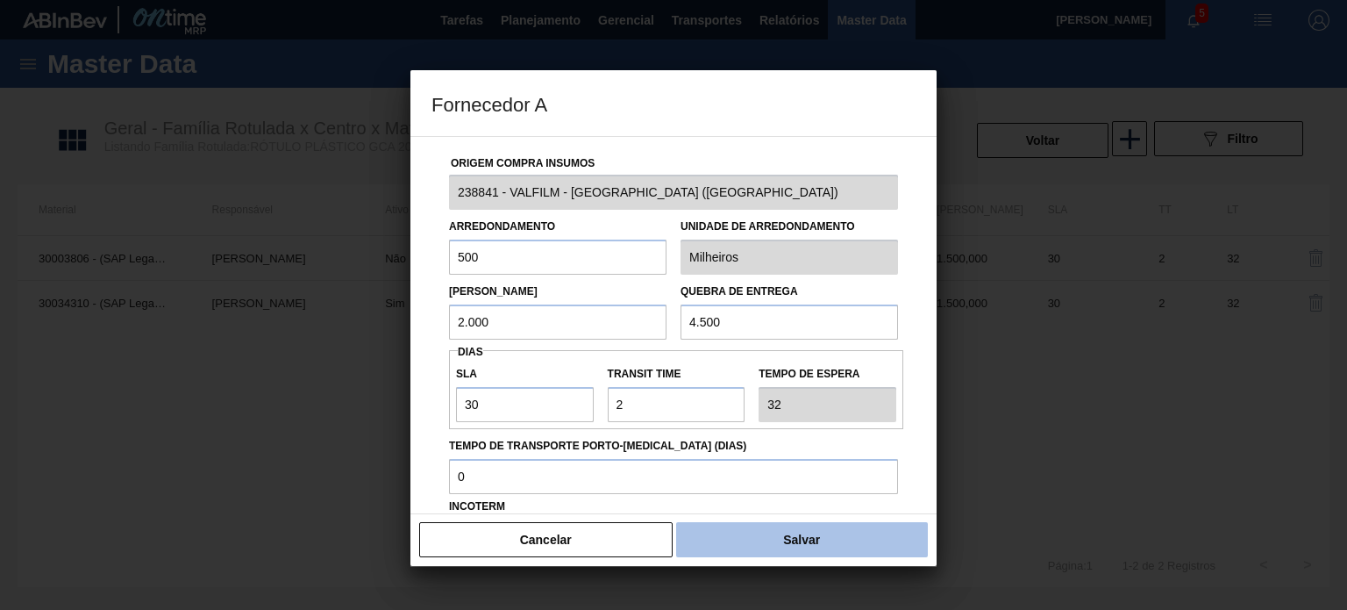
type input "2.000"
click at [796, 538] on button "Salvar" at bounding box center [802, 539] width 252 height 35
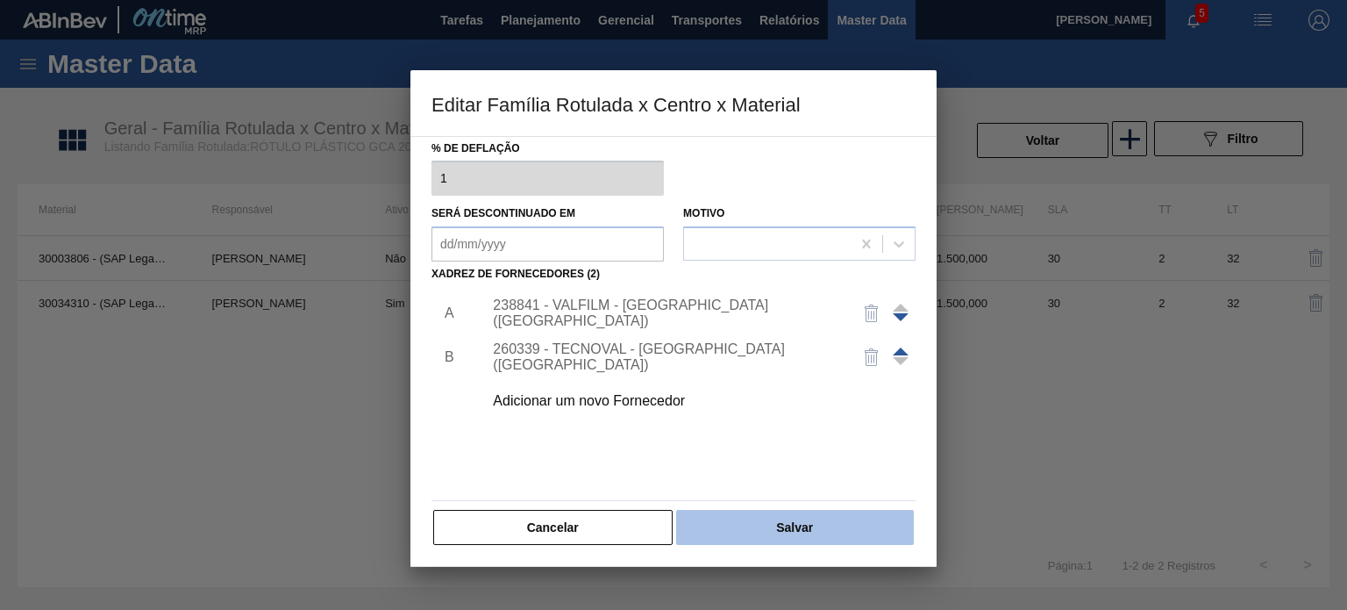
scroll to position [179, 0]
click at [796, 532] on button "Salvar" at bounding box center [795, 527] width 238 height 35
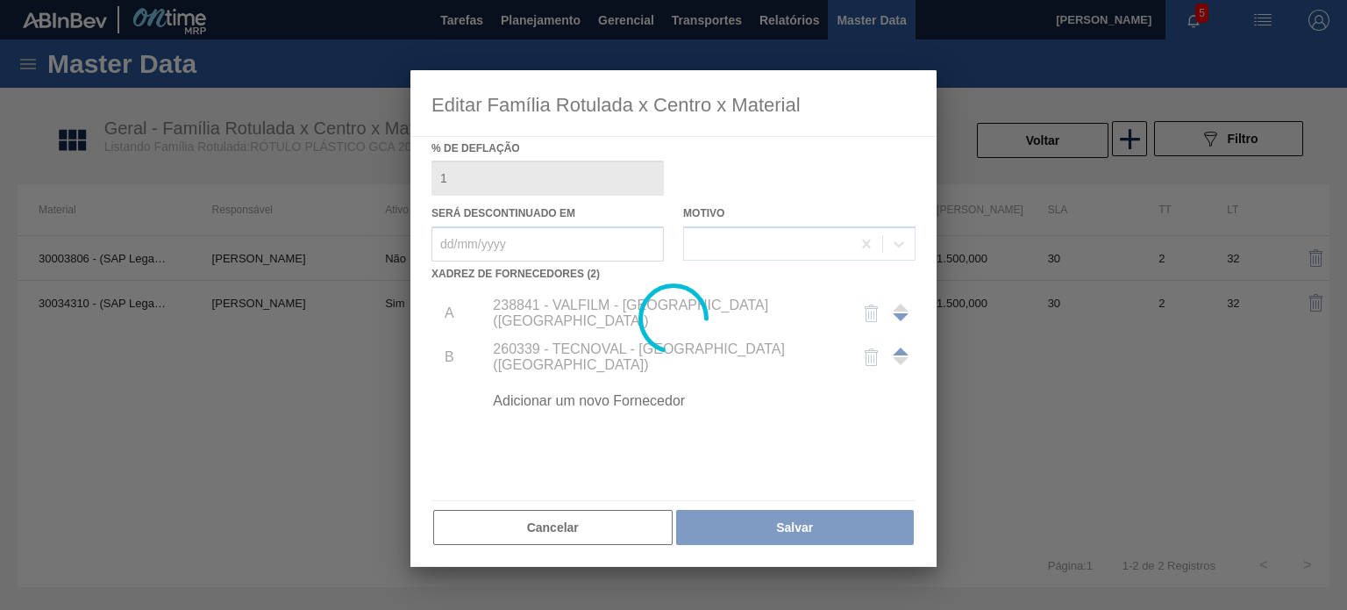
click at [1035, 133] on div at bounding box center [673, 305] width 1347 height 610
click at [1038, 139] on div at bounding box center [673, 305] width 1347 height 610
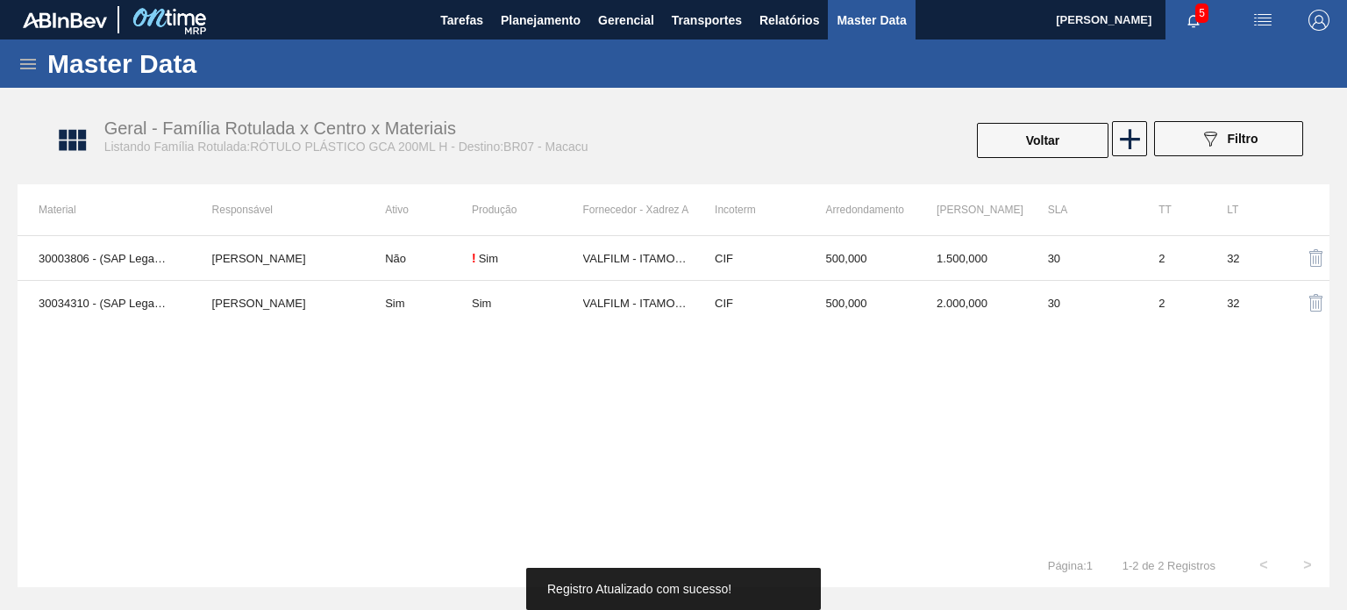
click at [1040, 147] on button "Voltar" at bounding box center [1043, 140] width 132 height 35
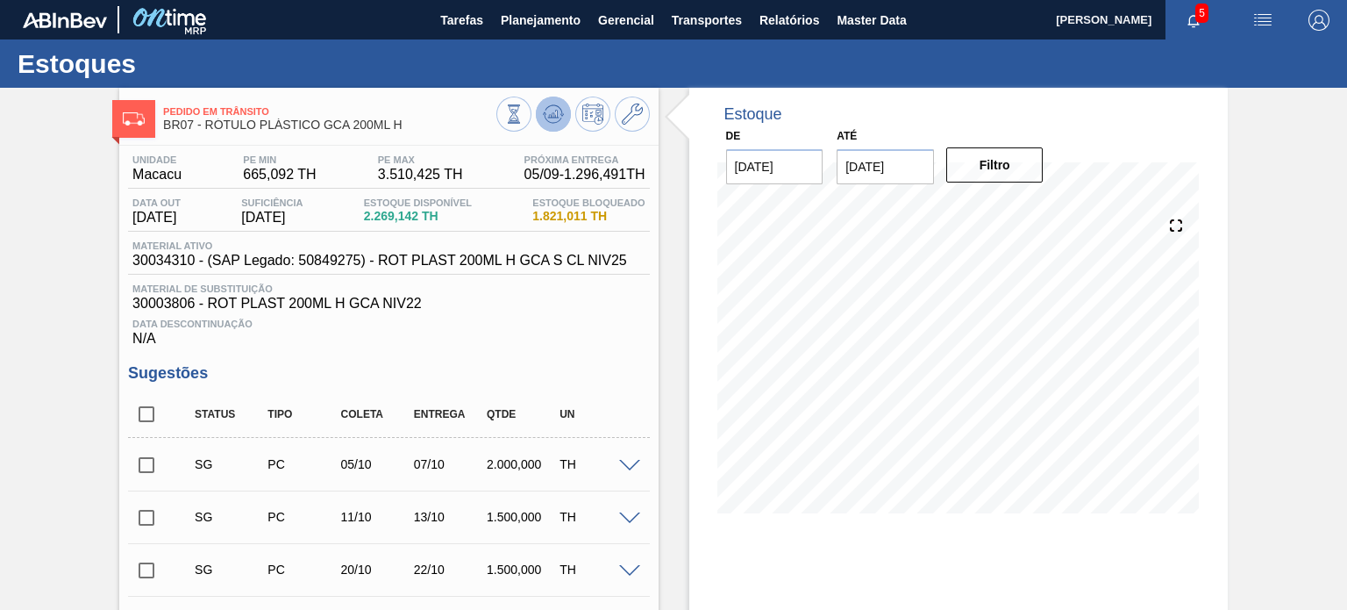
click at [549, 120] on icon at bounding box center [553, 113] width 21 height 21
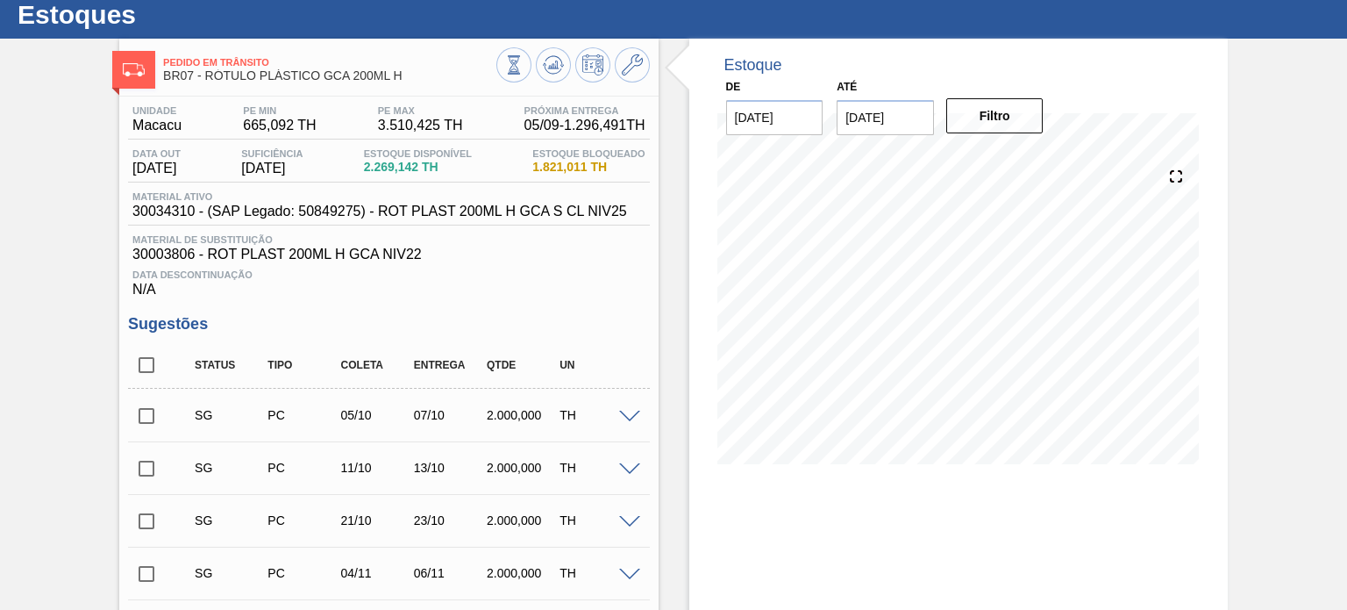
scroll to position [88, 0]
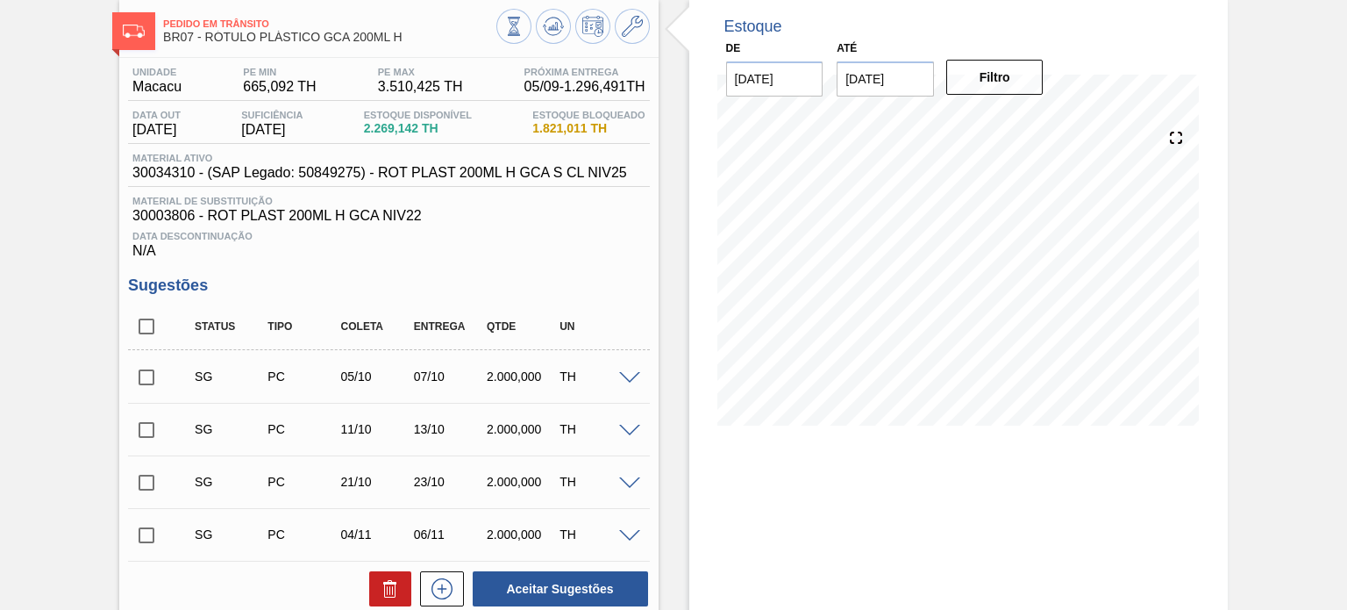
click at [505, 366] on div "SG PC 05/10 07/10 2.000,000 TH" at bounding box center [402, 376] width 438 height 35
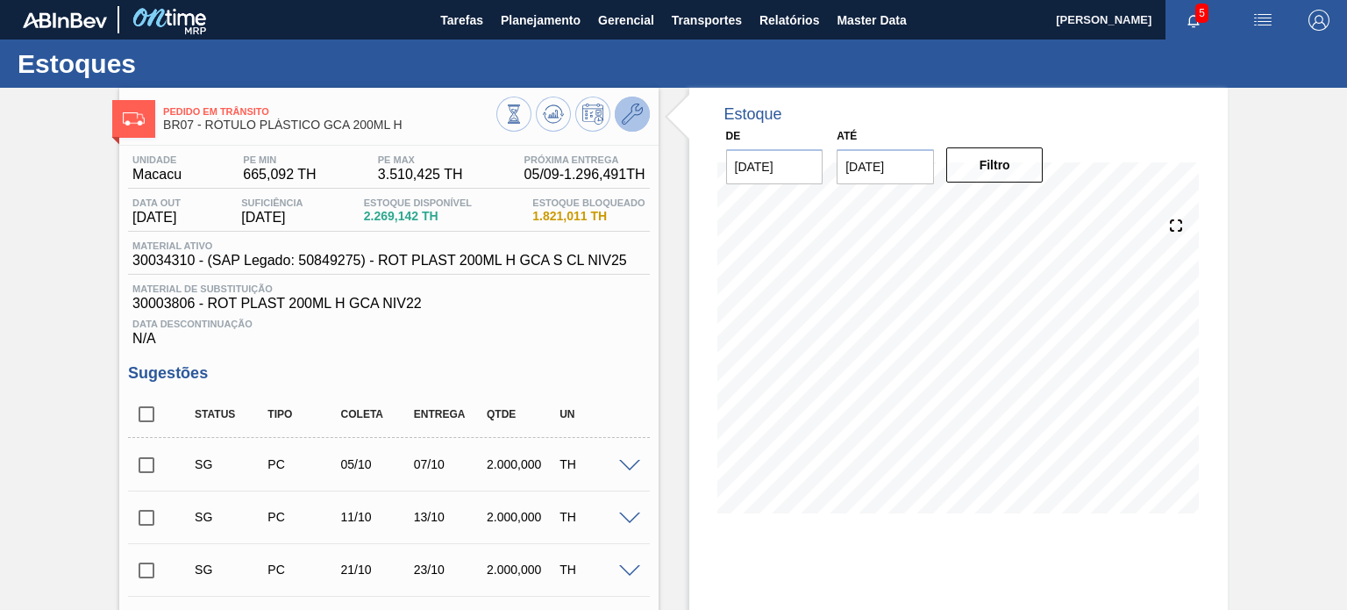
click at [626, 122] on icon at bounding box center [632, 113] width 21 height 21
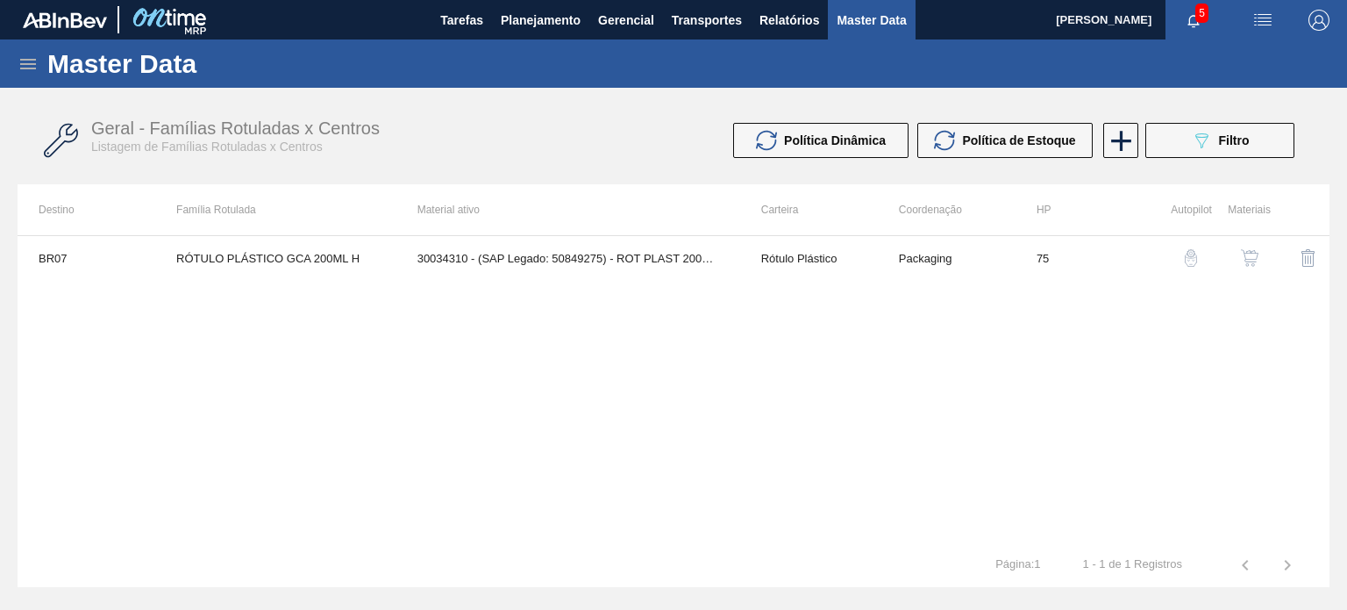
click at [1256, 266] on button "button" at bounding box center [1250, 258] width 42 height 42
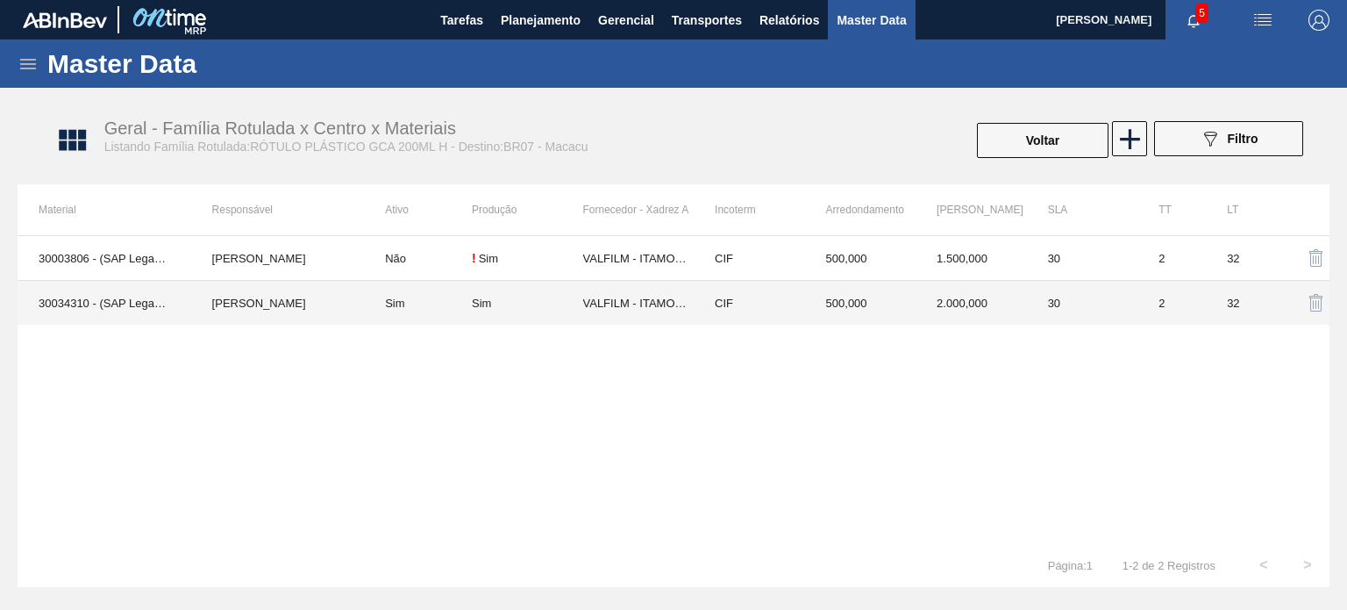
click at [831, 308] on td "500,000" at bounding box center [860, 303] width 111 height 45
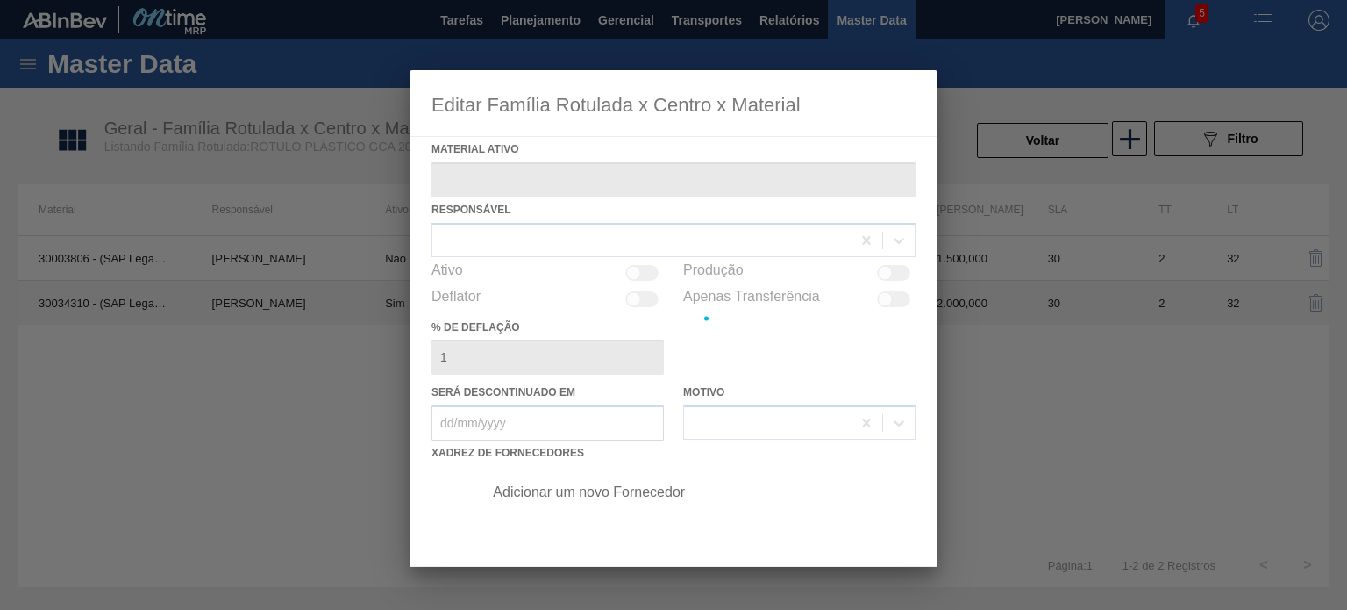
type ativo "30034310 - (SAP Legado: 50849275) - ROT PLAST 200ML H GCA S CL NIV25"
checkbox input "true"
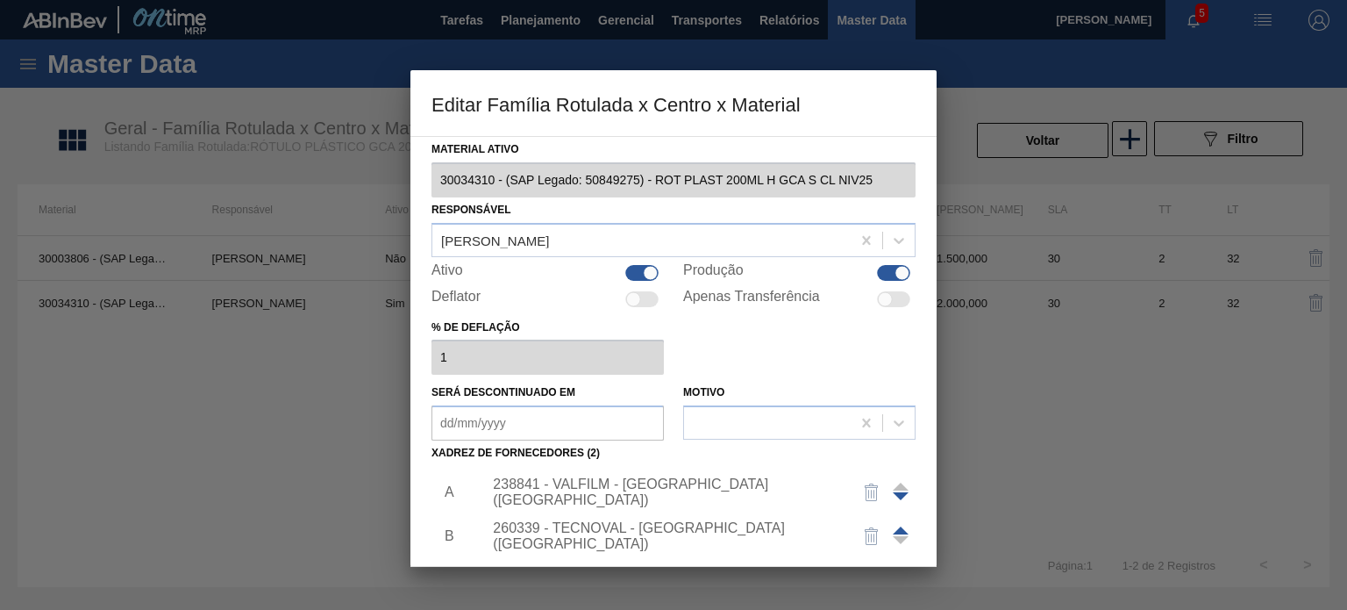
click at [628, 492] on div "238841 - VALFILM - ITAMONTE (MG)" at bounding box center [665, 492] width 344 height 32
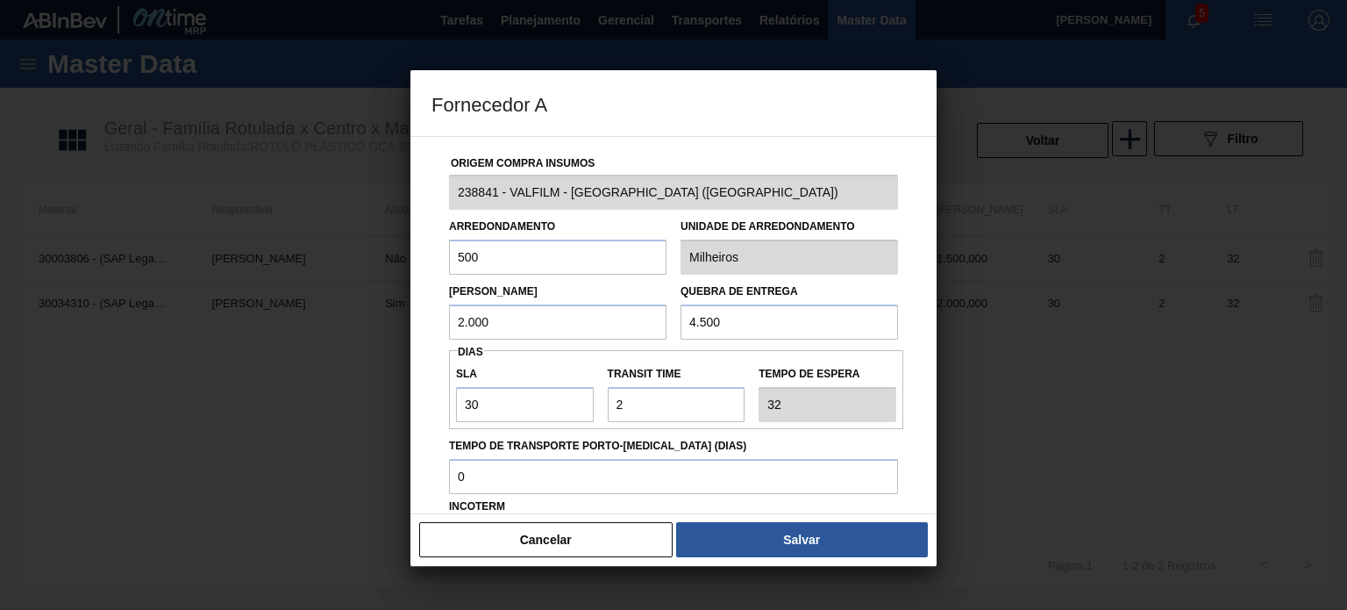
click at [535, 310] on input "2.000" at bounding box center [558, 321] width 218 height 35
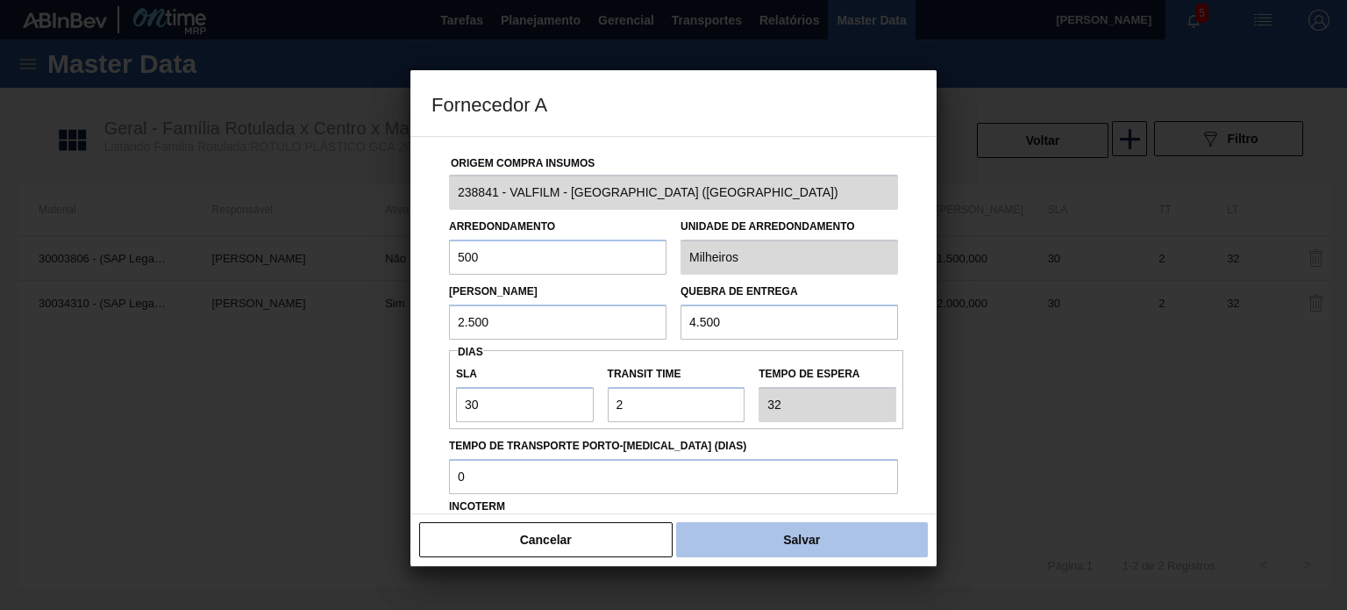
type input "2.500"
click at [879, 529] on button "Salvar" at bounding box center [802, 539] width 252 height 35
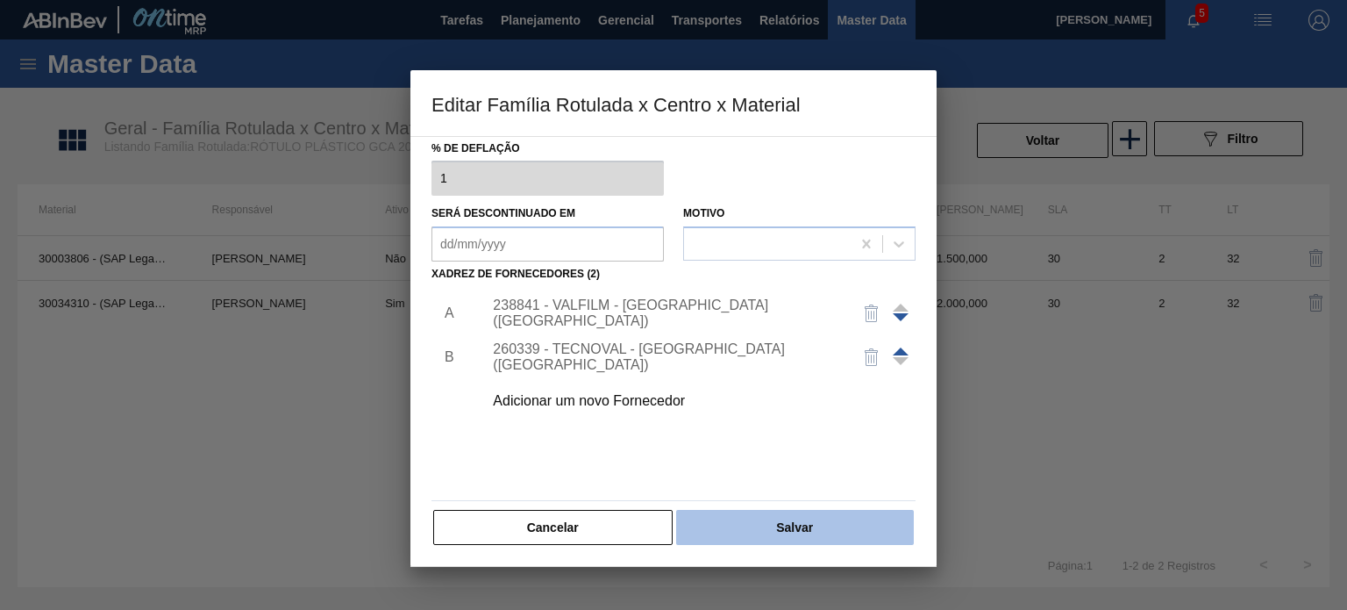
scroll to position [179, 0]
click at [842, 515] on button "Salvar" at bounding box center [795, 527] width 238 height 35
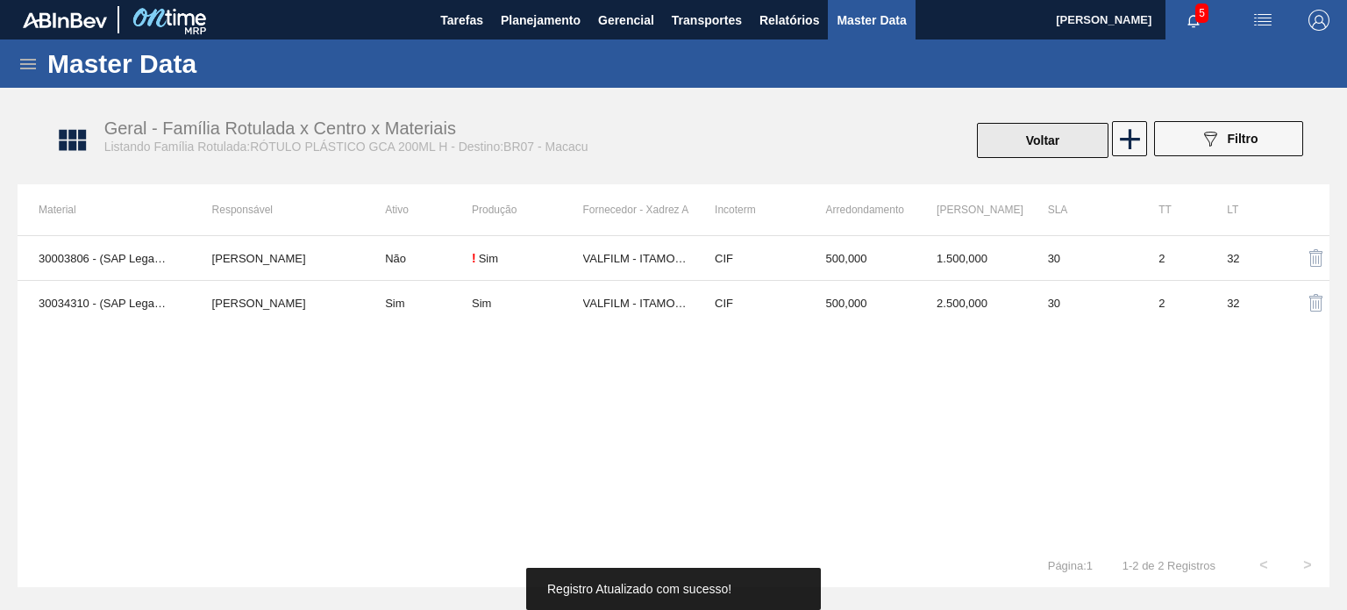
click at [1049, 132] on button "Voltar" at bounding box center [1043, 140] width 132 height 35
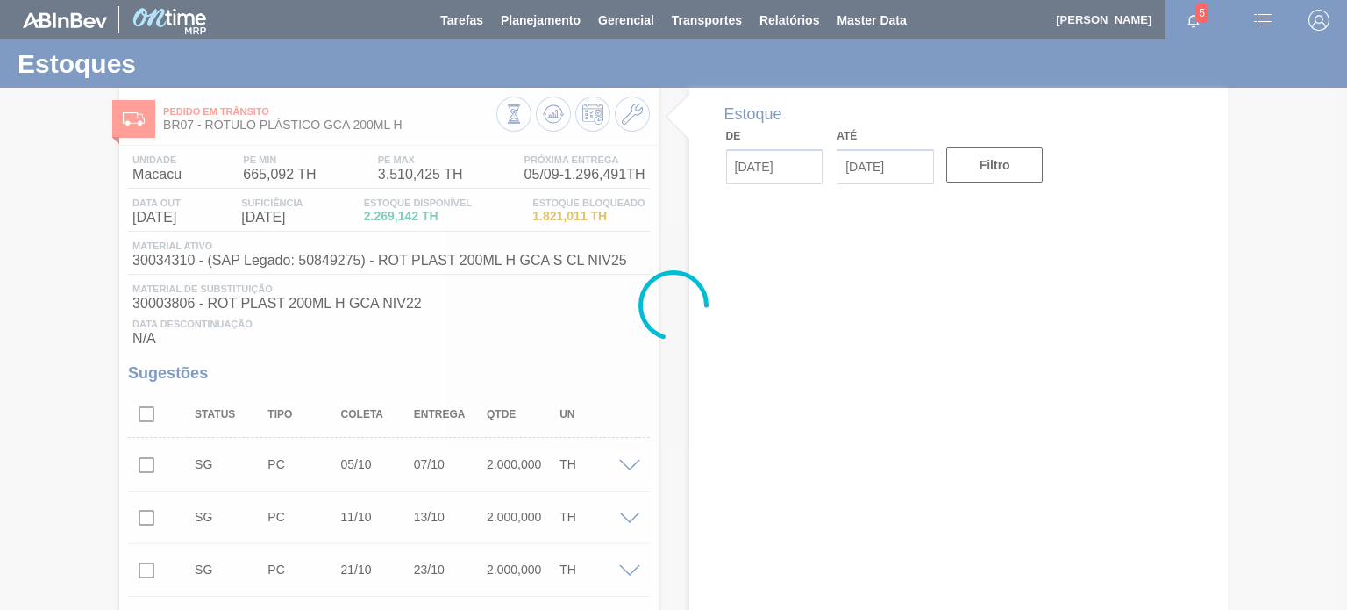
click at [559, 128] on div at bounding box center [673, 305] width 1347 height 610
click at [553, 123] on div at bounding box center [673, 305] width 1347 height 610
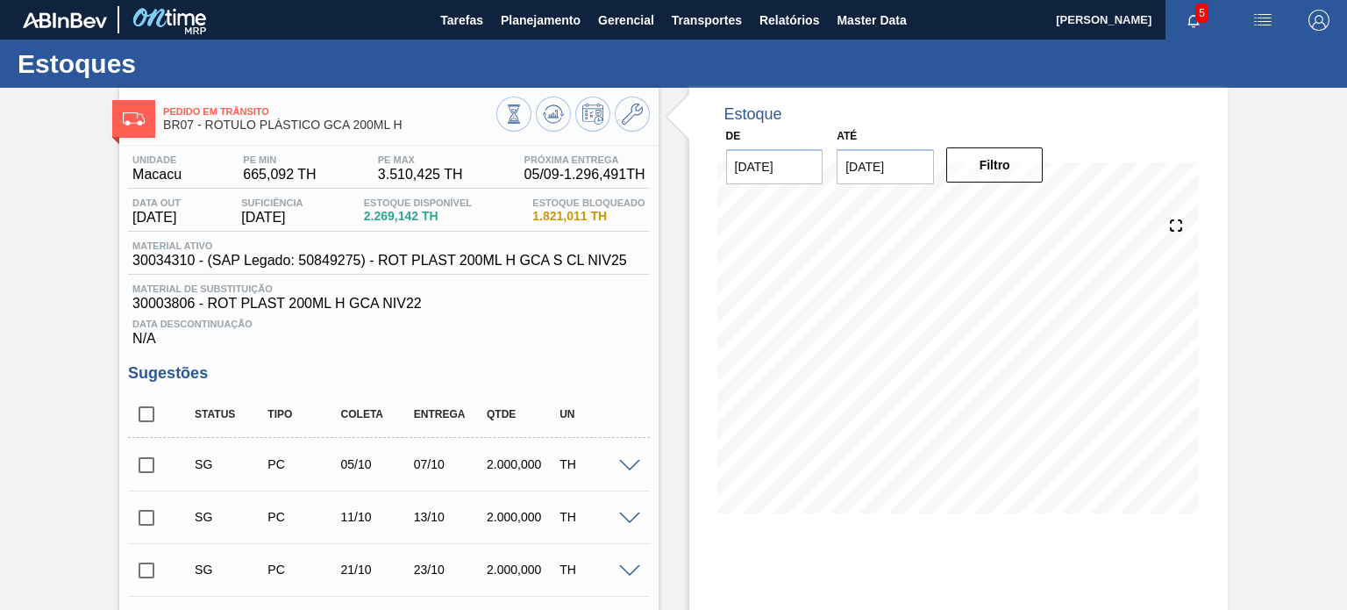
click at [553, 123] on icon at bounding box center [553, 113] width 21 height 21
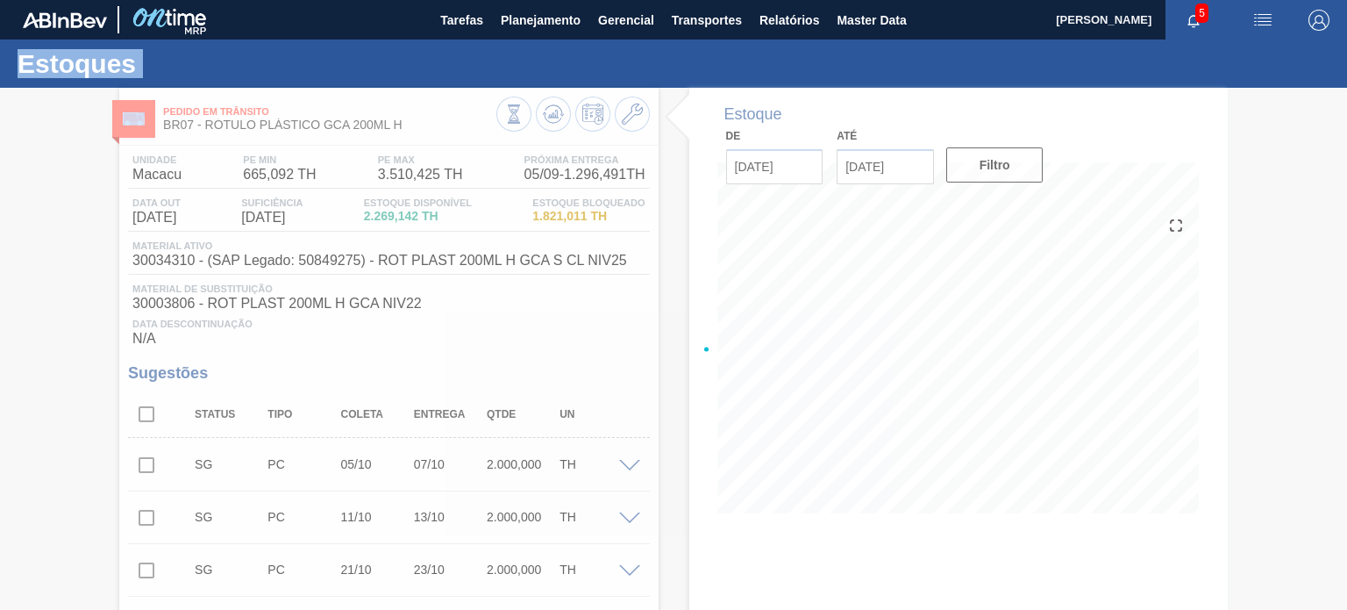
click at [553, 123] on div at bounding box center [673, 349] width 1347 height 522
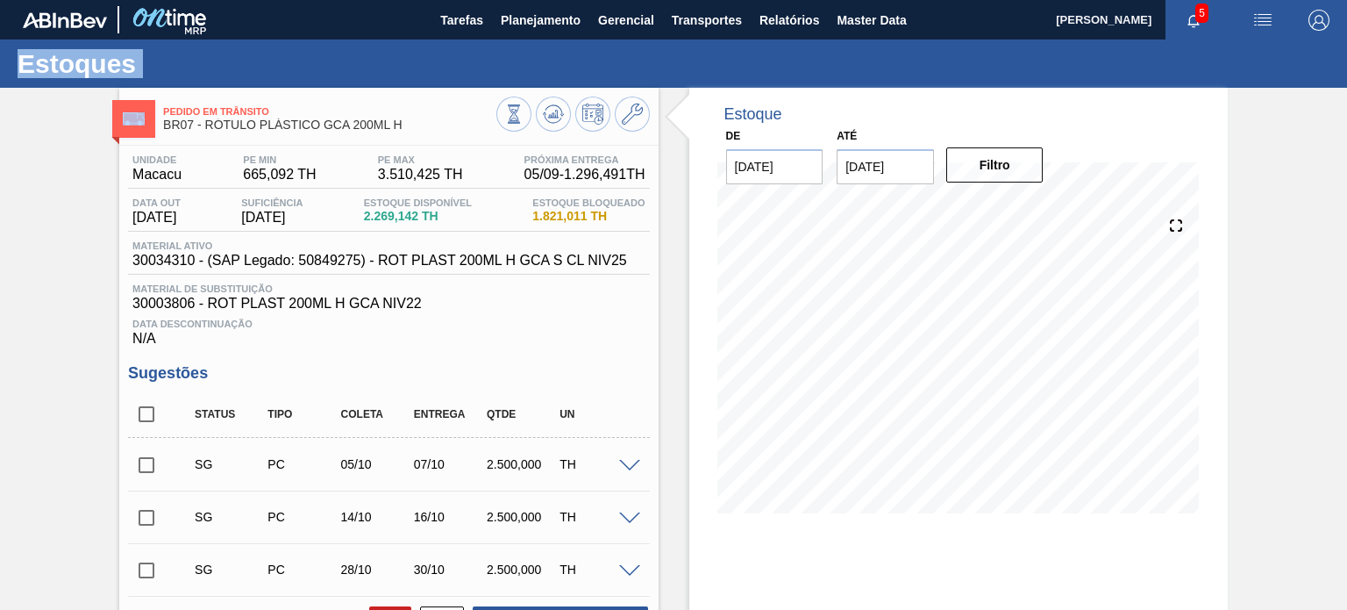
click at [161, 462] on input "checkbox" at bounding box center [146, 464] width 37 height 37
click at [636, 464] on span at bounding box center [629, 466] width 21 height 13
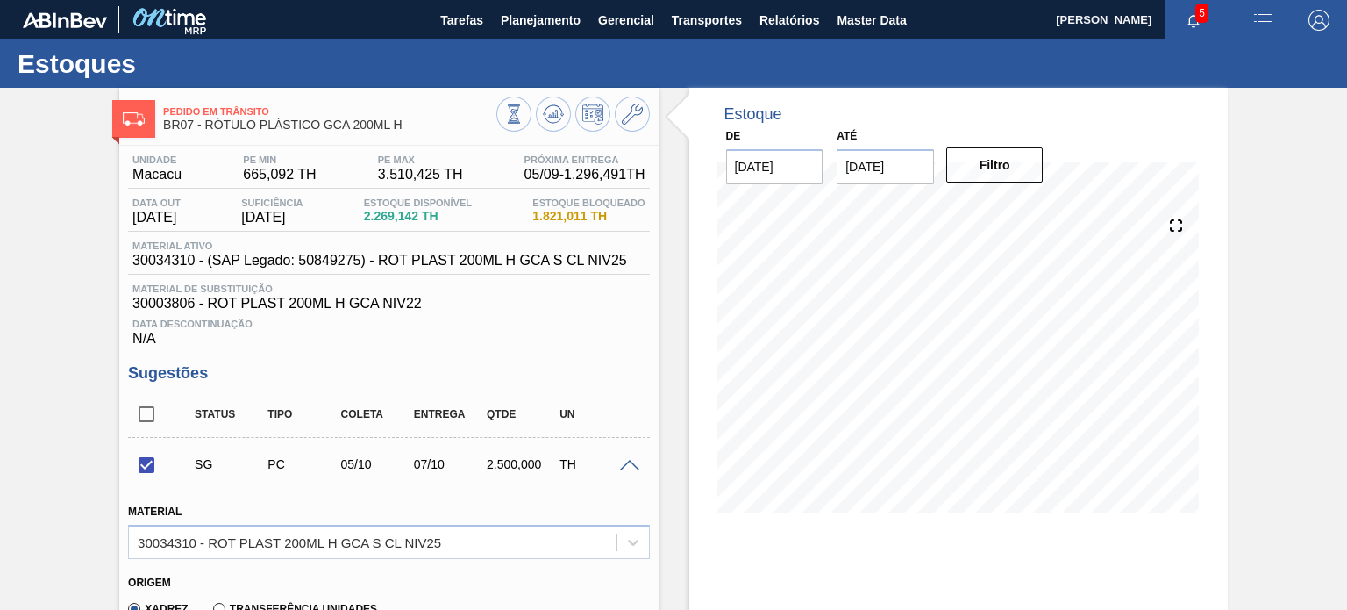
click at [628, 460] on span at bounding box center [629, 466] width 21 height 13
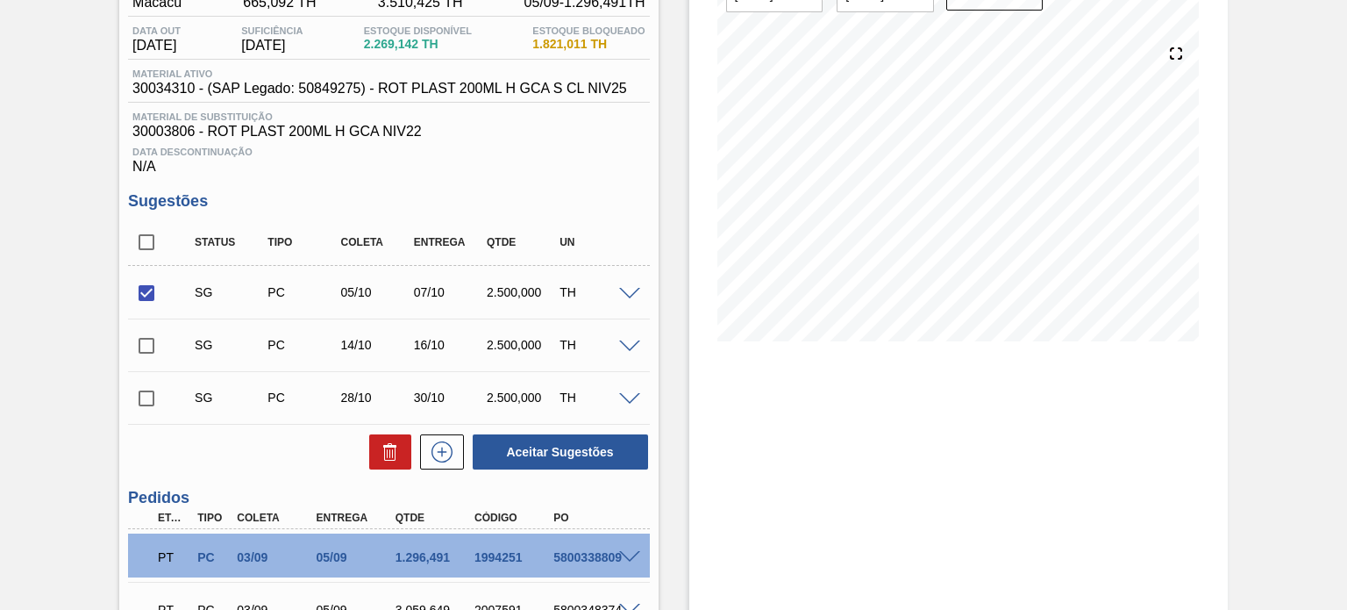
scroll to position [175, 0]
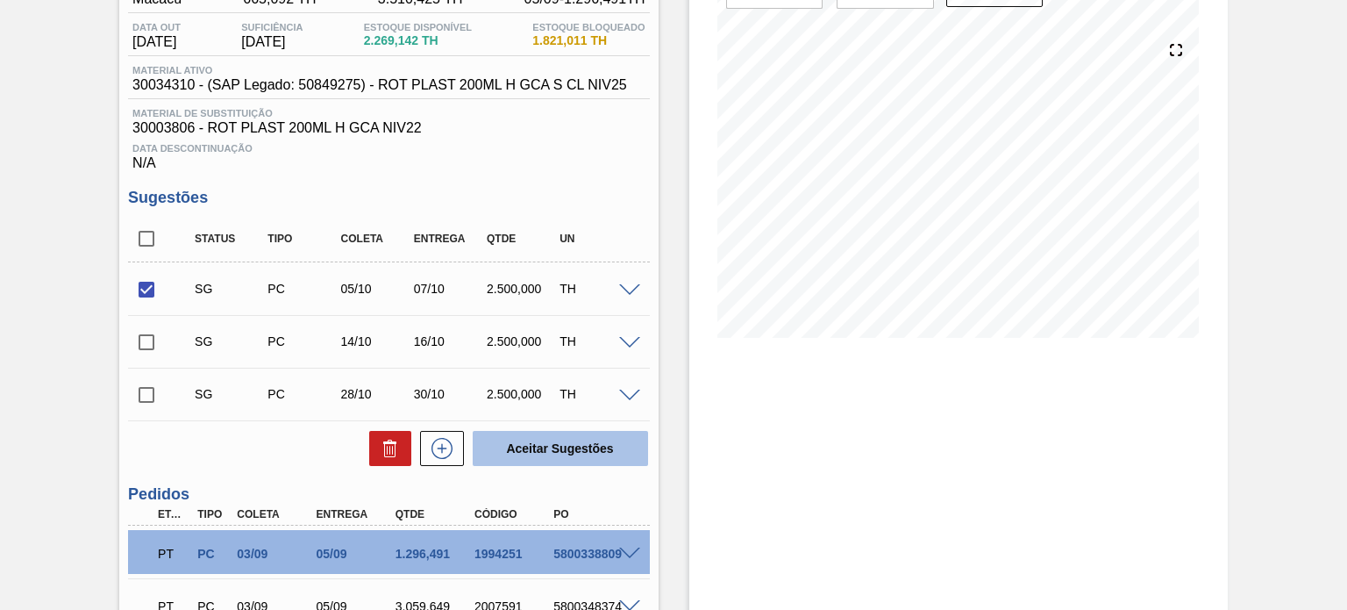
click at [593, 454] on button "Aceitar Sugestões" at bounding box center [560, 448] width 175 height 35
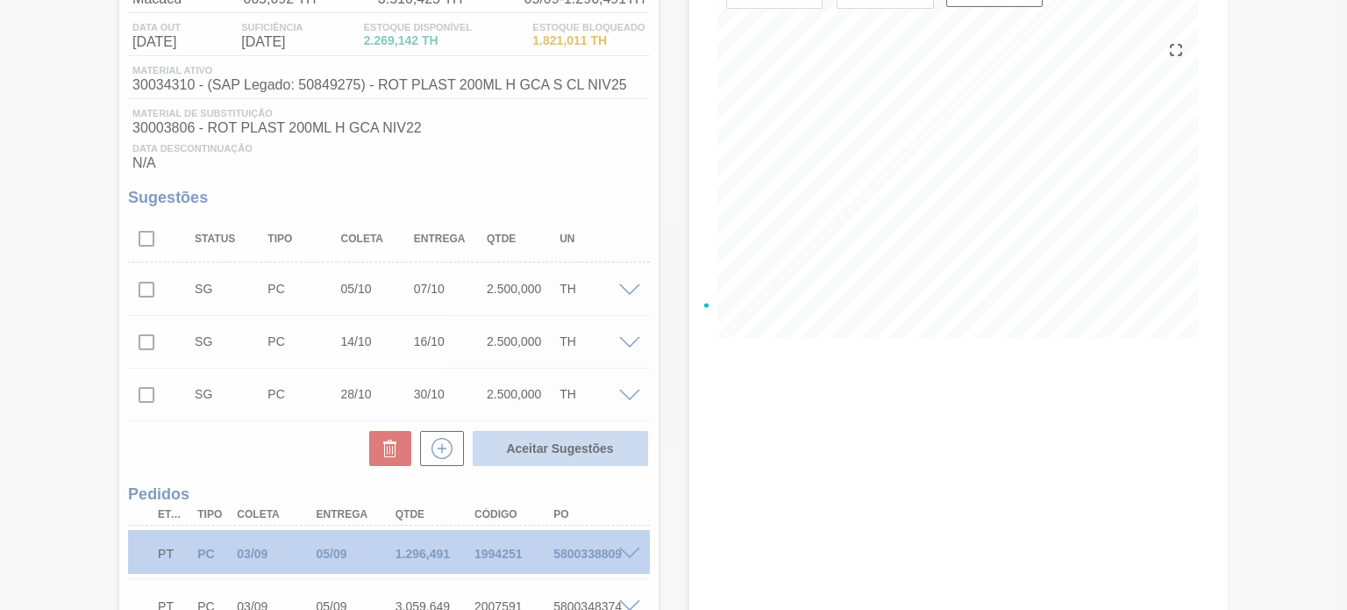
checkbox input "false"
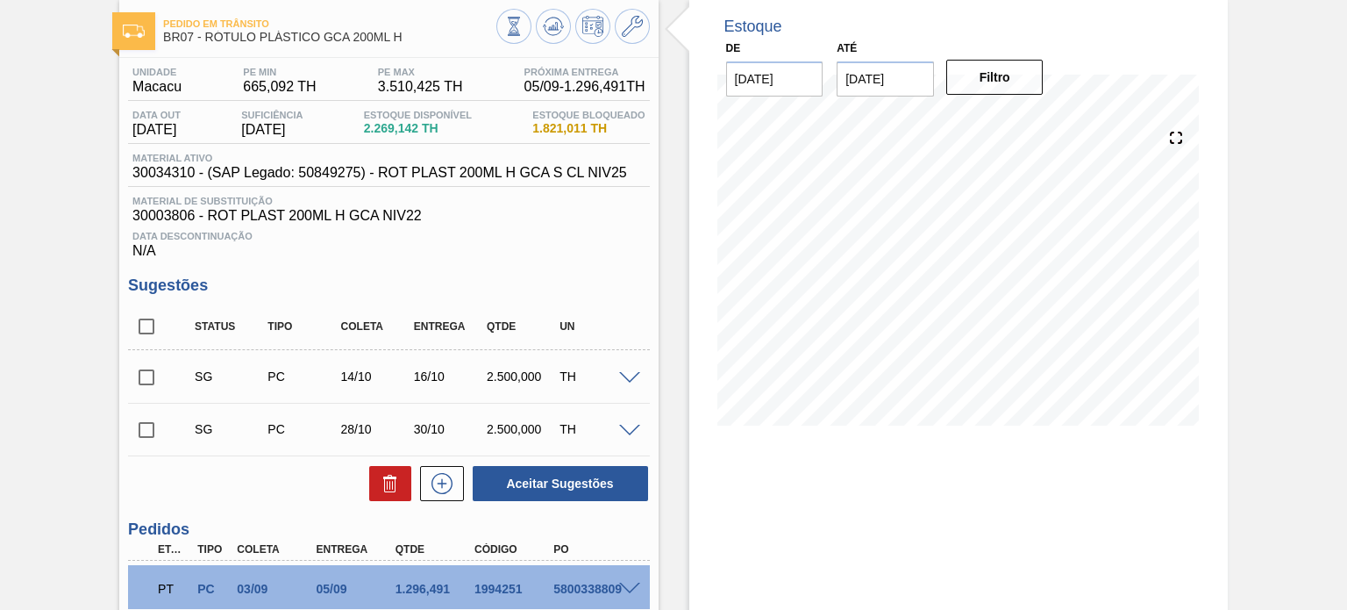
scroll to position [0, 0]
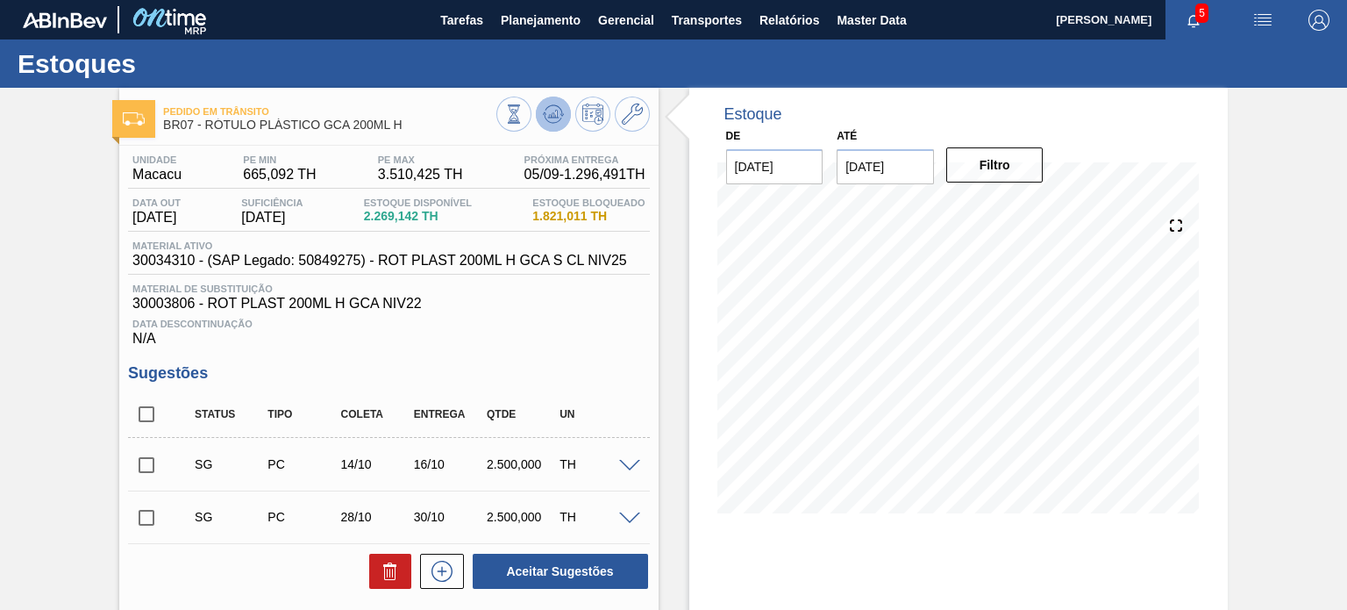
click at [554, 130] on button at bounding box center [553, 113] width 35 height 35
click at [627, 120] on icon at bounding box center [632, 113] width 21 height 21
click at [621, 125] on button at bounding box center [632, 113] width 35 height 35
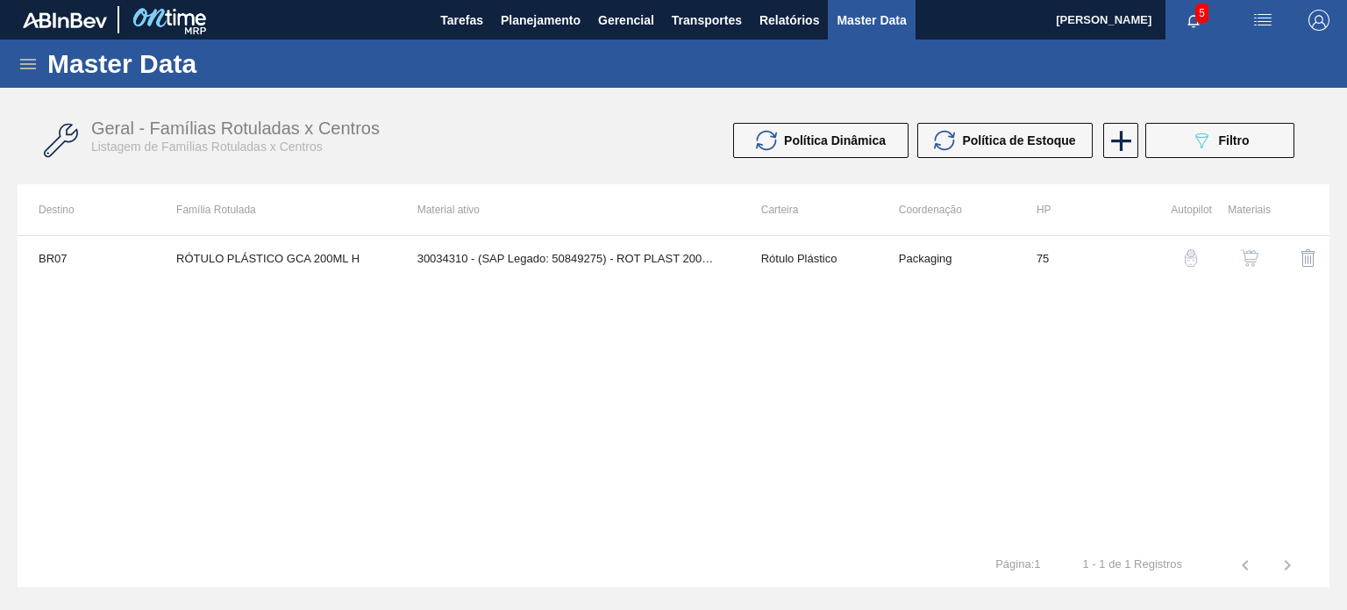
click at [1245, 247] on button "button" at bounding box center [1250, 258] width 42 height 42
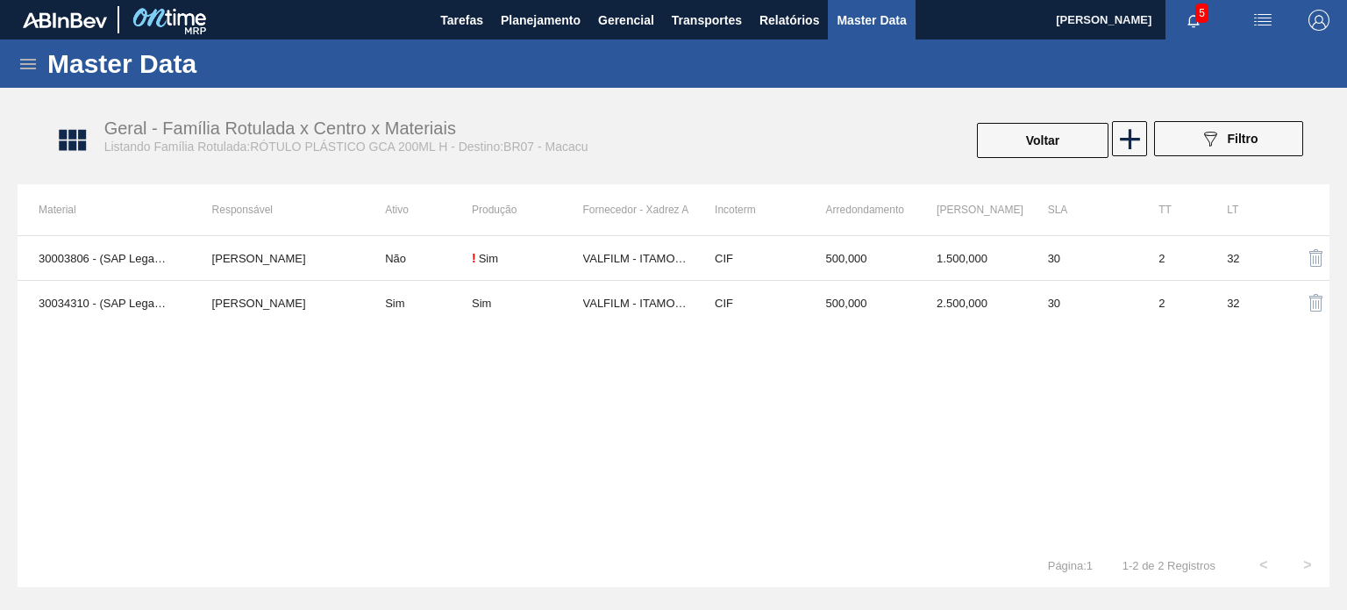
click at [779, 311] on td "CIF" at bounding box center [749, 303] width 111 height 45
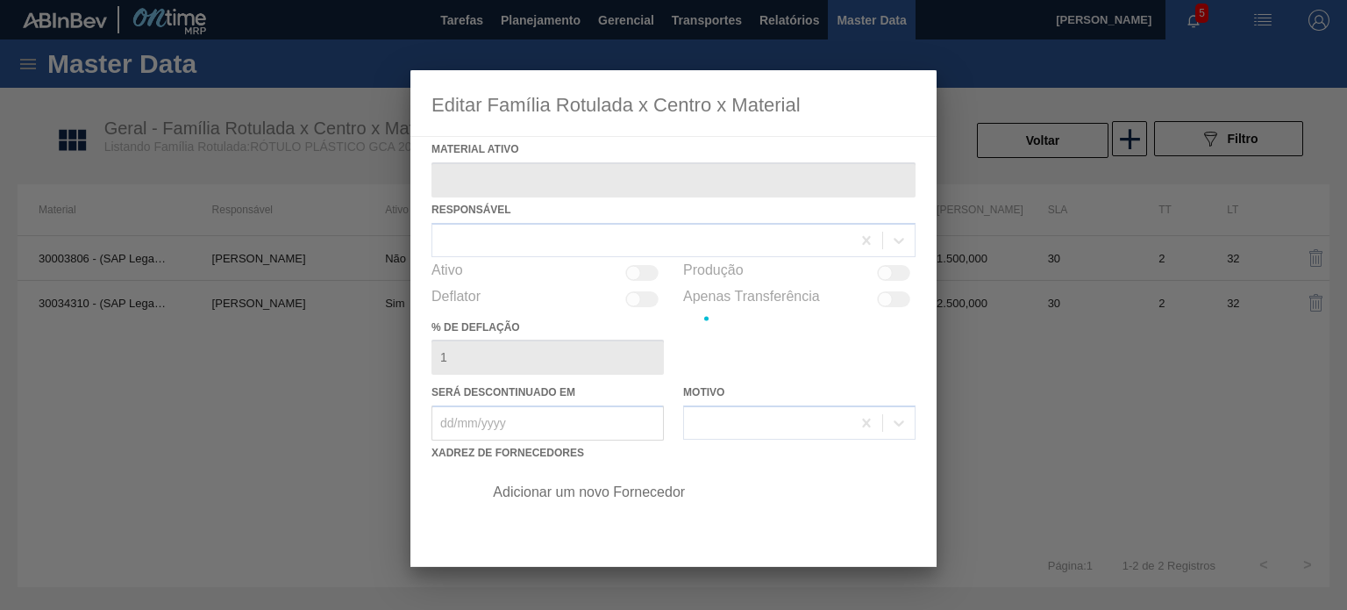
type ativo "30034310 - (SAP Legado: 50849275) - ROT PLAST 200ML H GCA S CL NIV25"
checkbox input "true"
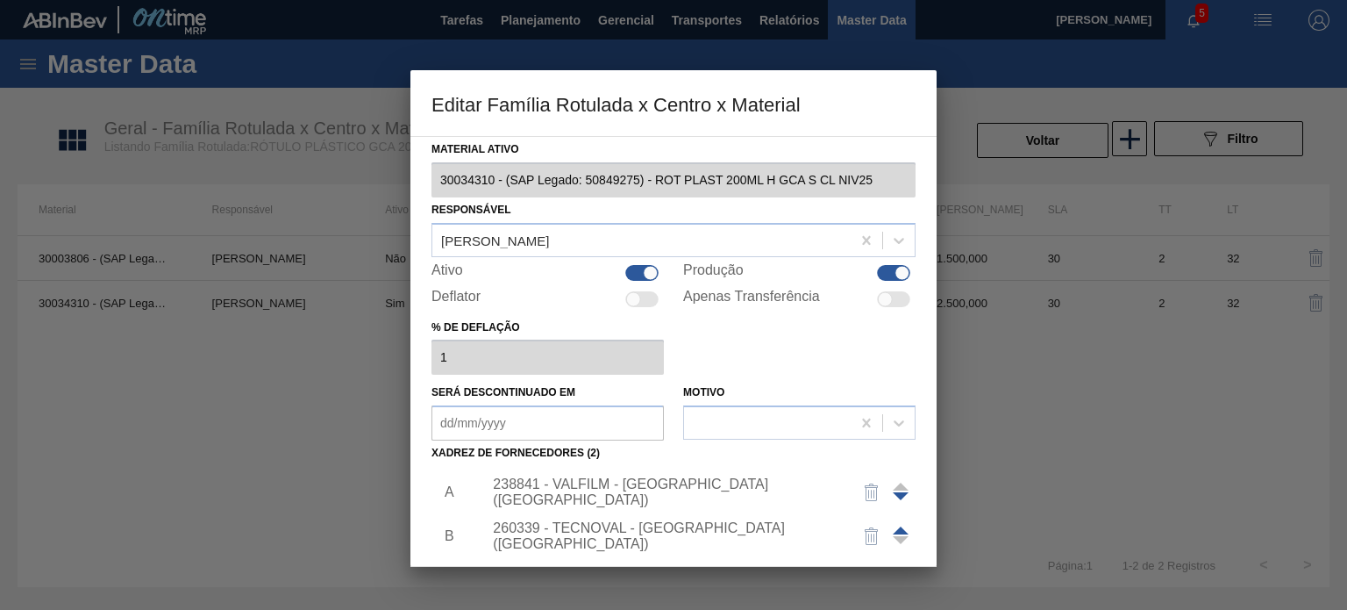
click at [624, 489] on div "238841 - VALFILM - ITAMONTE (MG)" at bounding box center [665, 492] width 344 height 32
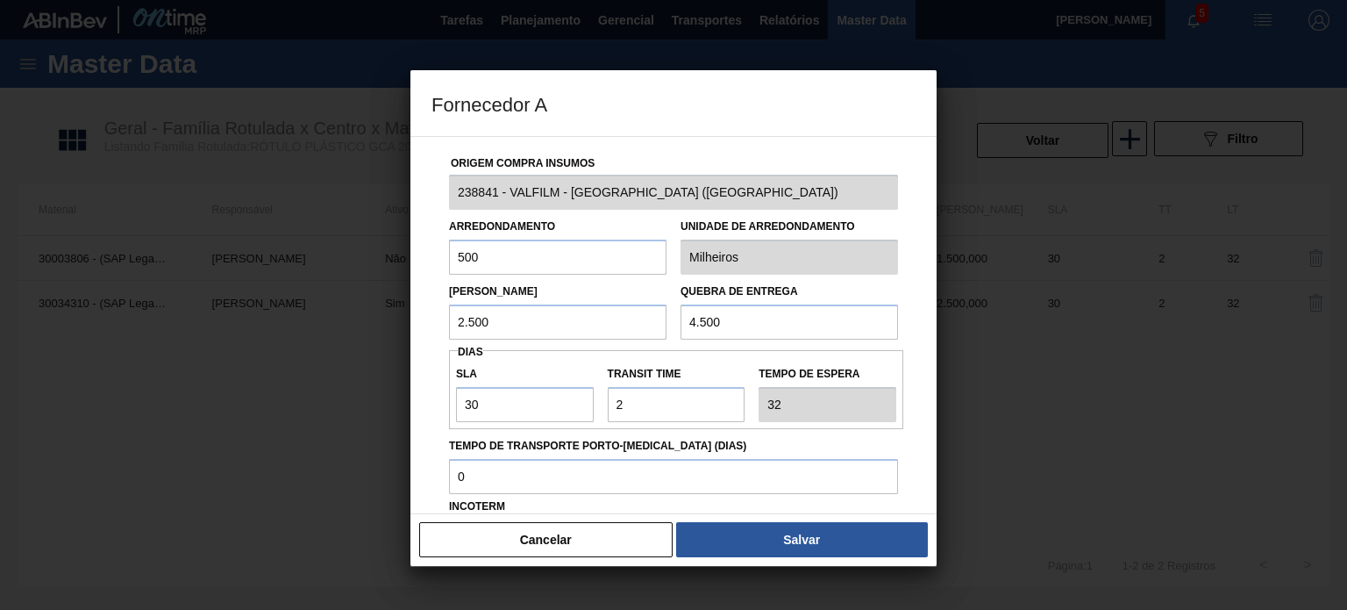
drag, startPoint x: 478, startPoint y: 329, endPoint x: 425, endPoint y: 319, distance: 53.5
click at [425, 319] on div "Origem Compra Insumos 238841 - VALFILM - ITAMONTE (MG) Arredondamento 500 Unida…" at bounding box center [673, 325] width 526 height 378
type input "1.400"
drag, startPoint x: 484, startPoint y: 248, endPoint x: 428, endPoint y: 256, distance: 56.7
click at [428, 256] on div "Origem Compra Insumos 238841 - VALFILM - ITAMONTE (MG) Arredondamento 500 Unida…" at bounding box center [673, 325] width 526 height 378
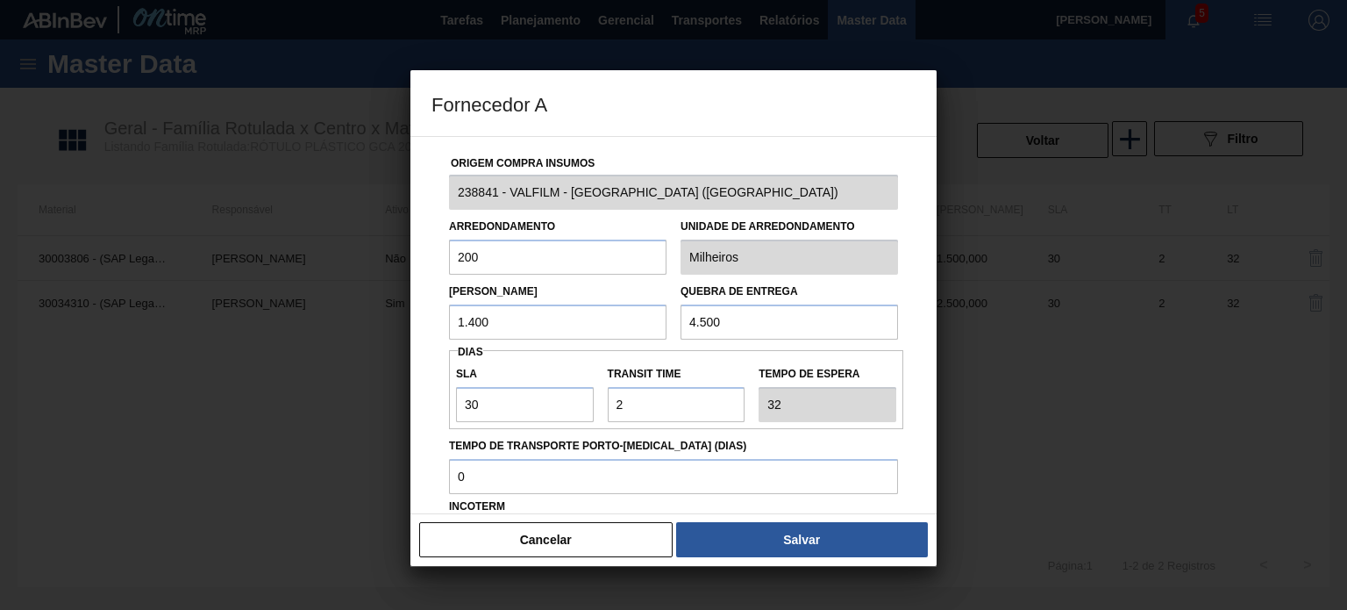
scroll to position [175, 0]
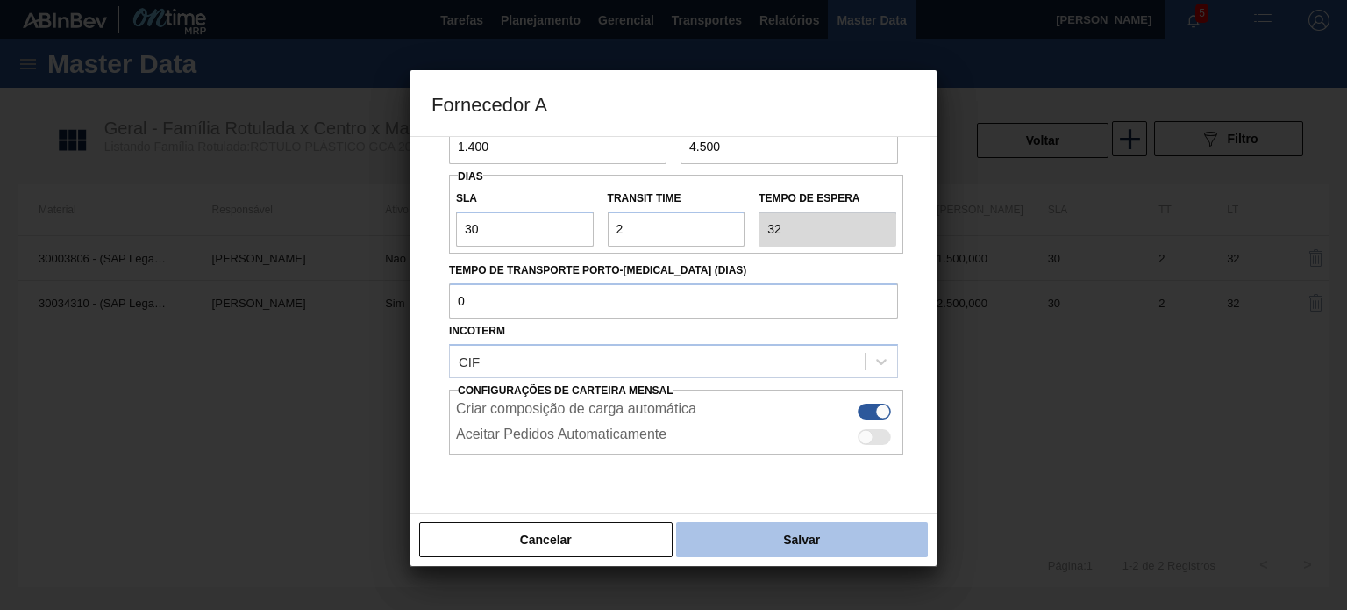
type input "200"
click at [774, 532] on button "Salvar" at bounding box center [802, 539] width 252 height 35
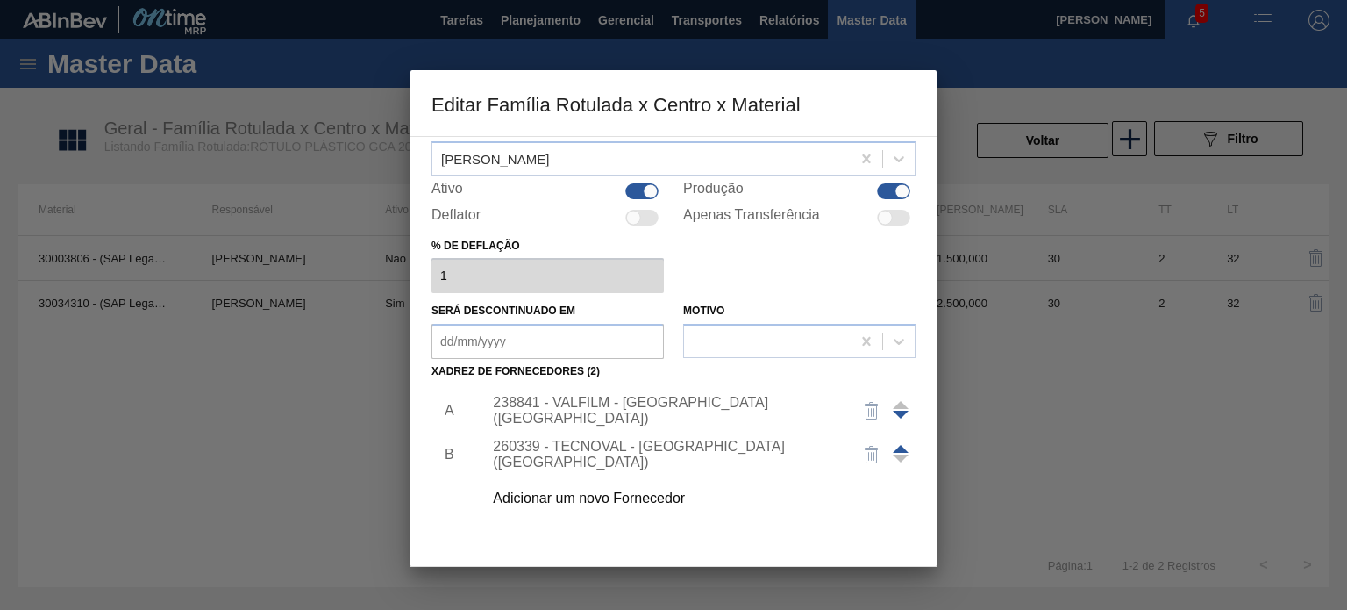
scroll to position [179, 0]
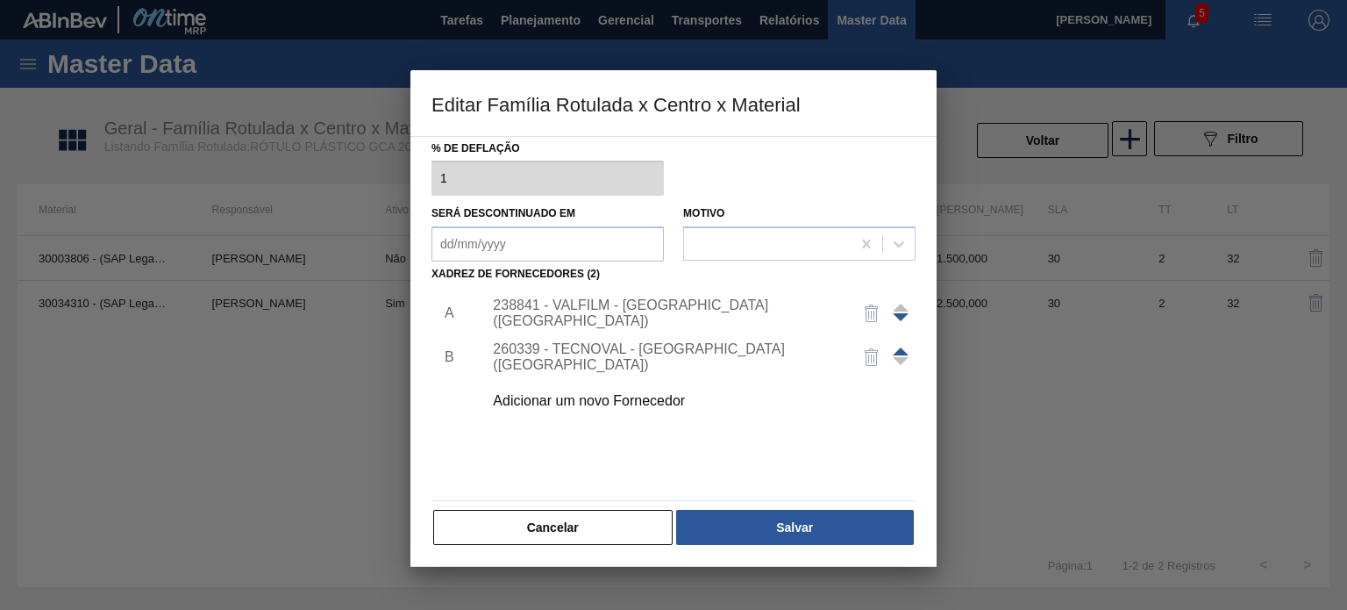
click at [772, 538] on button "Salvar" at bounding box center [795, 527] width 238 height 35
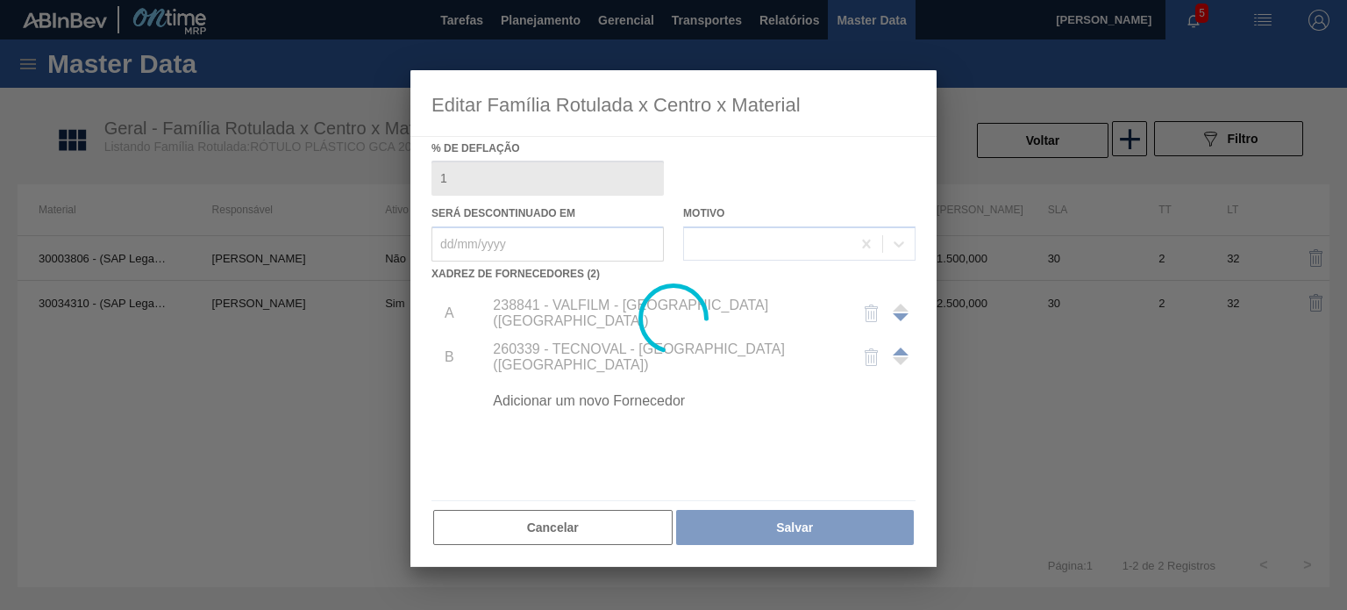
click at [1026, 146] on div at bounding box center [673, 305] width 1347 height 610
click at [1023, 147] on div at bounding box center [673, 305] width 1347 height 610
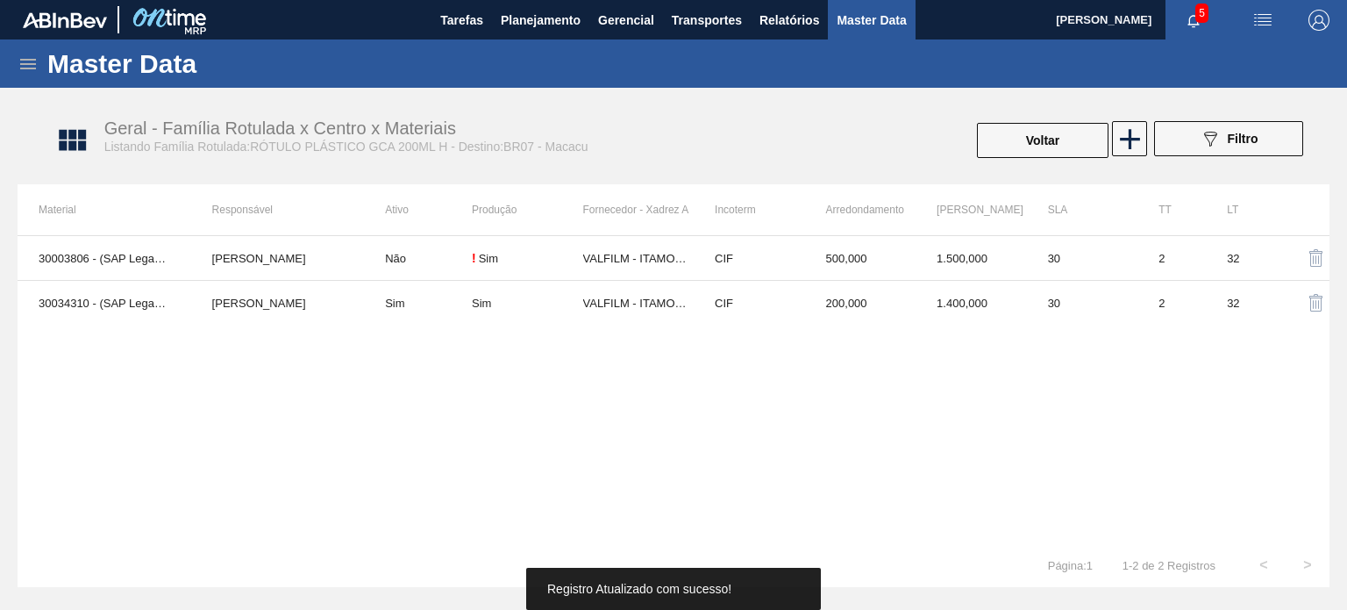
click at [1023, 147] on button "Voltar" at bounding box center [1043, 140] width 132 height 35
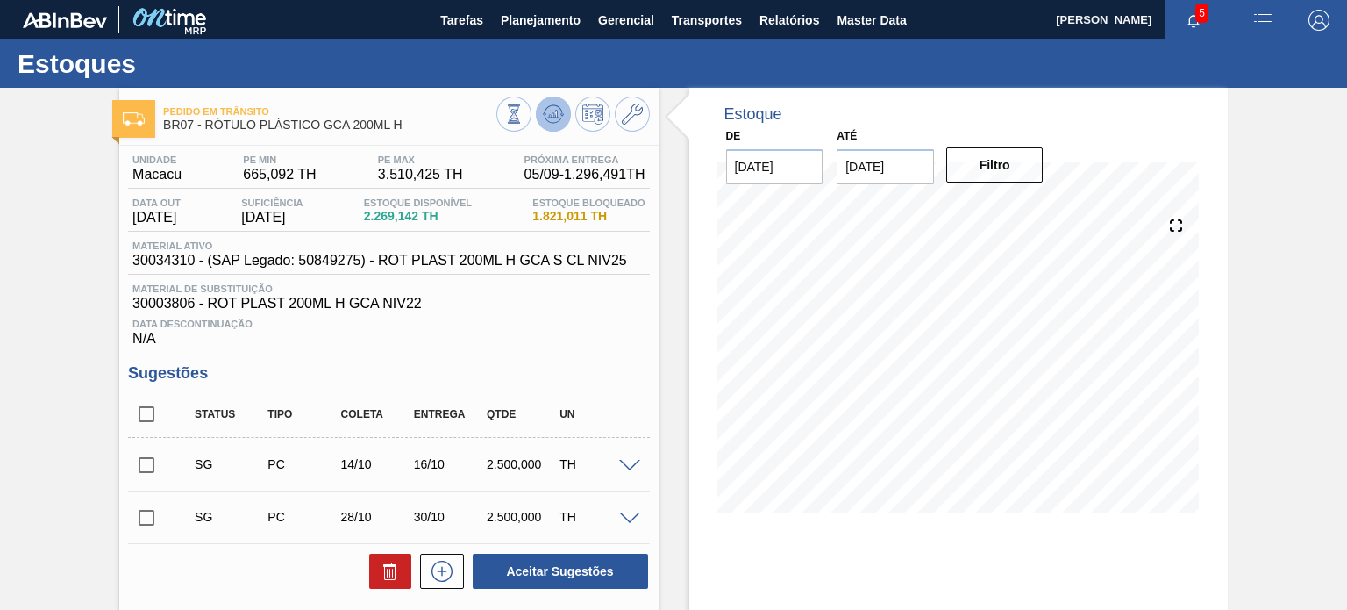
click at [555, 125] on button at bounding box center [553, 113] width 35 height 35
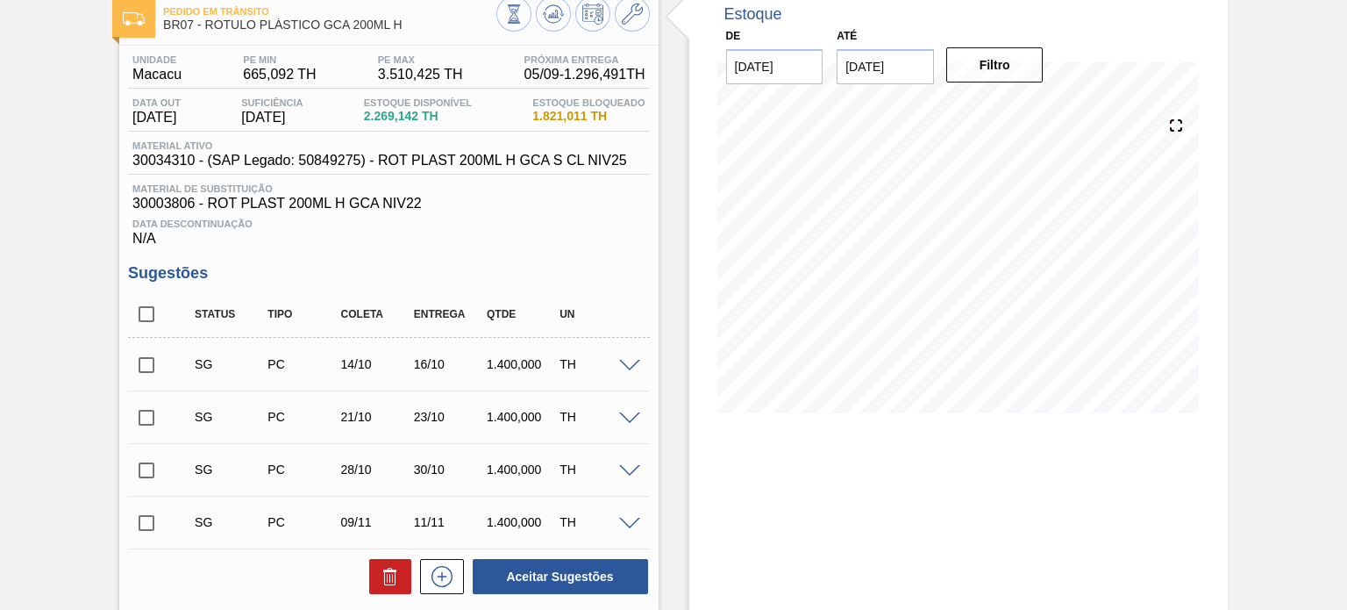
scroll to position [175, 0]
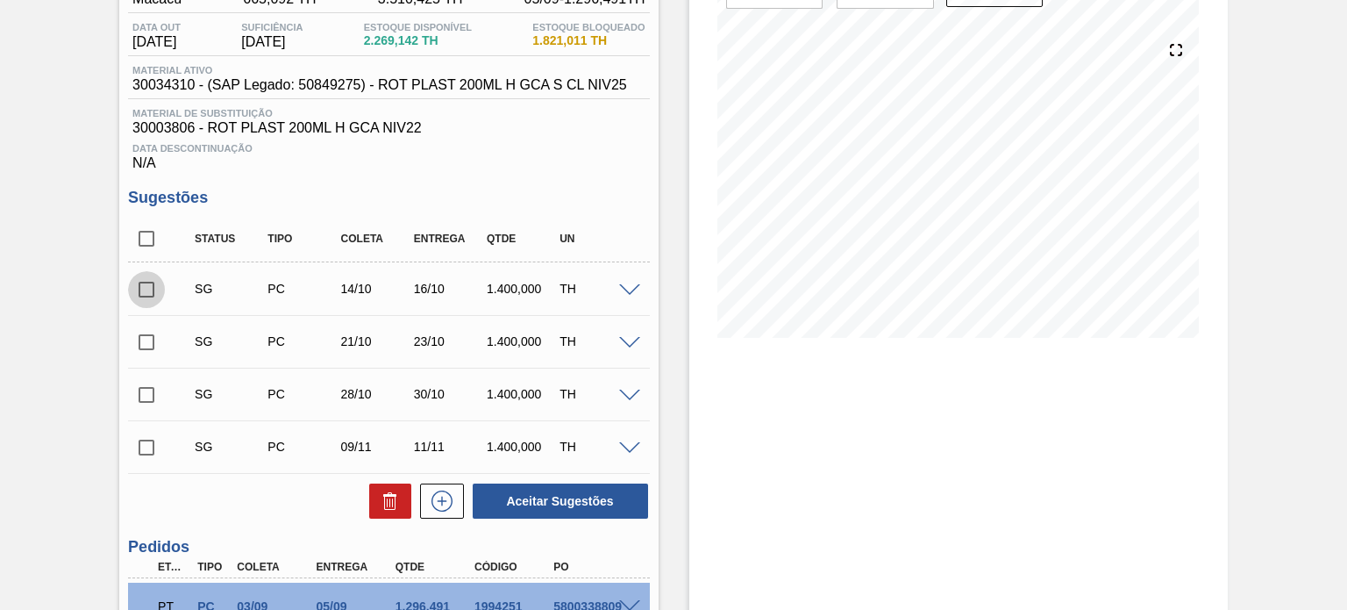
click at [156, 282] on input "checkbox" at bounding box center [146, 289] width 37 height 37
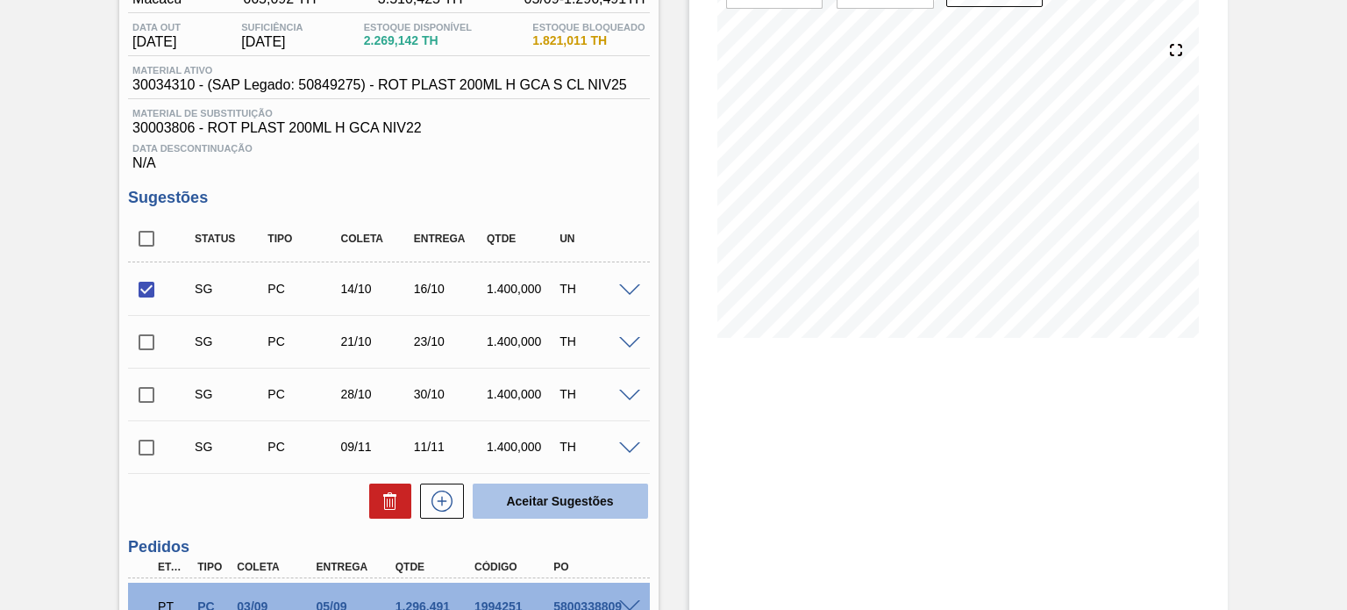
click at [548, 501] on button "Aceitar Sugestões" at bounding box center [560, 500] width 175 height 35
checkbox input "false"
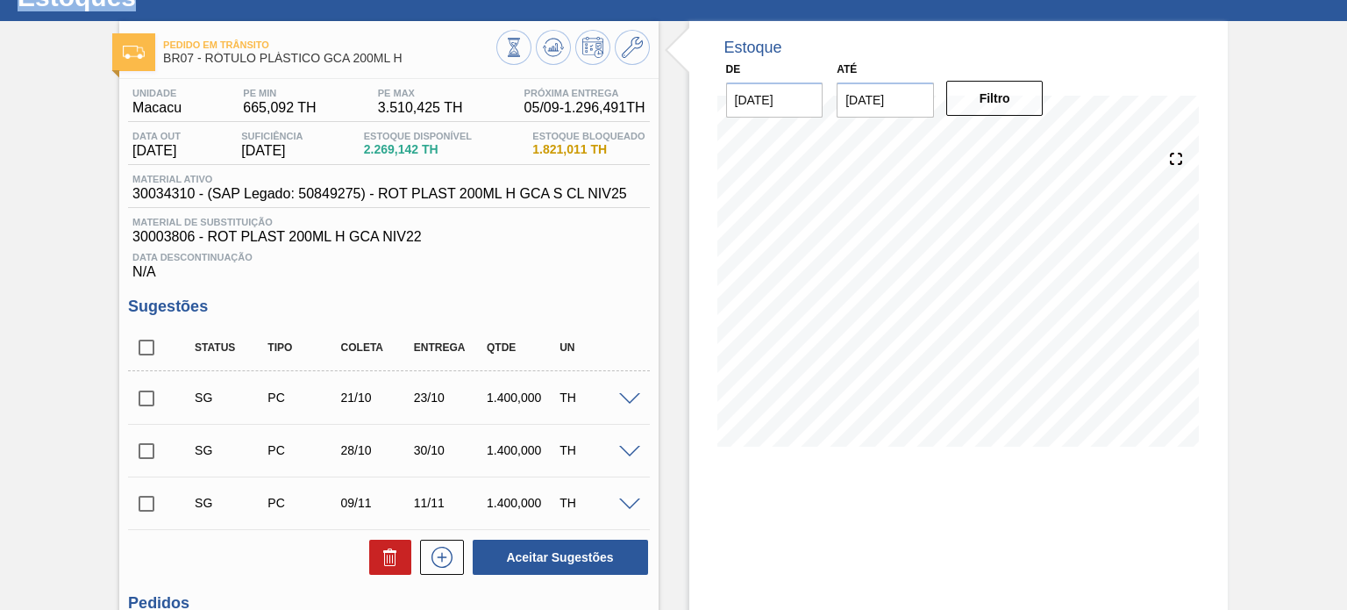
scroll to position [0, 0]
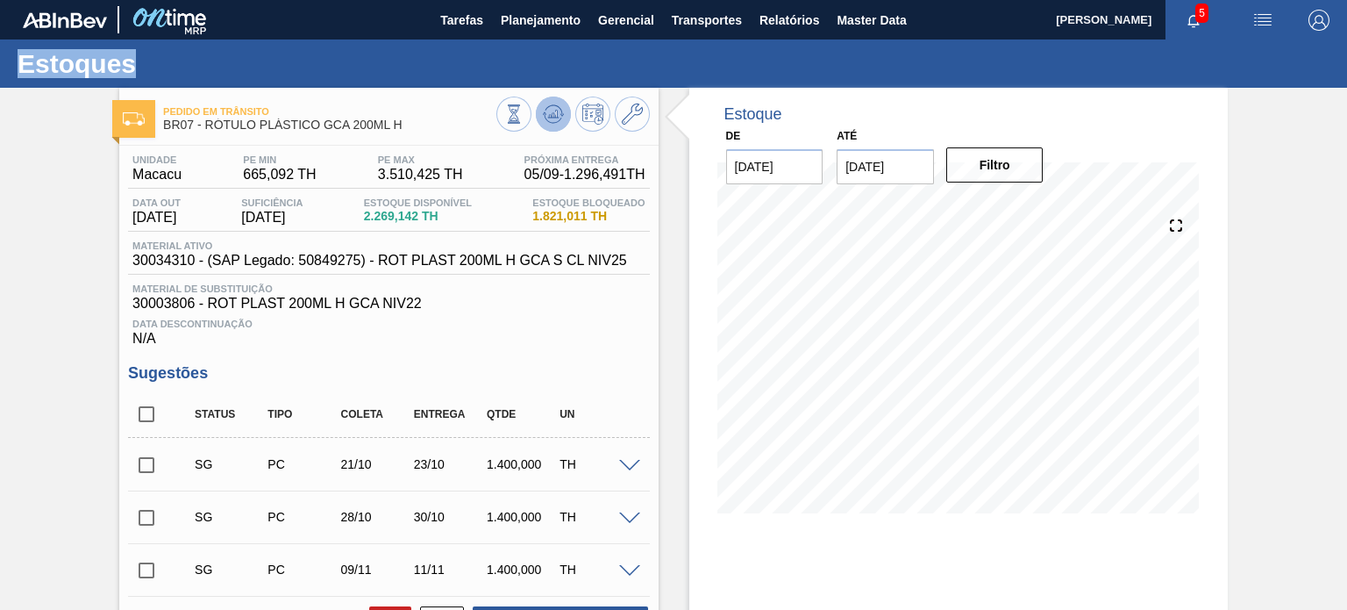
click at [548, 121] on icon at bounding box center [553, 113] width 21 height 21
click at [512, 113] on icon at bounding box center [513, 113] width 19 height 19
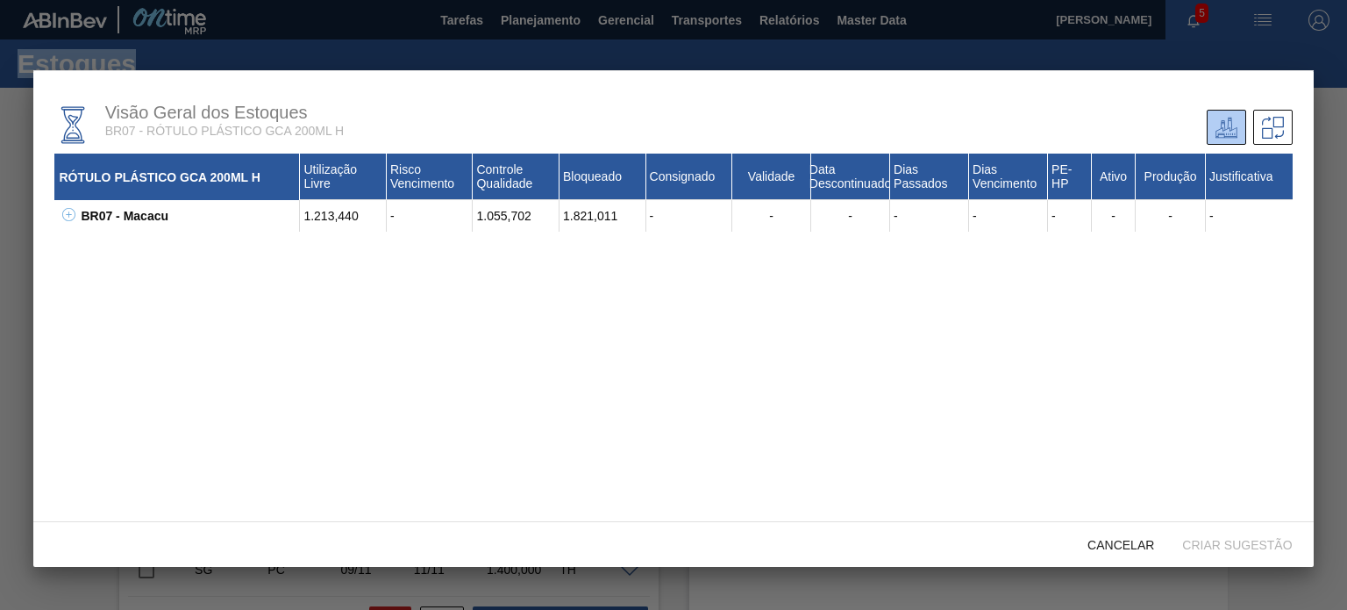
click at [73, 216] on icon at bounding box center [68, 214] width 13 height 13
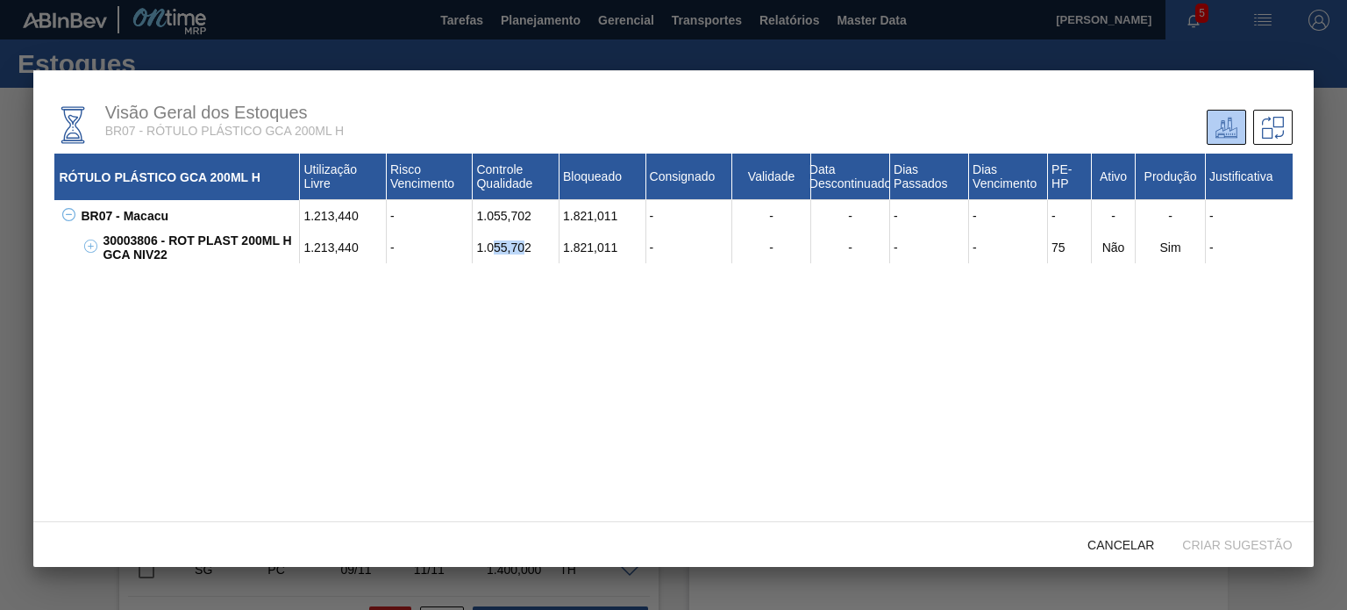
drag, startPoint x: 523, startPoint y: 252, endPoint x: 477, endPoint y: 248, distance: 45.7
click at [477, 248] on div "1.055,702" at bounding box center [516, 248] width 87 height 32
click at [485, 248] on div "1.055,702" at bounding box center [516, 248] width 87 height 32
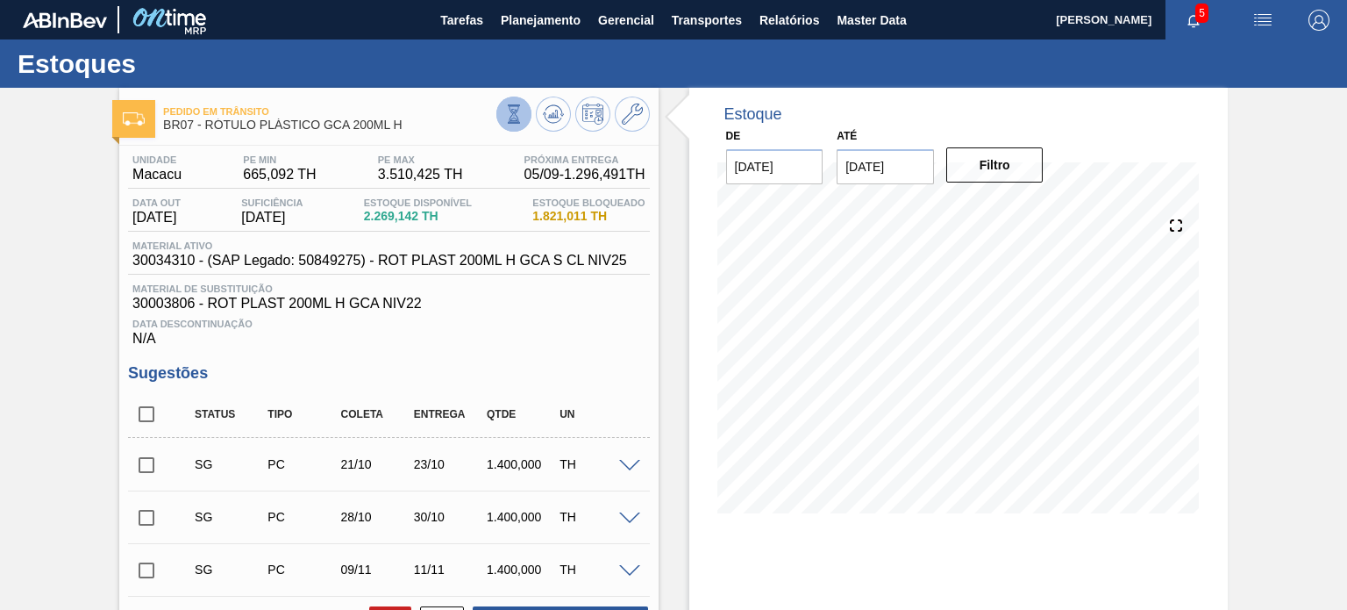
click at [501, 115] on button at bounding box center [513, 113] width 35 height 35
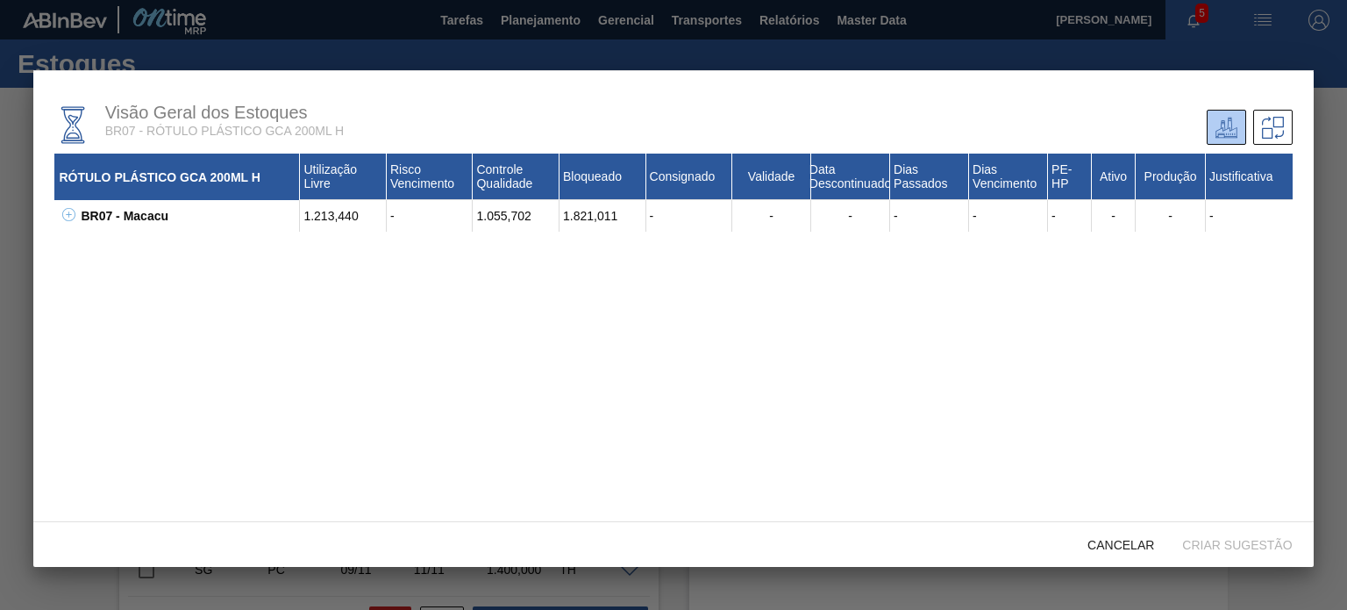
click at [80, 217] on div "BR07 - Macacu" at bounding box center [188, 216] width 224 height 32
click at [77, 216] on div "BR07 - Macacu" at bounding box center [188, 216] width 224 height 32
click at [76, 217] on div "BR07 - Macacu" at bounding box center [188, 216] width 224 height 32
click at [74, 217] on icon at bounding box center [68, 214] width 13 height 13
click at [132, 238] on div "30003806 - ROT PLAST 200ML H GCA NIV22" at bounding box center [199, 248] width 202 height 32
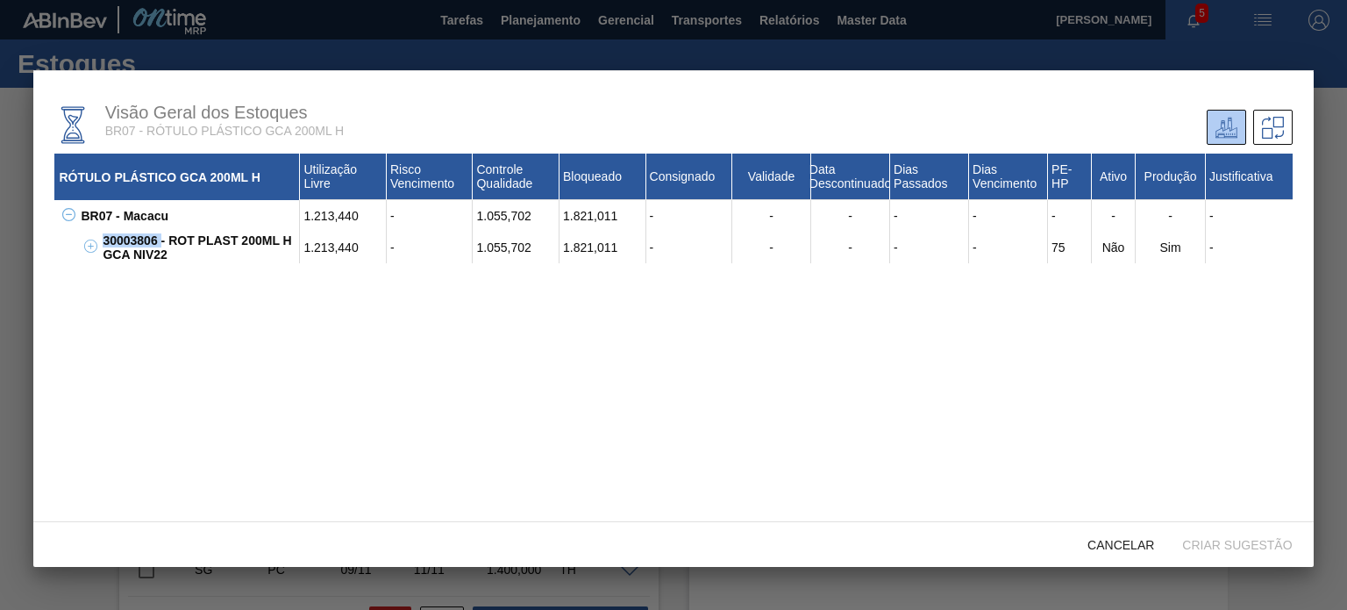
click at [132, 238] on div "30003806 - ROT PLAST 200ML H GCA NIV22" at bounding box center [199, 248] width 202 height 32
copy div "30003806"
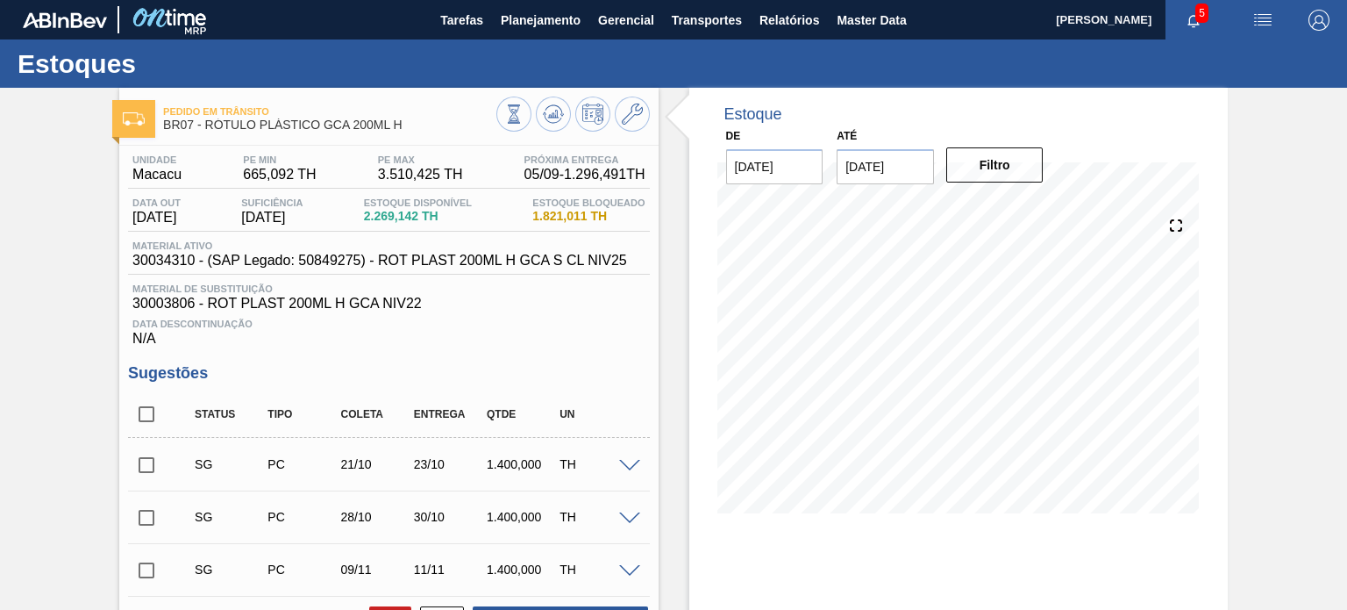
click at [182, 252] on div "Material ativo 30034310 - (SAP Legado: 50849275) - ROT PLAST 200ML H GCA S CL N…" at bounding box center [379, 254] width 503 height 28
copy span "ativo"
click at [161, 256] on span "30034310 - (SAP Legado: 50849275) - ROT PLAST 200ML H GCA S CL NIV25" at bounding box center [379, 261] width 495 height 16
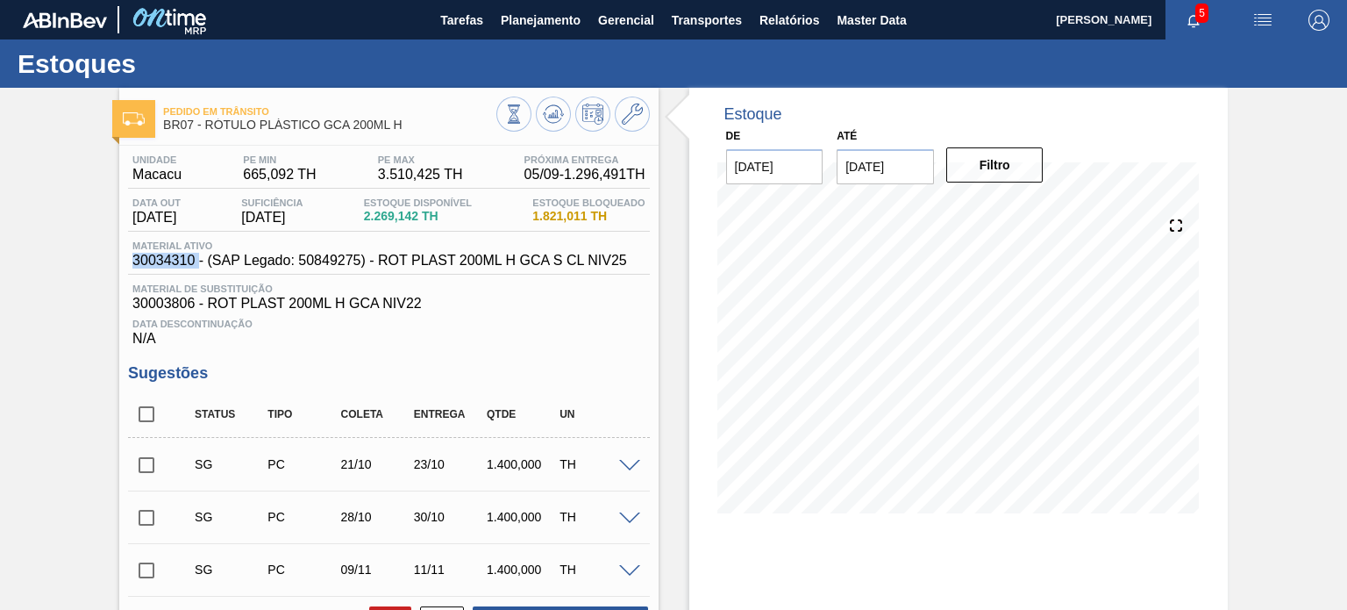
copy span "30034310"
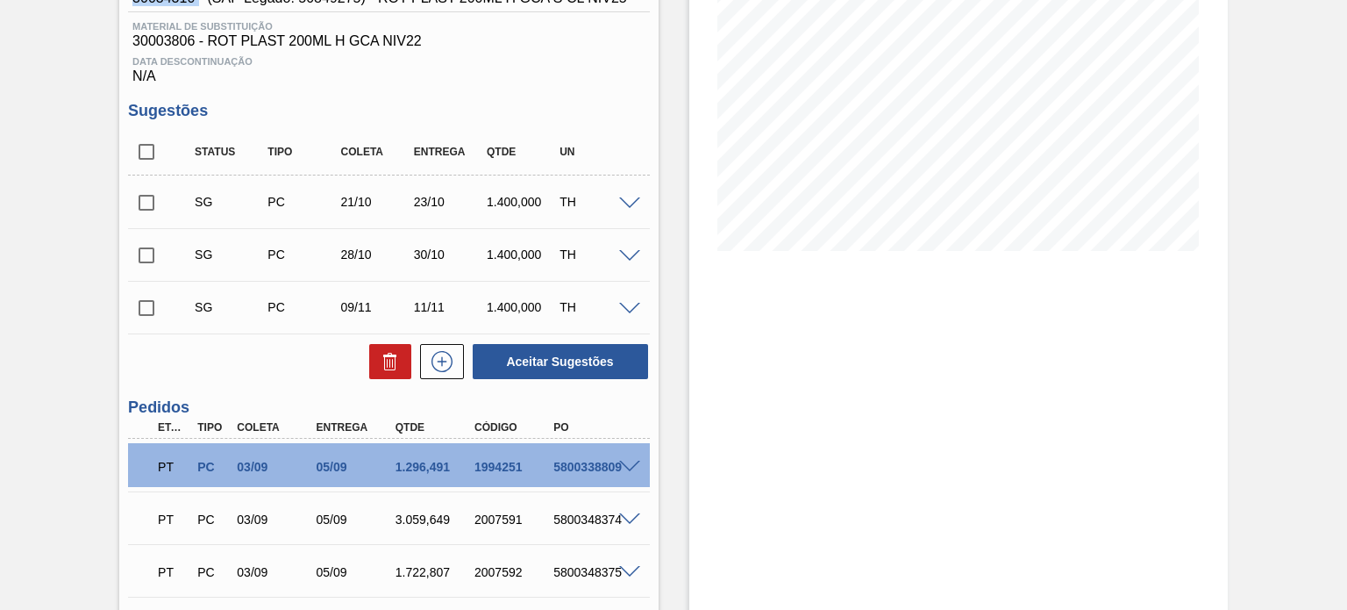
scroll to position [263, 0]
drag, startPoint x: 441, startPoint y: 215, endPoint x: 422, endPoint y: 210, distance: 19.8
click at [422, 210] on div "SG PC 21/10 23/10 1.400,000 TH" at bounding box center [402, 200] width 438 height 35
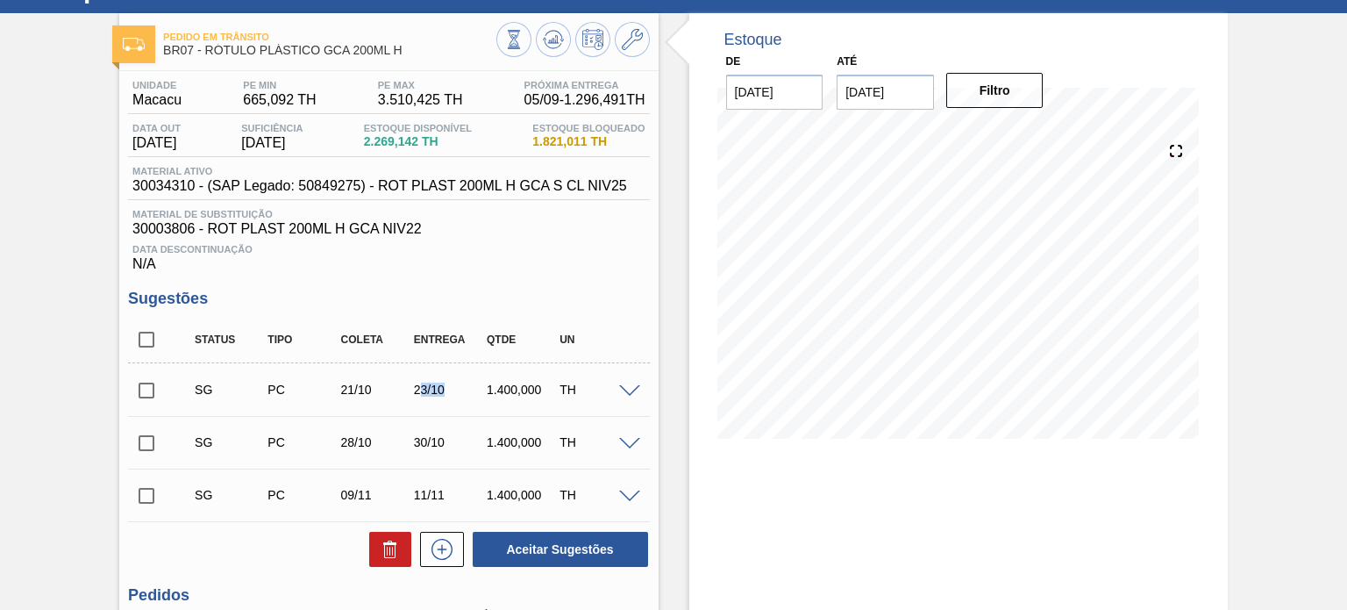
scroll to position [0, 0]
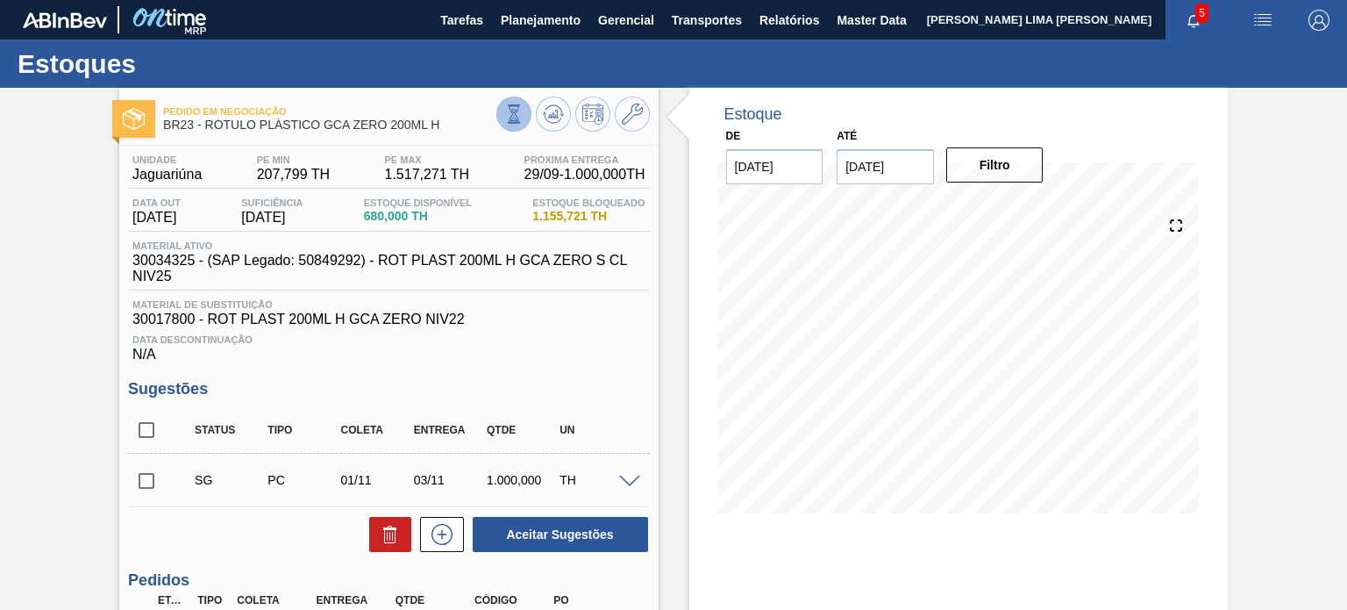
click at [509, 104] on icon at bounding box center [514, 105] width 12 height 2
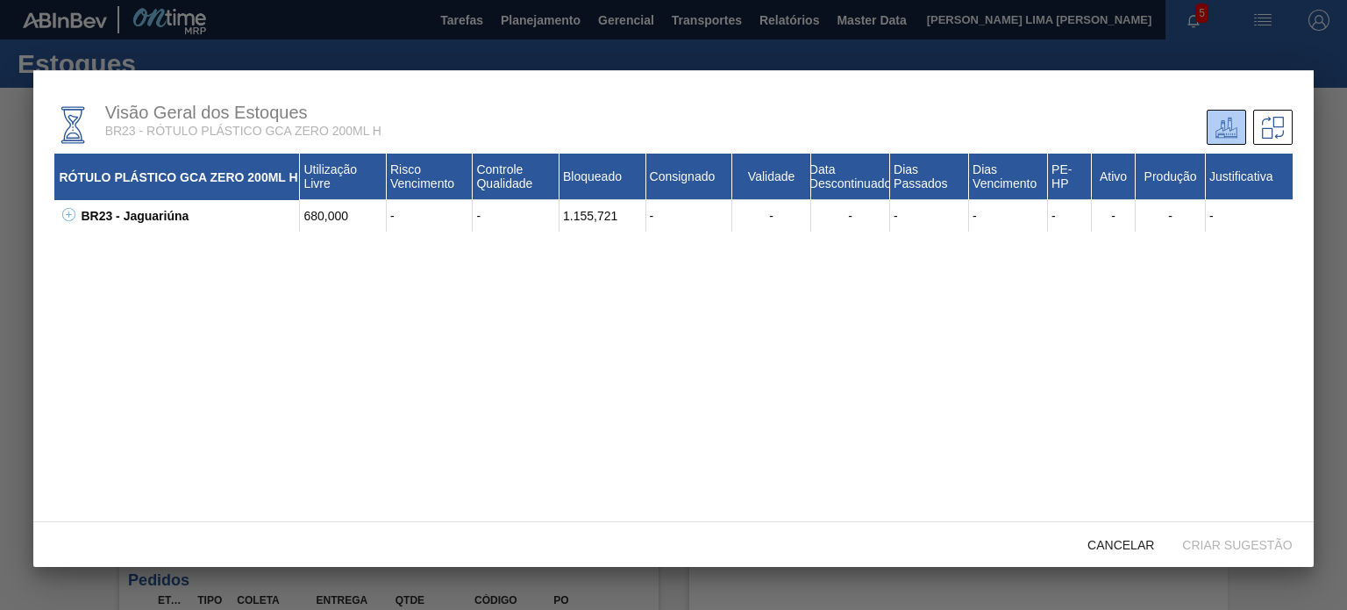
click at [70, 210] on icon at bounding box center [68, 214] width 13 height 13
click at [135, 241] on div "30017800 - ROT PLAST 200ML H GCA ZERO NIV22" at bounding box center [199, 248] width 202 height 32
copy div "30017800"
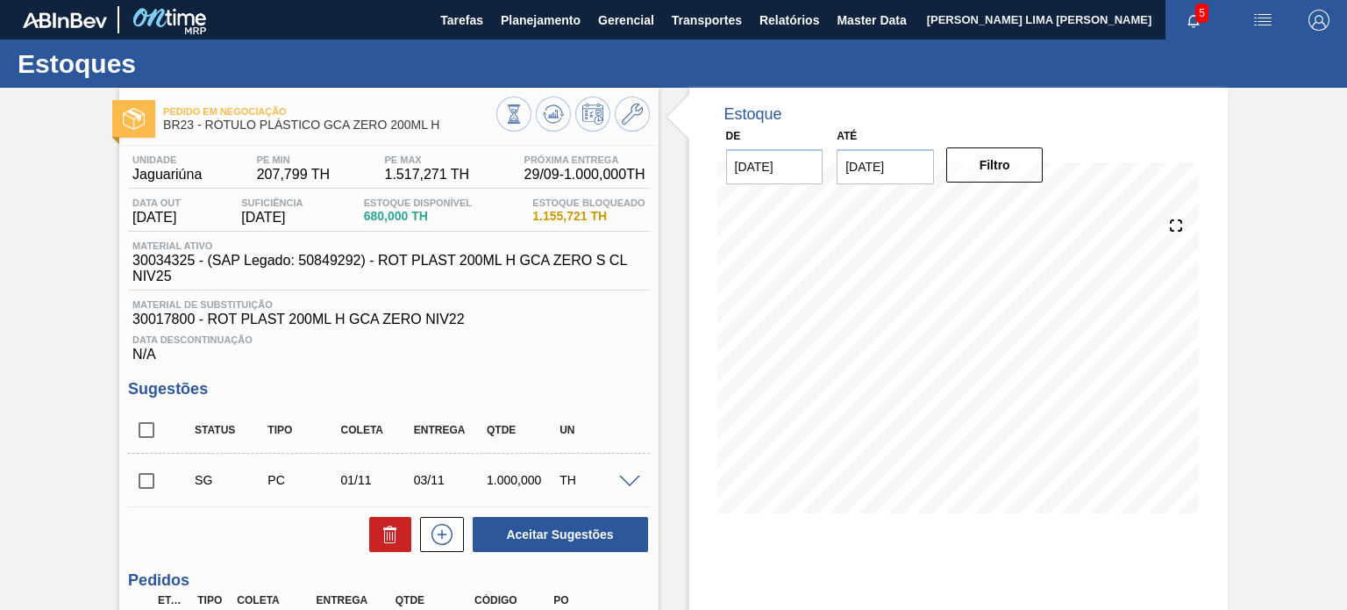
click at [170, 257] on span "30034325 - (SAP Legado: 50849292) - ROT PLAST 200ML H GCA ZERO S CL NIV25" at bounding box center [392, 269] width 521 height 32
copy span "30034325"
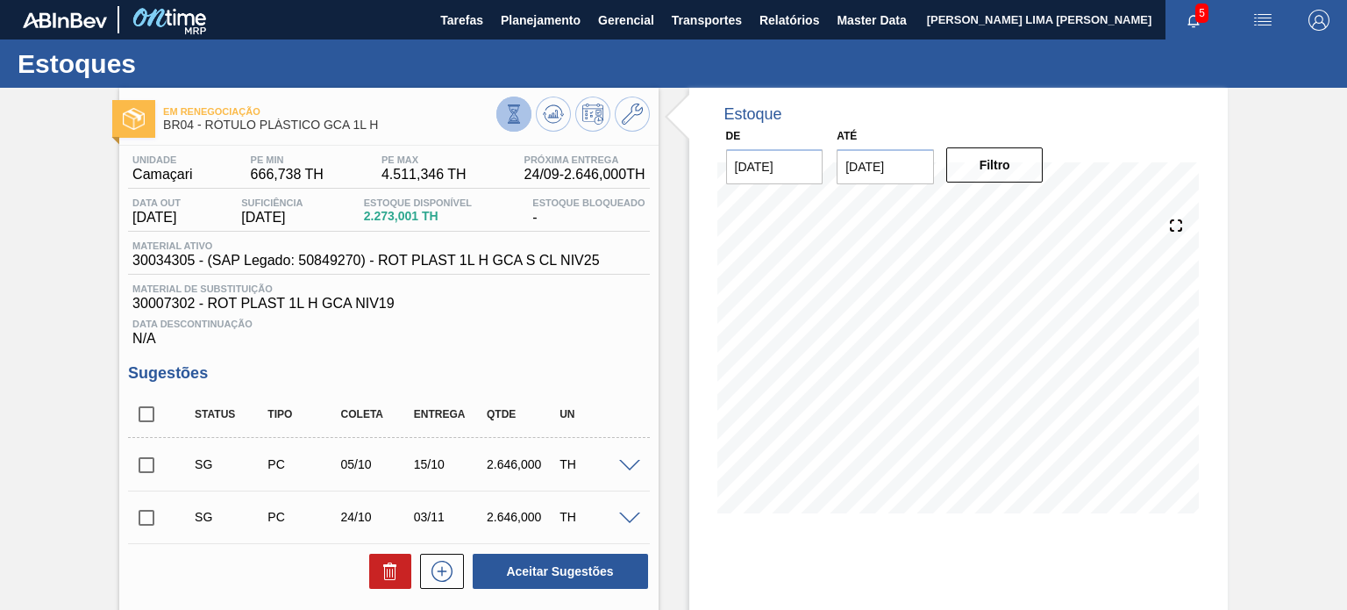
click at [519, 112] on icon at bounding box center [513, 113] width 19 height 19
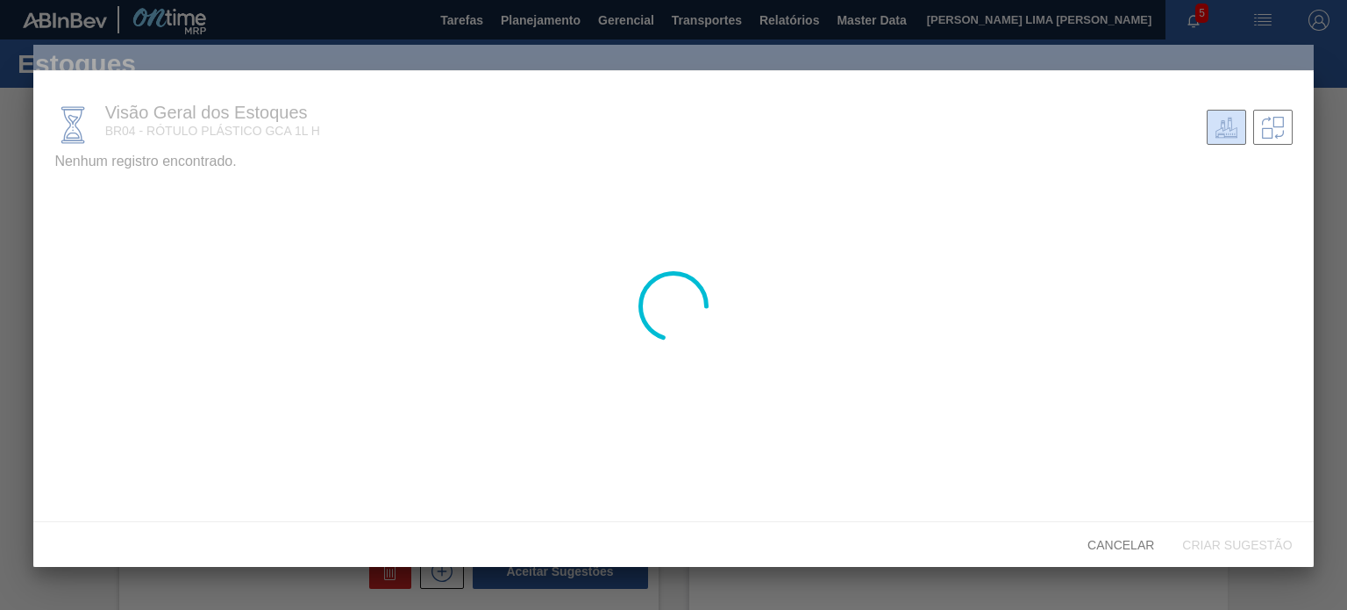
click at [72, 197] on div at bounding box center [673, 306] width 1280 height 522
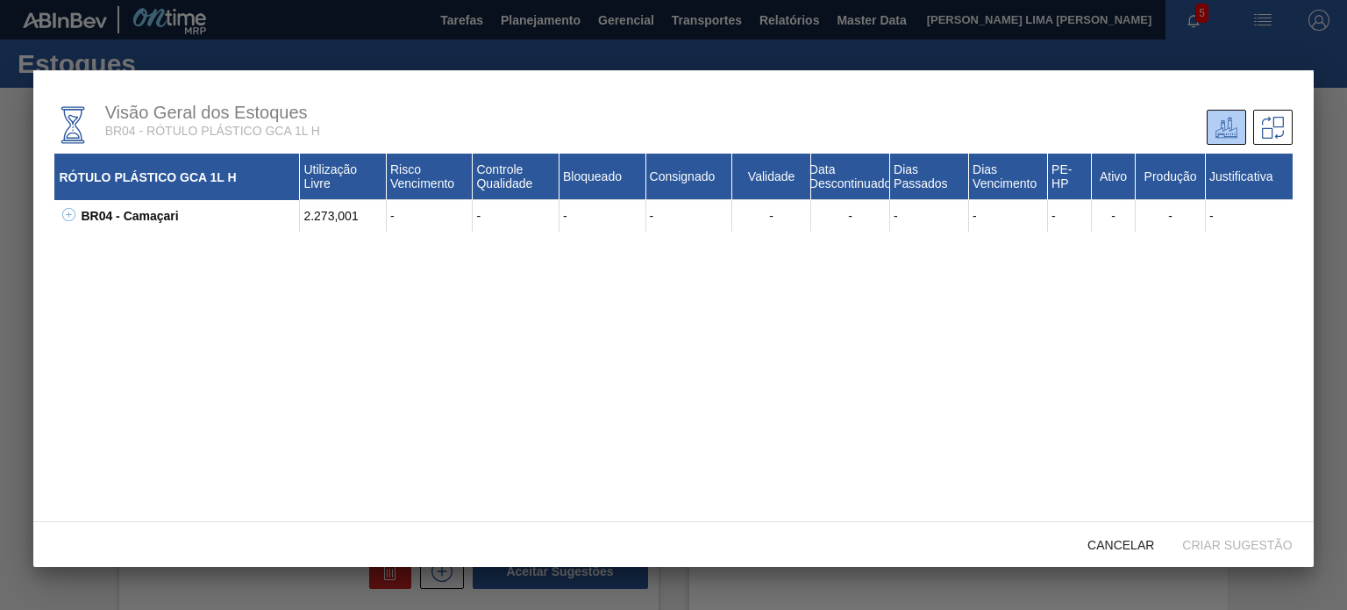
click at [62, 221] on icon at bounding box center [68, 214] width 13 height 13
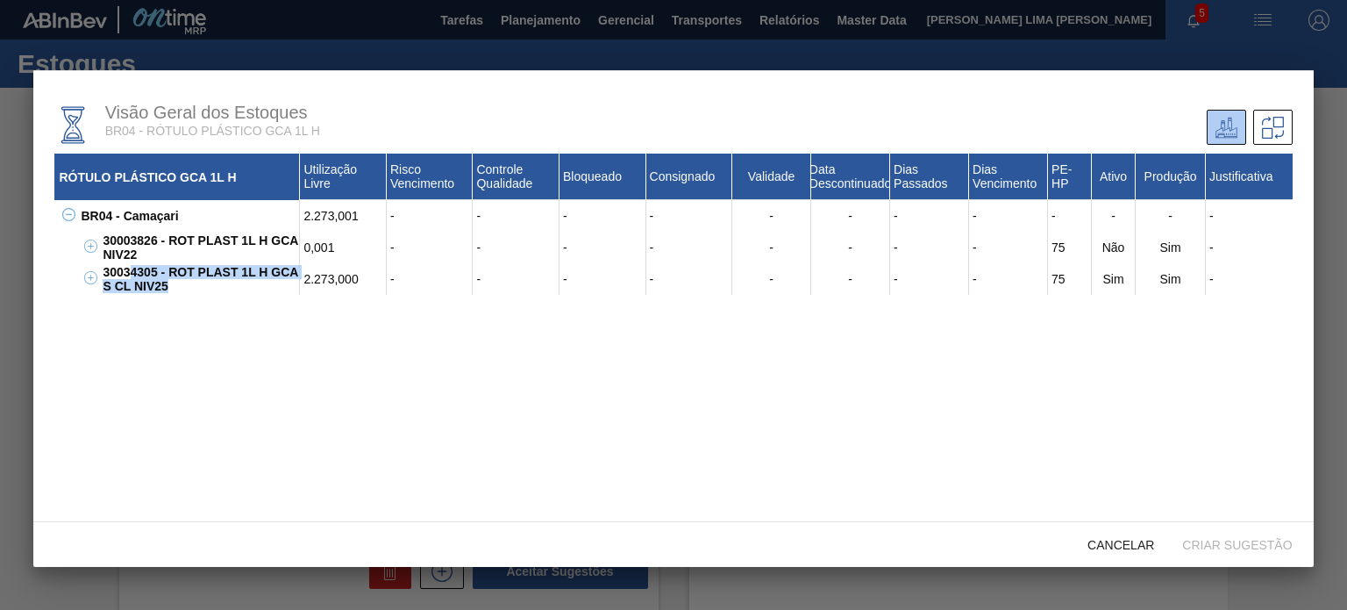
drag, startPoint x: 175, startPoint y: 290, endPoint x: 130, endPoint y: 275, distance: 48.3
click at [130, 275] on div "30034305 - ROT PLAST 1L H GCA S CL NIV25" at bounding box center [199, 279] width 202 height 32
click at [147, 257] on div "30003826 - ROT PLAST 1L H GCA NIV22" at bounding box center [199, 248] width 202 height 32
click at [129, 237] on div "30003826 - ROT PLAST 1L H GCA NIV22" at bounding box center [199, 248] width 202 height 32
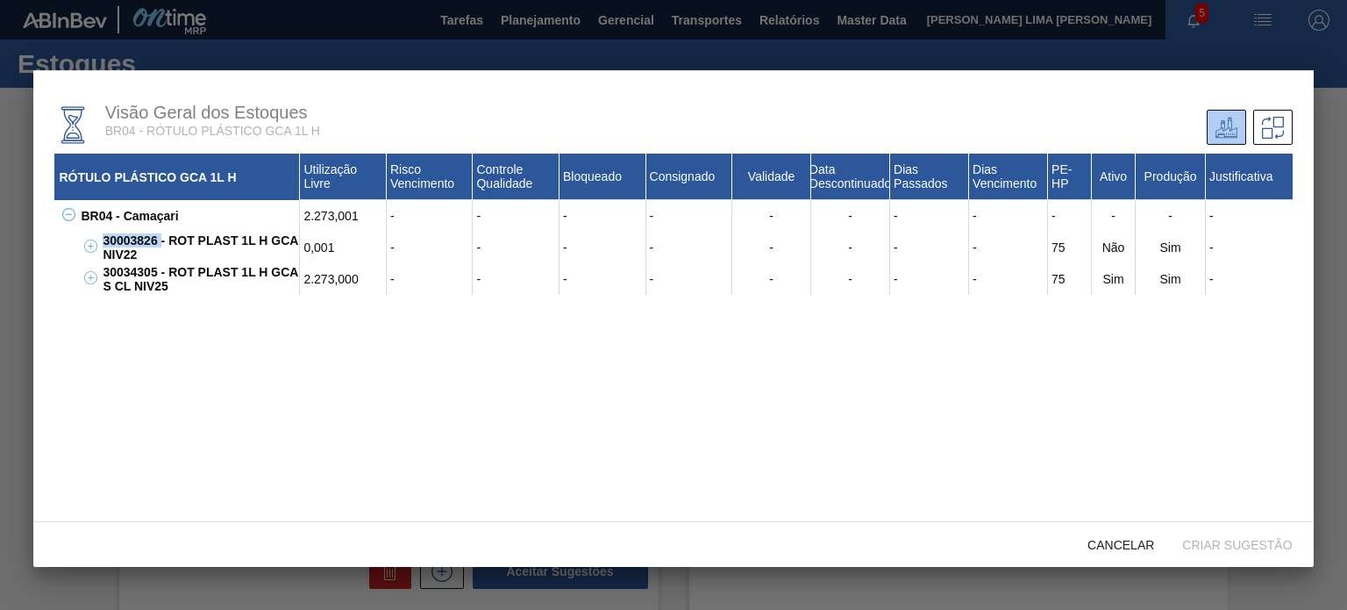
copy div "30003826"
click at [144, 269] on div "30034305 - ROT PLAST 1L H GCA S CL NIV25" at bounding box center [199, 279] width 202 height 32
copy div "30034305"
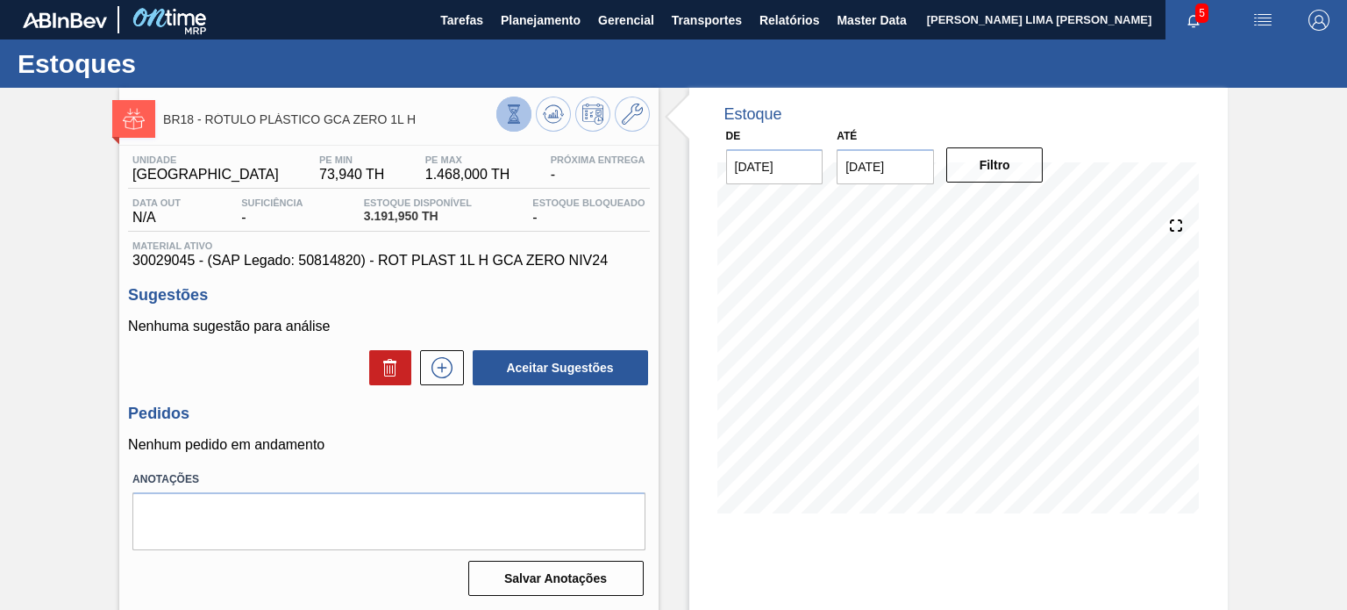
click at [509, 125] on button at bounding box center [513, 113] width 35 height 35
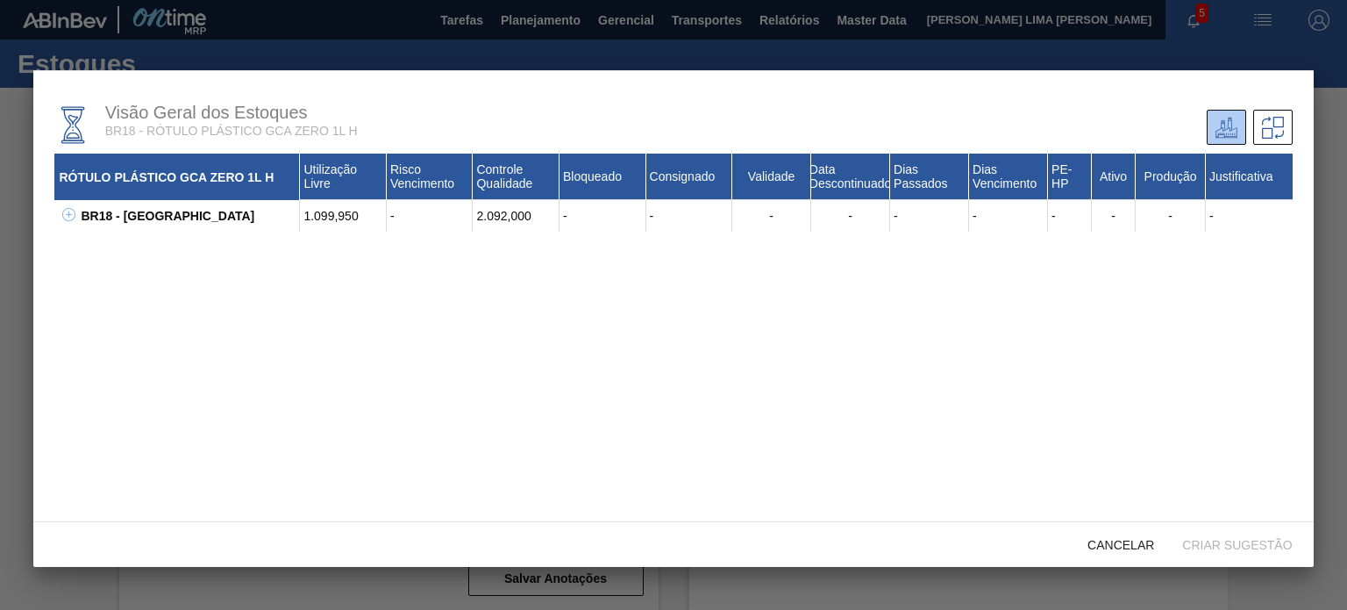
click at [64, 220] on icon at bounding box center [68, 214] width 13 height 13
click at [95, 248] on icon at bounding box center [90, 245] width 13 height 13
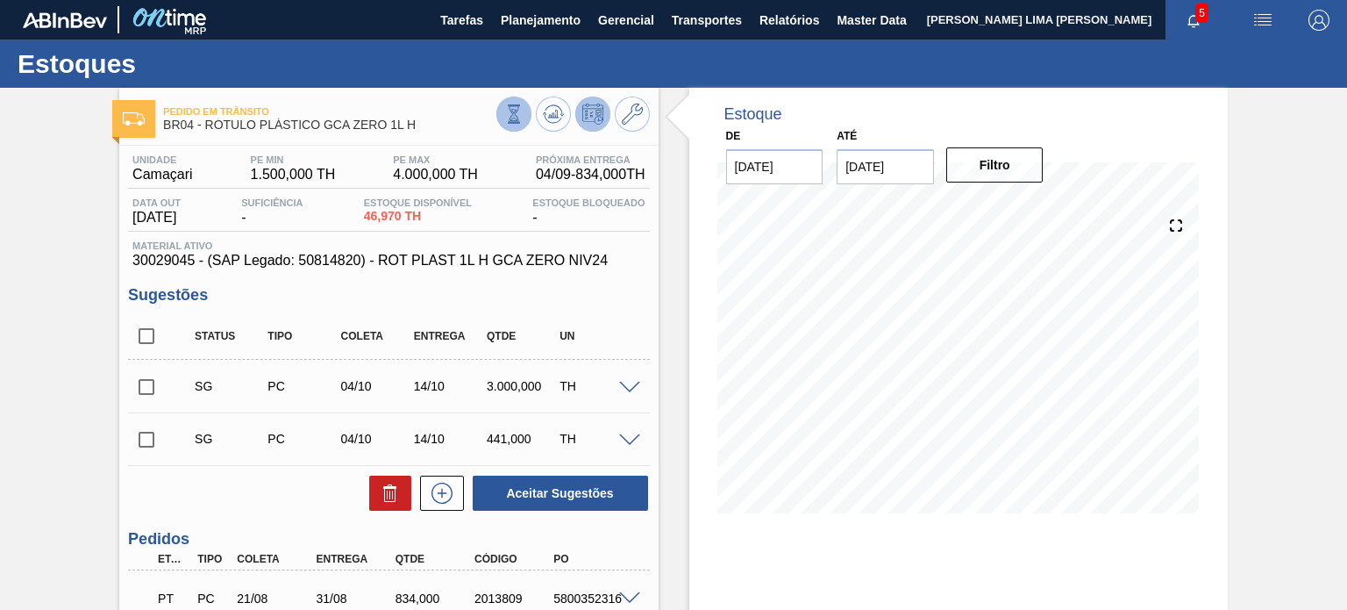
click at [526, 107] on button at bounding box center [513, 113] width 35 height 35
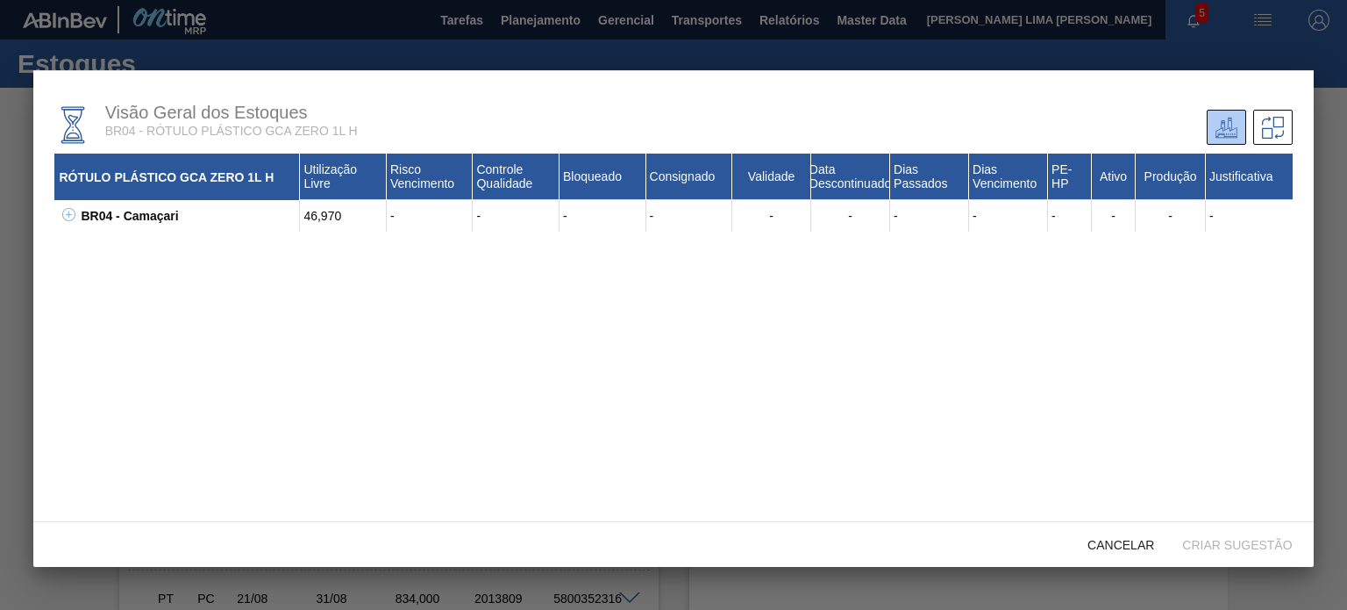
click at [76, 220] on div "BR04 - Camaçari 46,970 - - - - - - - - - - - -" at bounding box center [684, 216] width 1216 height 32
click at [69, 220] on icon at bounding box center [68, 214] width 13 height 13
click at [139, 241] on div "30029045 - ROT PLAST 1L H GCA ZERO NIV24" at bounding box center [199, 248] width 202 height 32
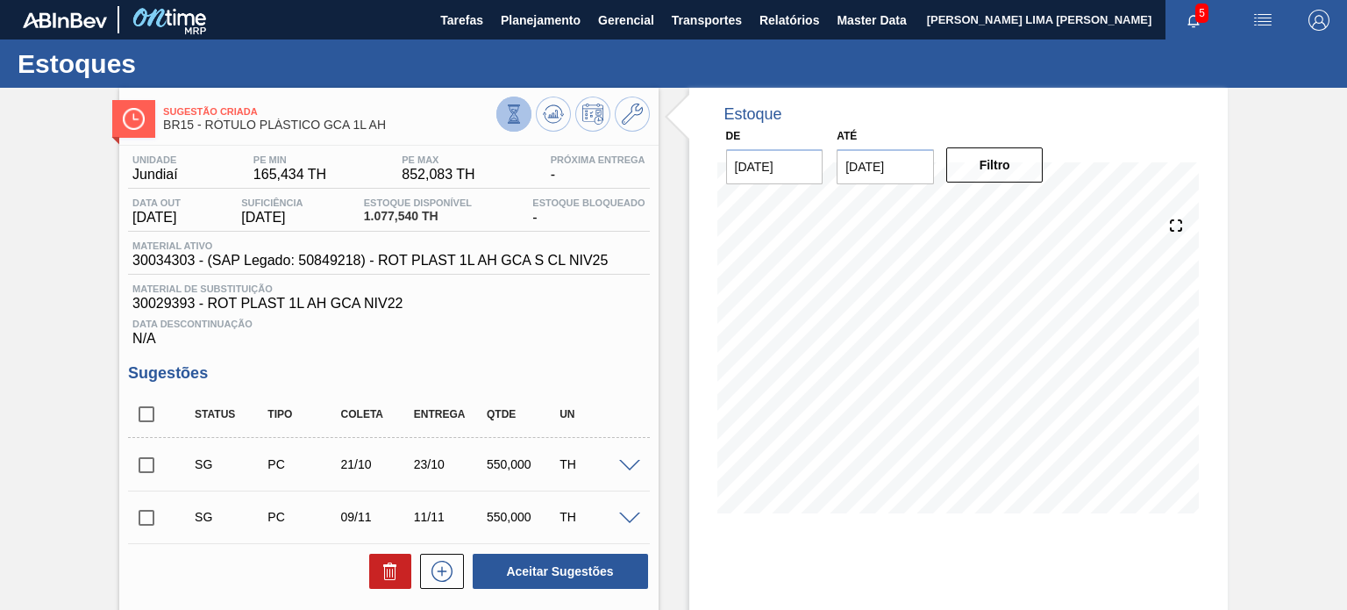
click at [519, 111] on icon at bounding box center [513, 113] width 19 height 19
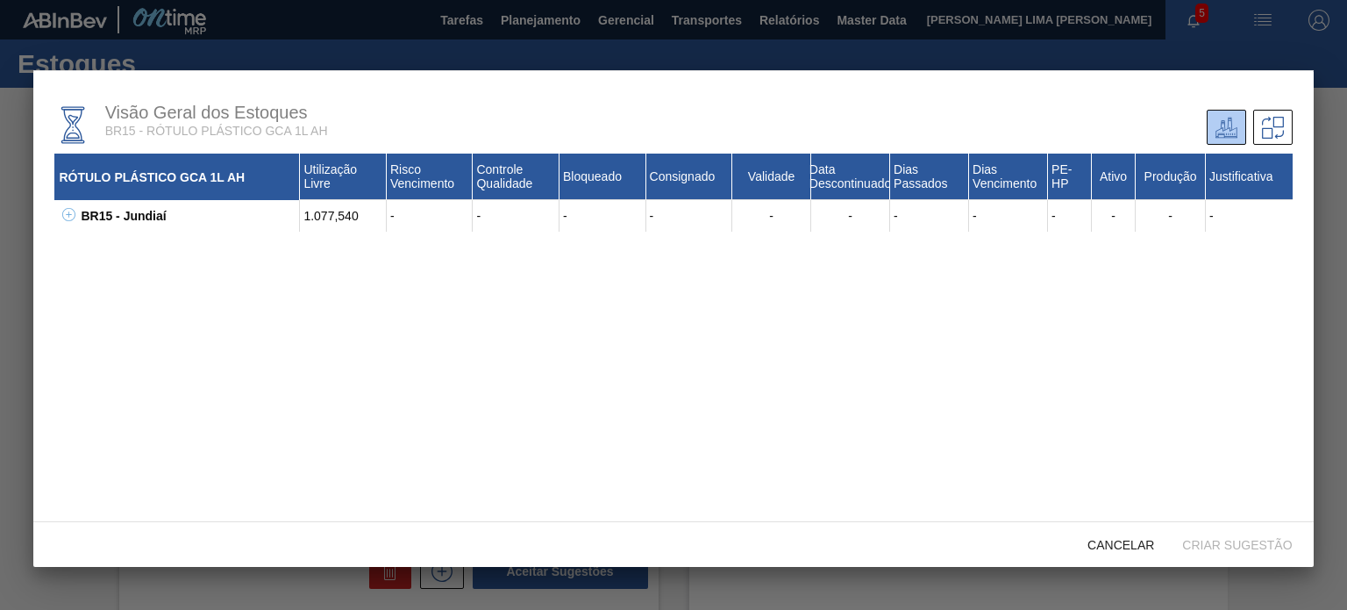
click at [75, 214] on icon at bounding box center [68, 214] width 13 height 13
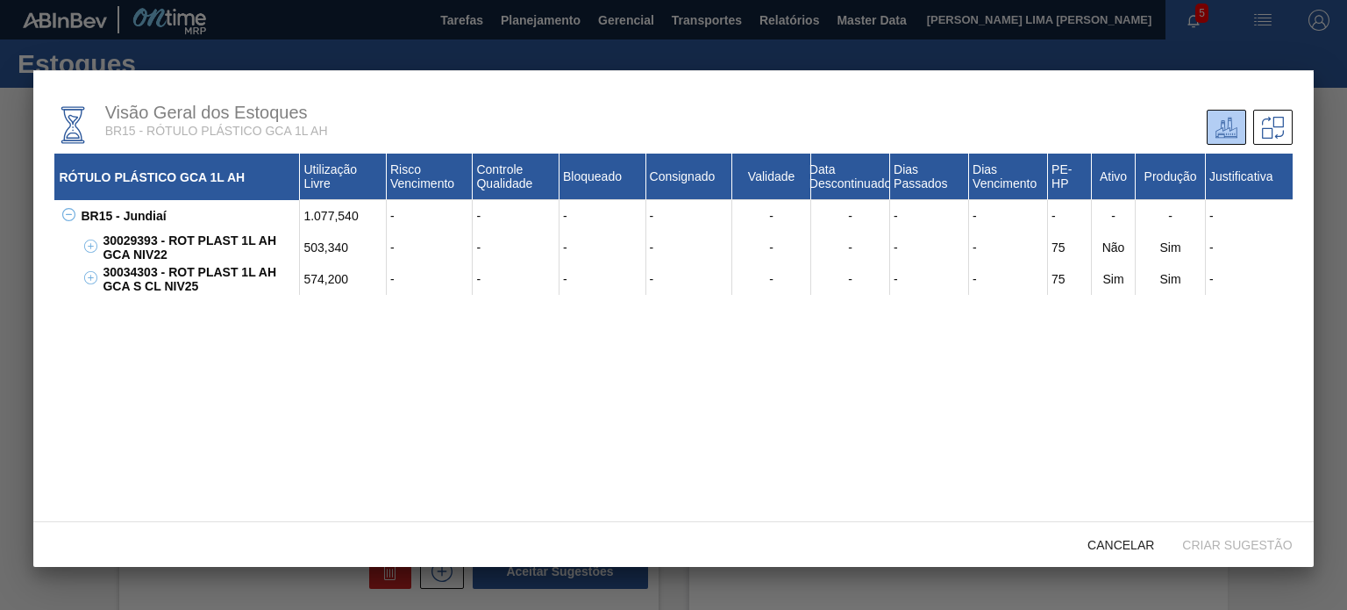
click at [144, 237] on div "30029393 - ROT PLAST 1L AH GCA NIV22" at bounding box center [199, 248] width 202 height 32
copy div "30029393"
click at [142, 269] on div "30034303 - ROT PLAST 1L AH GCA S CL NIV25" at bounding box center [199, 279] width 202 height 32
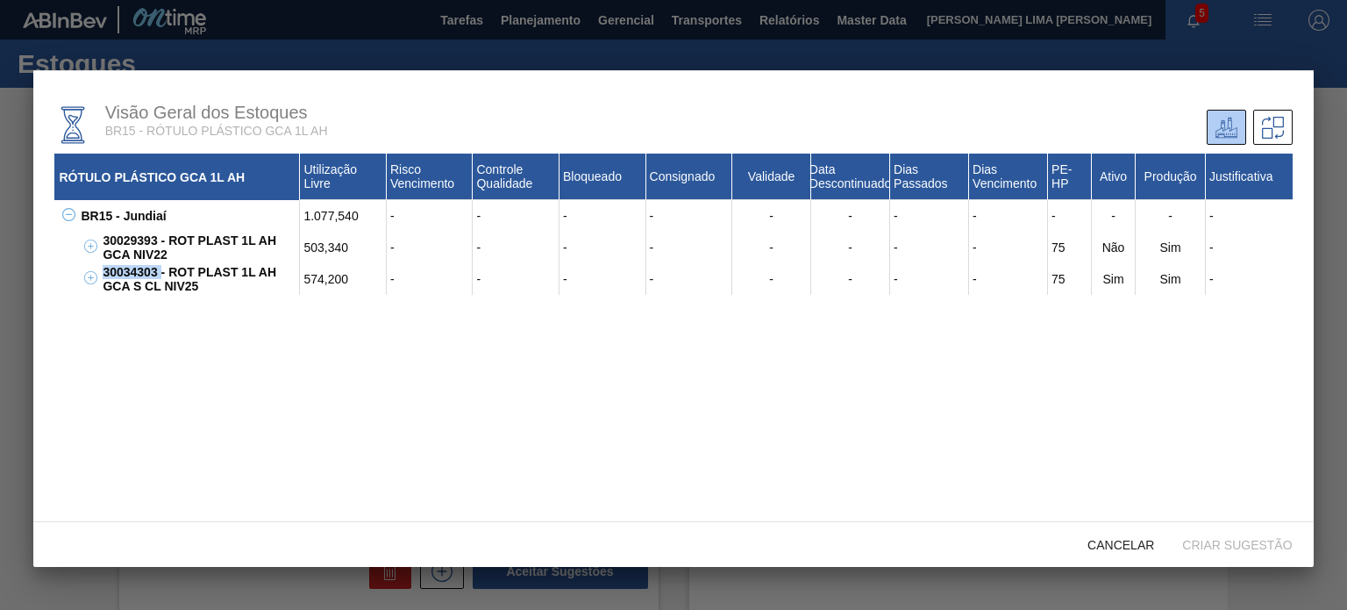
copy div "30034303"
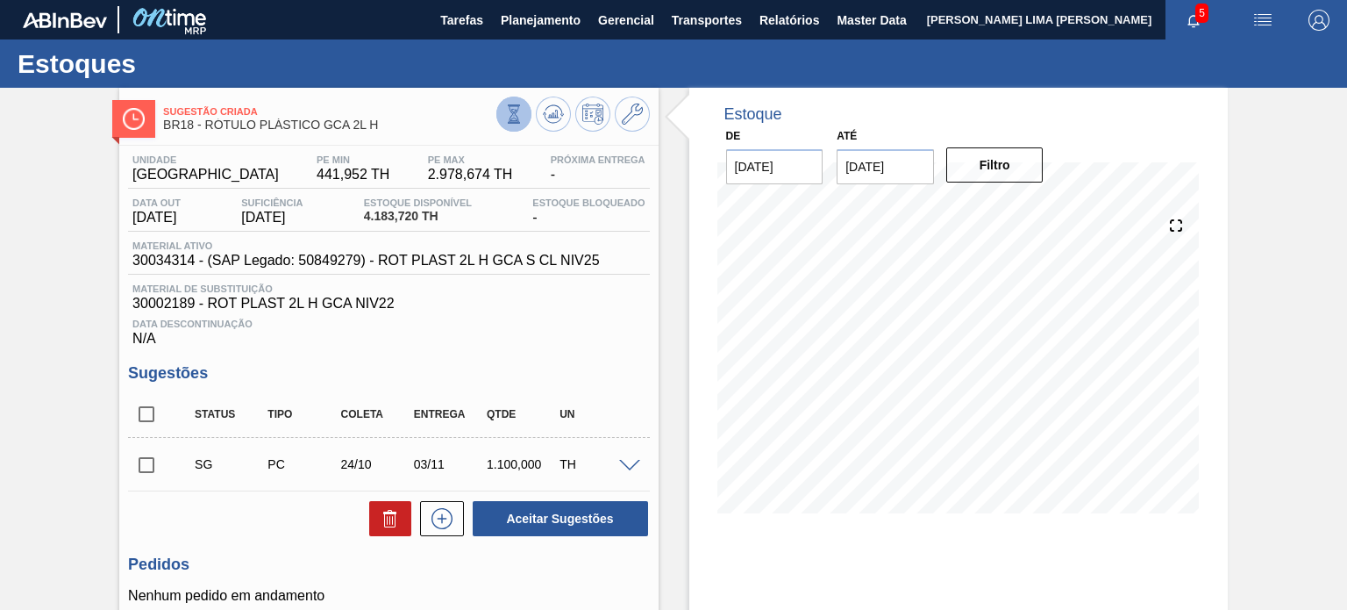
click at [509, 123] on button at bounding box center [513, 113] width 35 height 35
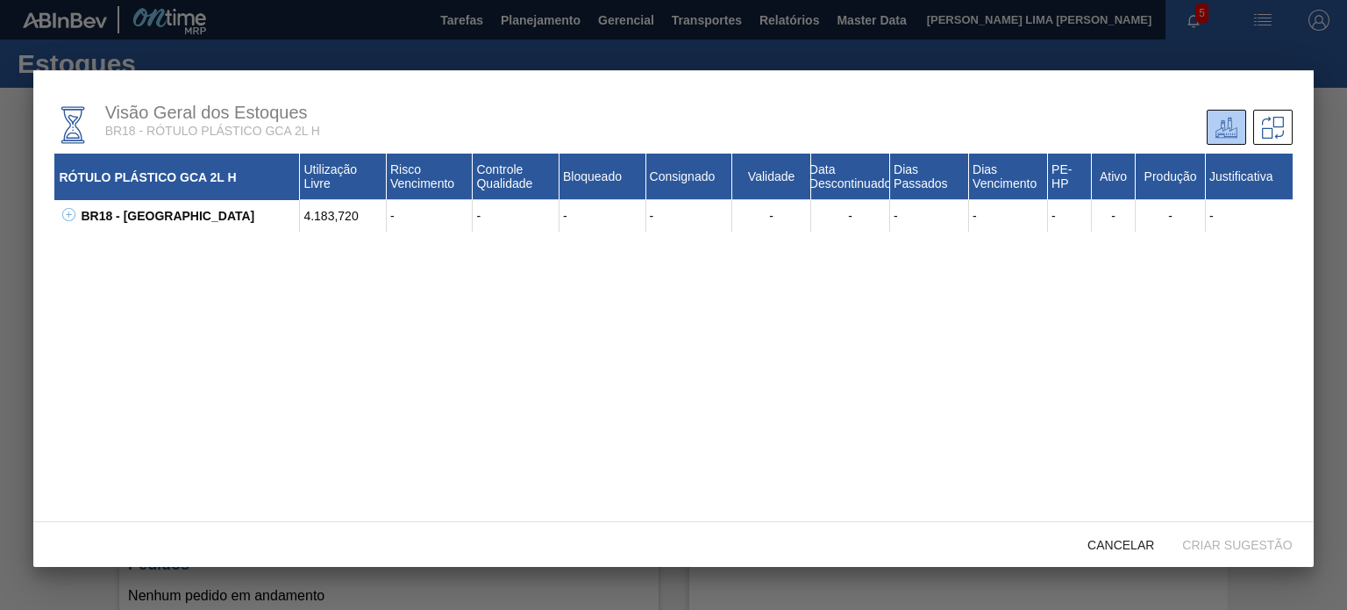
click at [63, 213] on icon at bounding box center [68, 214] width 13 height 13
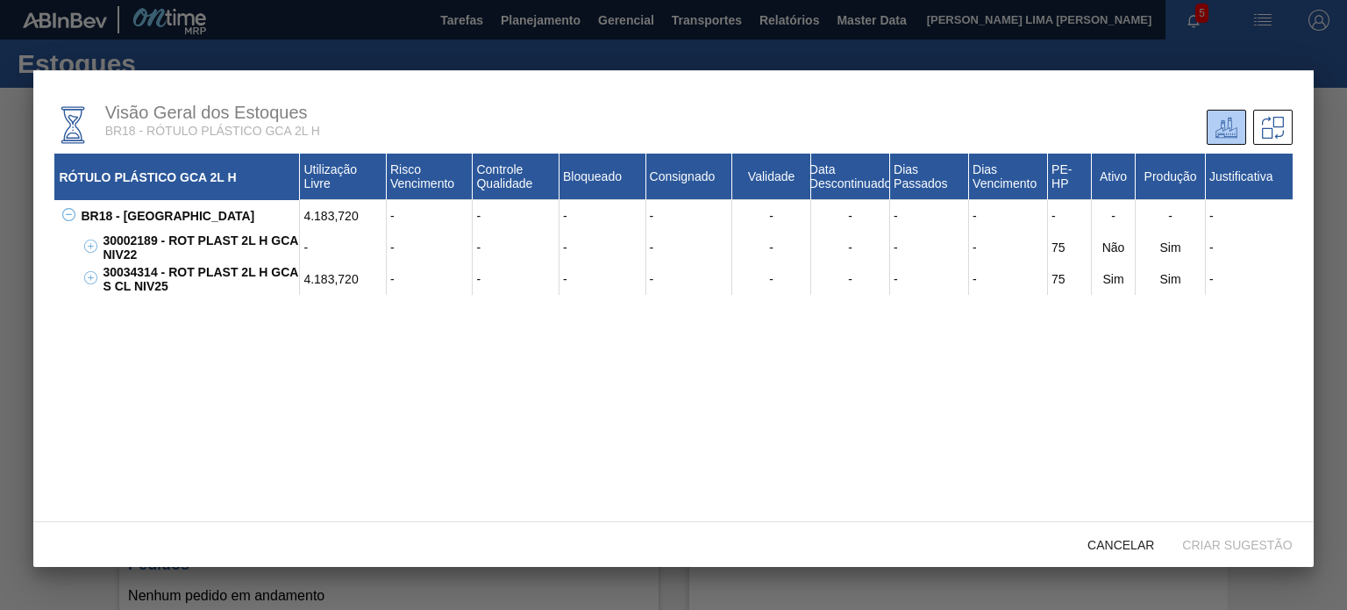
click at [144, 235] on div "30002189 - ROT PLAST 2L H GCA NIV22" at bounding box center [199, 248] width 202 height 32
copy div "30002189"
click at [146, 273] on div "30034314 - ROT PLAST 2L H GCA S CL NIV25" at bounding box center [199, 279] width 202 height 32
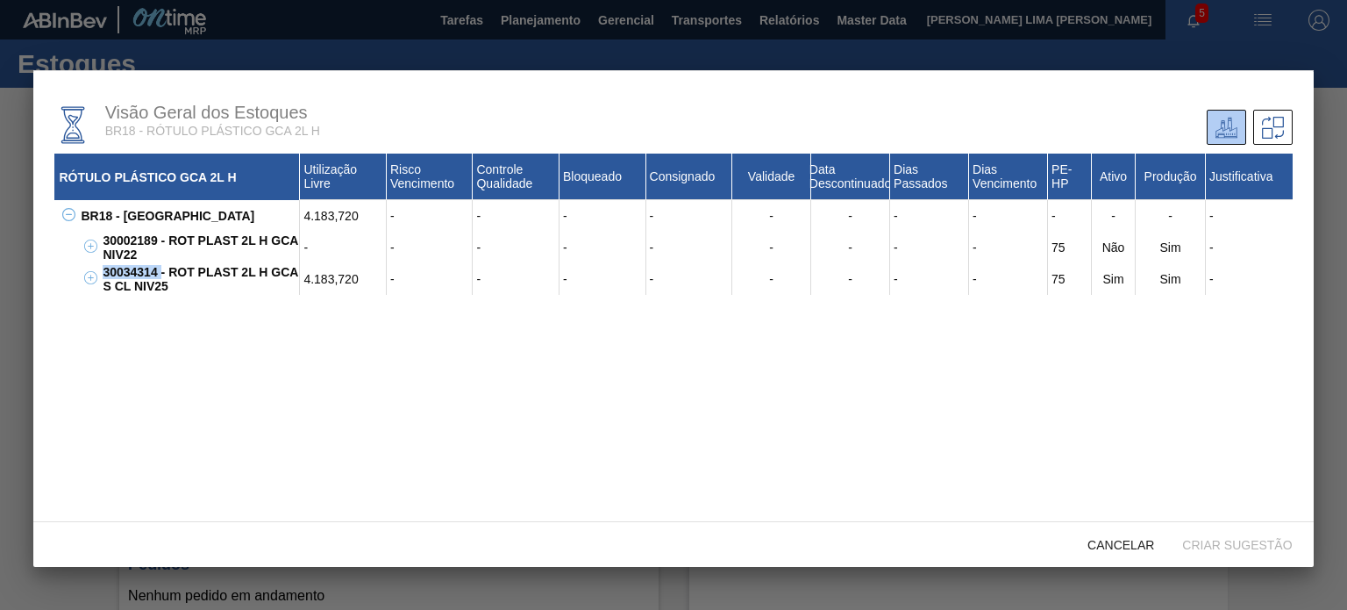
copy div "30034314"
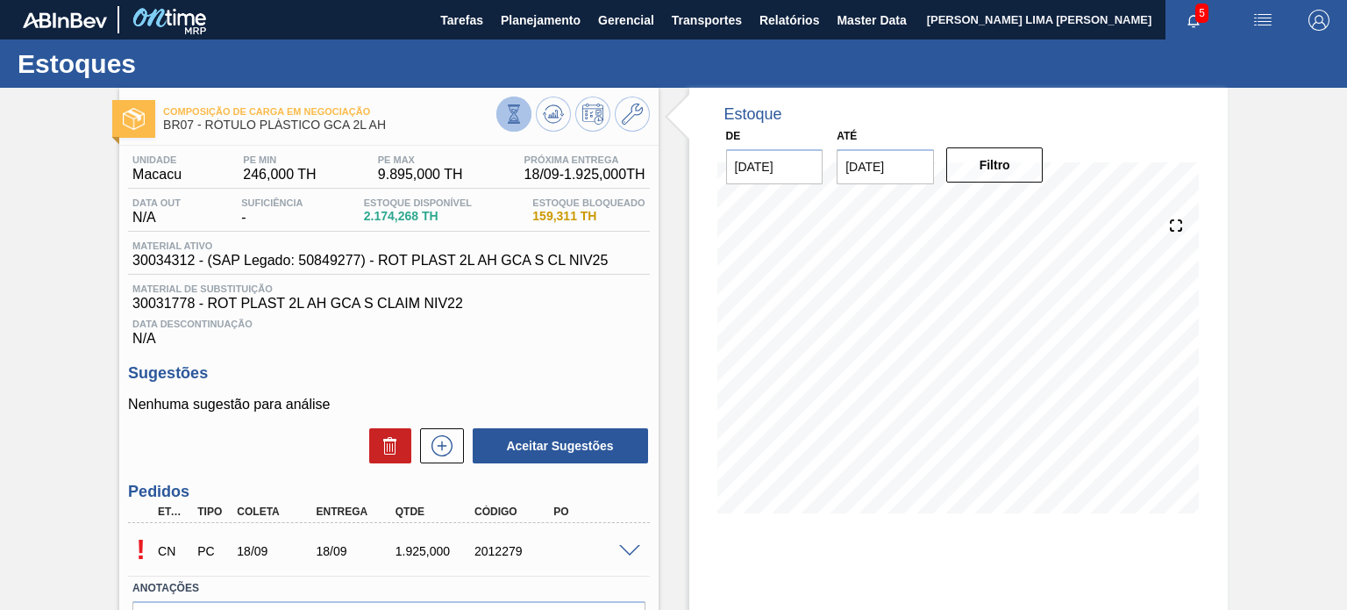
click at [524, 115] on button at bounding box center [513, 113] width 35 height 35
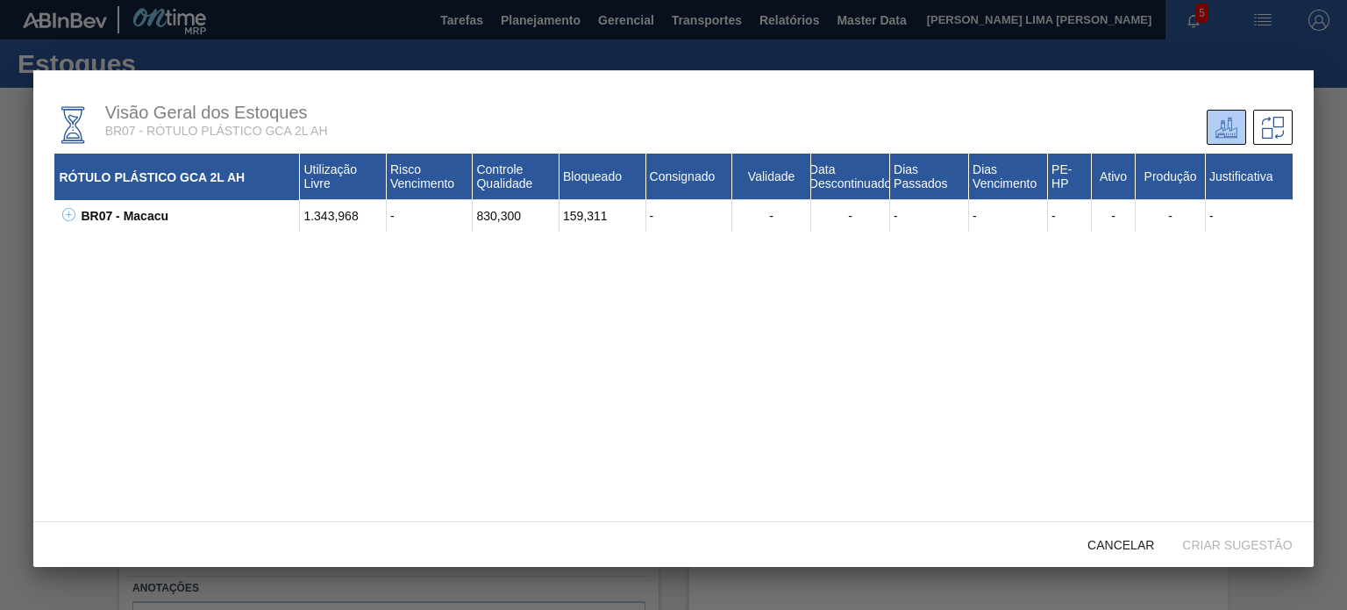
click at [71, 214] on icon at bounding box center [68, 214] width 13 height 13
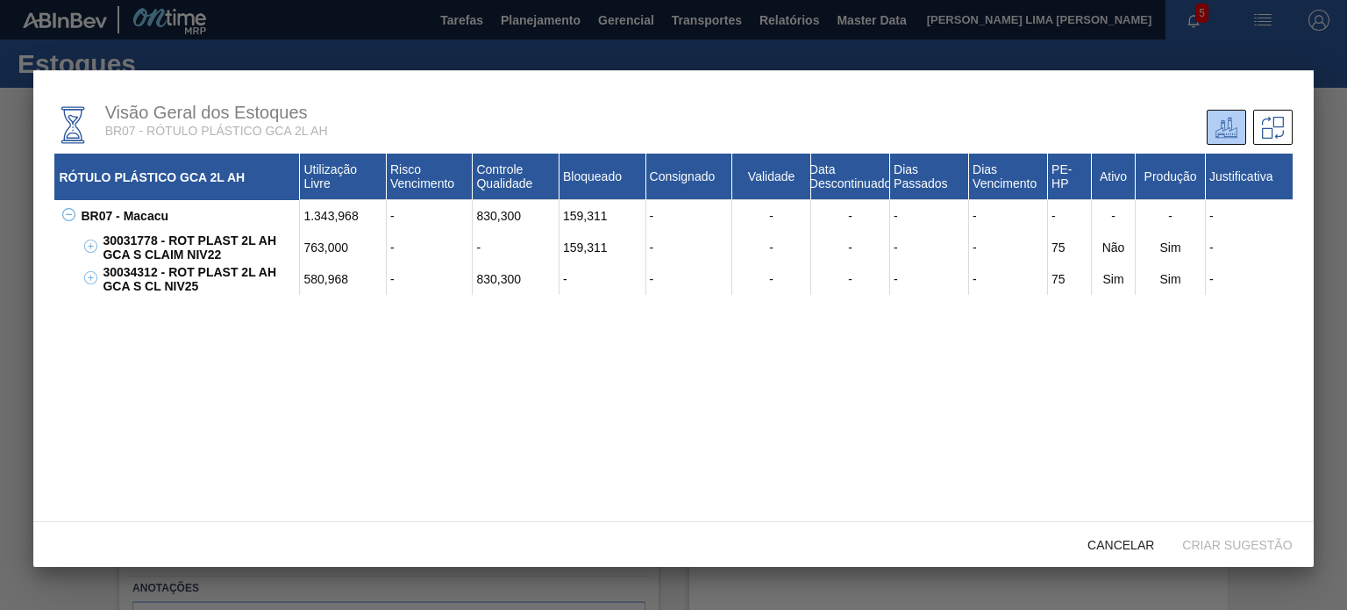
click at [132, 238] on div "30031778 - ROT PLAST 2L AH GCA S CLAIM NIV22" at bounding box center [199, 248] width 202 height 32
copy div "30031778"
click at [145, 271] on div "30034312 - ROT PLAST 2L AH GCA S CL NIV25" at bounding box center [199, 279] width 202 height 32
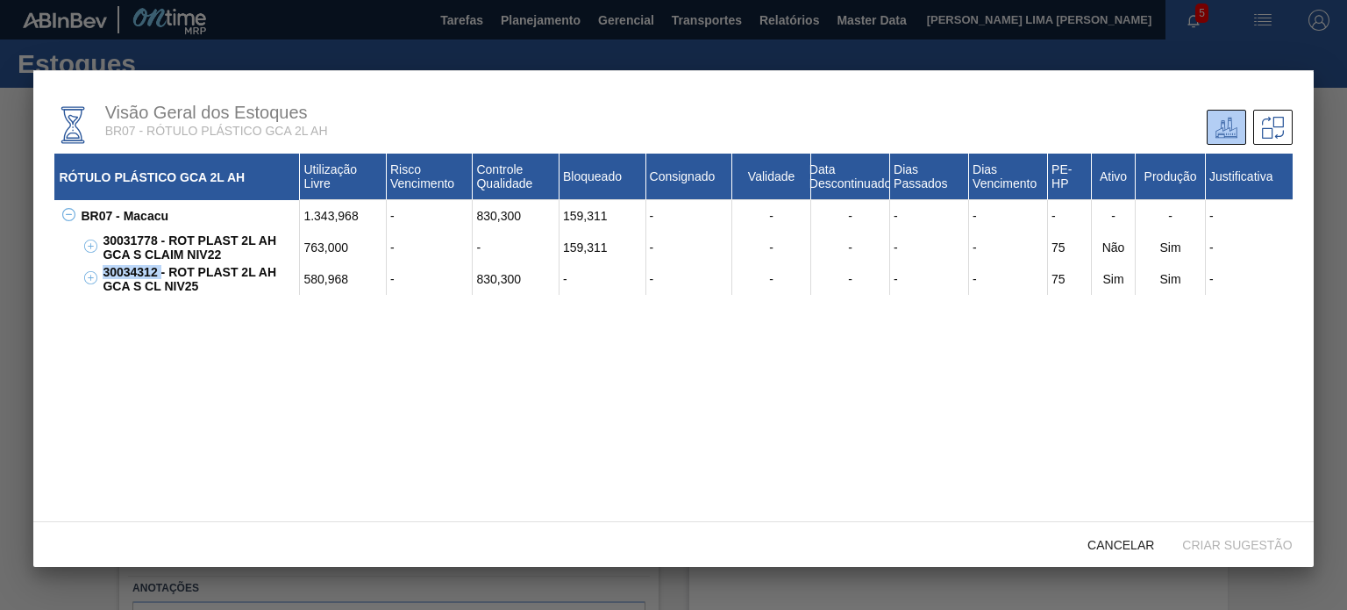
copy div "30034312"
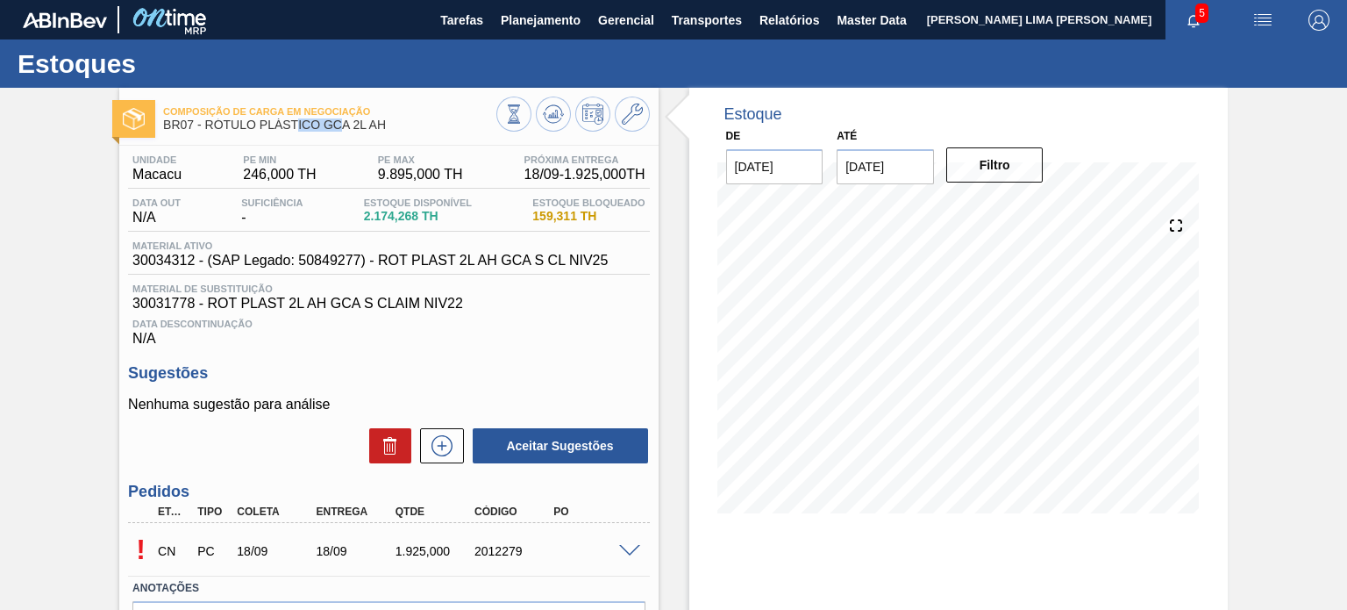
drag, startPoint x: 296, startPoint y: 129, endPoint x: 360, endPoint y: 122, distance: 65.3
click at [360, 122] on span "BR07 - RÓTULO PLÁSTICO GCA 2L AH" at bounding box center [329, 124] width 332 height 13
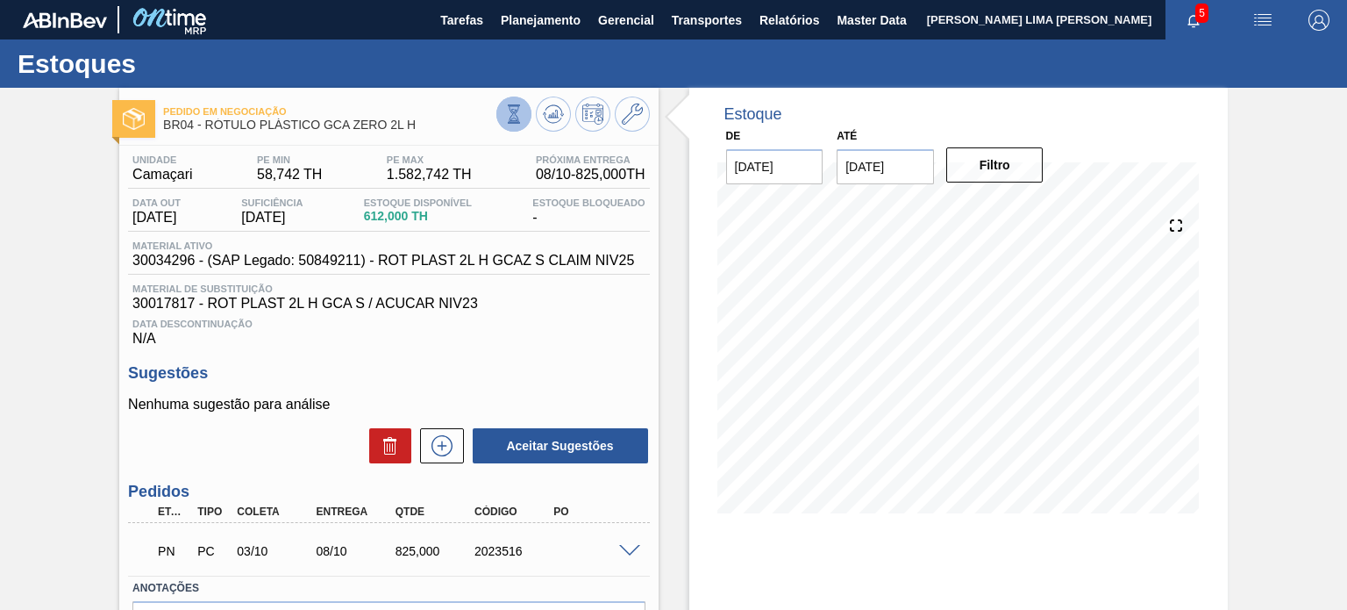
click at [516, 114] on icon at bounding box center [513, 113] width 19 height 19
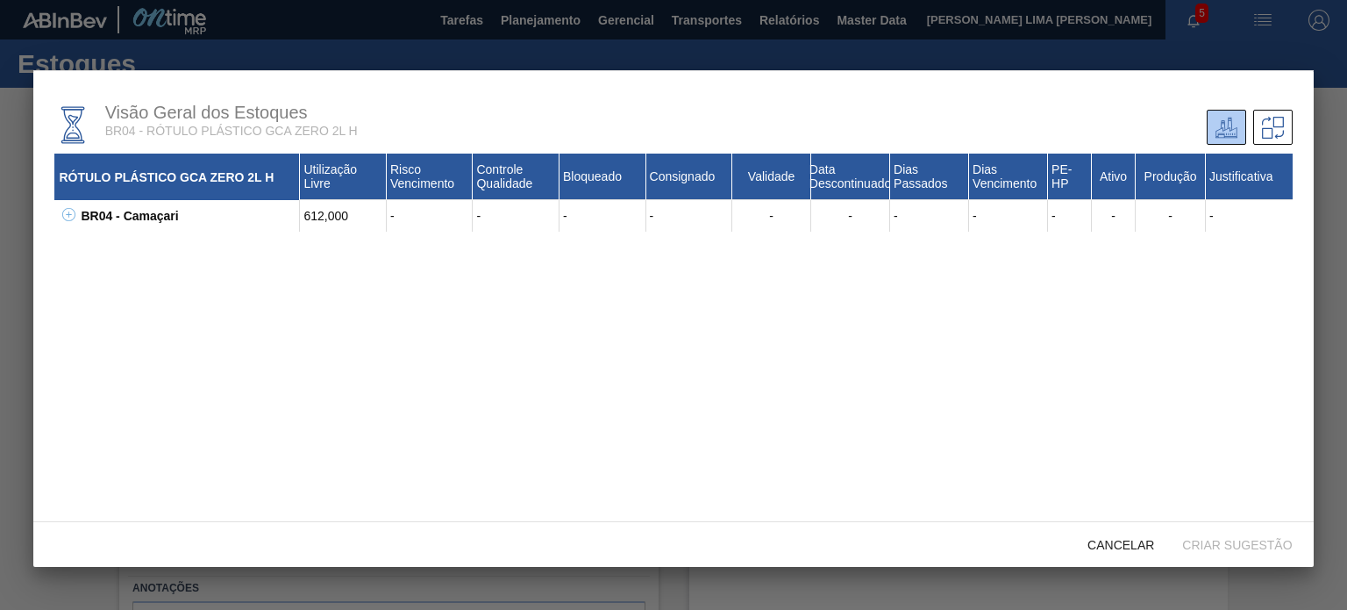
click at [60, 214] on button at bounding box center [66, 216] width 18 height 18
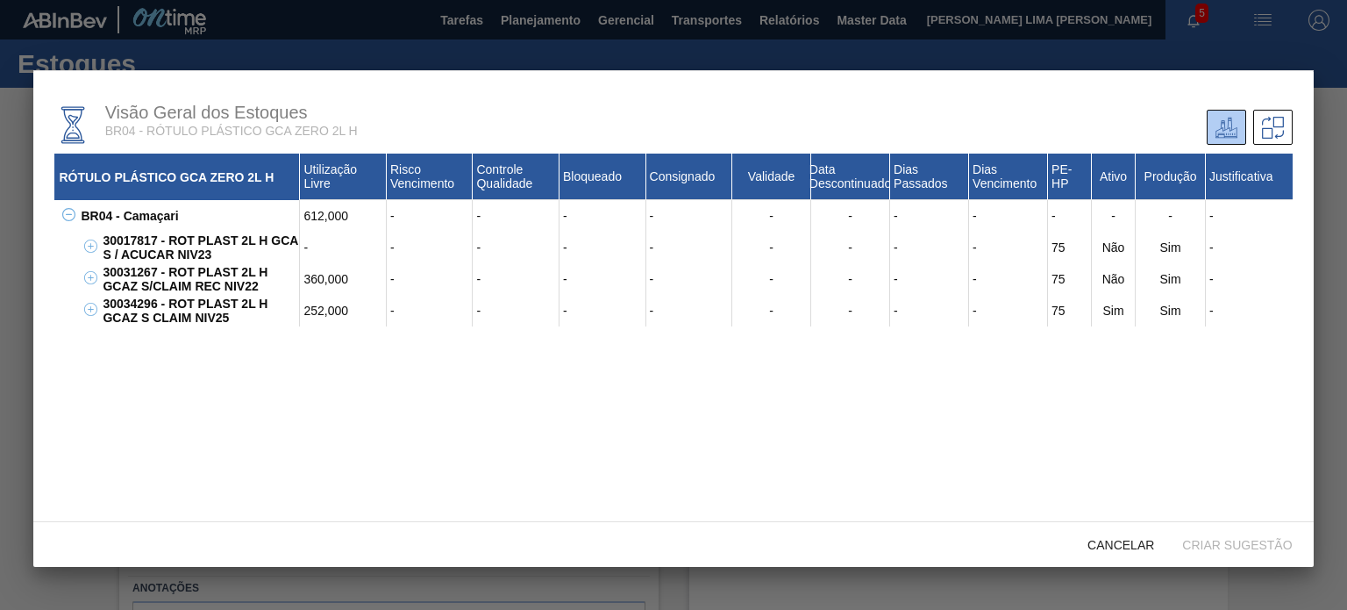
click at [137, 269] on div "30031267 - ROT PLAST 2L H GCAZ S/CLAIM REC NIV22" at bounding box center [199, 279] width 202 height 32
copy div "30031267"
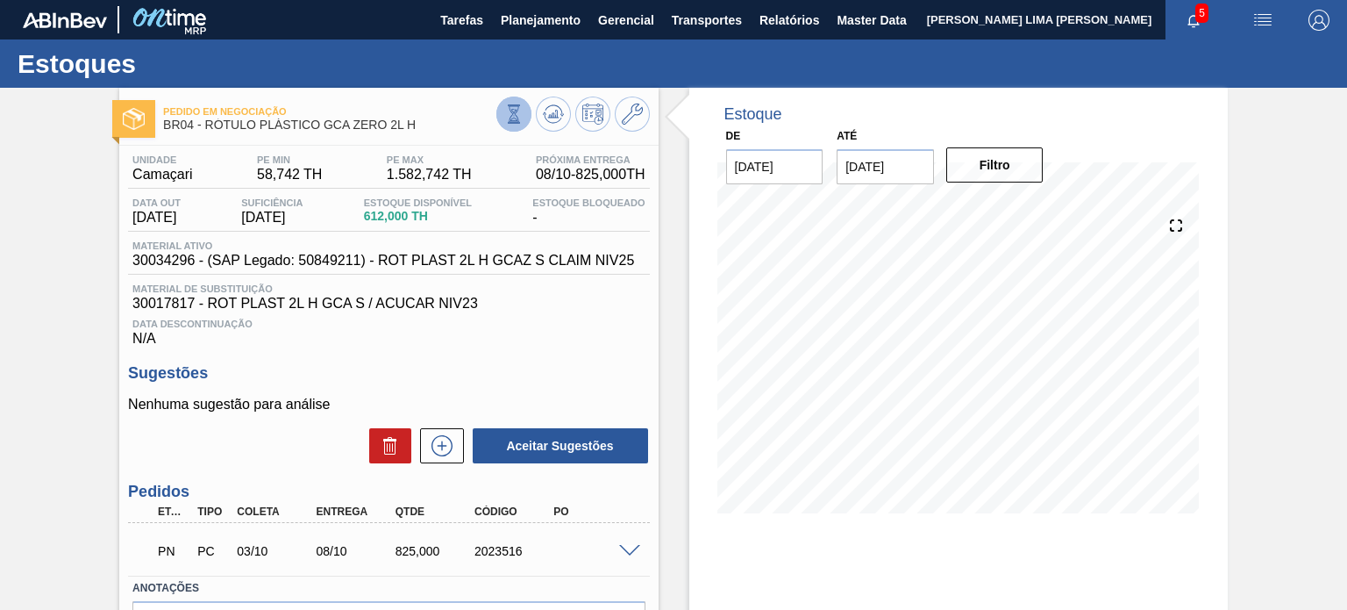
click at [519, 118] on icon at bounding box center [513, 113] width 19 height 19
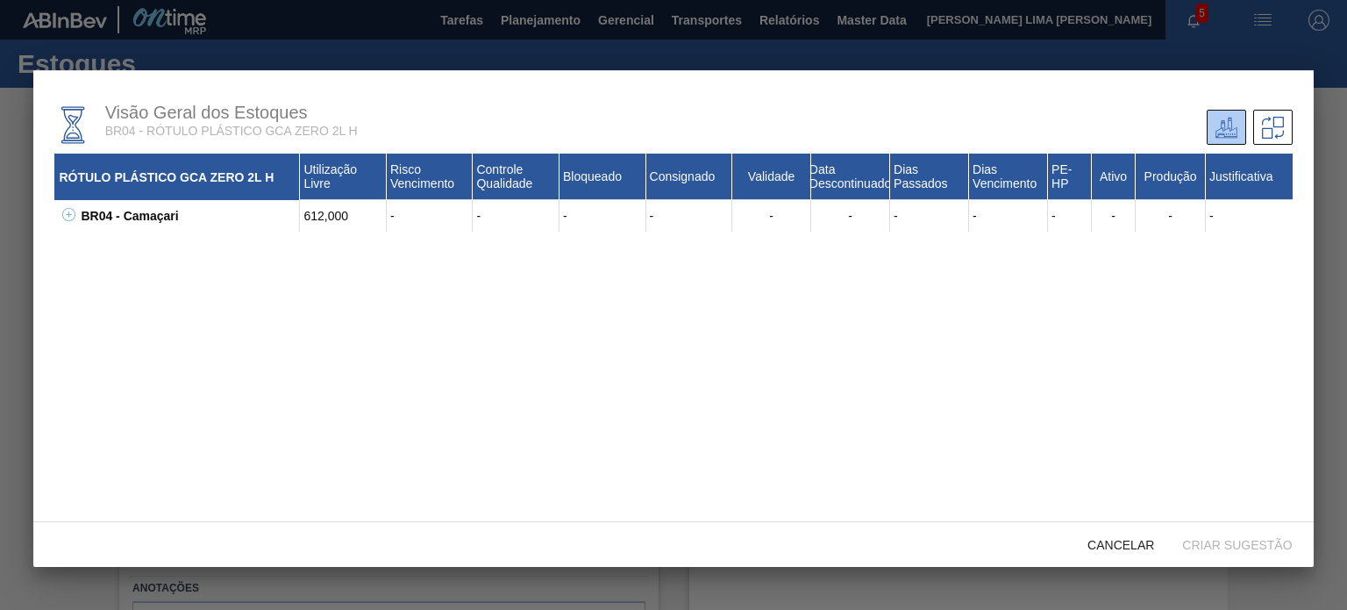
click at [74, 213] on icon at bounding box center [68, 214] width 13 height 13
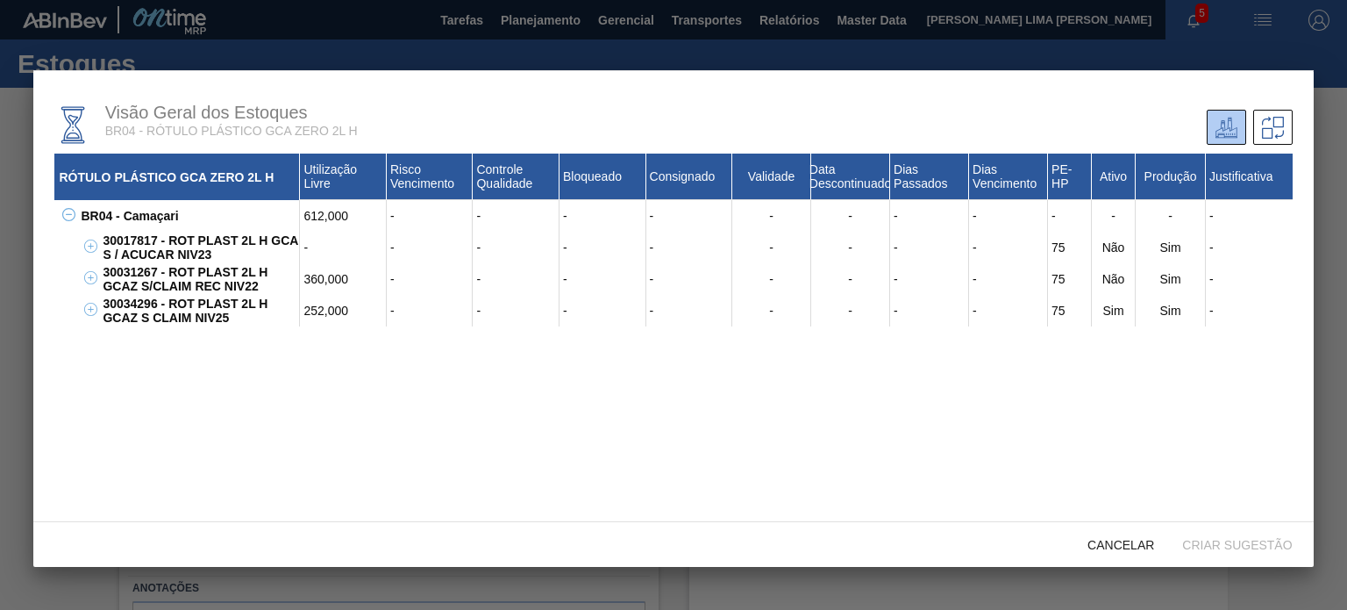
click at [143, 297] on div "30034296 - ROT PLAST 2L H GCAZ S CLAIM NIV25" at bounding box center [199, 311] width 202 height 32
click at [140, 304] on div "30034296 - ROT PLAST 2L H GCAZ S CLAIM NIV25" at bounding box center [199, 311] width 202 height 32
click at [136, 265] on div "30031267 - ROT PLAST 2L H GCAZ S/CLAIM REC NIV22" at bounding box center [199, 279] width 202 height 32
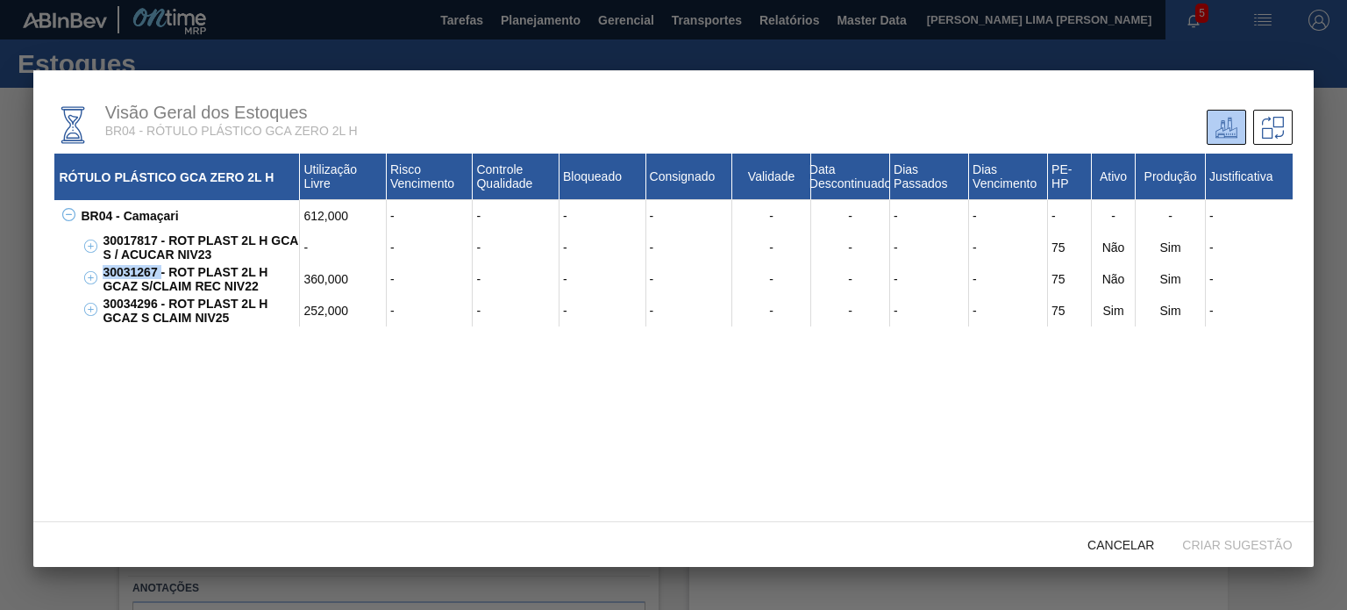
click at [136, 265] on div "30031267 - ROT PLAST 2L H GCAZ S/CLAIM REC NIV22" at bounding box center [199, 279] width 202 height 32
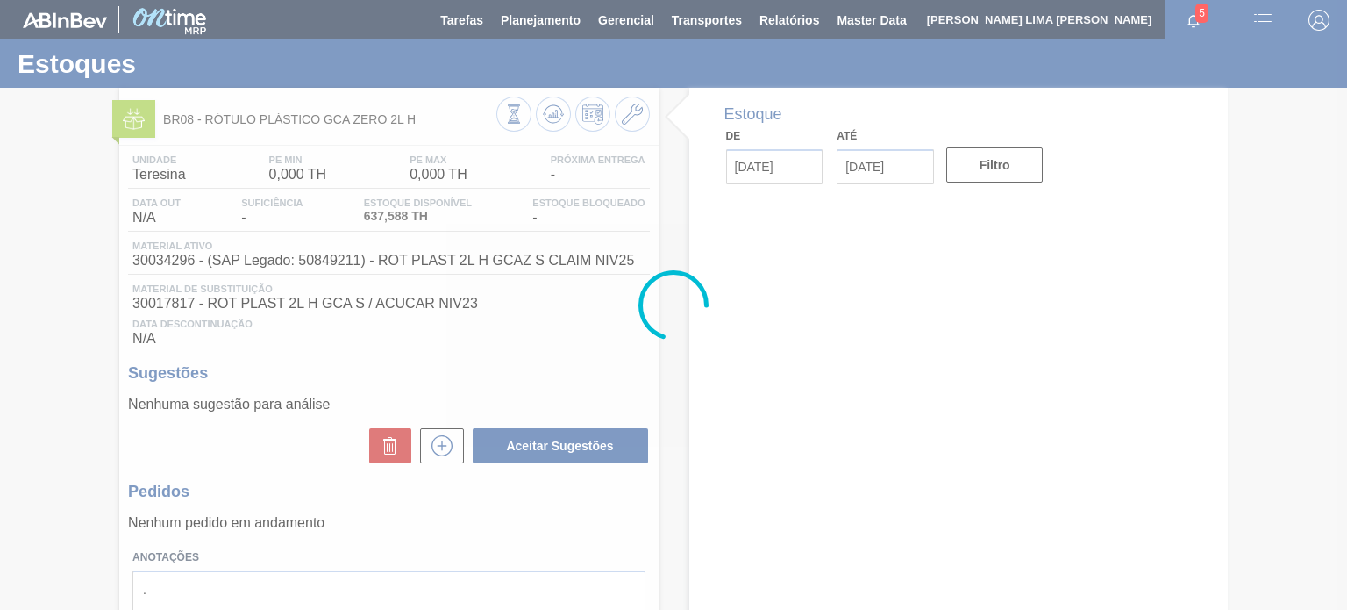
drag, startPoint x: 491, startPoint y: 121, endPoint x: 500, endPoint y: 119, distance: 8.9
click at [495, 120] on div at bounding box center [673, 305] width 1347 height 610
click at [507, 119] on div at bounding box center [673, 305] width 1347 height 610
click at [517, 118] on div at bounding box center [673, 305] width 1347 height 610
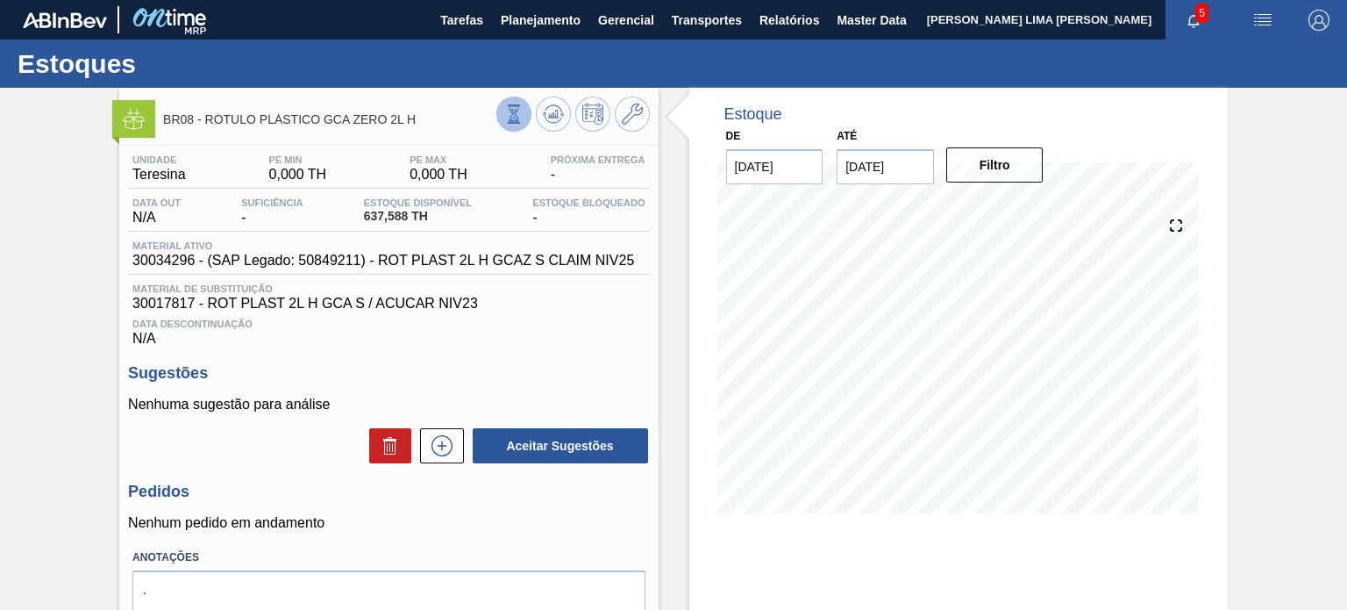
click at [519, 118] on icon at bounding box center [513, 113] width 19 height 19
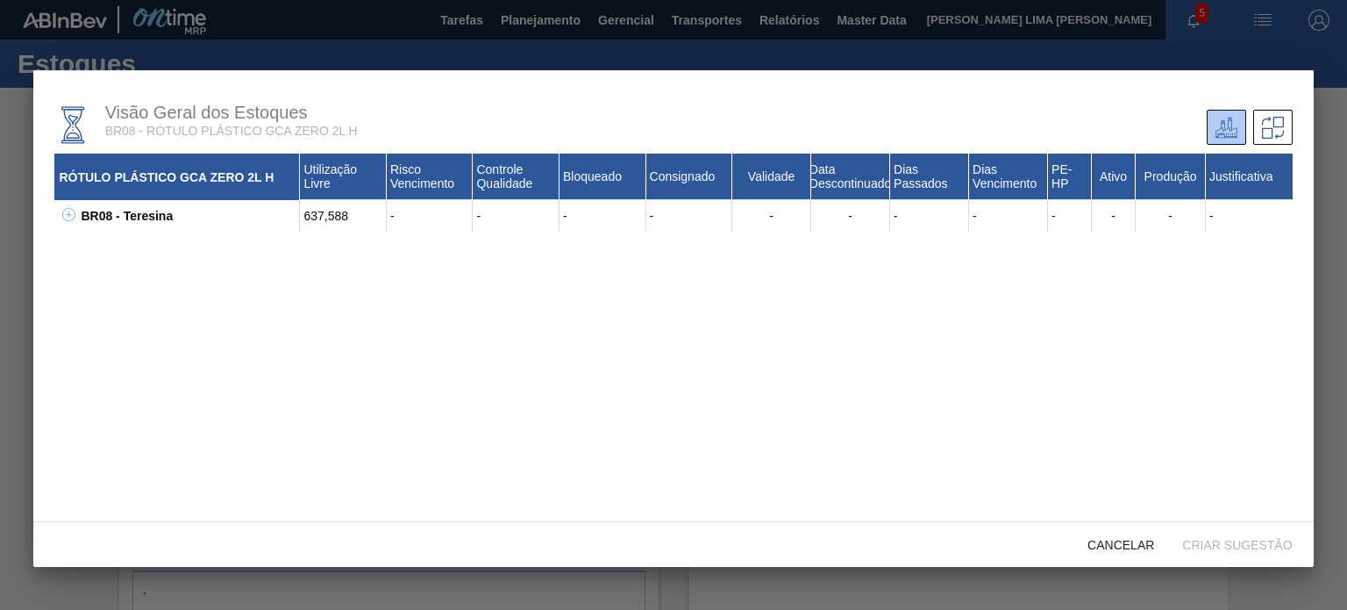
click at [72, 217] on icon at bounding box center [68, 214] width 13 height 13
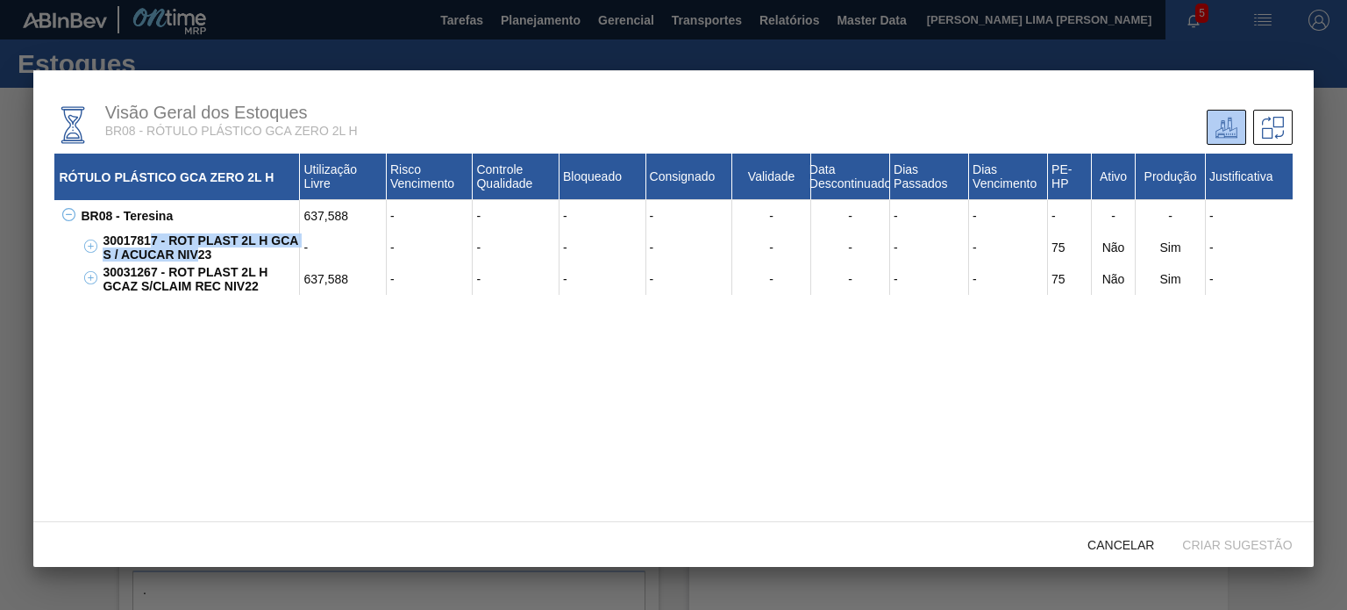
drag, startPoint x: 187, startPoint y: 250, endPoint x: 137, endPoint y: 234, distance: 52.4
click at [137, 234] on div "30017817 - ROT PLAST 2L H GCA S / ACUCAR NIV23" at bounding box center [199, 248] width 202 height 32
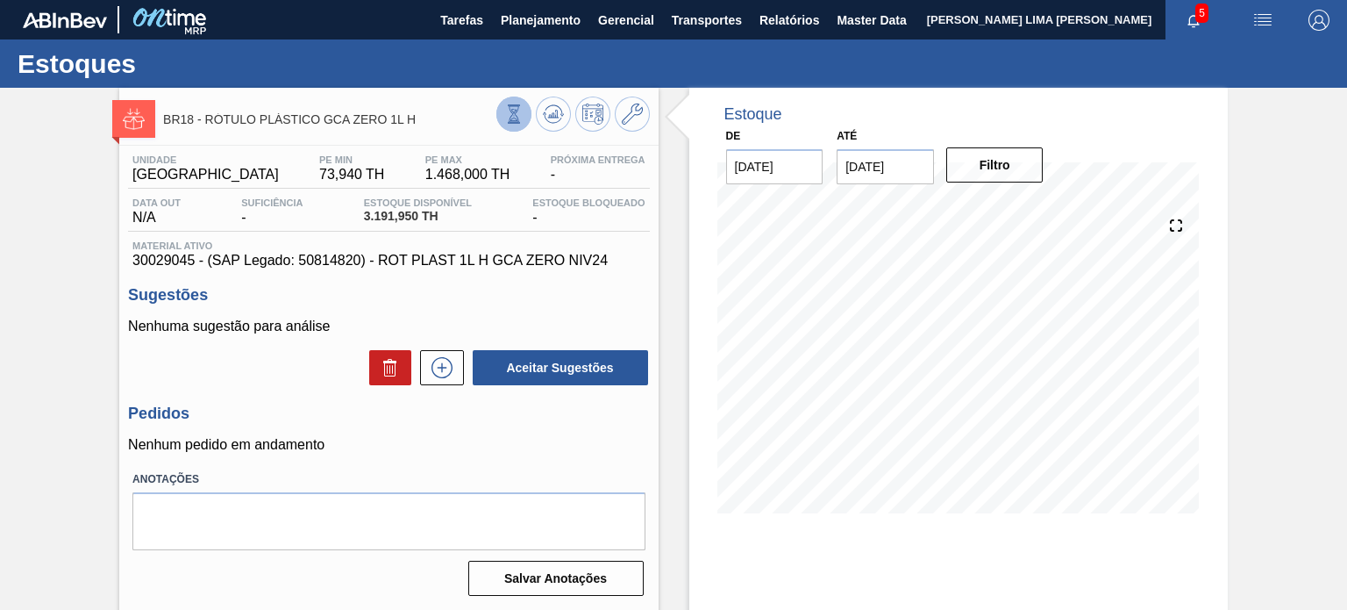
click at [518, 116] on icon at bounding box center [513, 113] width 19 height 19
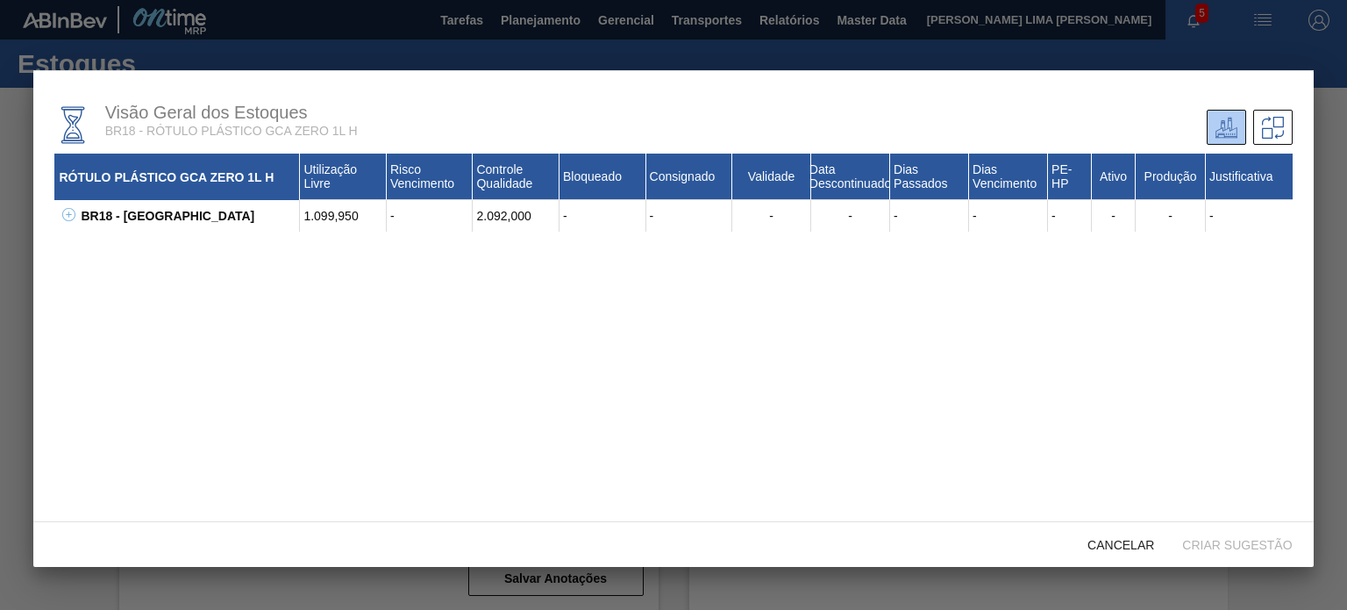
click at [67, 210] on icon at bounding box center [68, 214] width 13 height 13
drag, startPoint x: 189, startPoint y: 253, endPoint x: 130, endPoint y: 237, distance: 61.9
click at [131, 238] on div "30029045 - ROT PLAST 1L H GCA ZERO NIV24" at bounding box center [199, 248] width 202 height 32
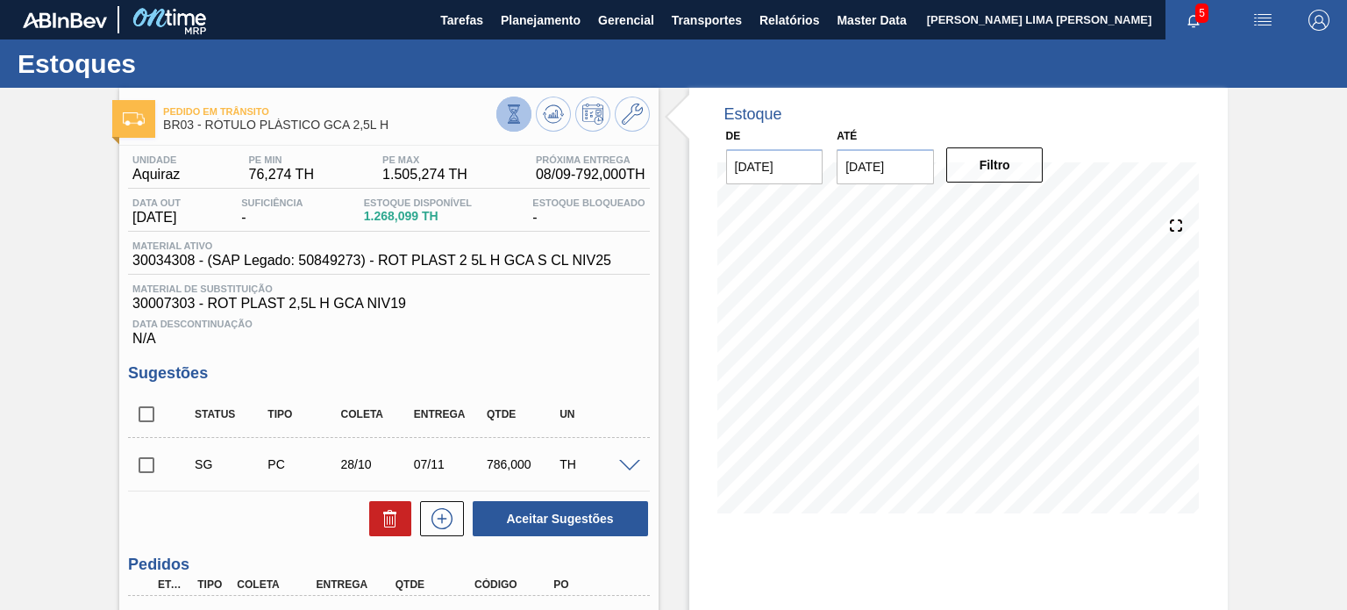
click at [508, 126] on button at bounding box center [513, 113] width 35 height 35
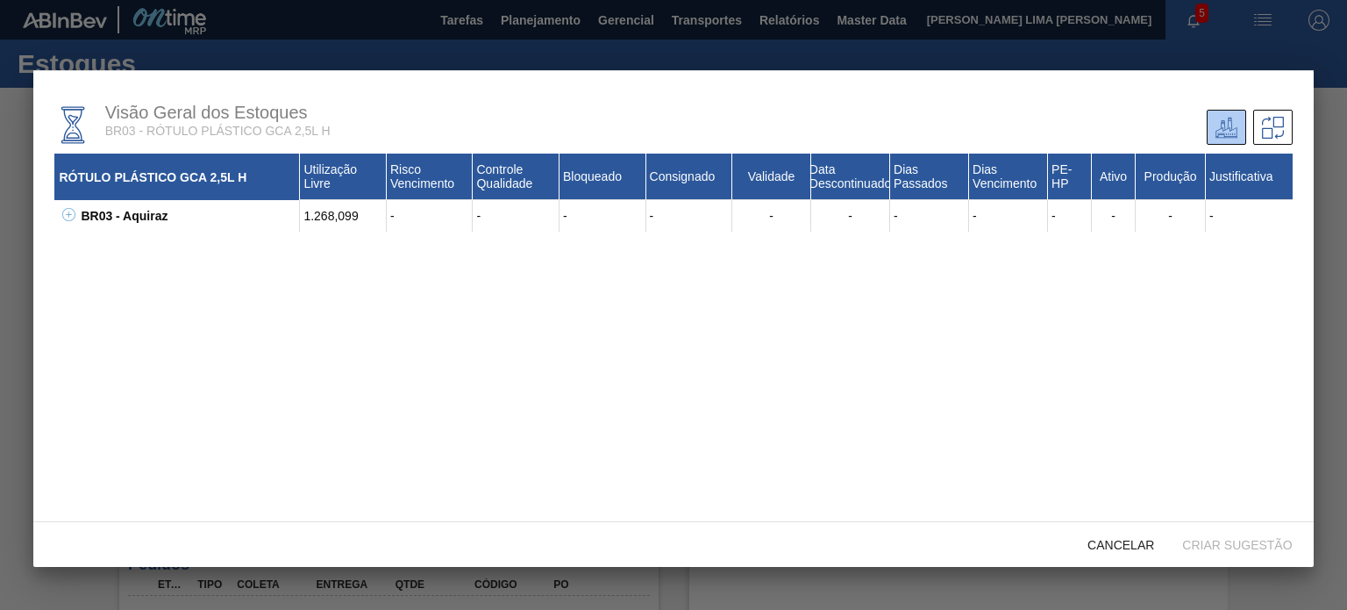
click at [64, 218] on icon at bounding box center [68, 214] width 13 height 13
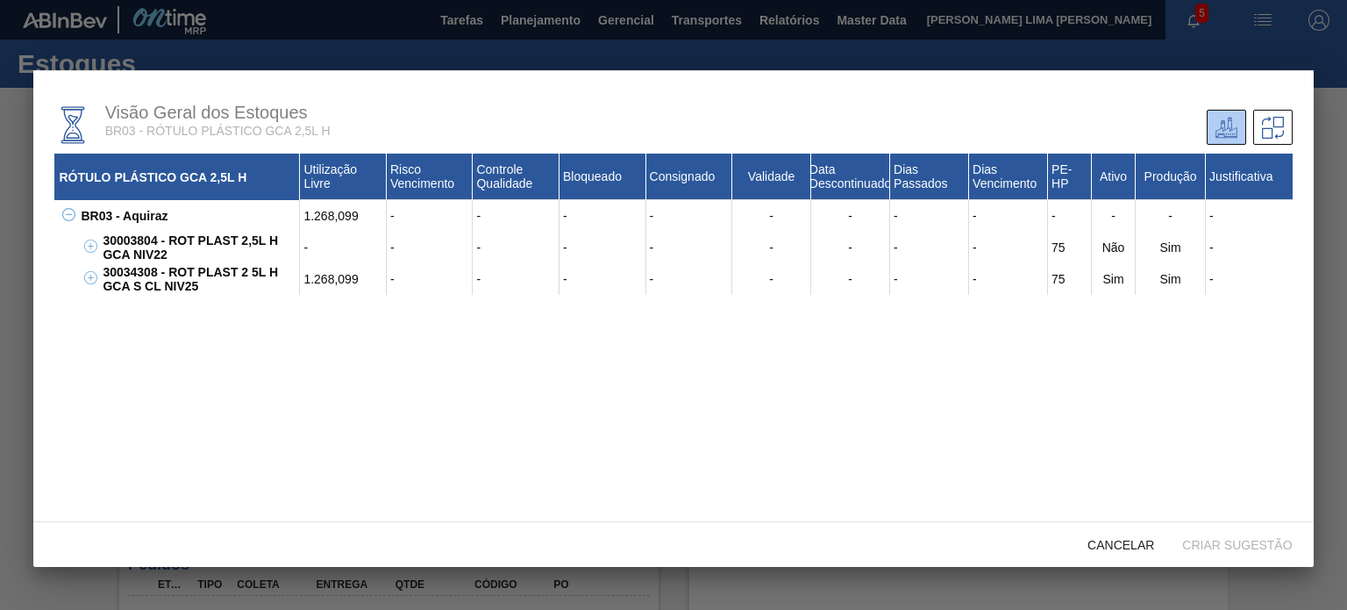
click at [131, 239] on div "30003804 - ROT PLAST 2,5L H GCA NIV22" at bounding box center [199, 248] width 202 height 32
click at [133, 239] on div "30003804 - ROT PLAST 2,5L H GCA NIV22" at bounding box center [199, 248] width 202 height 32
copy div "30003804"
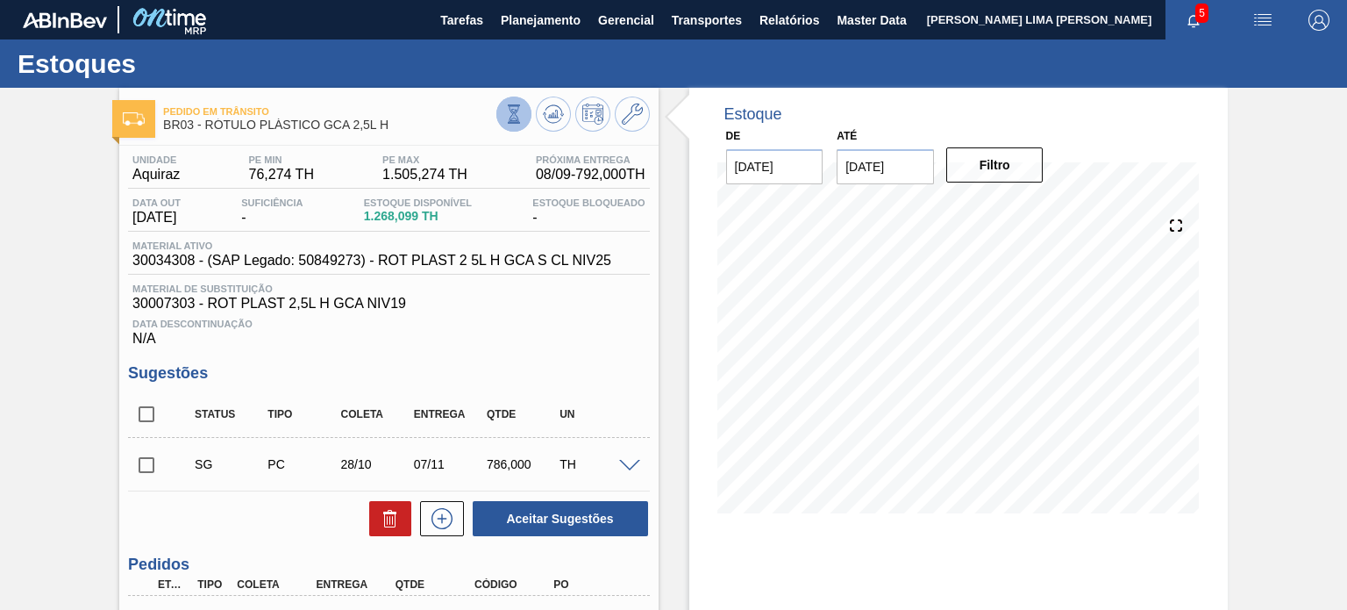
click at [504, 115] on icon at bounding box center [513, 113] width 19 height 19
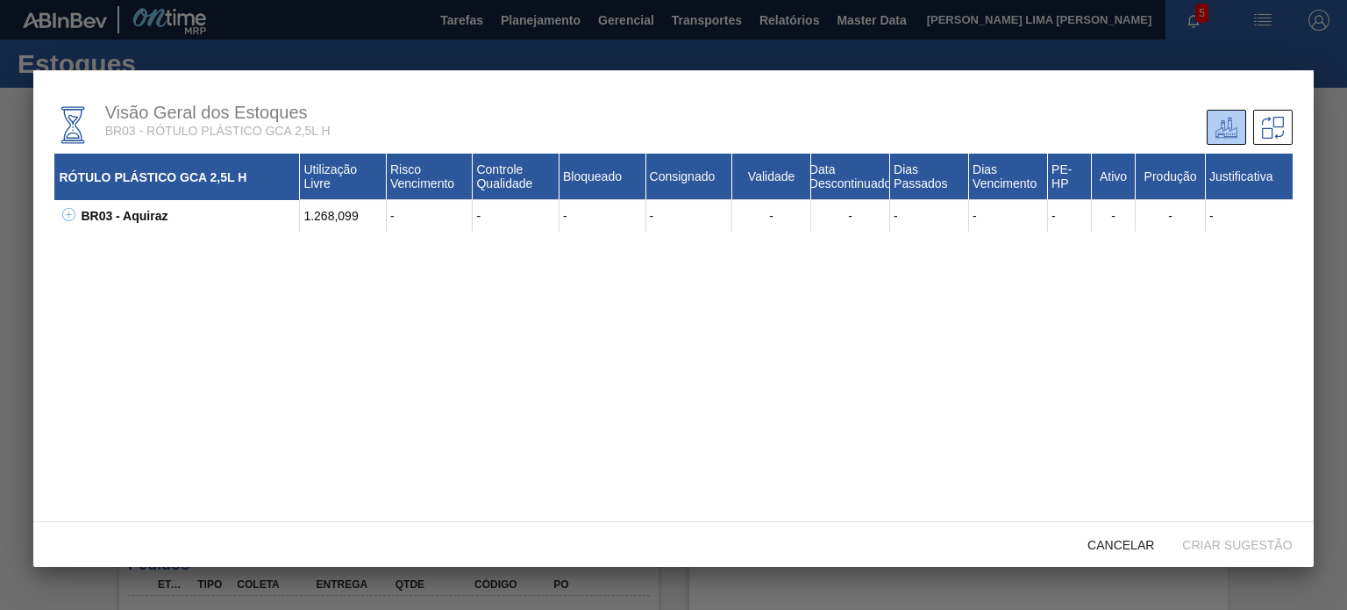
click at [75, 218] on div "BR03 - Aquiraz 1.268,099 - - - - - - - - - - - - 30003804 - ROT PLAST 2,5L H GC…" at bounding box center [673, 216] width 1238 height 32
click at [69, 214] on icon at bounding box center [68, 214] width 13 height 13
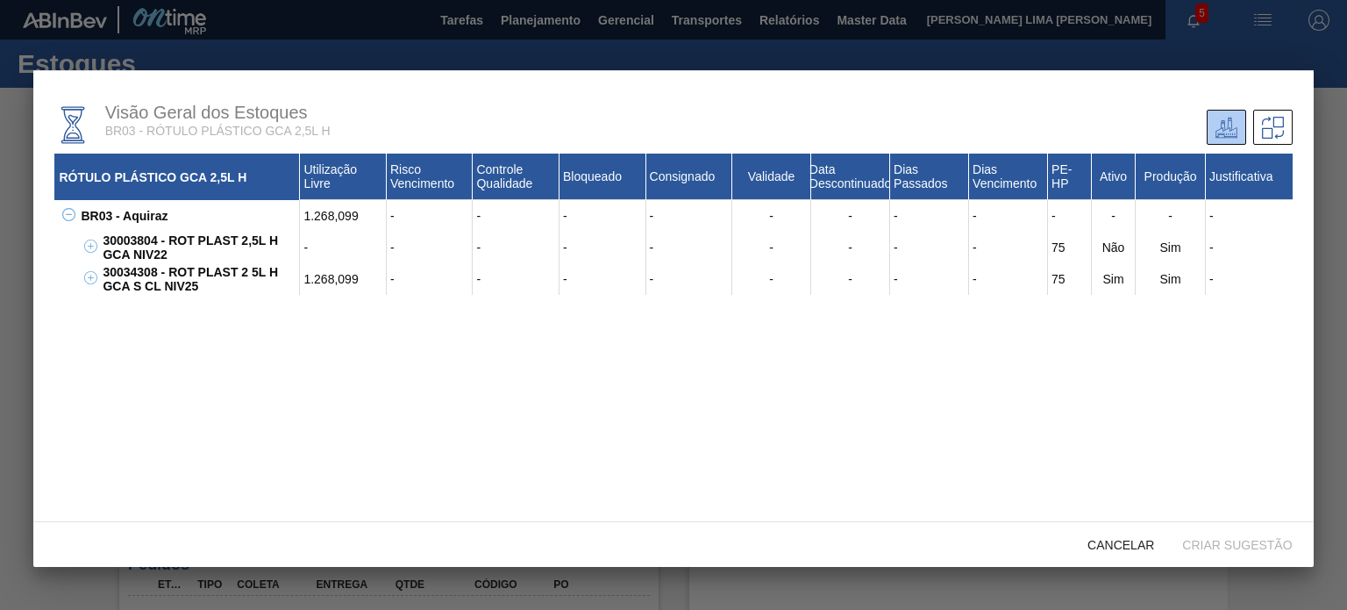
click at [130, 274] on div "30034308 - ROT PLAST 2 5L H GCA S CL NIV25" at bounding box center [199, 279] width 202 height 32
click at [130, 273] on div "30034308 - ROT PLAST 2 5L H GCA S CL NIV25" at bounding box center [199, 279] width 202 height 32
copy div "30034308"
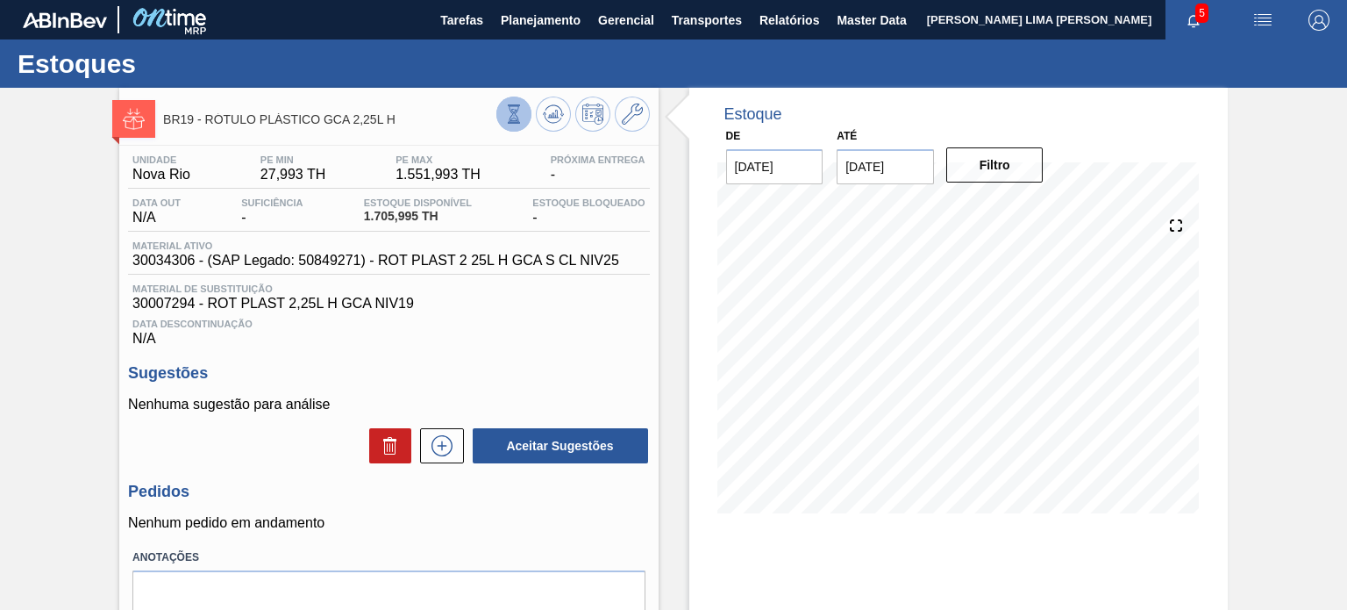
click at [509, 129] on button at bounding box center [513, 113] width 35 height 35
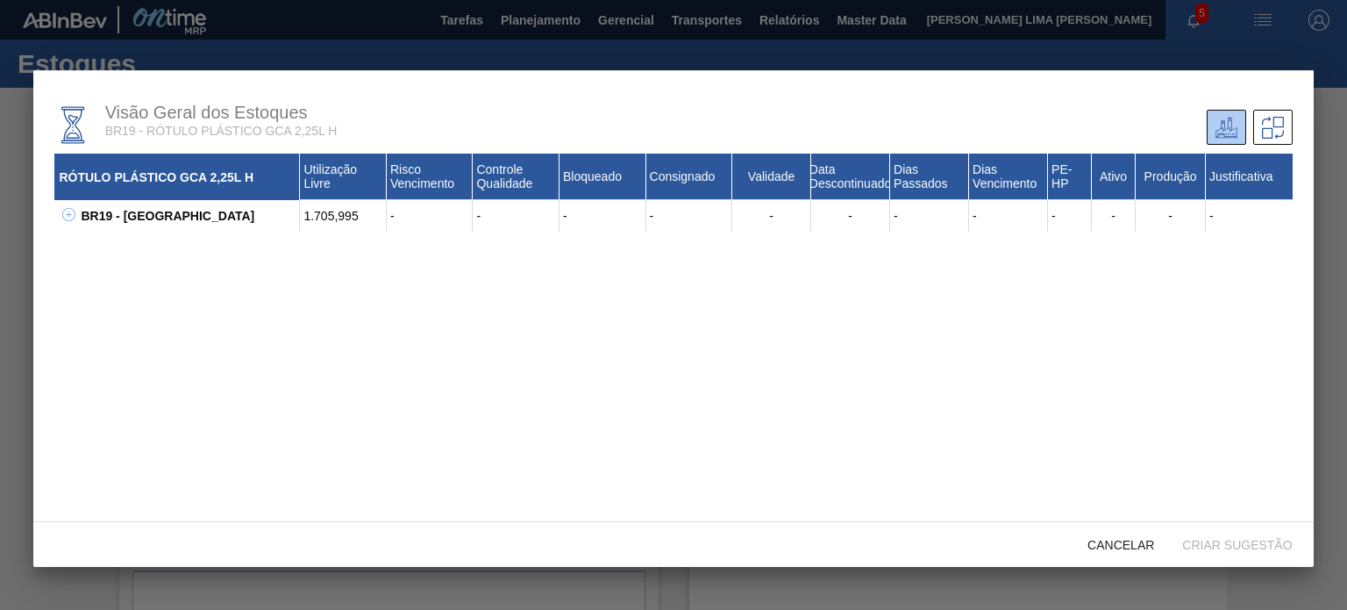
click at [66, 211] on icon at bounding box center [68, 214] width 13 height 13
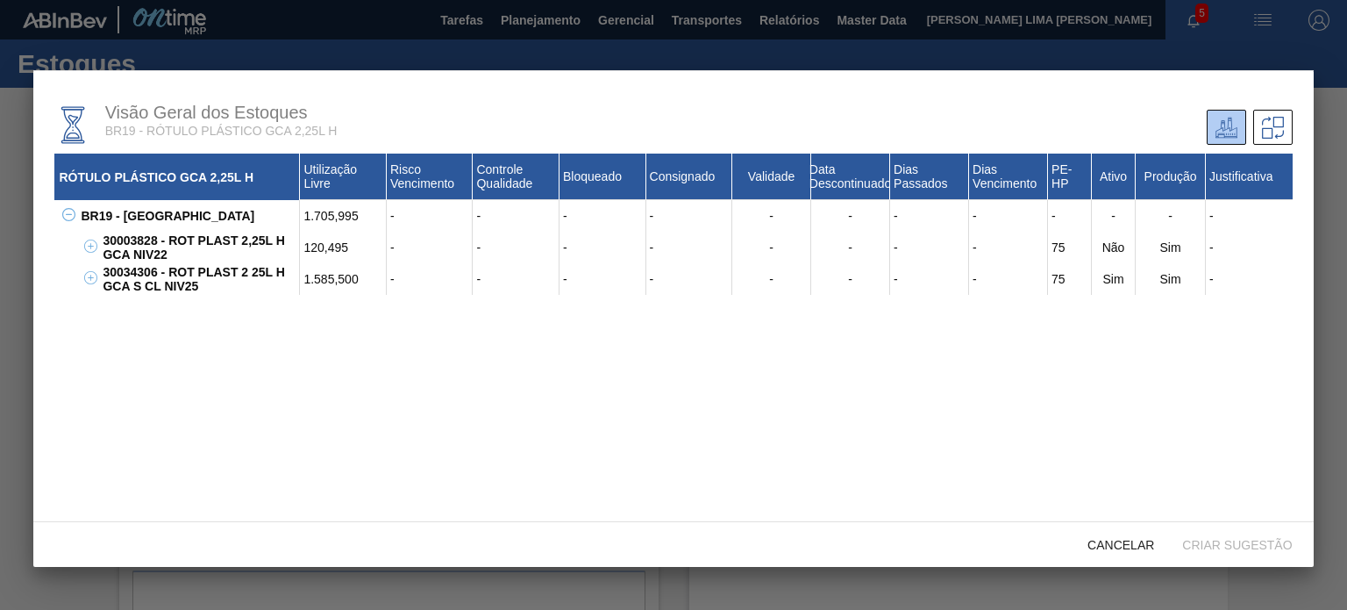
click at [140, 235] on div "30003828 - ROT PLAST 2,25L H GCA NIV22" at bounding box center [199, 248] width 202 height 32
copy div "30003828"
click at [131, 281] on div "30034306 - ROT PLAST 2 25L H GCA S CL NIV25" at bounding box center [199, 279] width 202 height 32
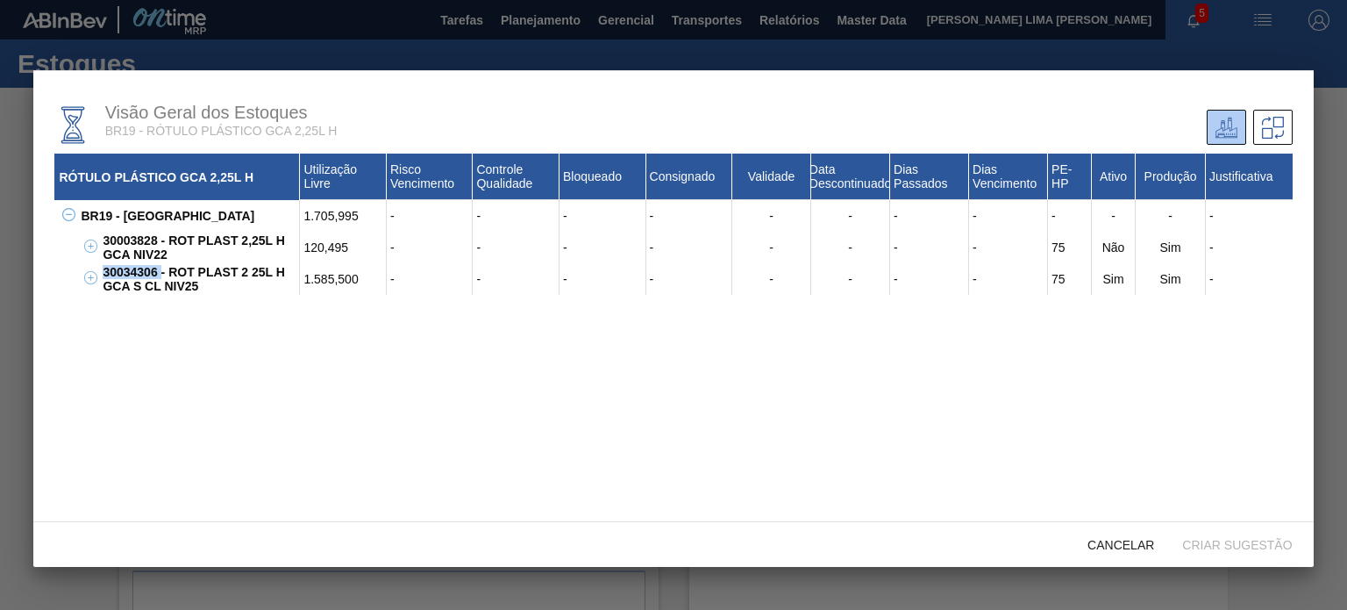
copy div "30034306"
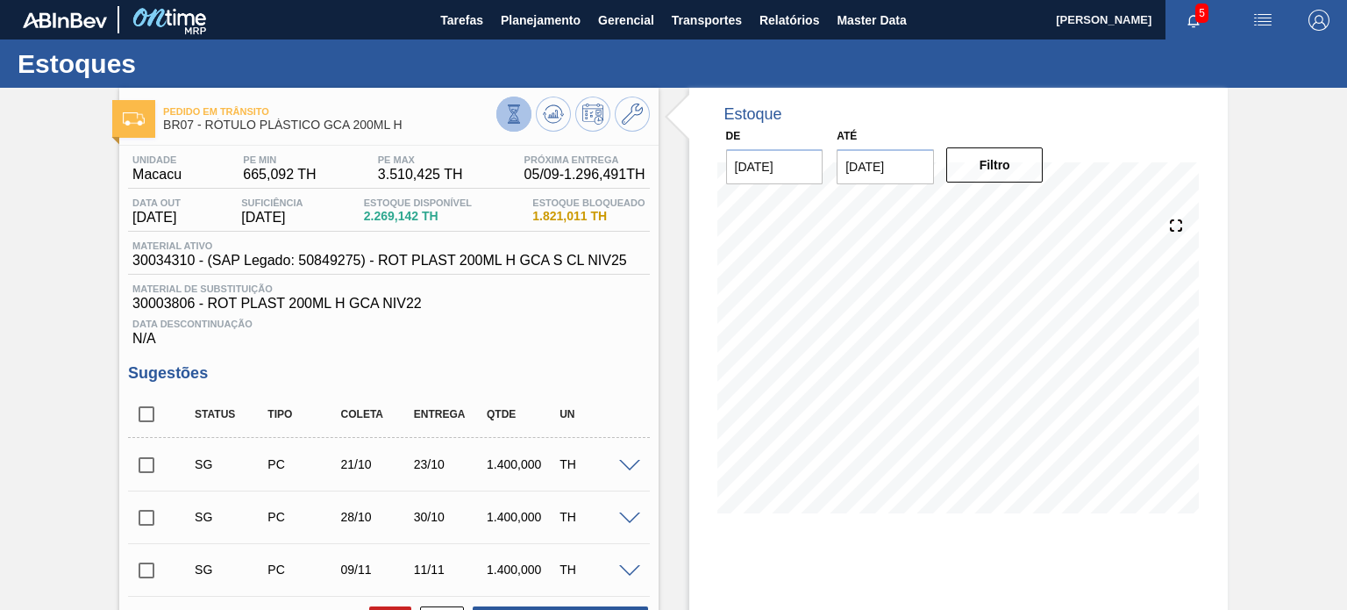
click at [504, 104] on icon at bounding box center [513, 113] width 19 height 19
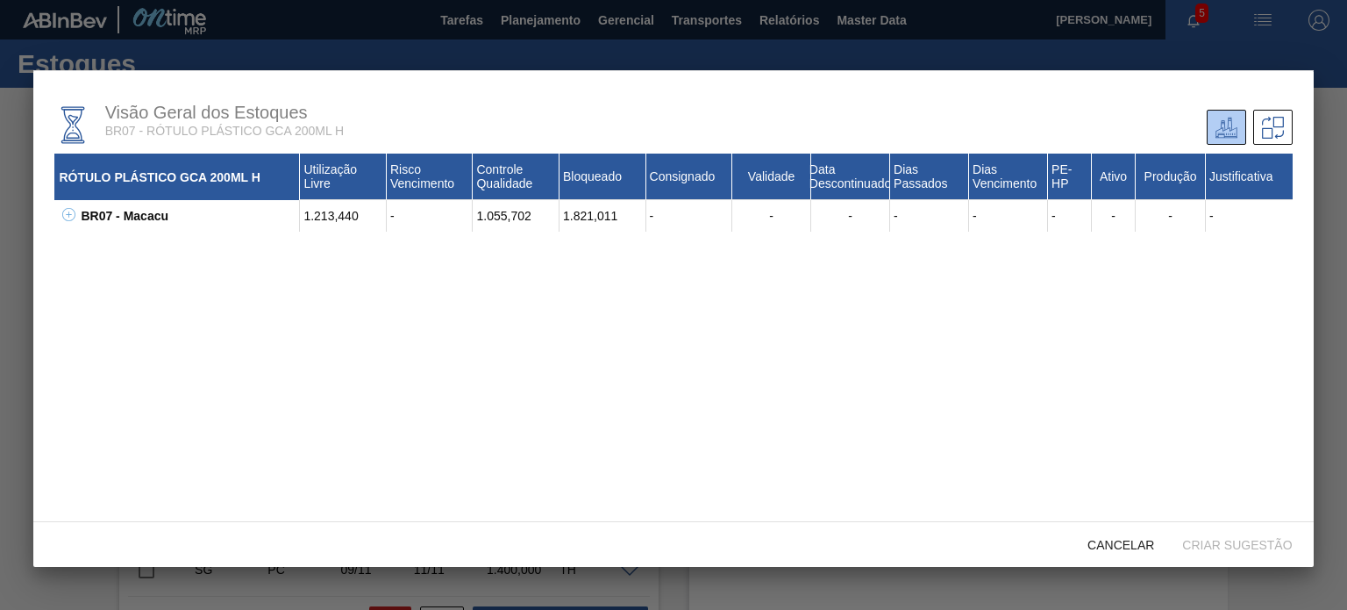
click at [62, 214] on icon at bounding box center [68, 214] width 13 height 13
click at [145, 241] on div "30003806 - ROT PLAST 200ML H GCA NIV22" at bounding box center [199, 248] width 202 height 32
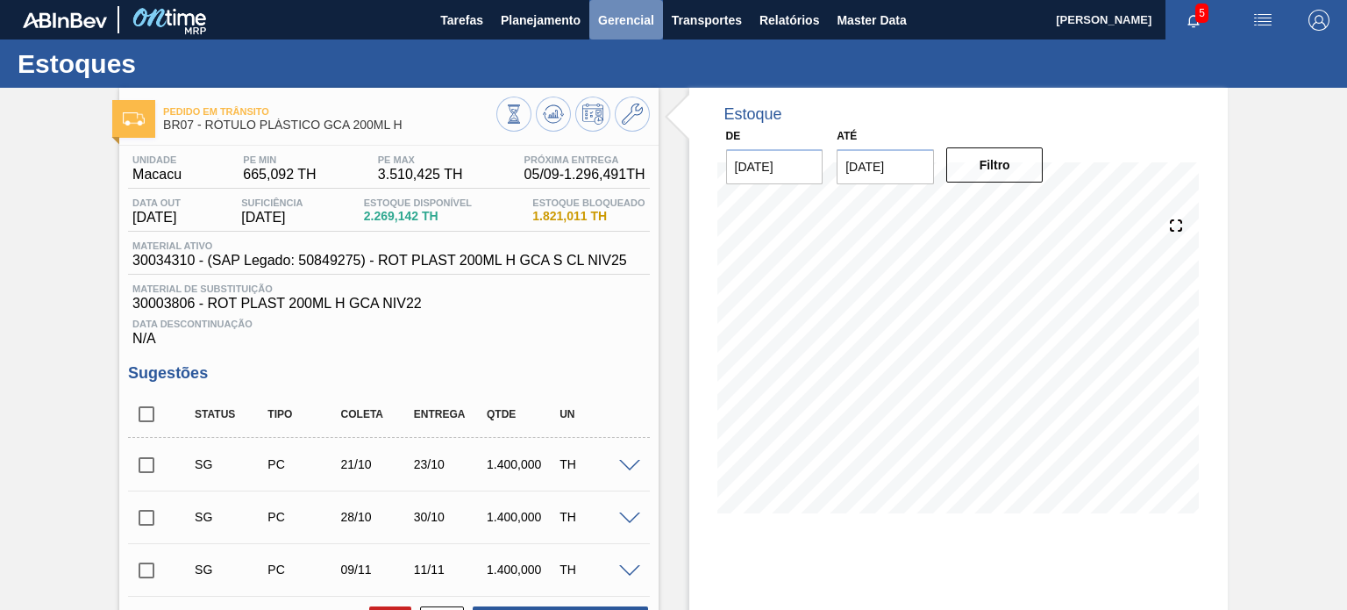
click at [650, 39] on button "Gerencial" at bounding box center [626, 19] width 74 height 39
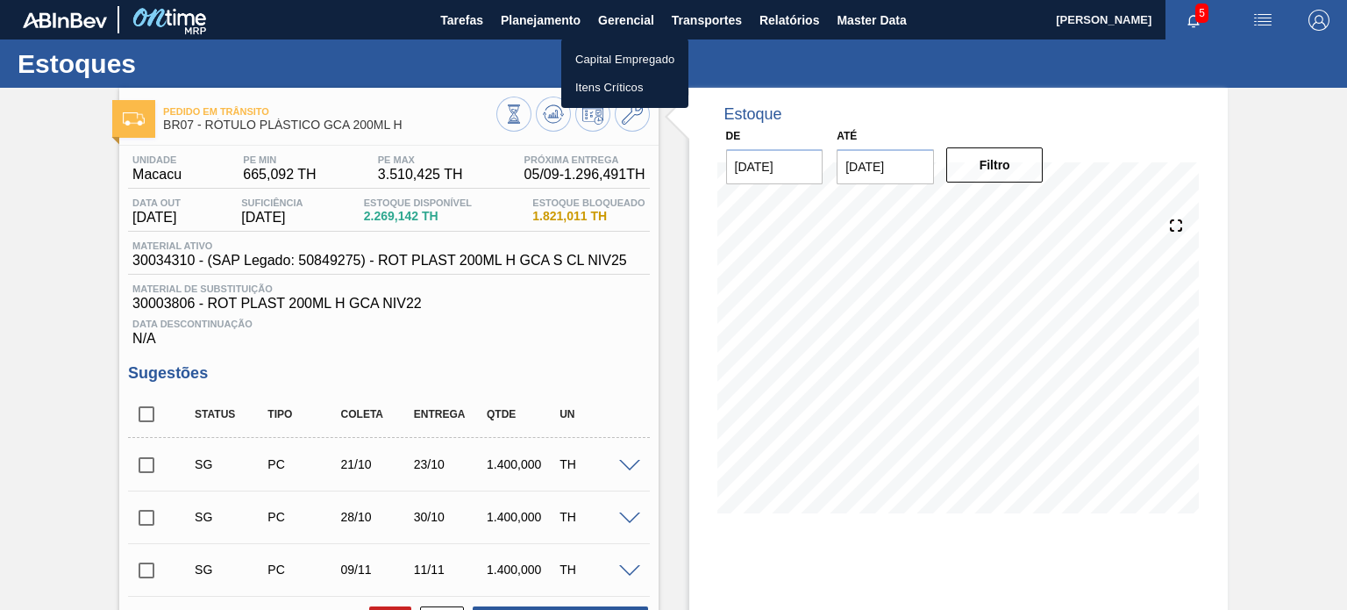
click at [567, 28] on div at bounding box center [673, 305] width 1347 height 610
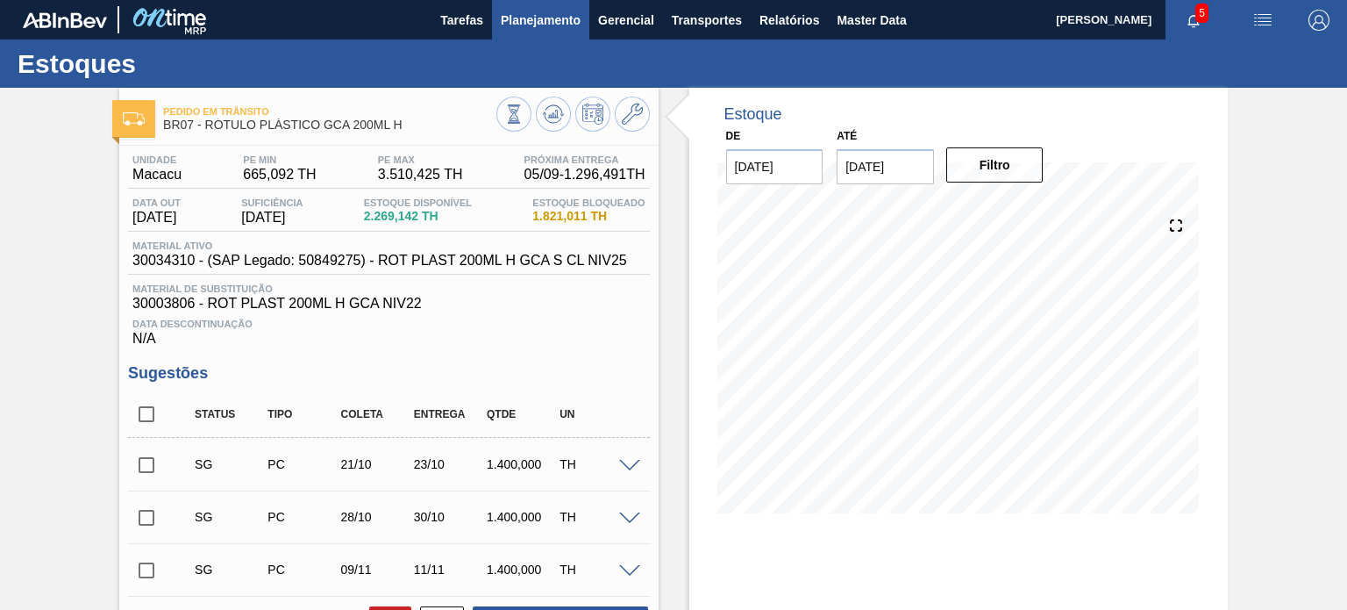
click at [545, 36] on button "Planejamento" at bounding box center [540, 19] width 97 height 39
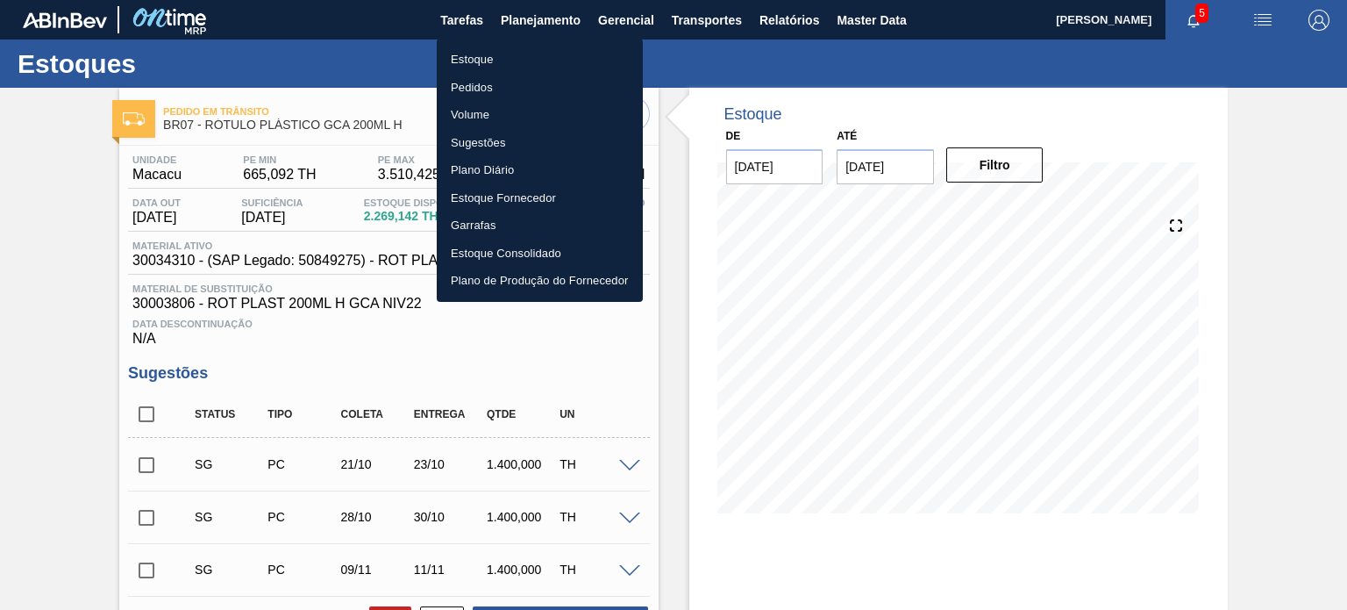
click at [520, 48] on li "Estoque" at bounding box center [540, 60] width 206 height 28
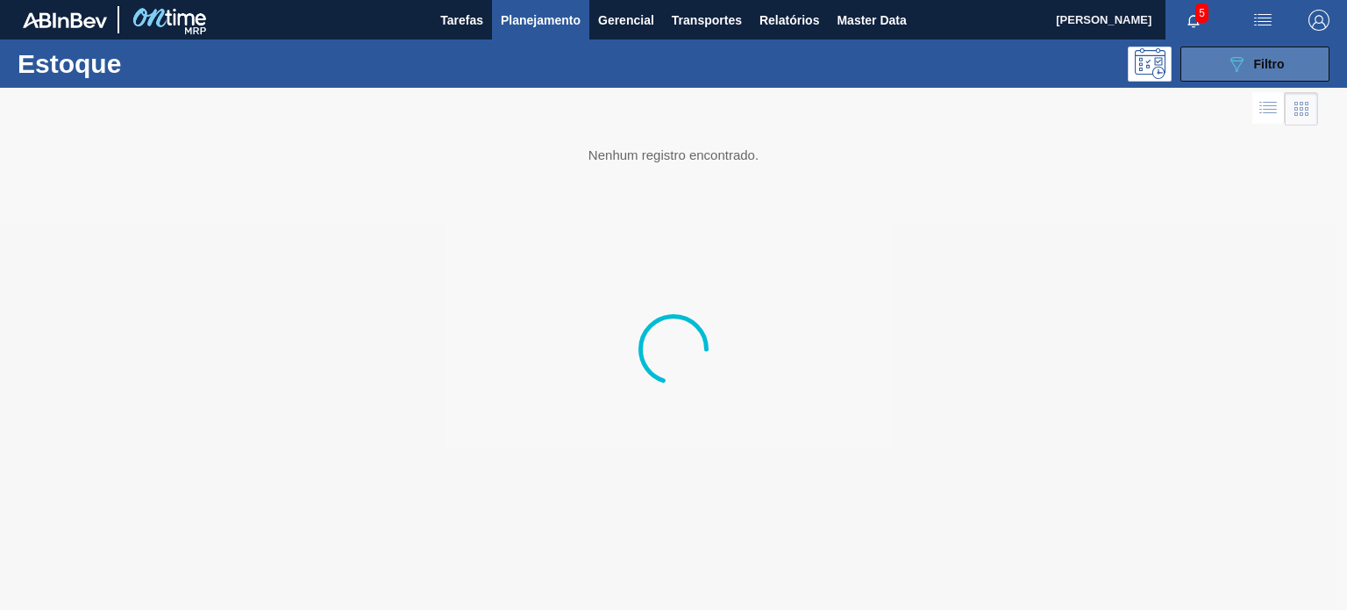
click at [1255, 58] on span "Filtro" at bounding box center [1269, 64] width 31 height 14
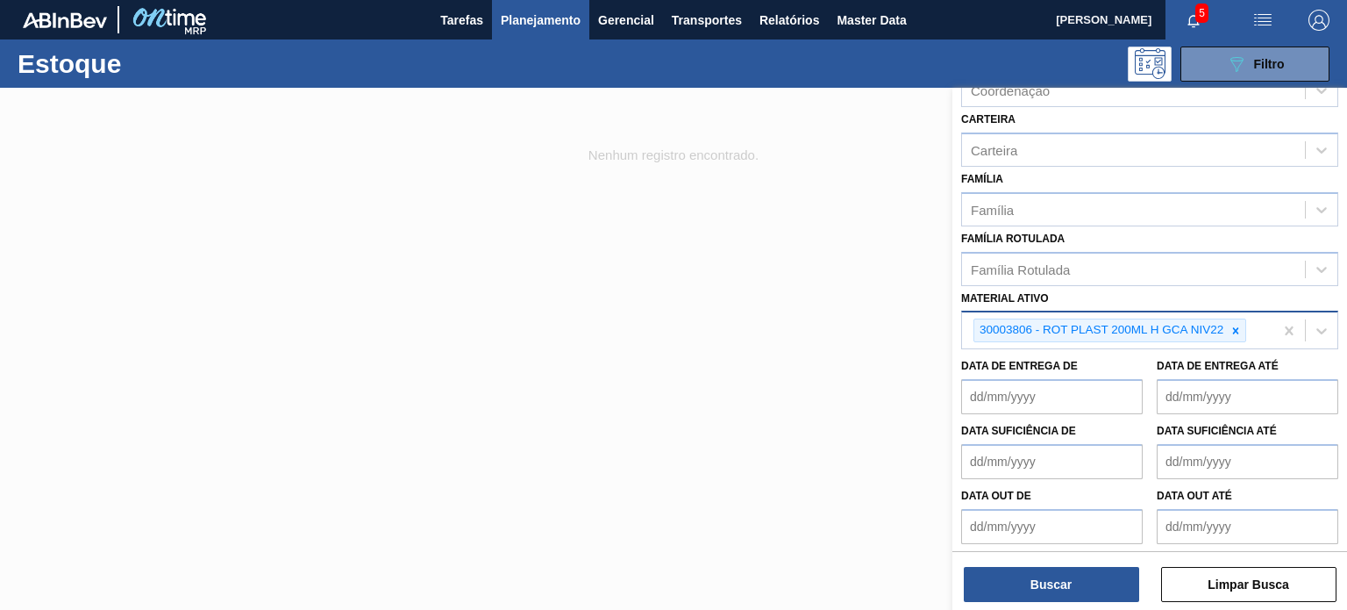
drag, startPoint x: 1239, startPoint y: 325, endPoint x: 1222, endPoint y: 326, distance: 17.6
click at [1238, 325] on icon at bounding box center [1236, 331] width 12 height 12
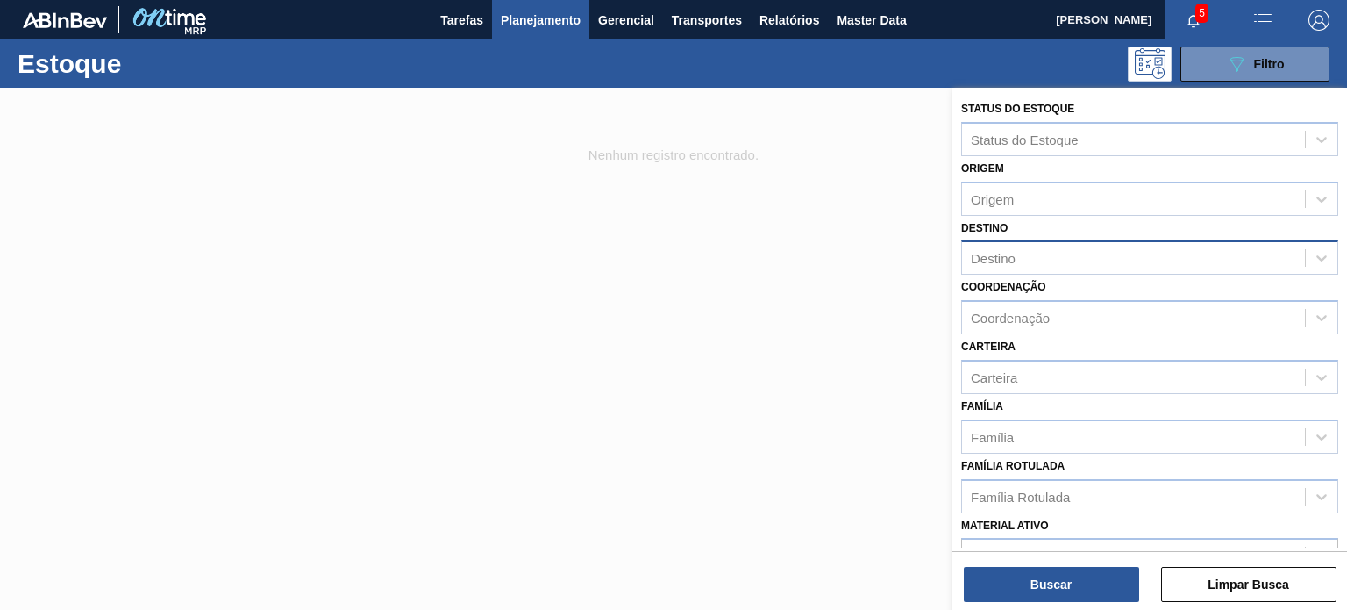
click at [1070, 252] on div "Destino" at bounding box center [1133, 258] width 343 height 25
type input "cuiab"
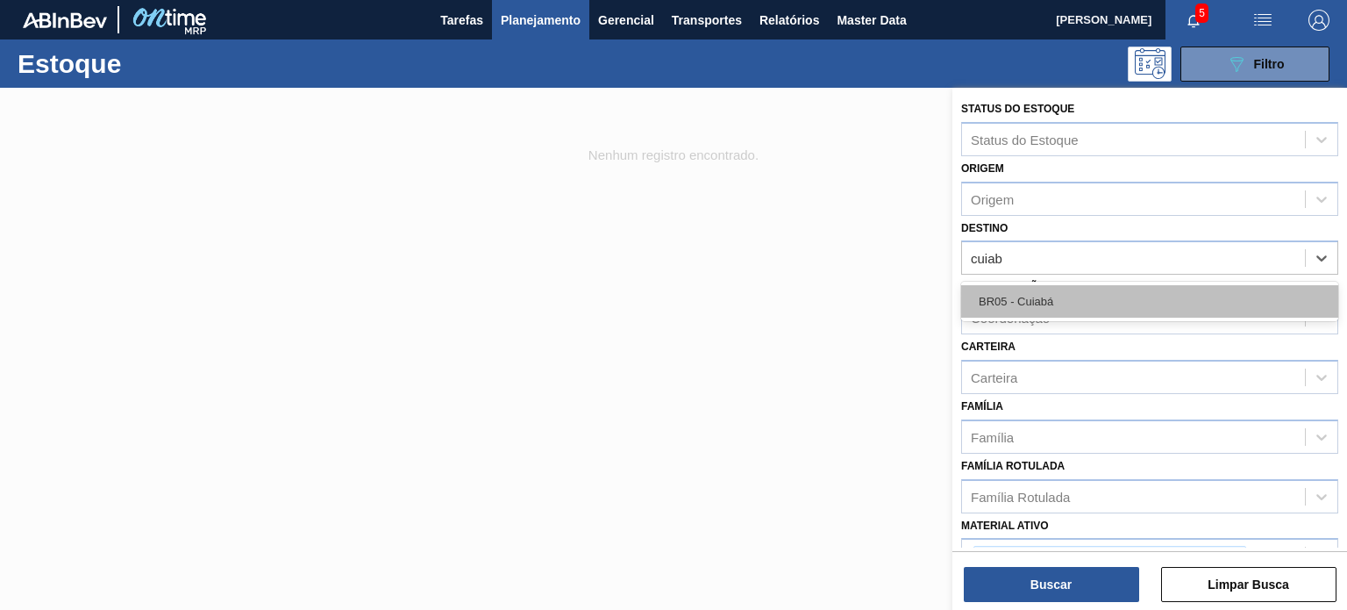
click at [1052, 296] on div "BR05 - Cuiabá" at bounding box center [1149, 301] width 377 height 32
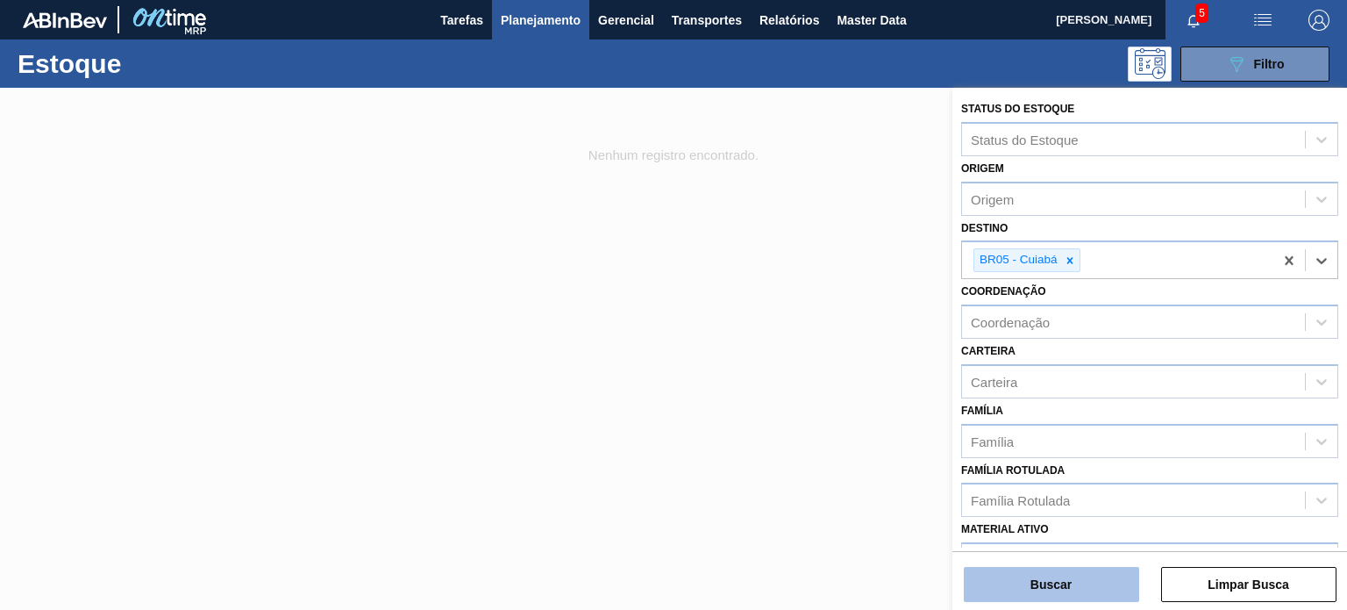
click at [1054, 594] on button "Buscar" at bounding box center [1051, 584] width 175 height 35
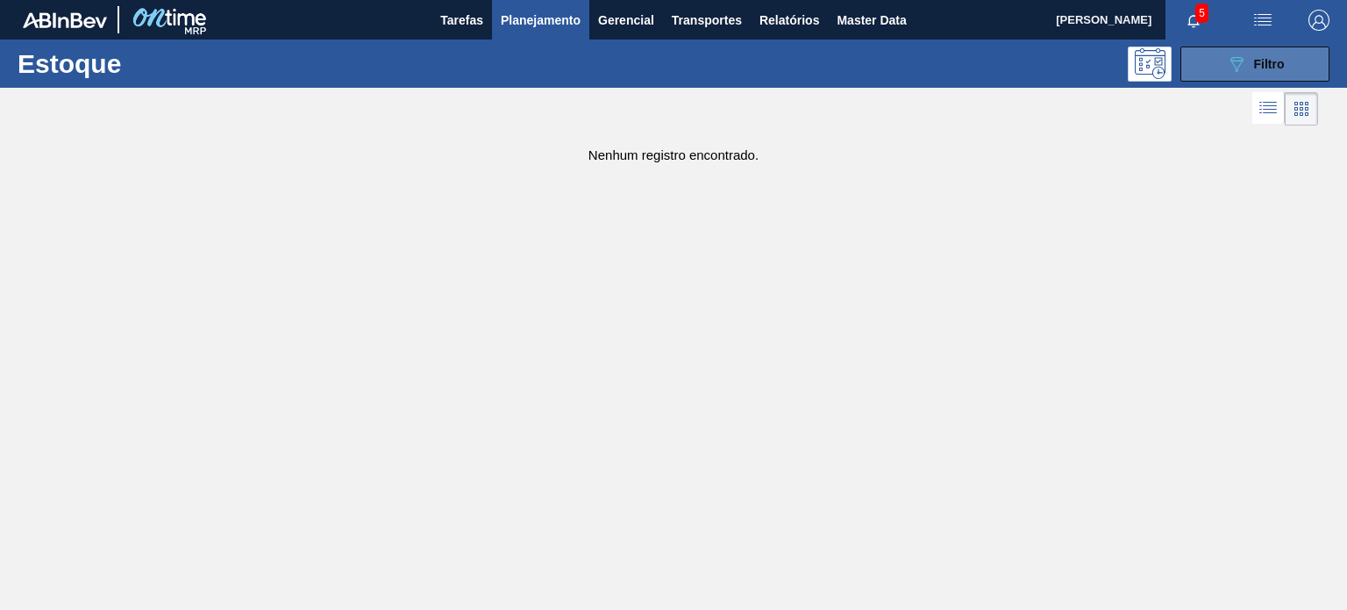
click at [1207, 61] on button "089F7B8B-B2A5-4AFE-B5C0-19BA573D28AC Filtro" at bounding box center [1255, 63] width 149 height 35
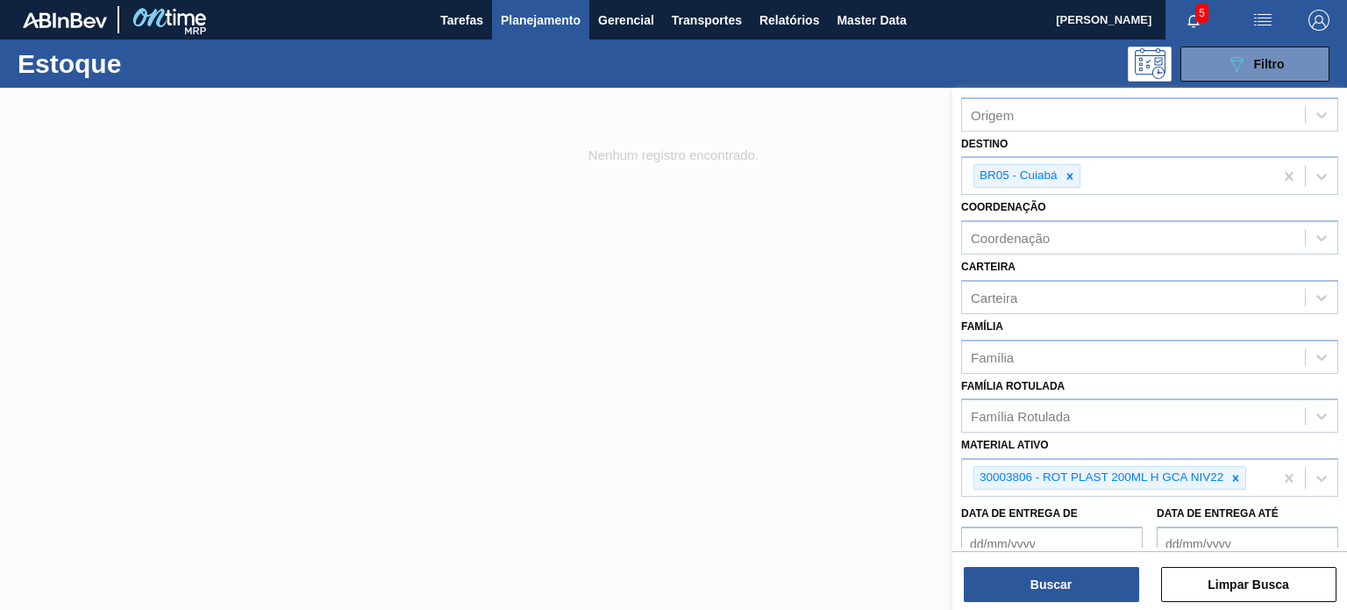
scroll to position [175, 0]
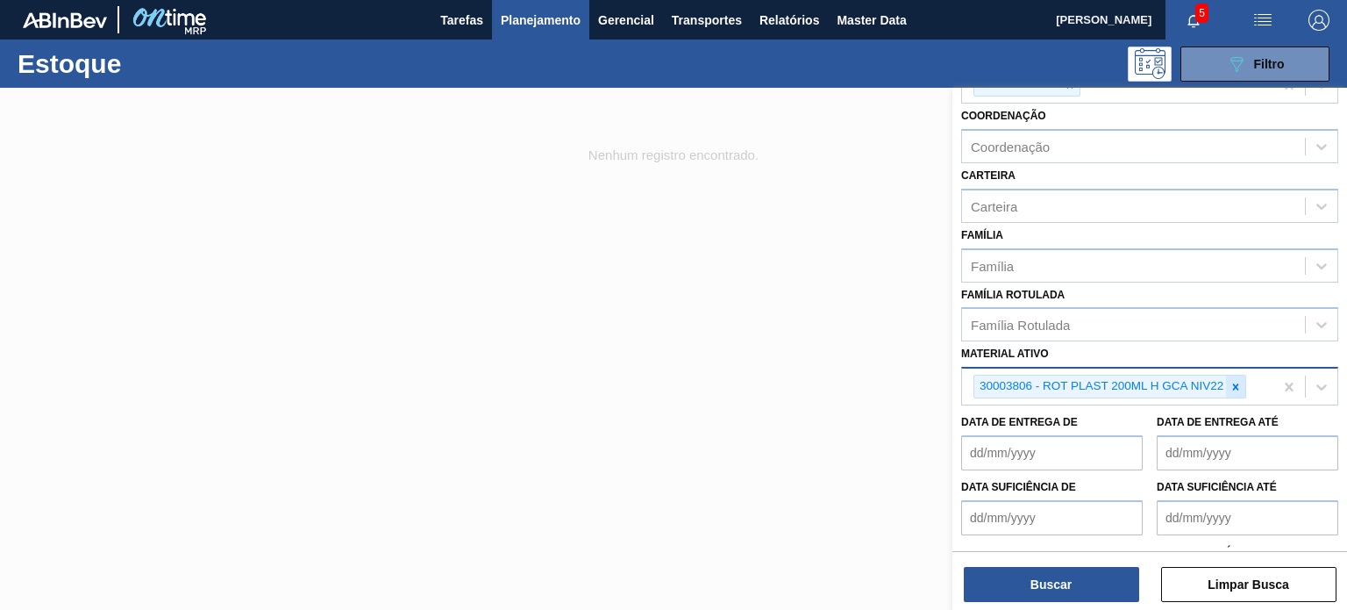
click at [1235, 381] on icon at bounding box center [1236, 387] width 12 height 12
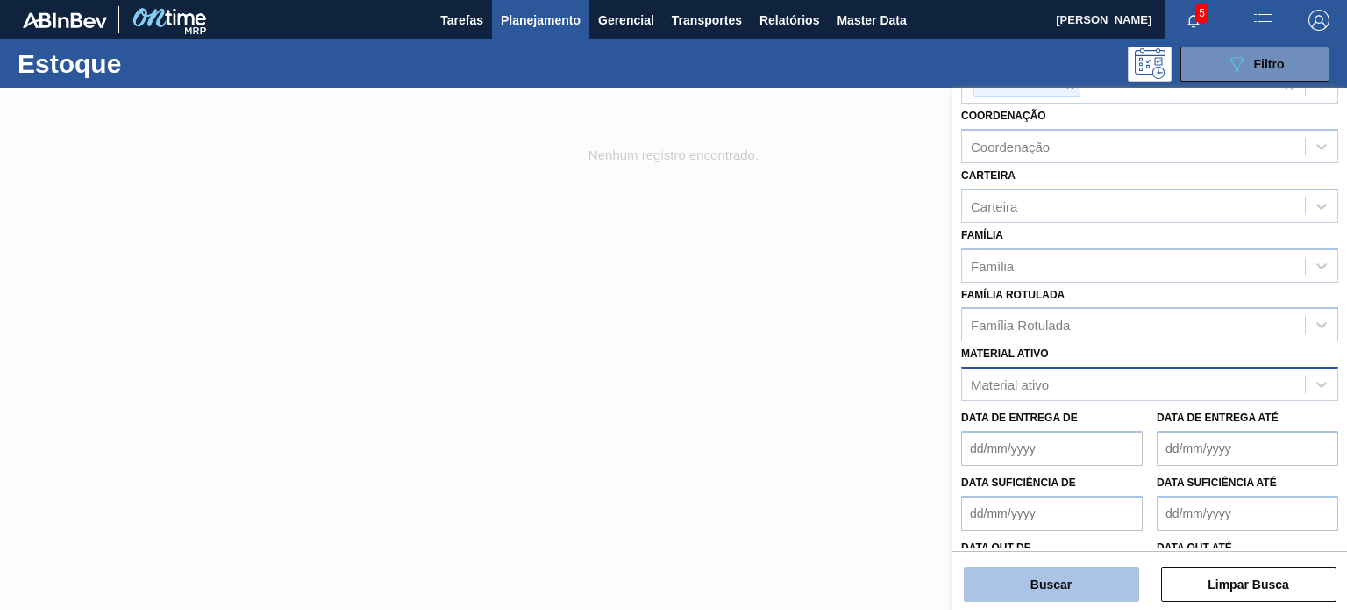
click at [1085, 592] on button "Buscar" at bounding box center [1051, 584] width 175 height 35
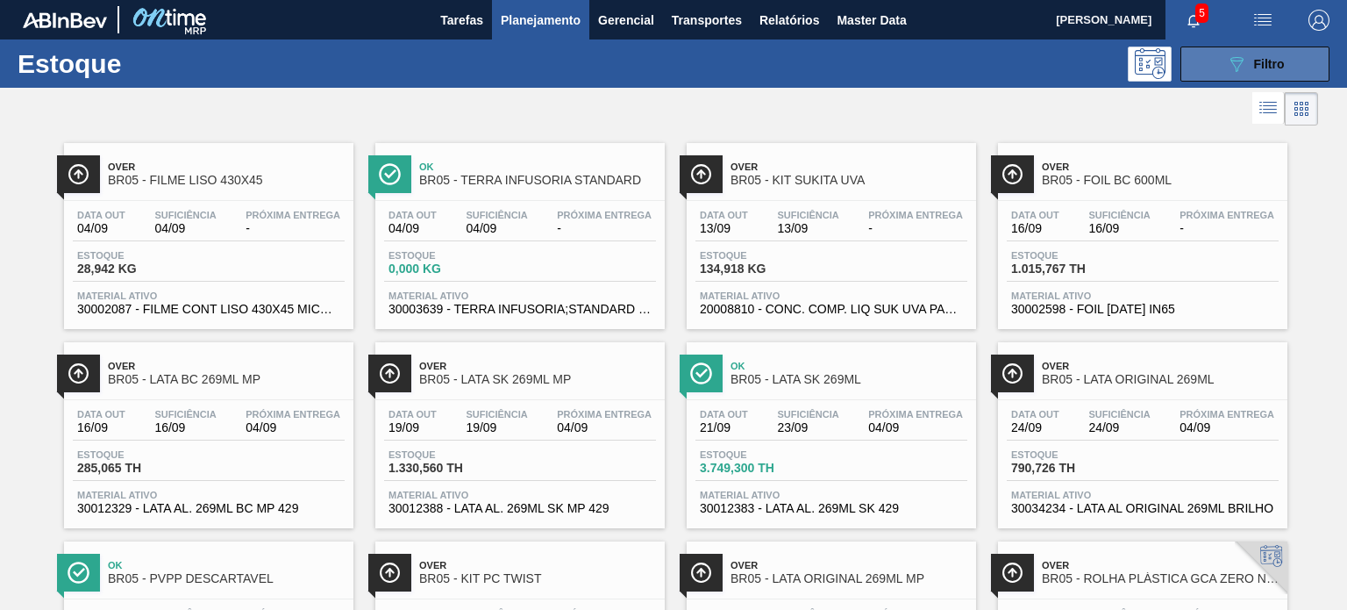
click at [1273, 48] on button "089F7B8B-B2A5-4AFE-B5C0-19BA573D28AC Filtro" at bounding box center [1255, 63] width 149 height 35
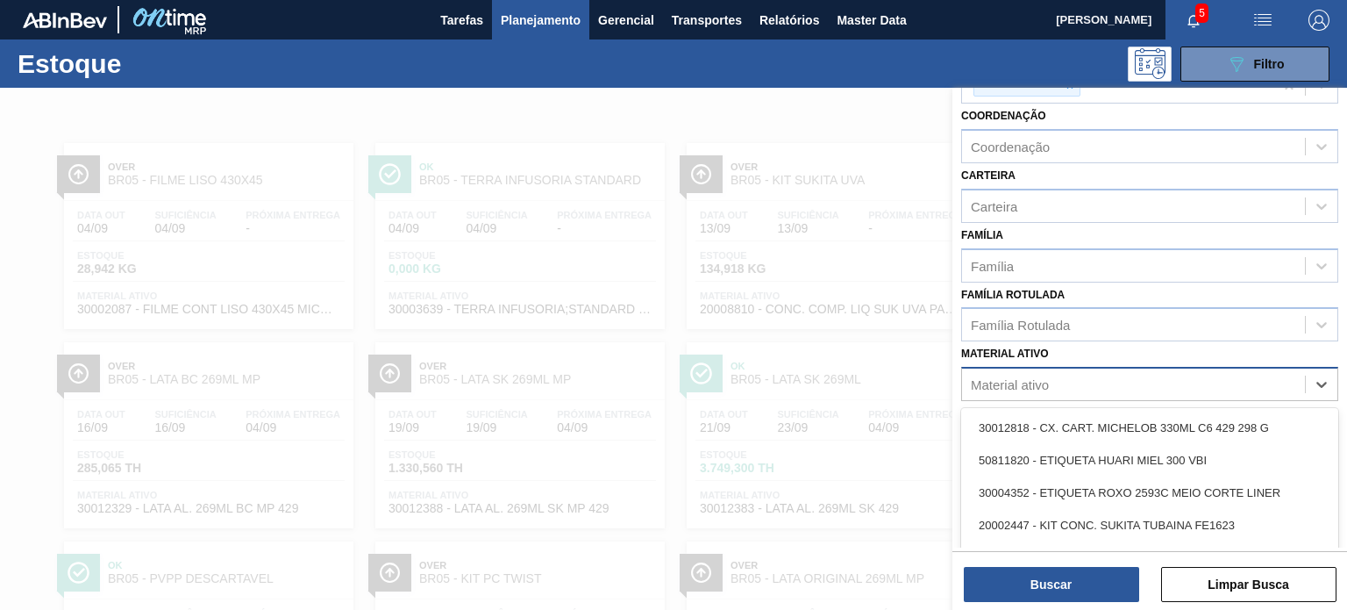
click at [1081, 372] on div "Material ativo" at bounding box center [1133, 384] width 343 height 25
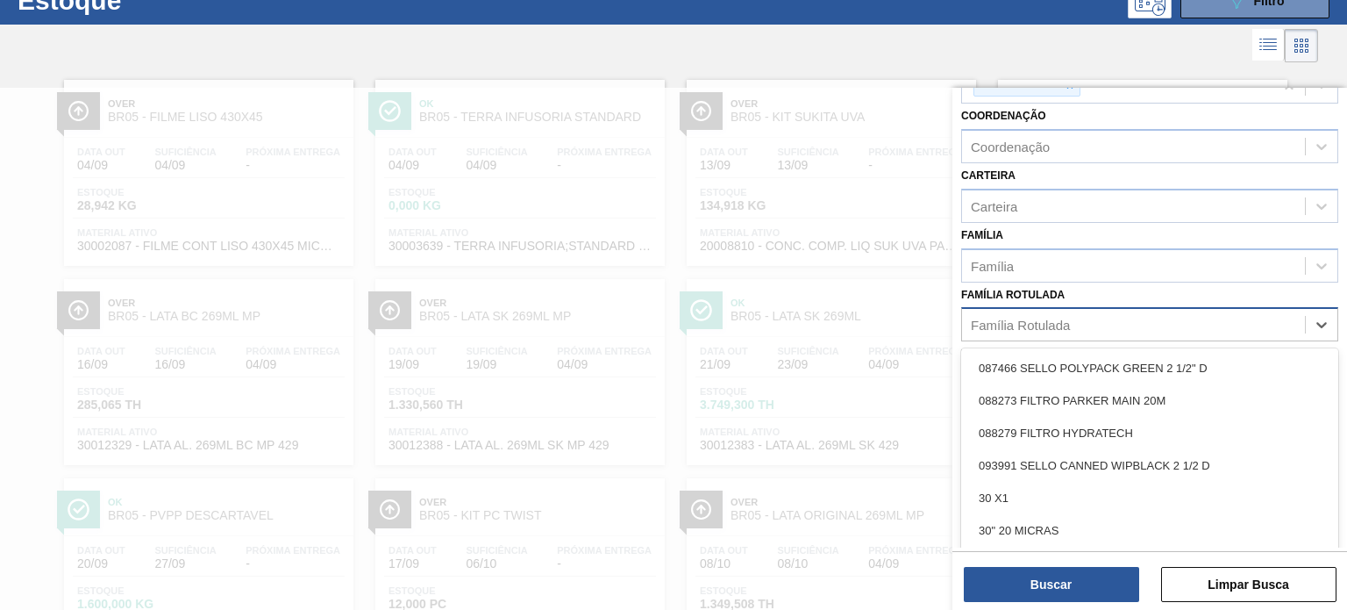
click at [1000, 319] on div "Família Rotulada" at bounding box center [1020, 324] width 99 height 15
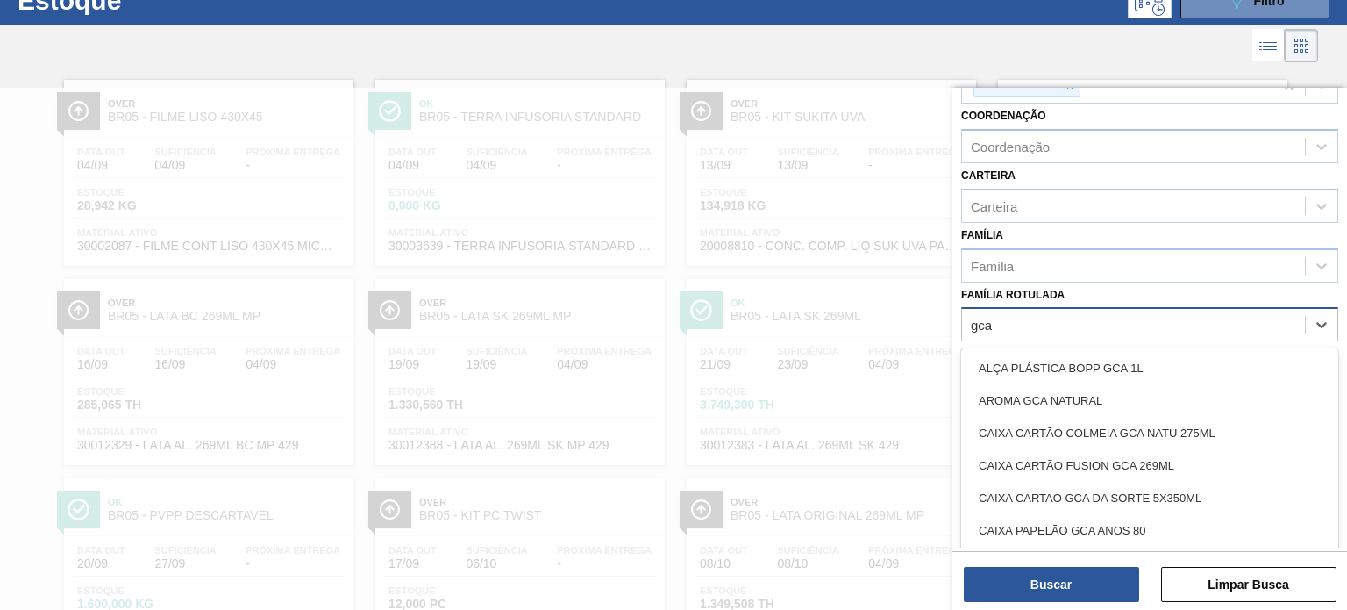
type Rotulada "gca 1"
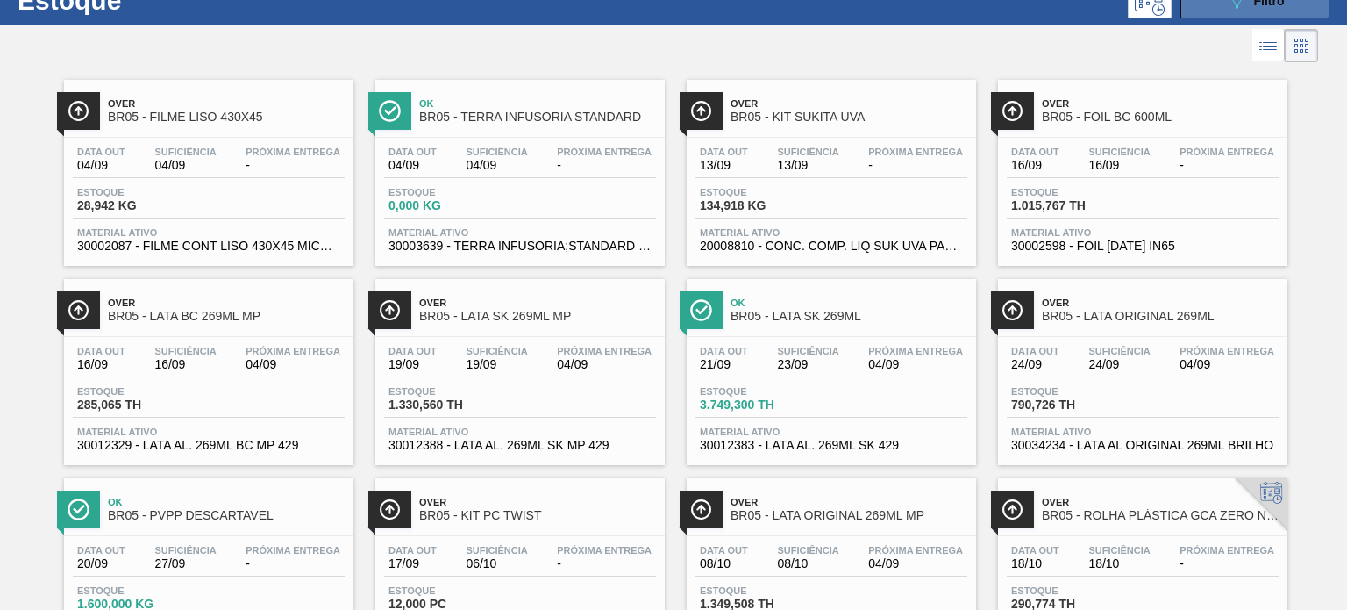
click at [1233, 9] on icon "089F7B8B-B2A5-4AFE-B5C0-19BA573D28AC" at bounding box center [1236, 0] width 21 height 21
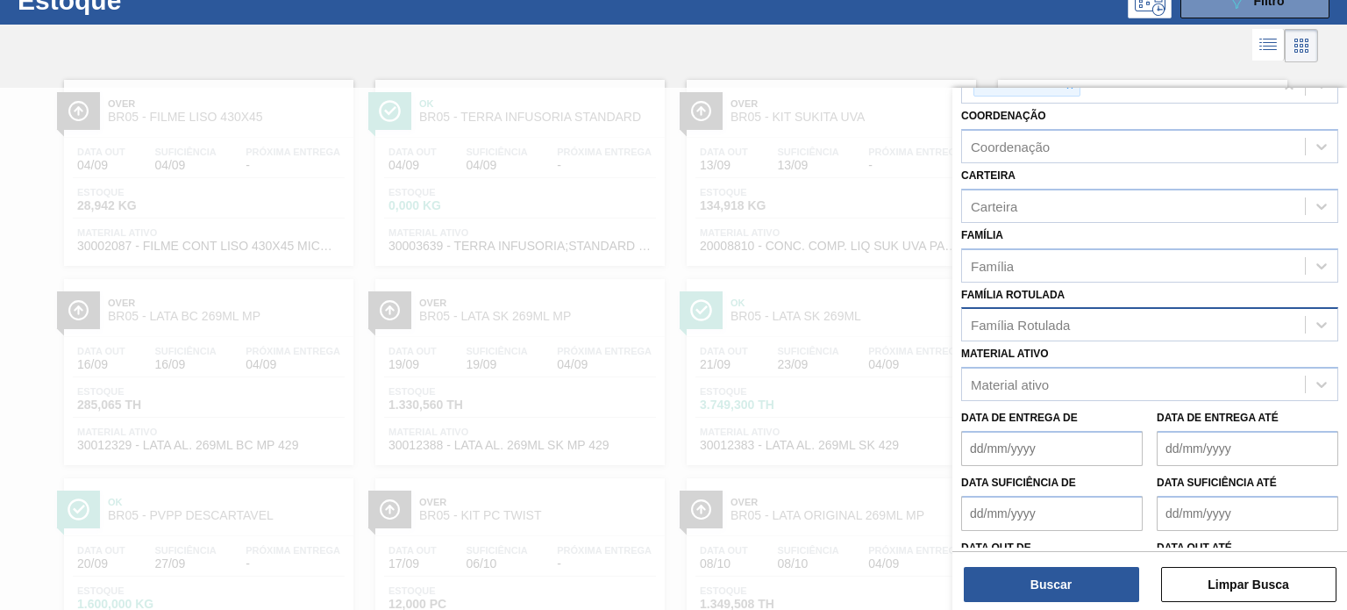
scroll to position [88, 0]
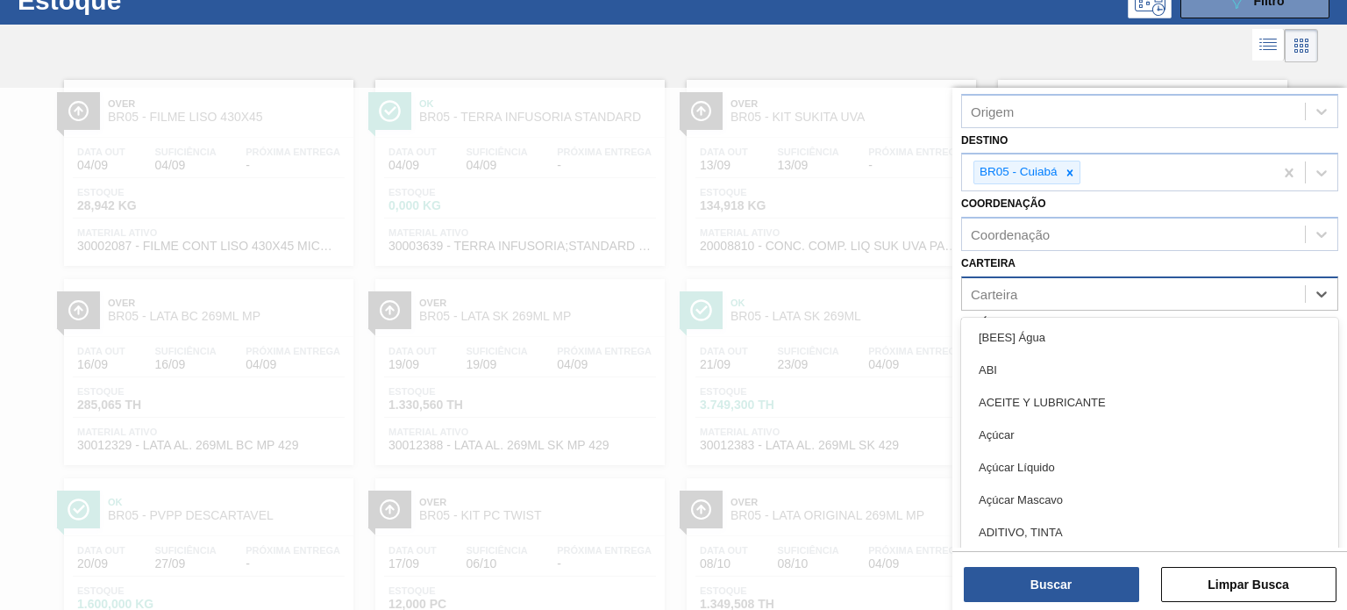
click at [1039, 288] on div "Carteira" at bounding box center [1133, 293] width 343 height 25
click at [1077, 281] on div "Carteira" at bounding box center [1133, 293] width 343 height 25
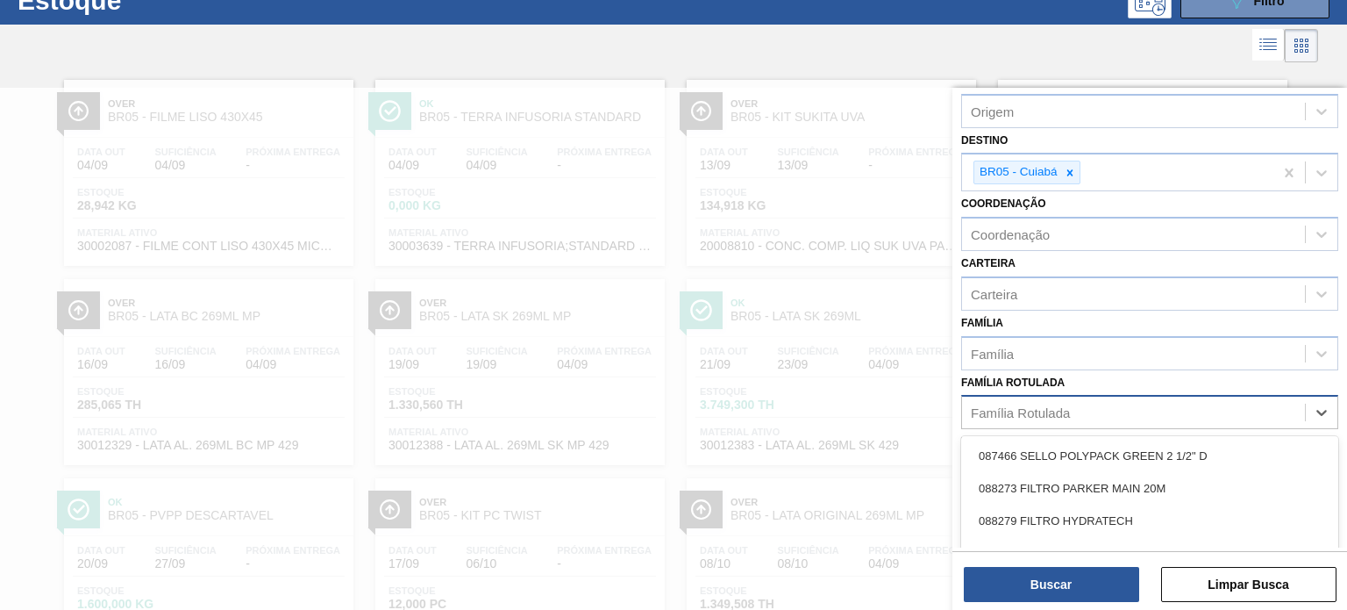
click at [1047, 400] on div "Família Rotulada" at bounding box center [1133, 412] width 343 height 25
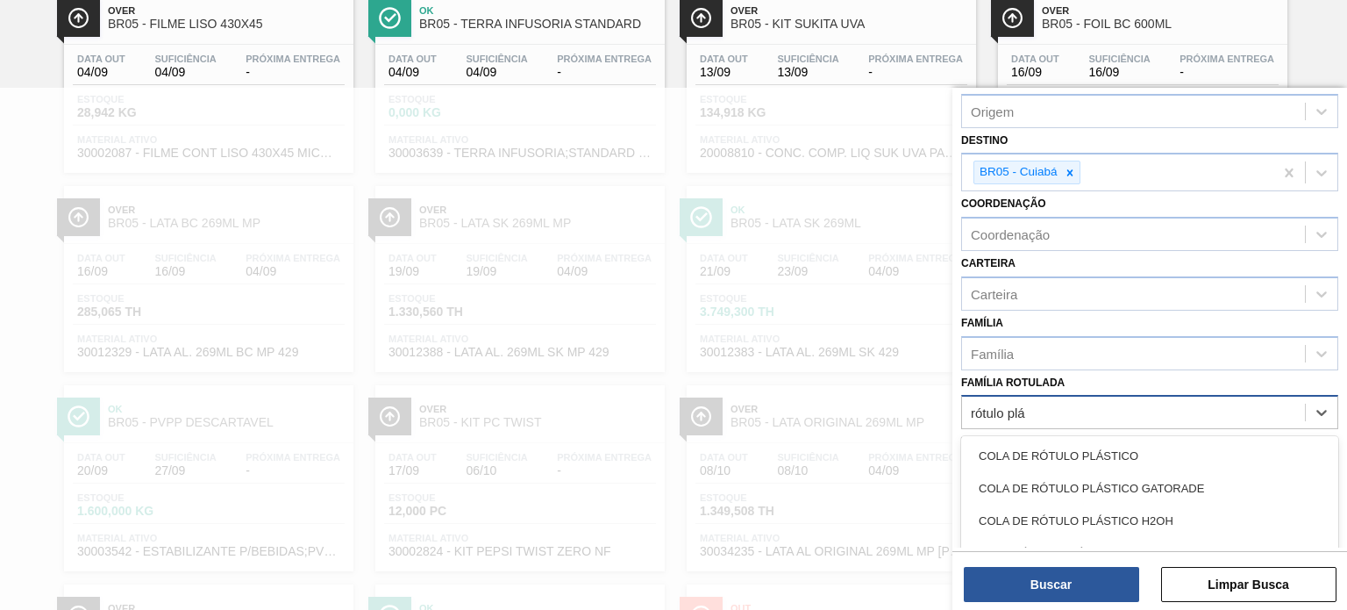
scroll to position [175, 0]
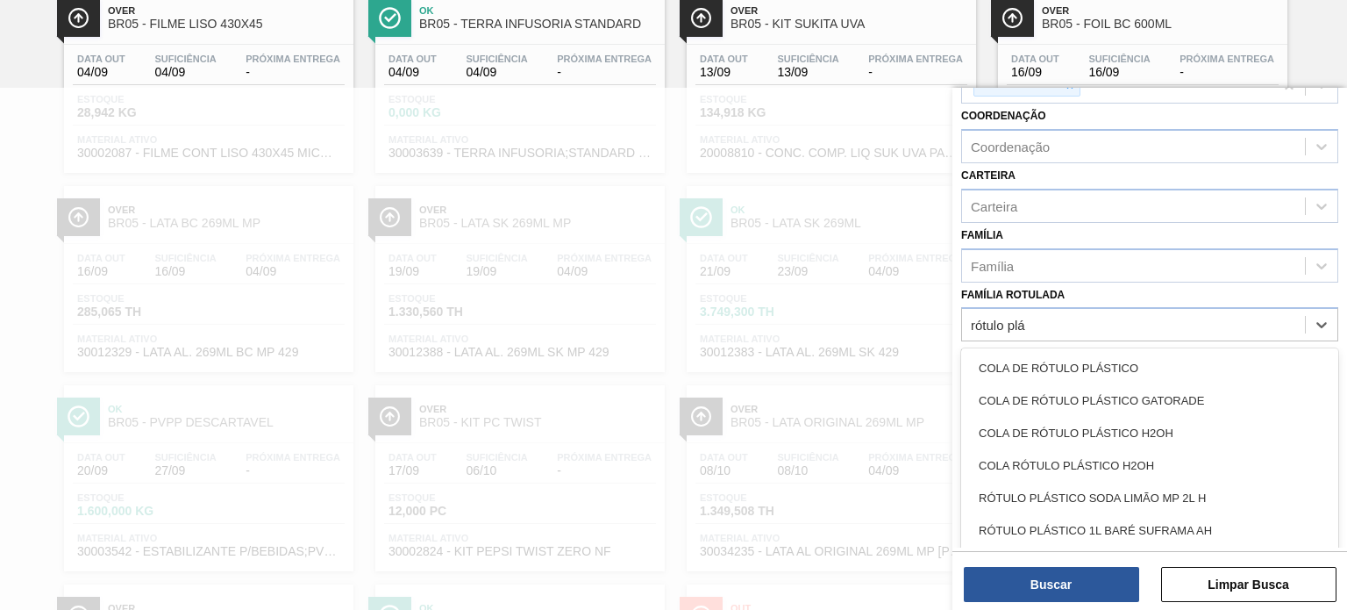
type Rotulada "rótulo plá"
click at [1071, 287] on div "Família Rotulada option COLA DE RÓTULO PLÁSTICO focused, 1 of 101. 100 results …" at bounding box center [1149, 312] width 377 height 60
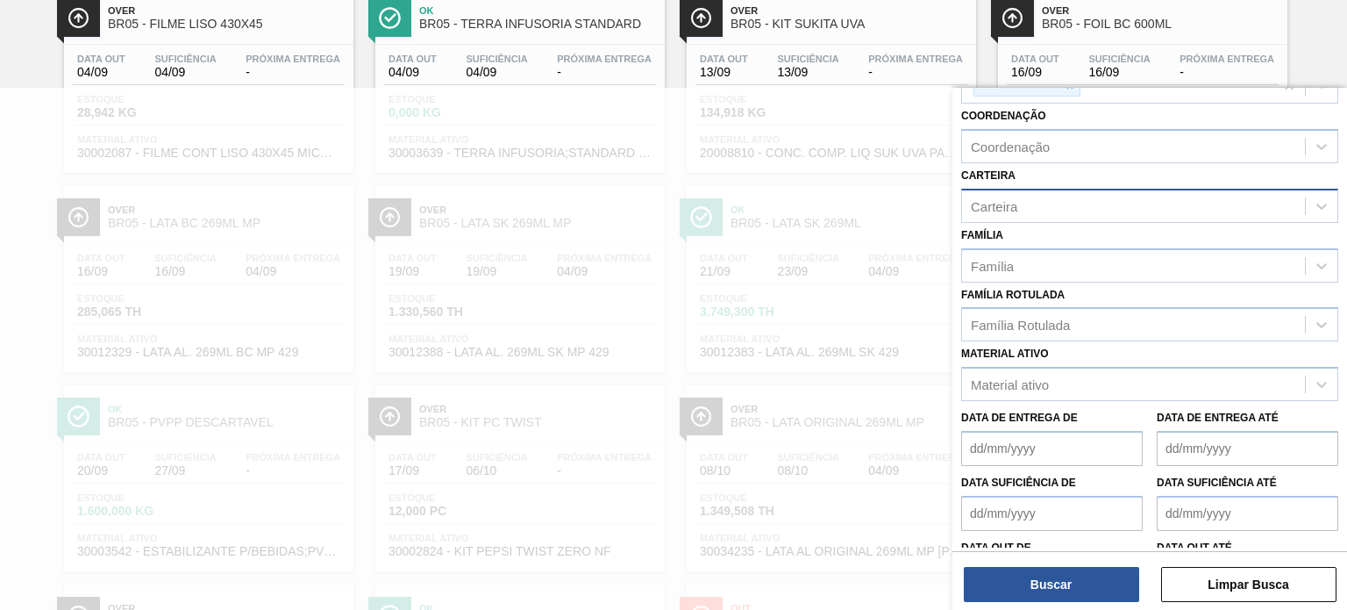
click at [1056, 200] on div "Carteira" at bounding box center [1133, 205] width 343 height 25
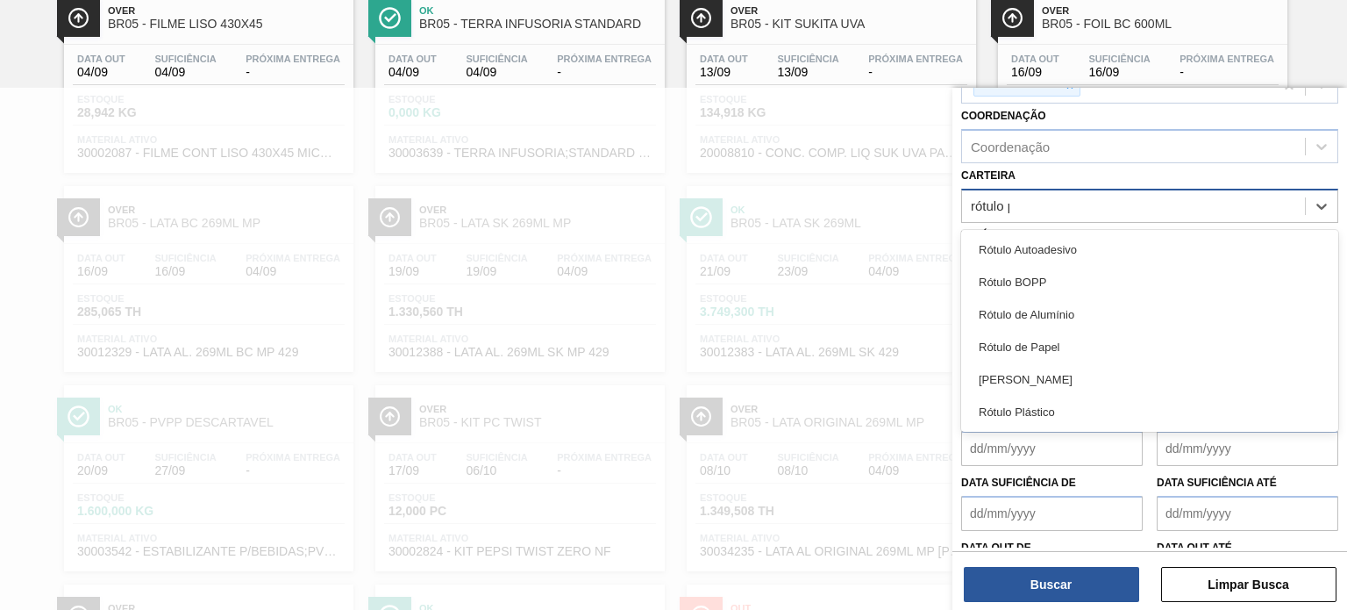
type input "rótulo pl"
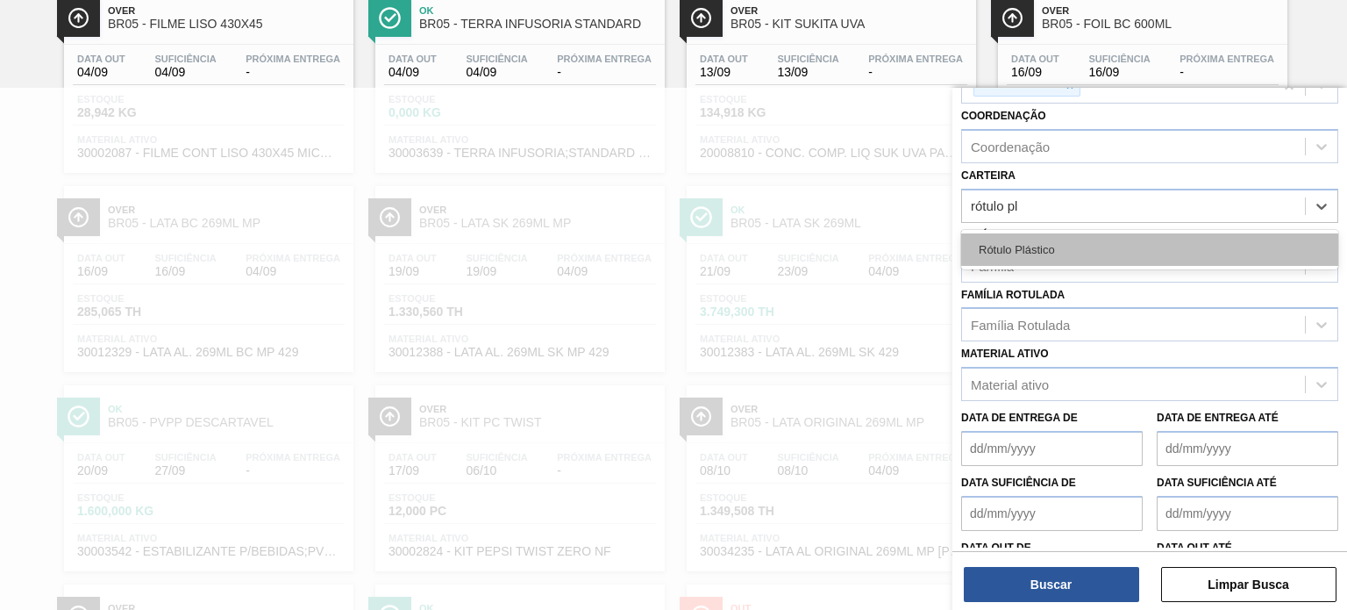
click at [1067, 245] on div "Rótulo Plástico" at bounding box center [1149, 249] width 377 height 32
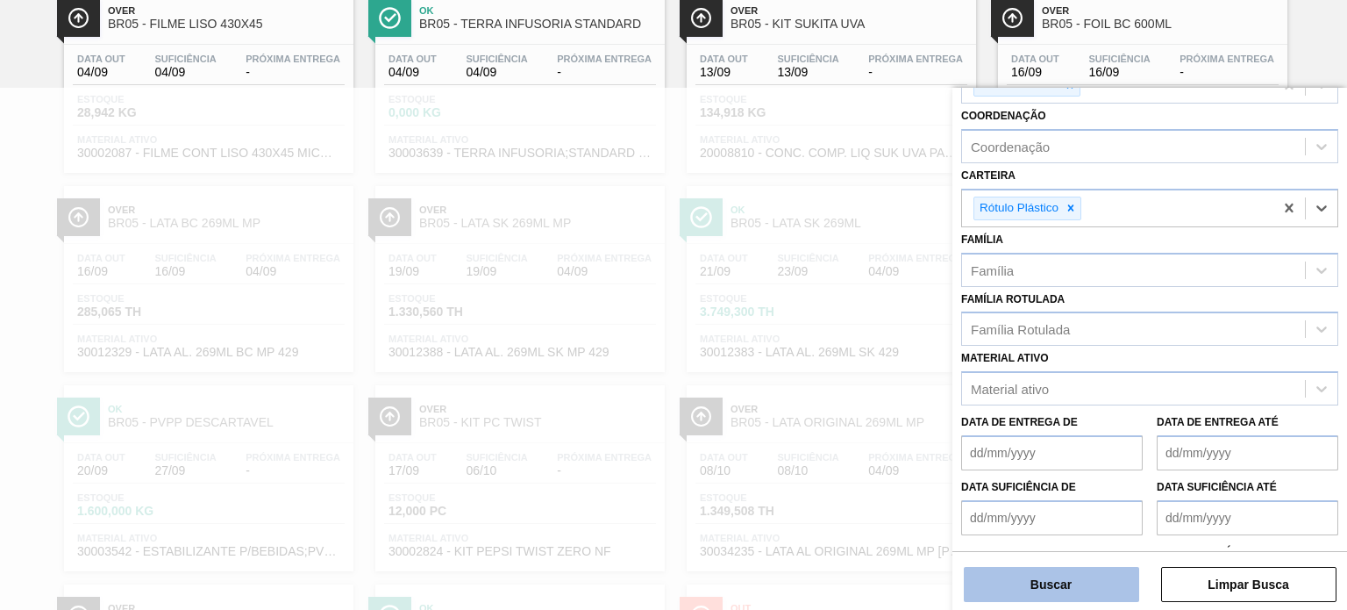
click at [1060, 574] on button "Buscar" at bounding box center [1051, 584] width 175 height 35
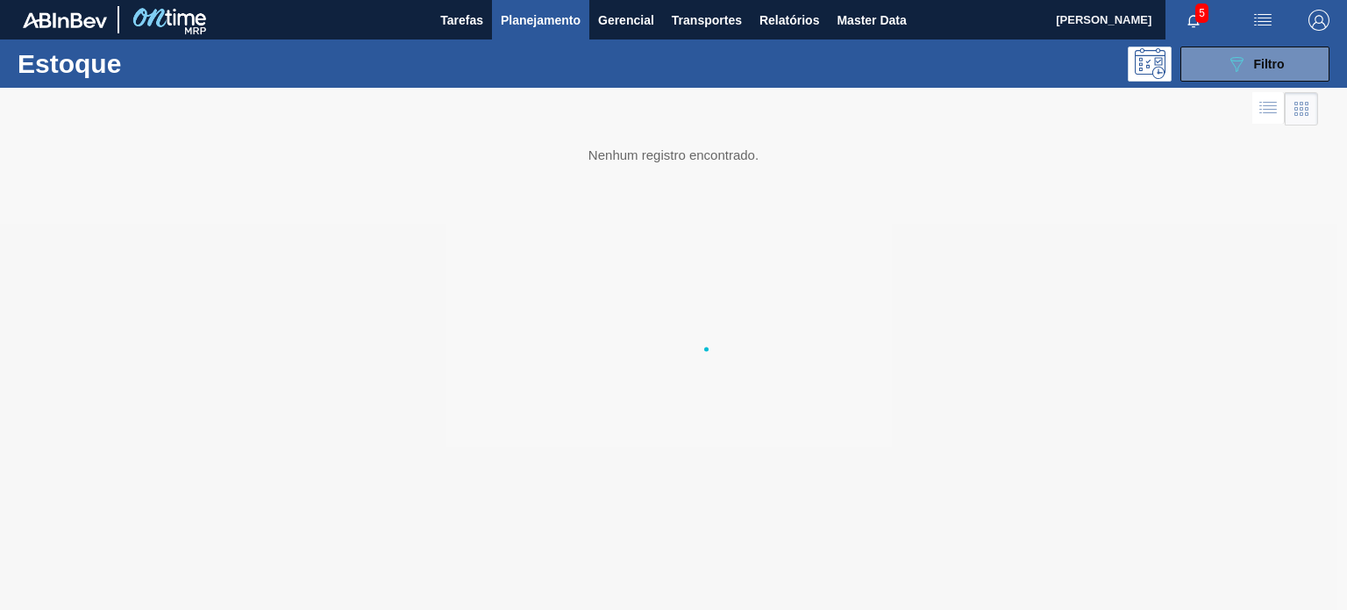
scroll to position [0, 0]
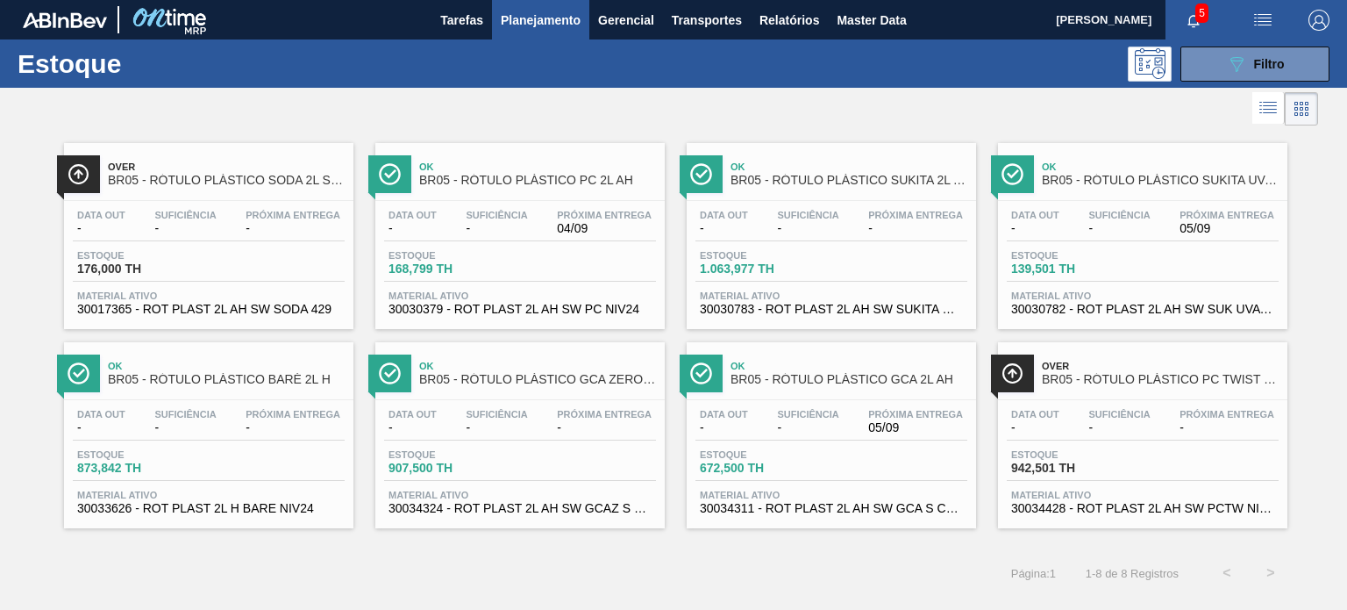
click at [1214, 82] on div "Estoque 089F7B8B-B2A5-4AFE-B5C0-19BA573D28AC Filtro" at bounding box center [673, 63] width 1347 height 48
click at [1208, 68] on button "089F7B8B-B2A5-4AFE-B5C0-19BA573D28AC Filtro" at bounding box center [1255, 63] width 149 height 35
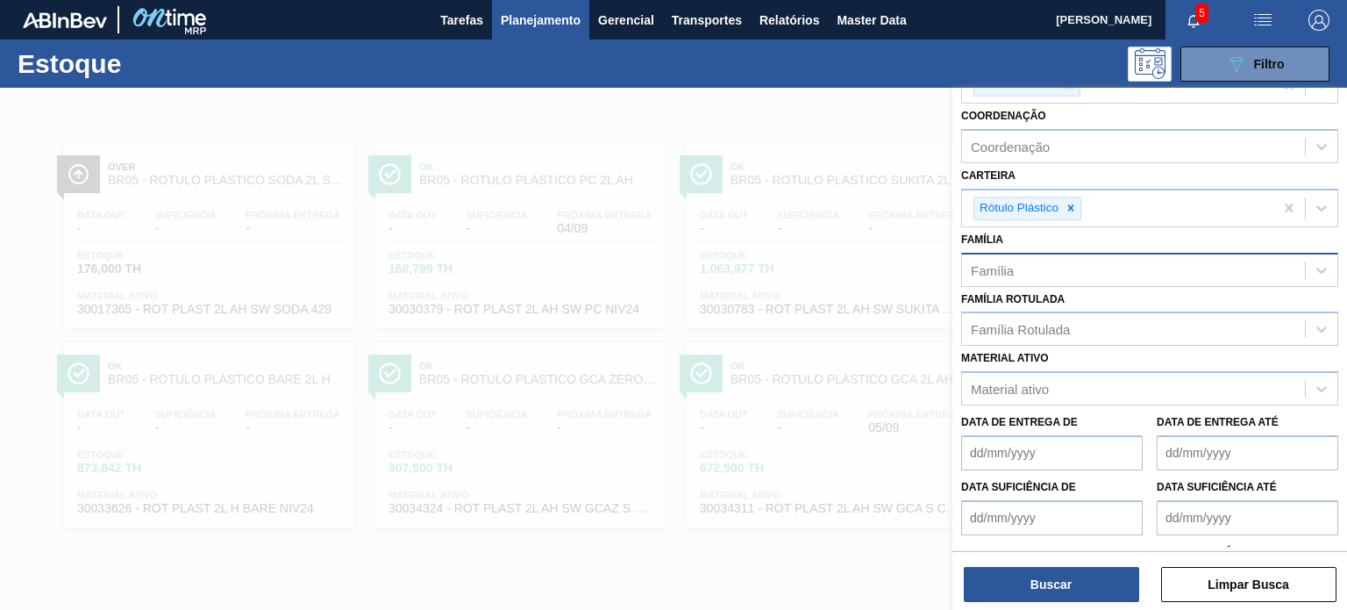
scroll to position [88, 0]
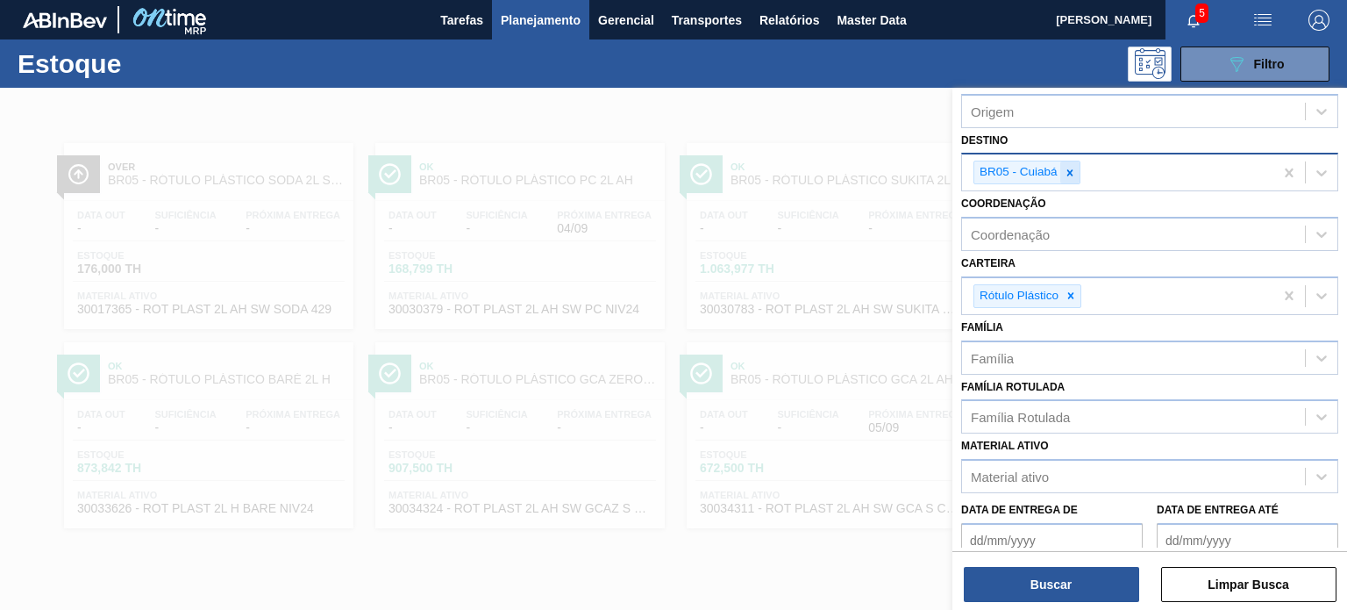
click at [1065, 171] on icon at bounding box center [1070, 173] width 12 height 12
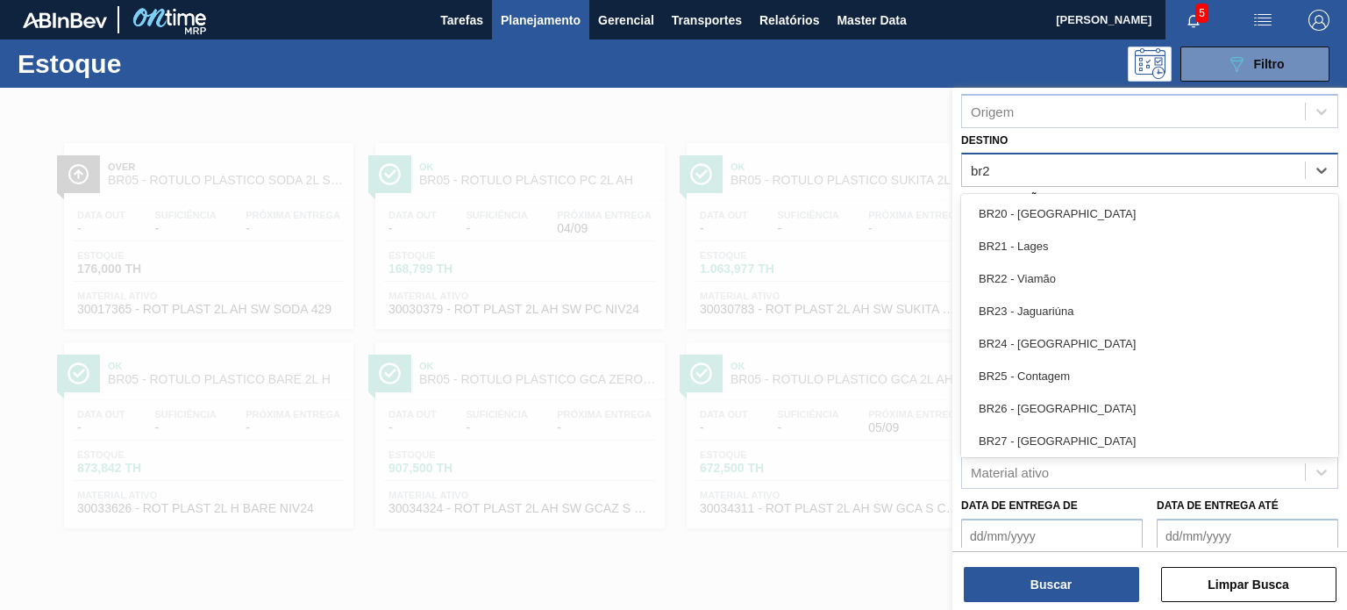
type input "br28"
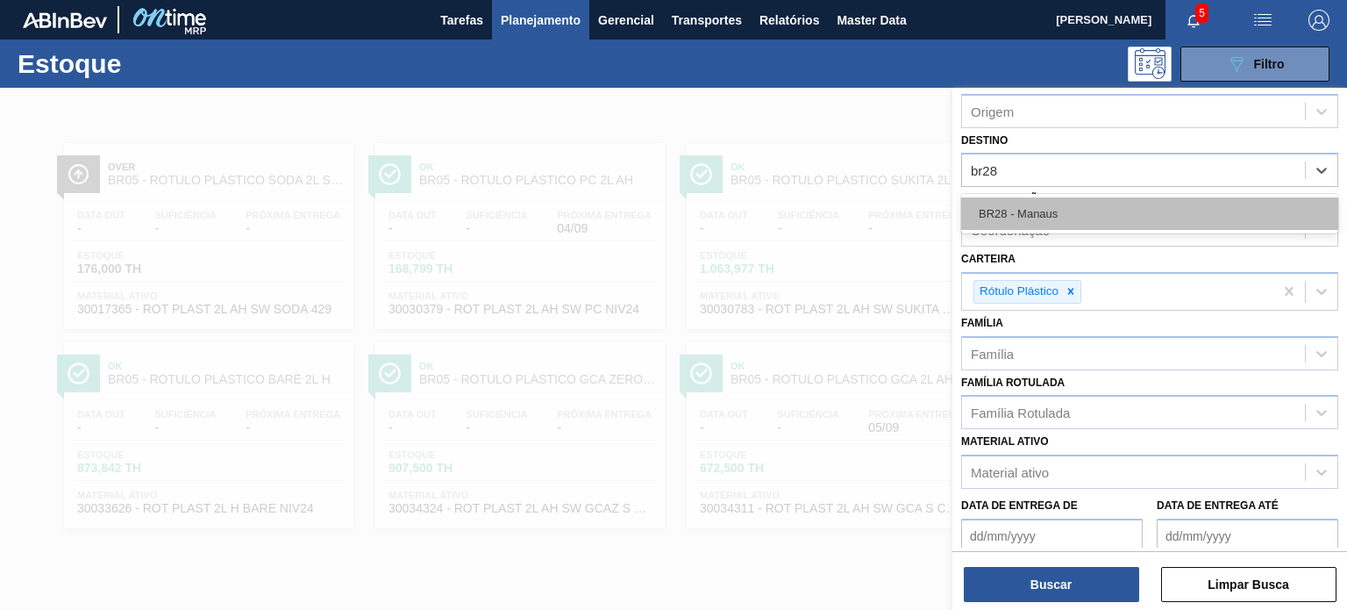
click at [1046, 210] on div "BR28 - Manaus" at bounding box center [1149, 213] width 377 height 32
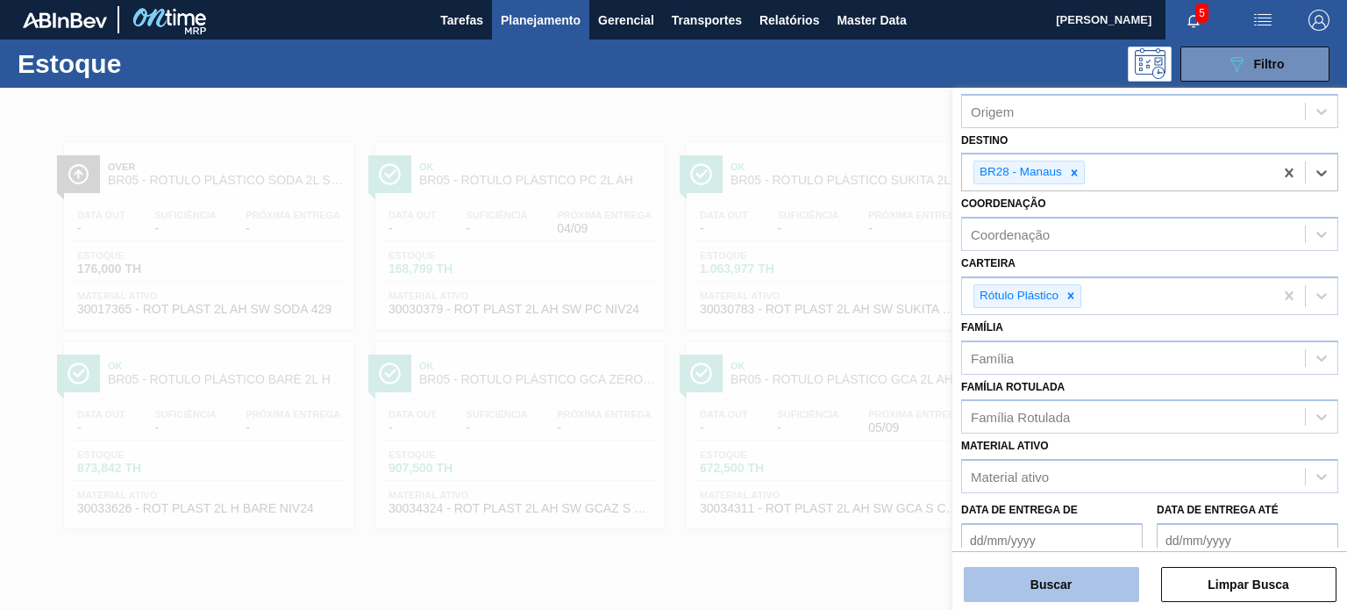
click at [1073, 599] on button "Buscar" at bounding box center [1051, 584] width 175 height 35
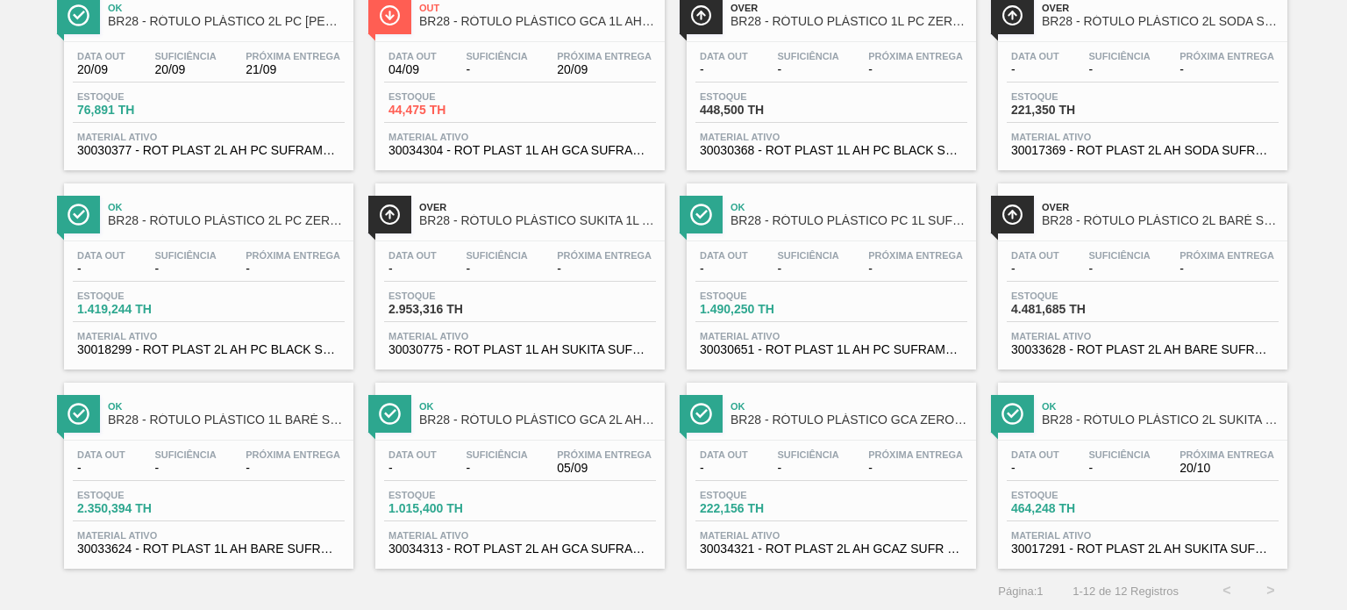
scroll to position [124, 0]
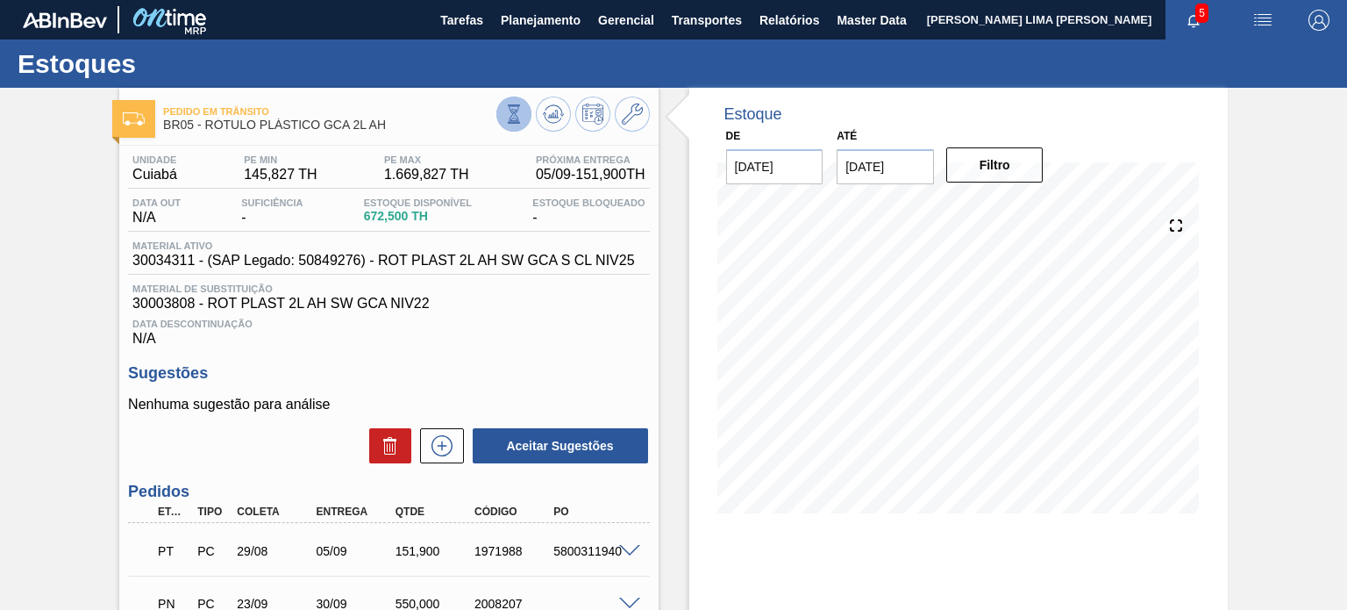
click at [509, 115] on icon at bounding box center [513, 113] width 19 height 19
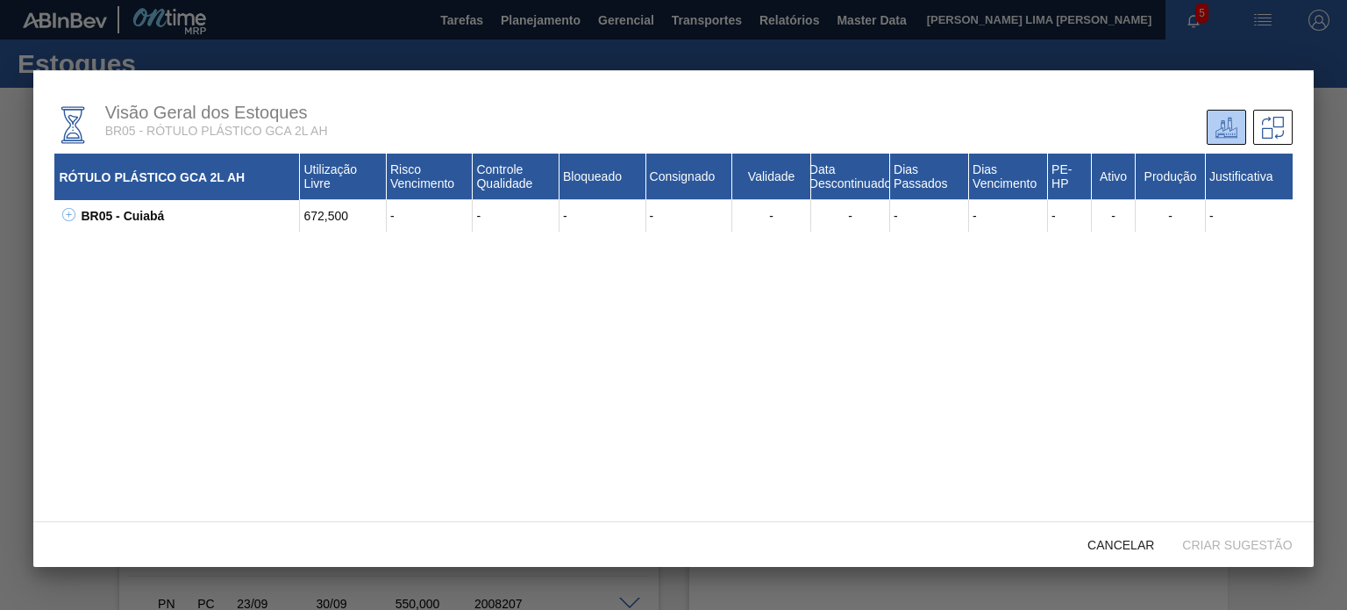
click at [70, 218] on icon at bounding box center [68, 214] width 13 height 13
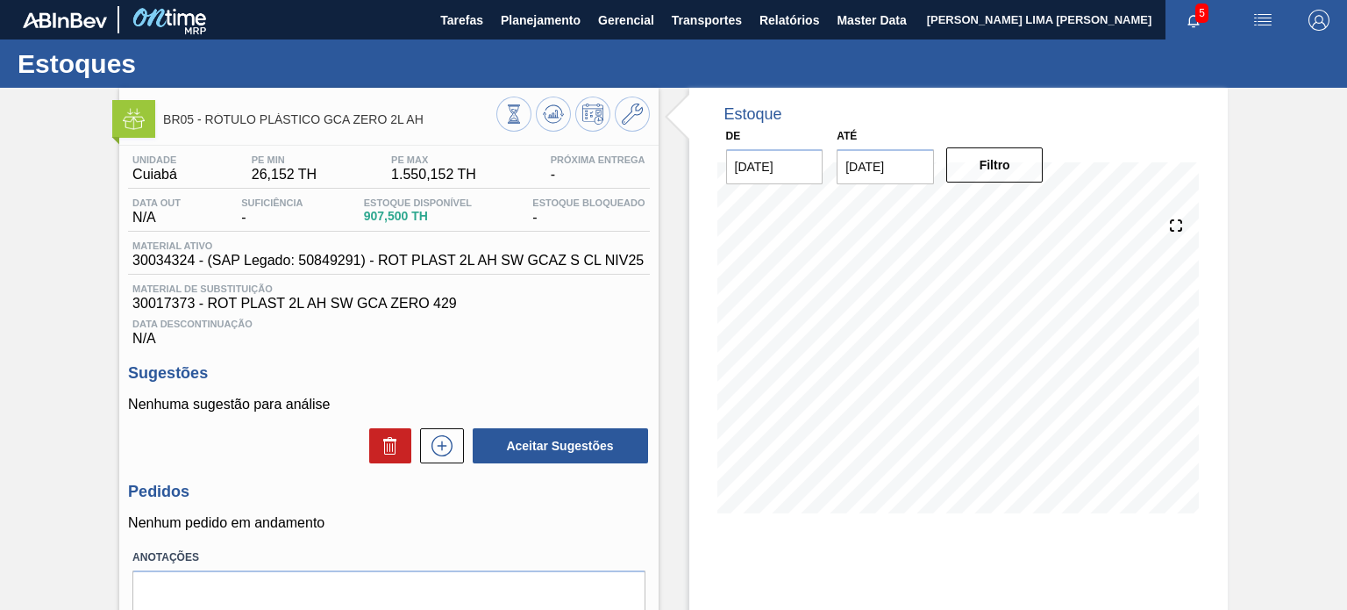
click at [491, 119] on span "BR05 - RÓTULO PLÁSTICO GCA ZERO 2L AH" at bounding box center [329, 119] width 332 height 13
click at [510, 101] on button at bounding box center [513, 113] width 35 height 35
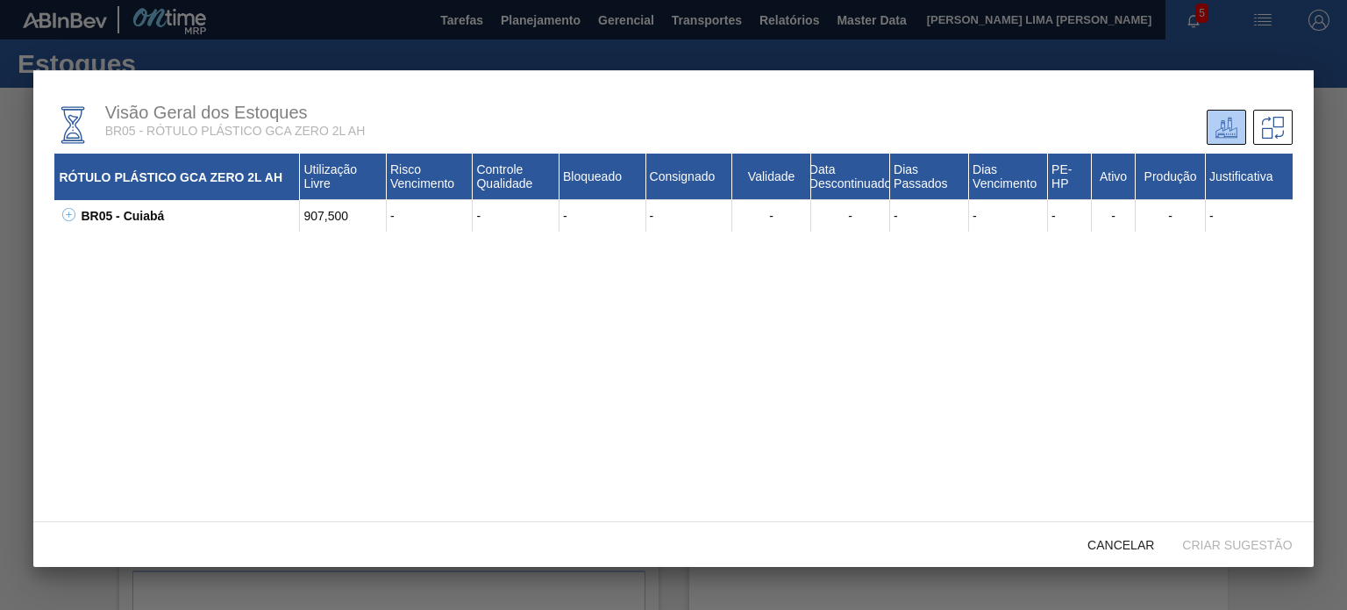
click at [67, 207] on div "BR05 - Cuiabá 907,500 - - - - - - - - - - - - 30017806 - ROT PLAST 2L AH SW GCA…" at bounding box center [673, 216] width 1238 height 32
click at [75, 212] on div "BR05 - Cuiabá 907,500 - - - - - - - - - - - - 30017806 - ROT PLAST 2L AH SW GCA…" at bounding box center [673, 216] width 1238 height 32
click at [73, 213] on icon at bounding box center [68, 214] width 13 height 13
drag, startPoint x: 232, startPoint y: 257, endPoint x: 147, endPoint y: 238, distance: 87.2
click at [147, 238] on div "30017806 - ROT PLAST 2L AH SW GCA S/ACUCAR NIV23" at bounding box center [199, 248] width 202 height 32
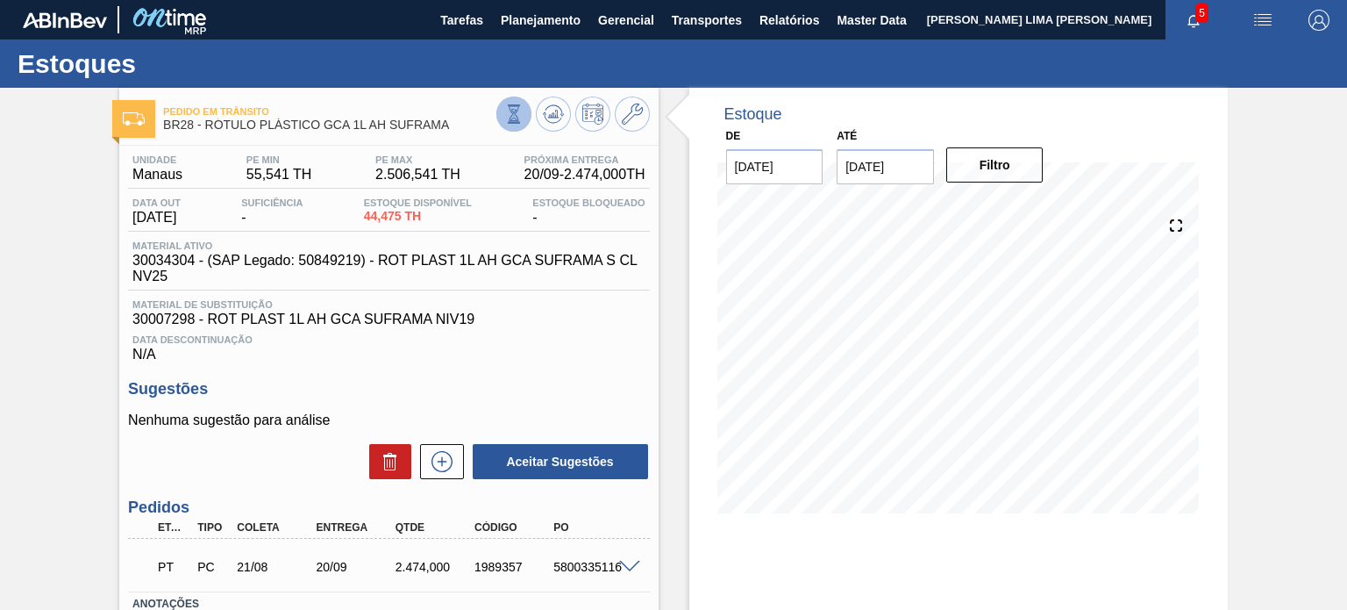
click at [512, 100] on button at bounding box center [513, 113] width 35 height 35
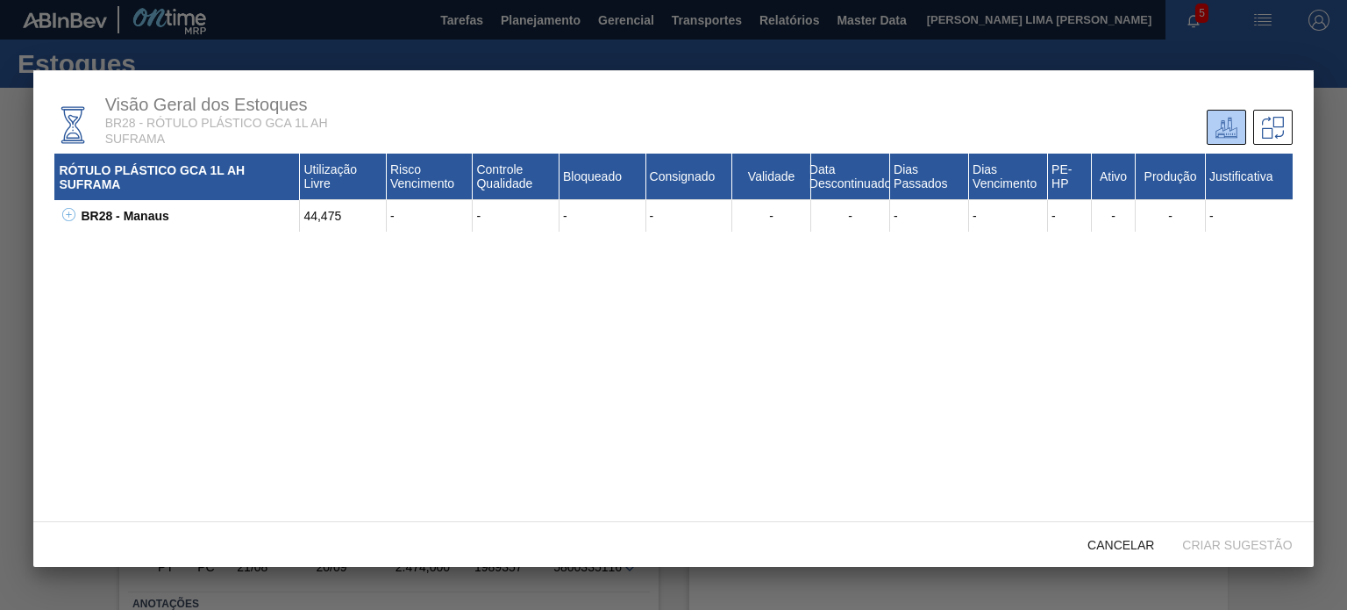
click at [67, 219] on icon at bounding box center [68, 214] width 13 height 13
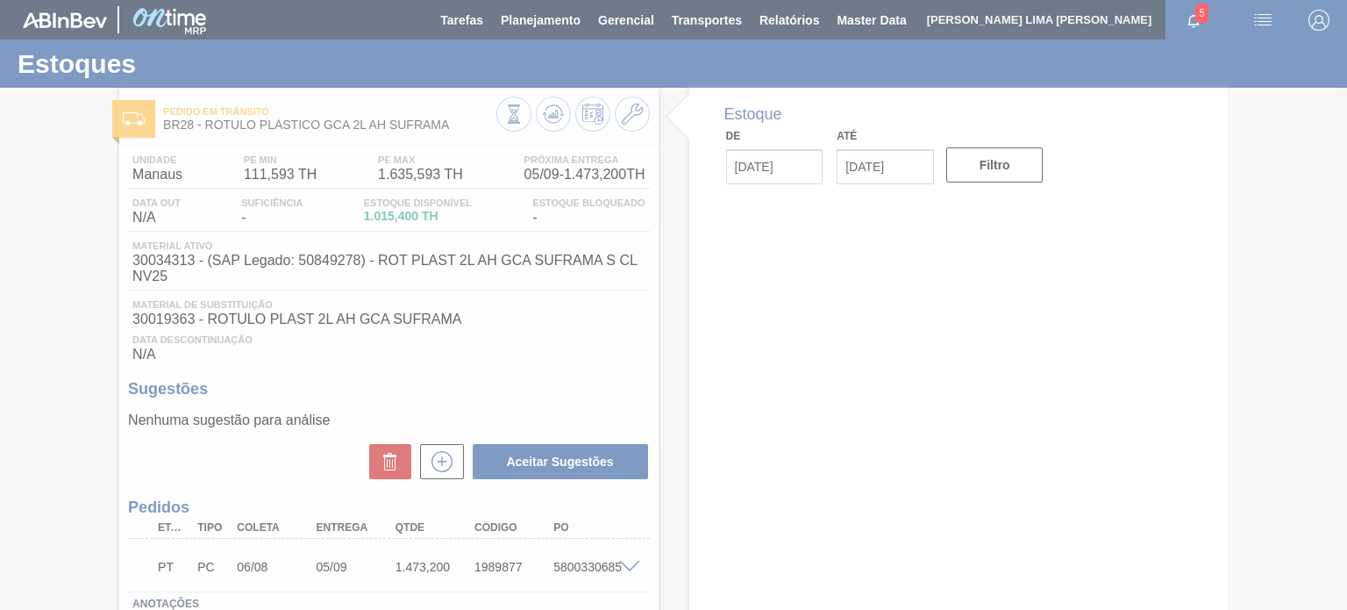
click at [509, 120] on div at bounding box center [673, 305] width 1347 height 610
